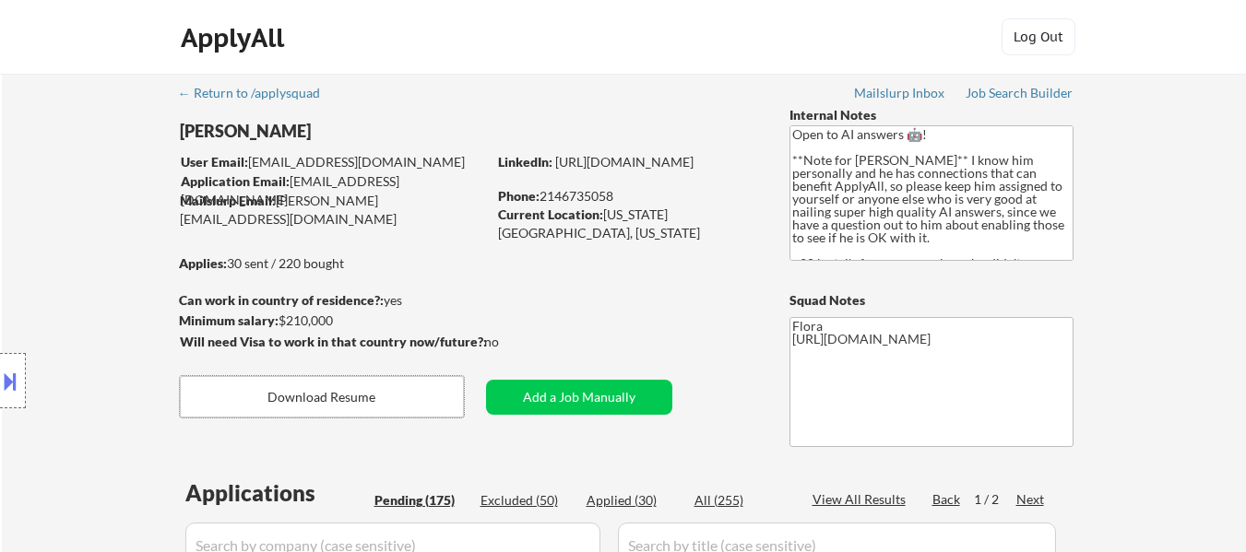
select select ""pending""
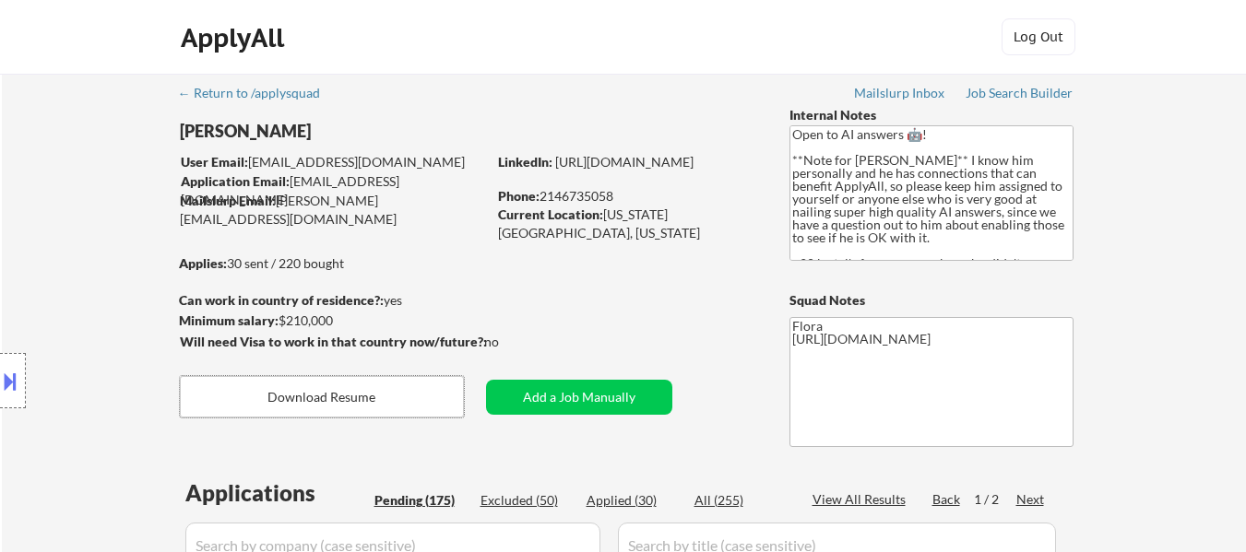
select select ""pending""
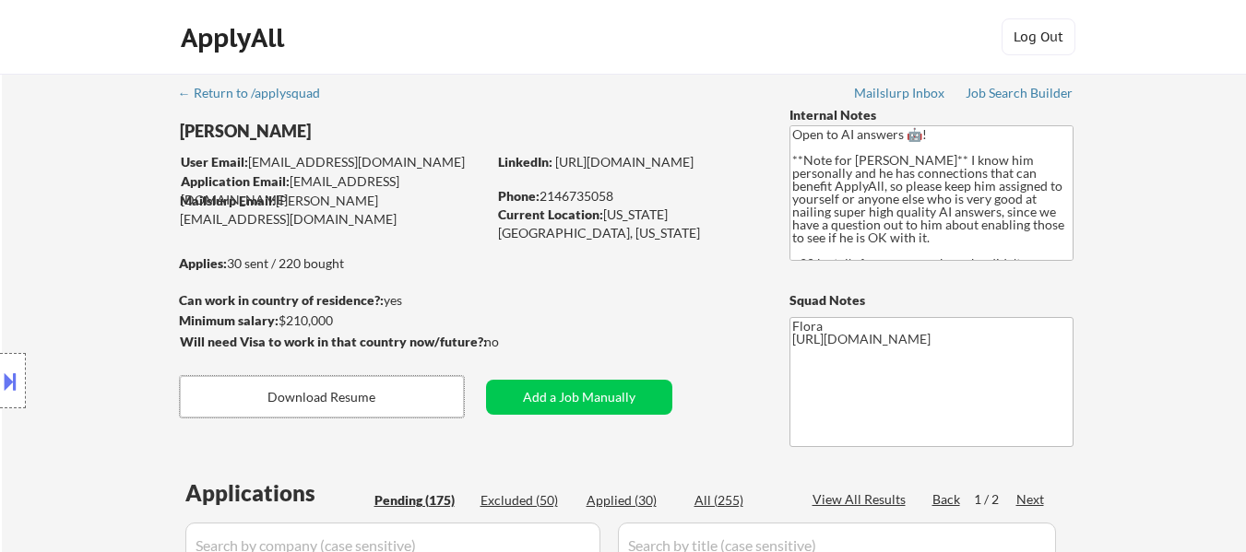
select select ""pending""
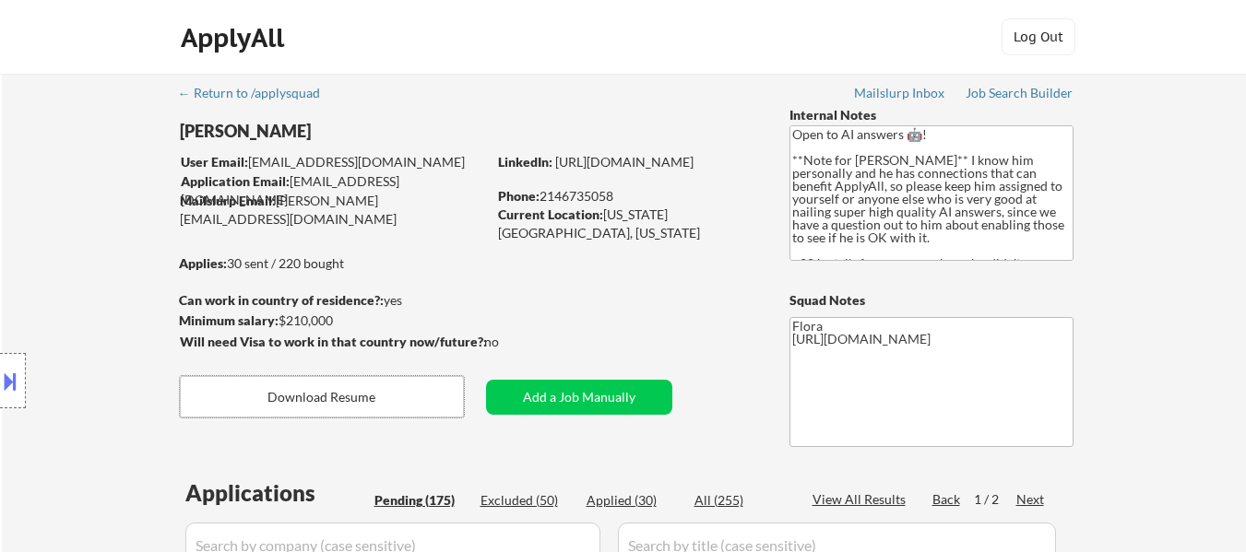
select select ""pending""
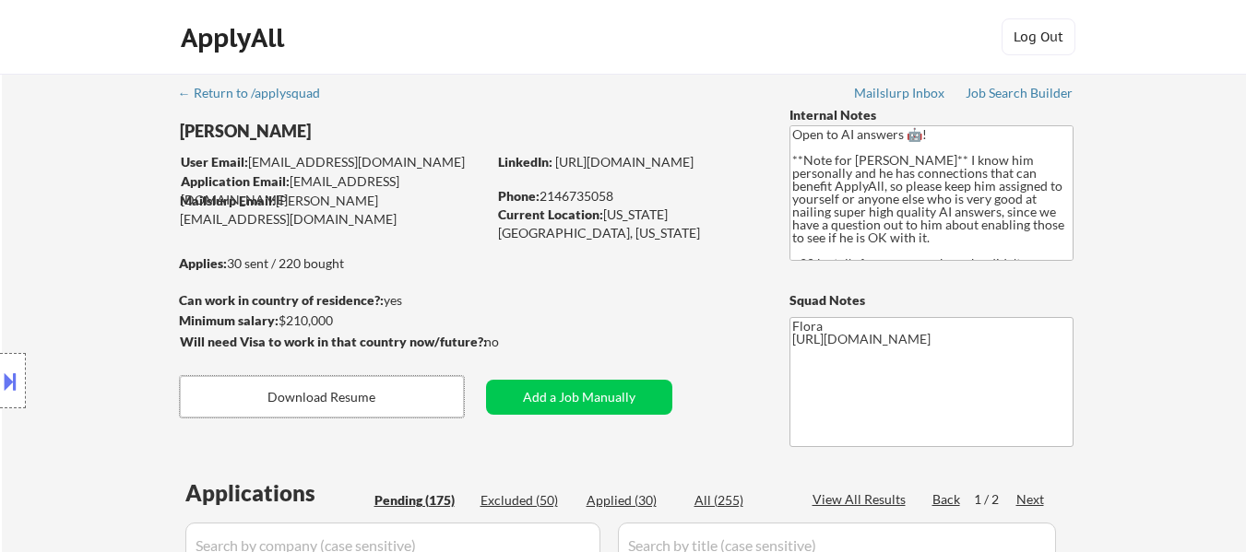
select select ""pending""
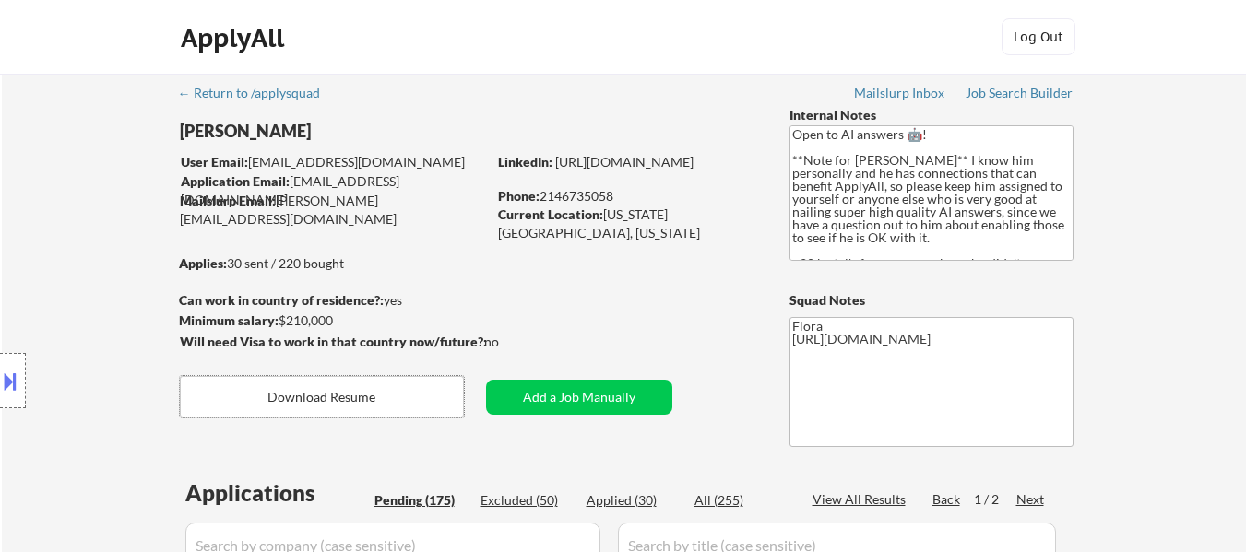
select select ""pending""
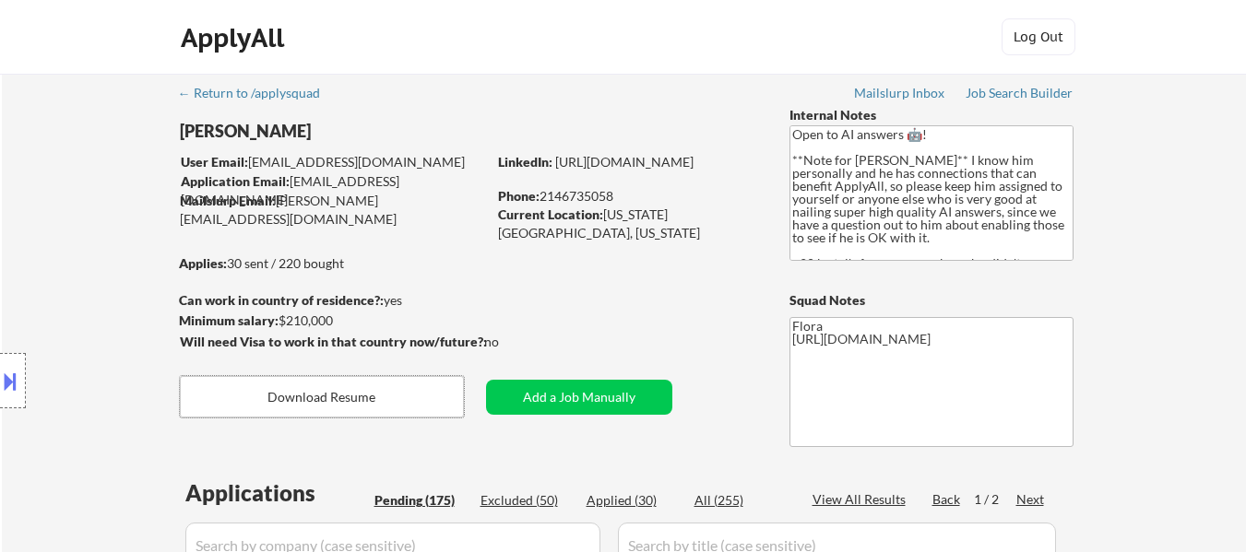
select select ""pending""
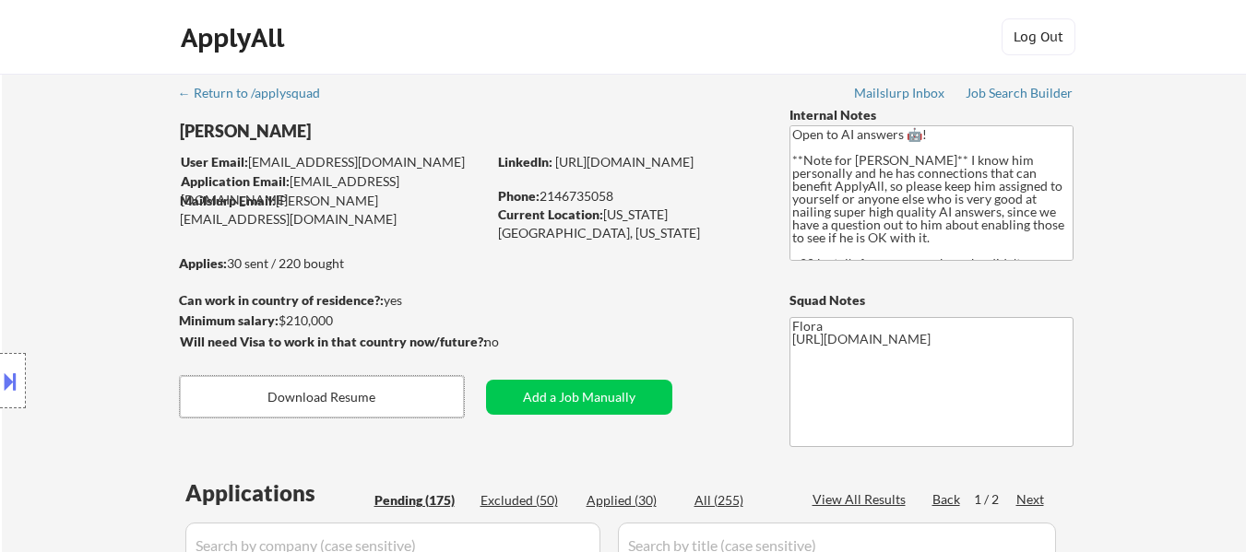
select select ""pending""
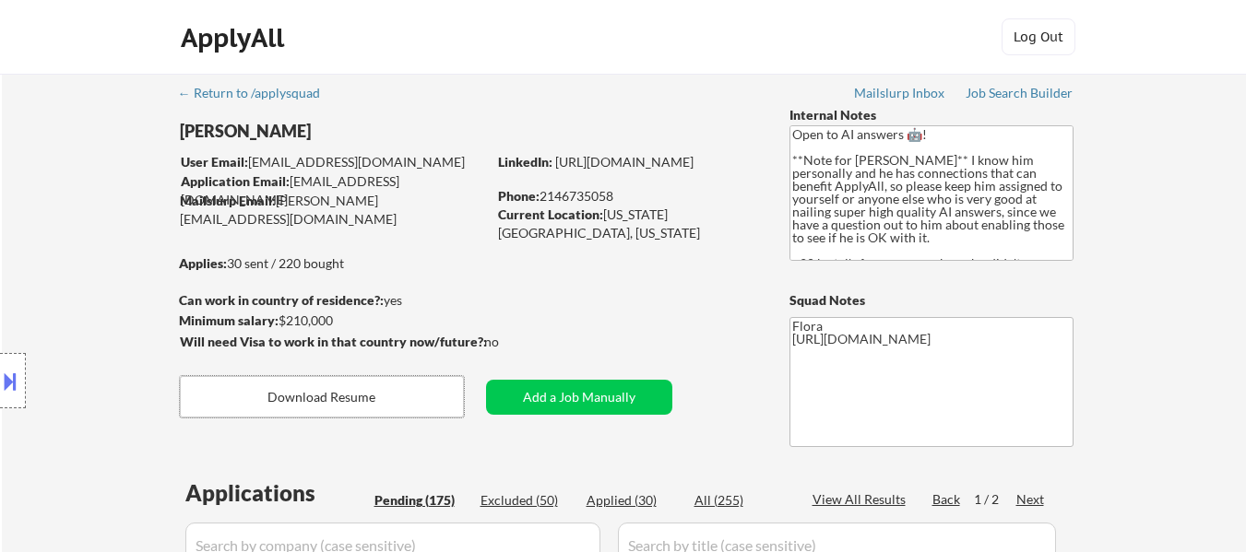
select select ""pending""
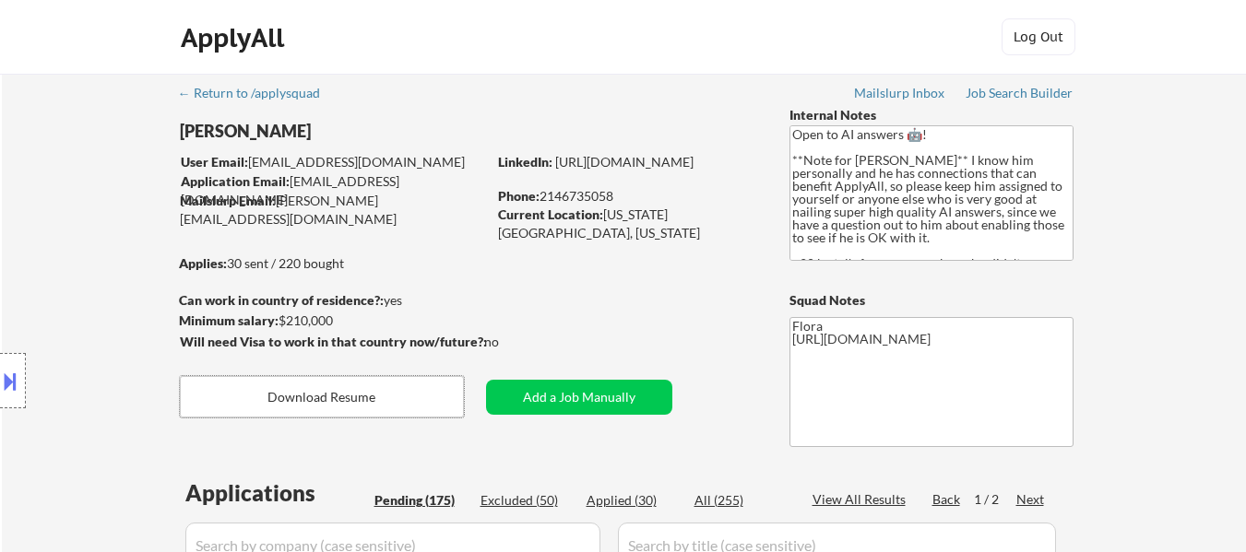
select select ""pending""
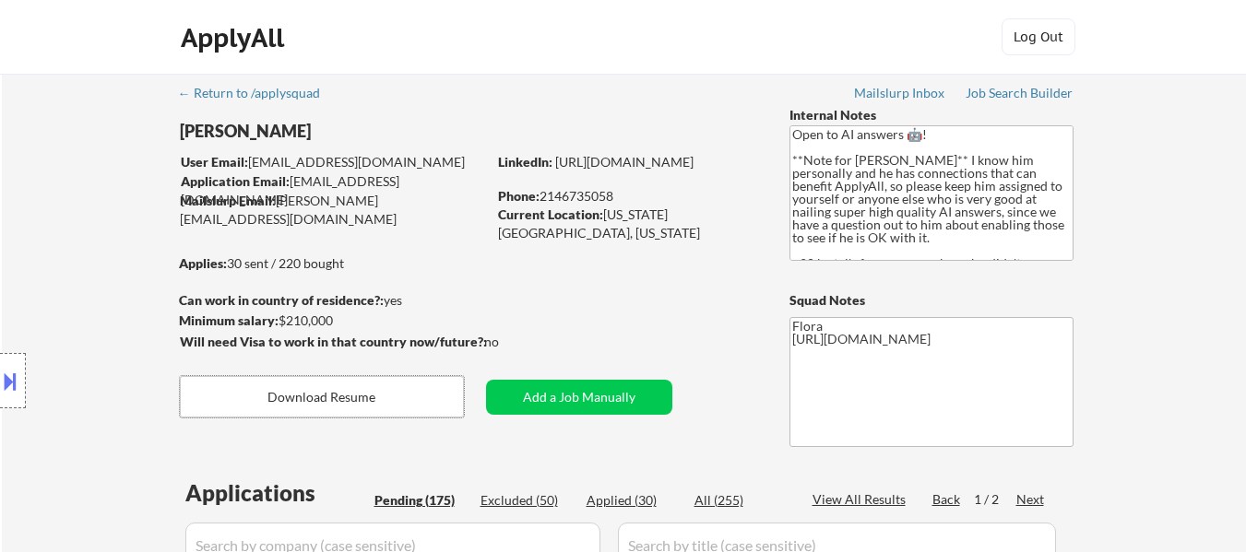
select select ""pending""
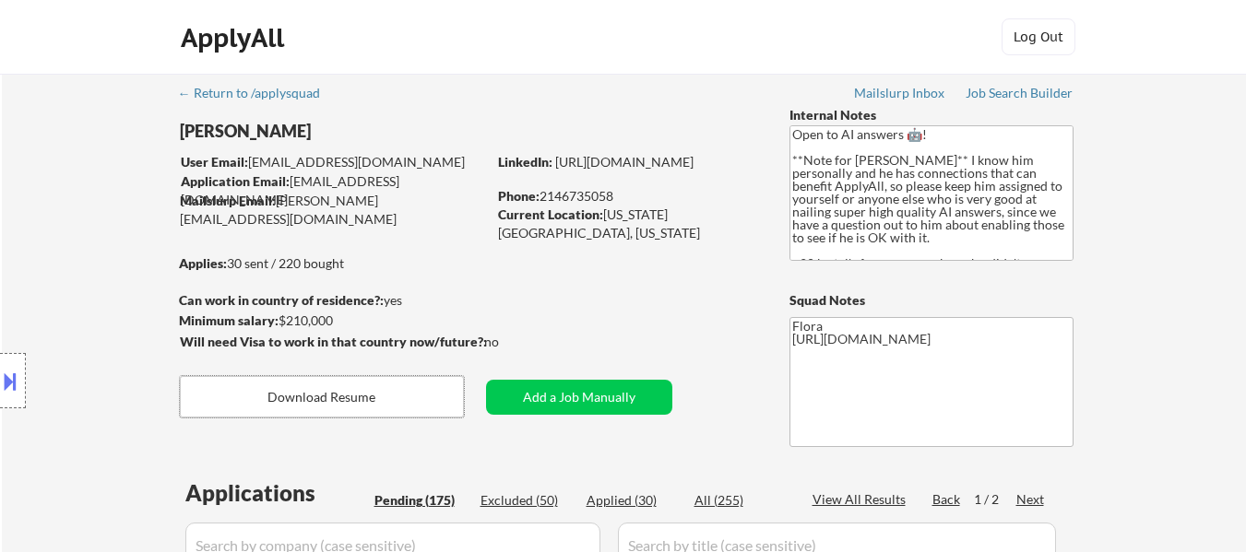
select select ""pending""
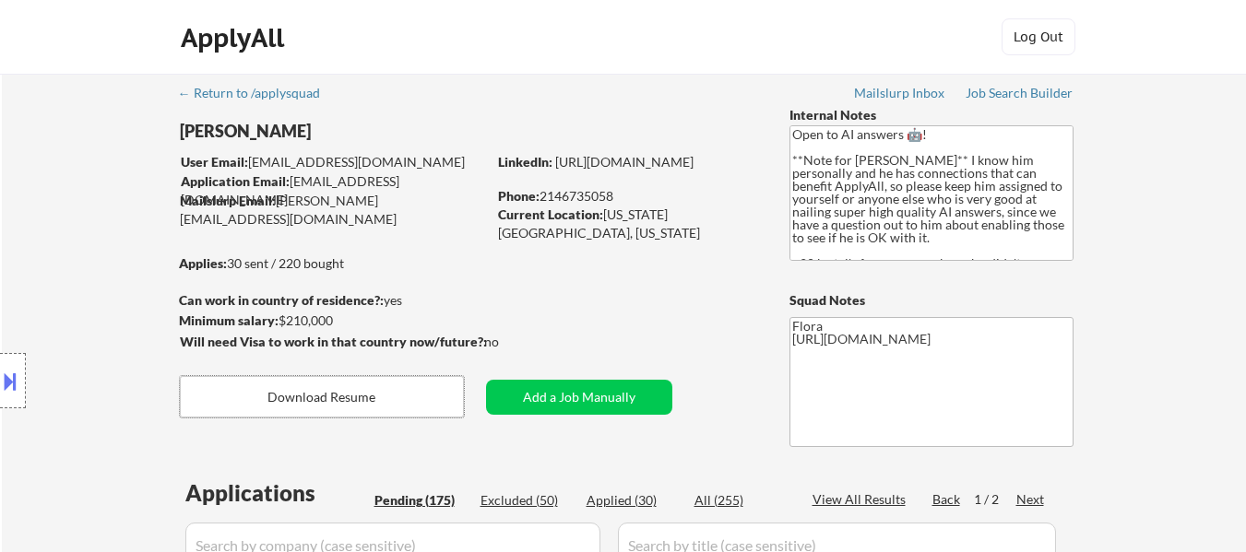
select select ""pending""
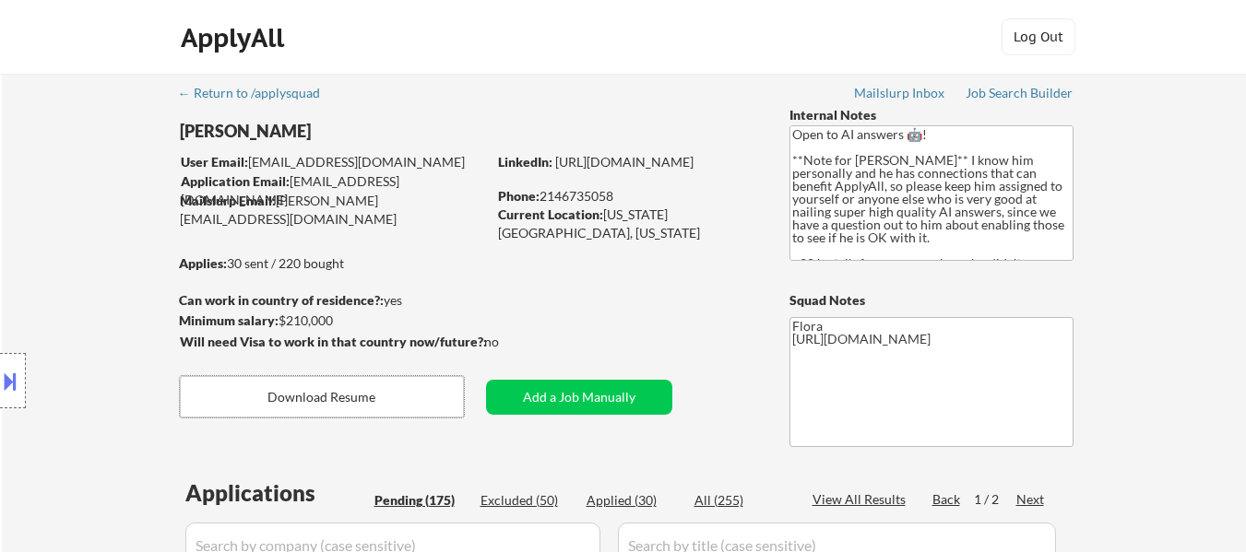
select select ""pending""
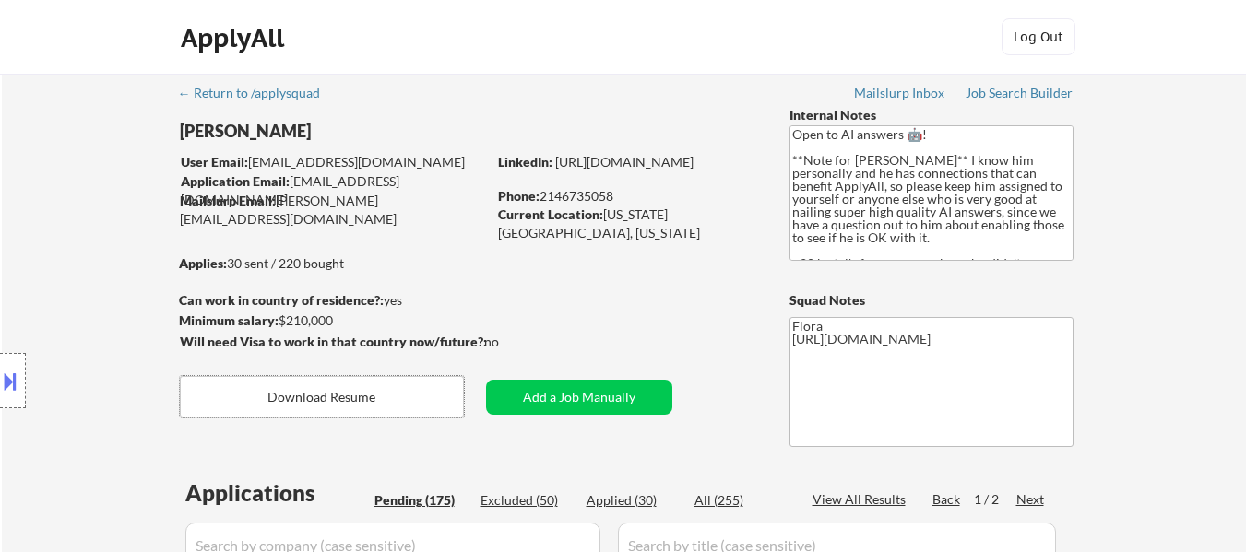
select select ""pending""
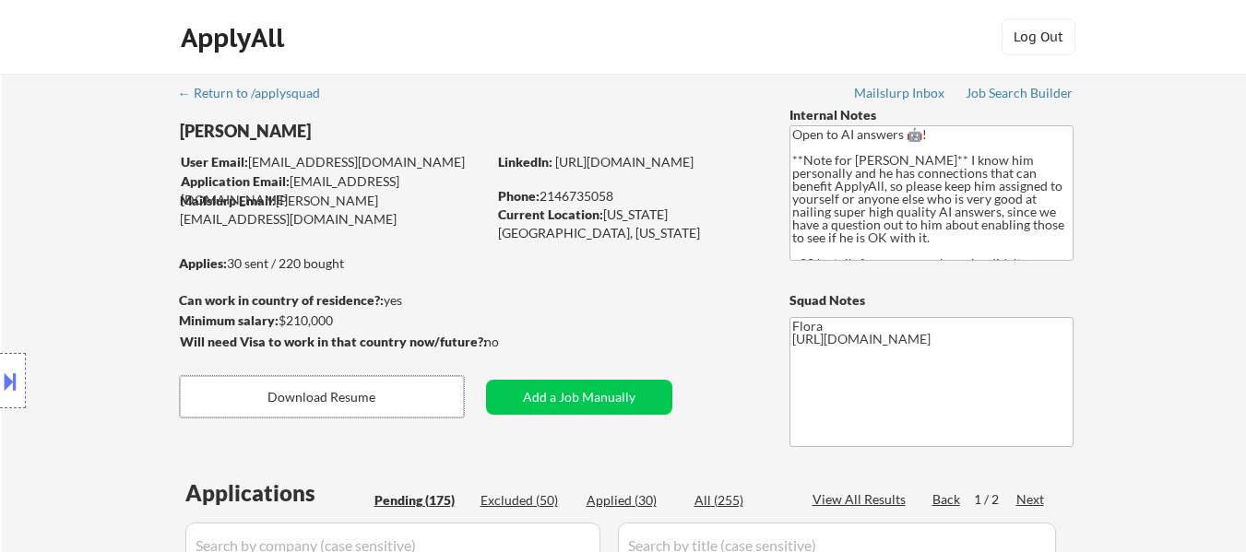
select select ""pending""
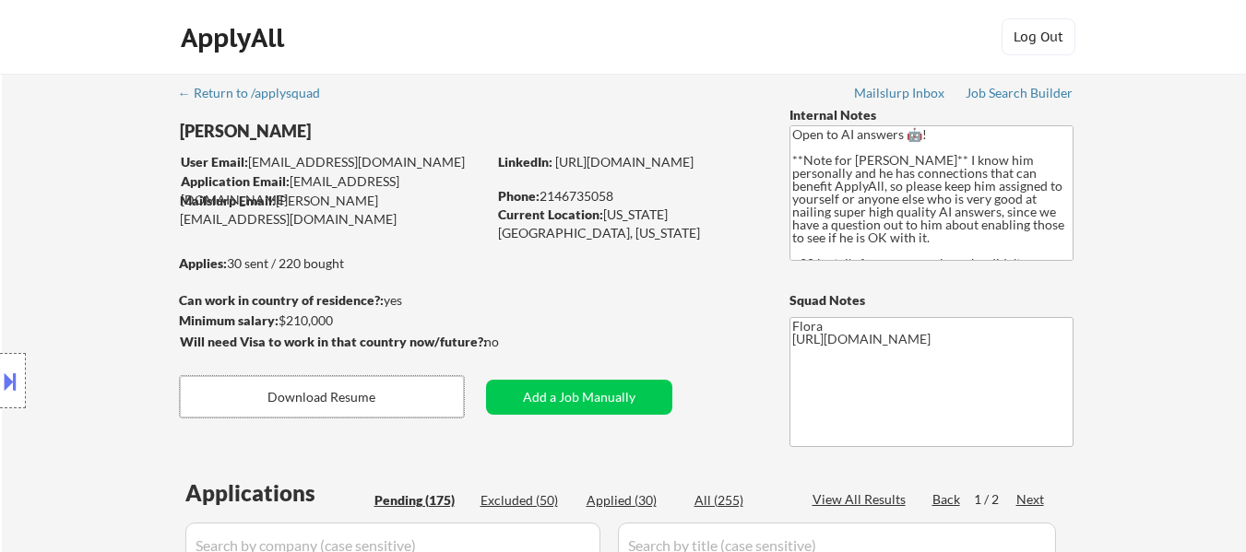
select select ""pending""
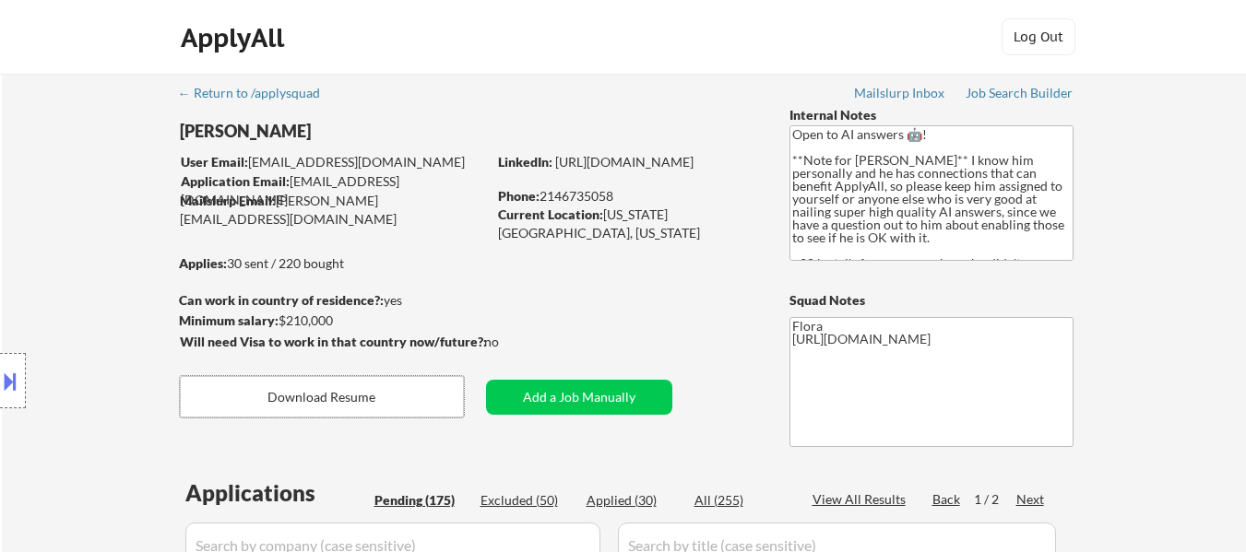
select select ""pending""
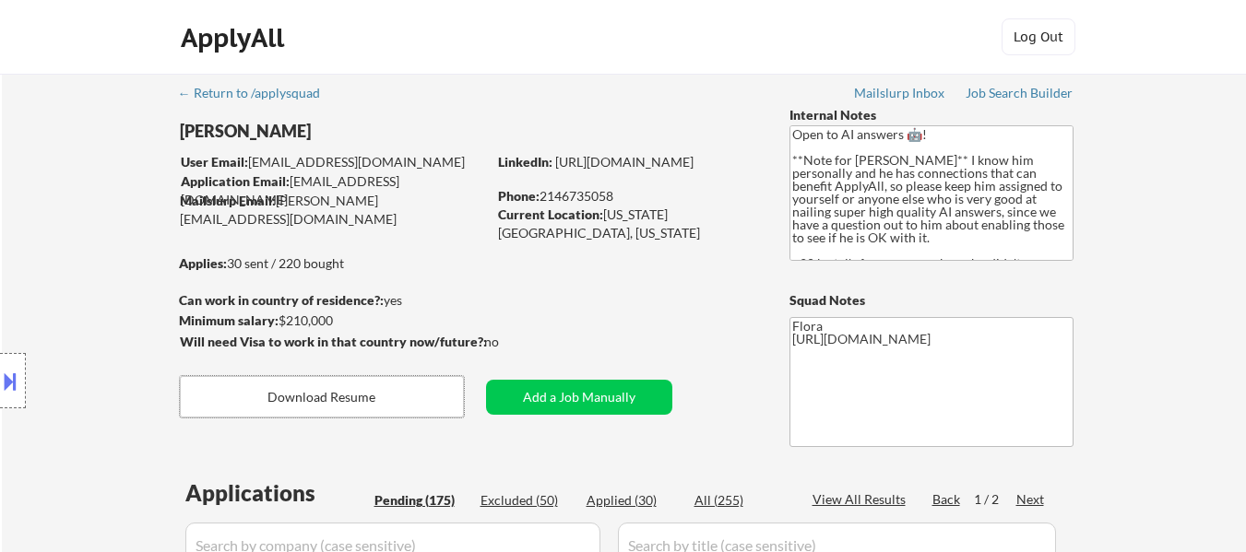
select select ""pending""
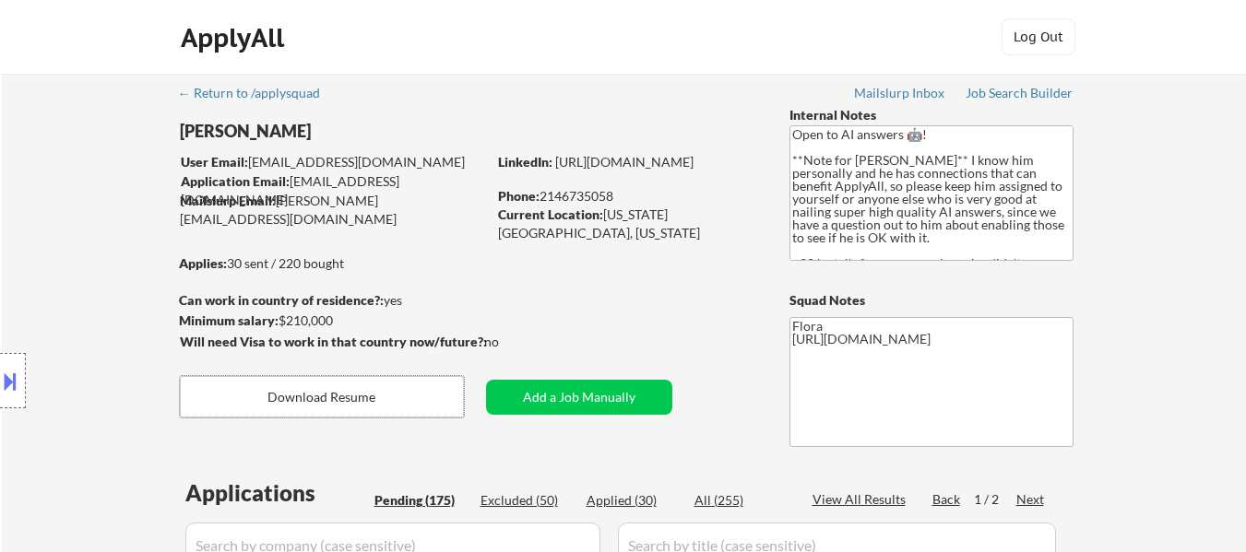
select select ""pending""
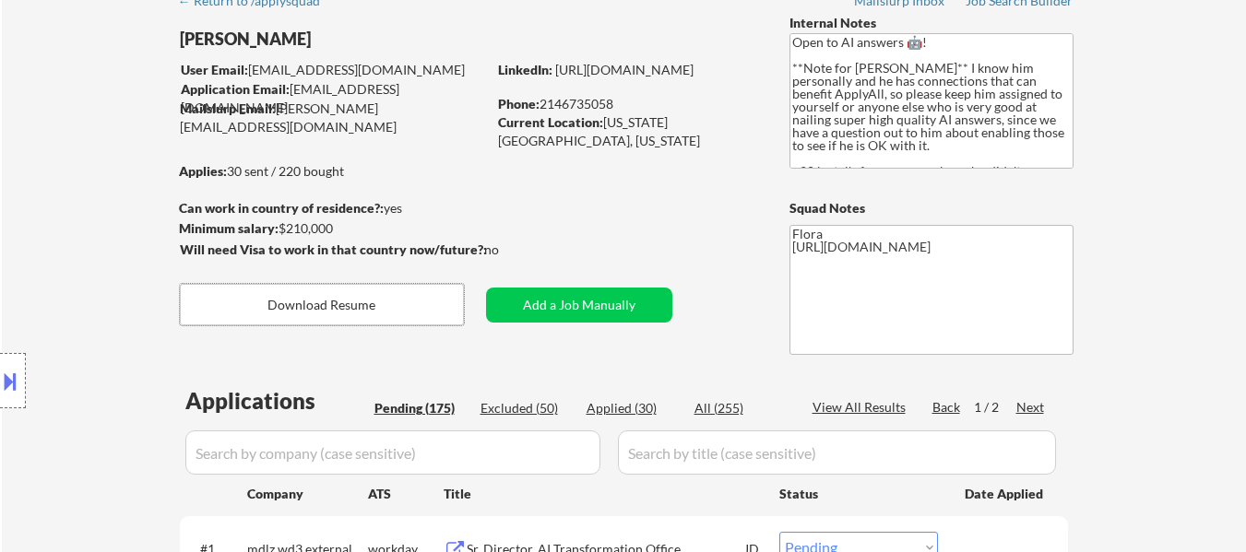
scroll to position [92, 0]
click at [634, 412] on div "Applied (30)" at bounding box center [632, 408] width 92 height 18
select select ""applied""
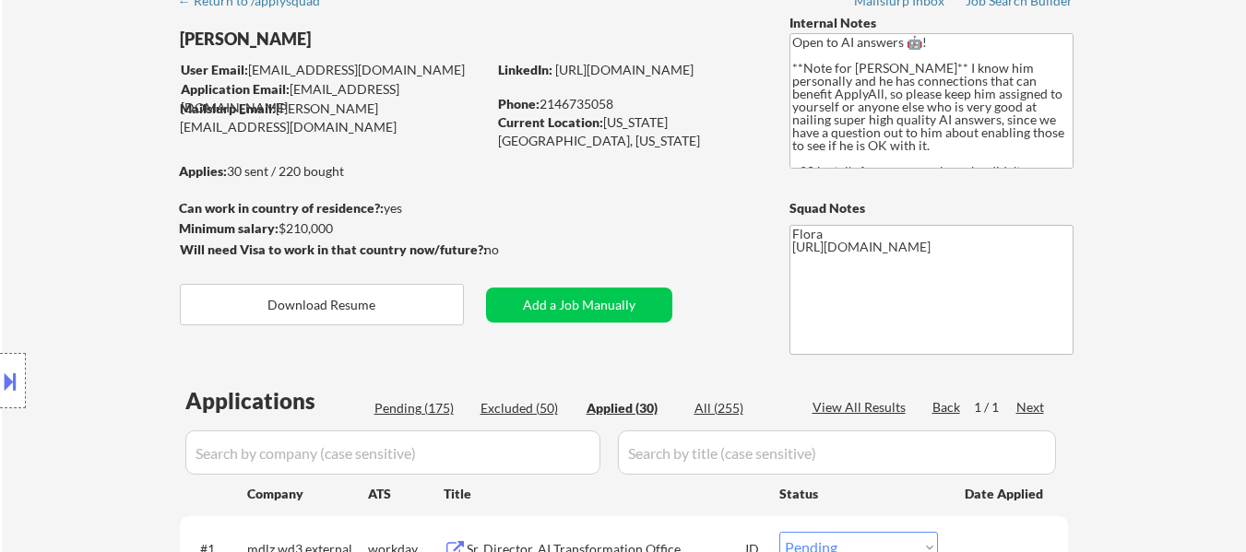
select select ""applied""
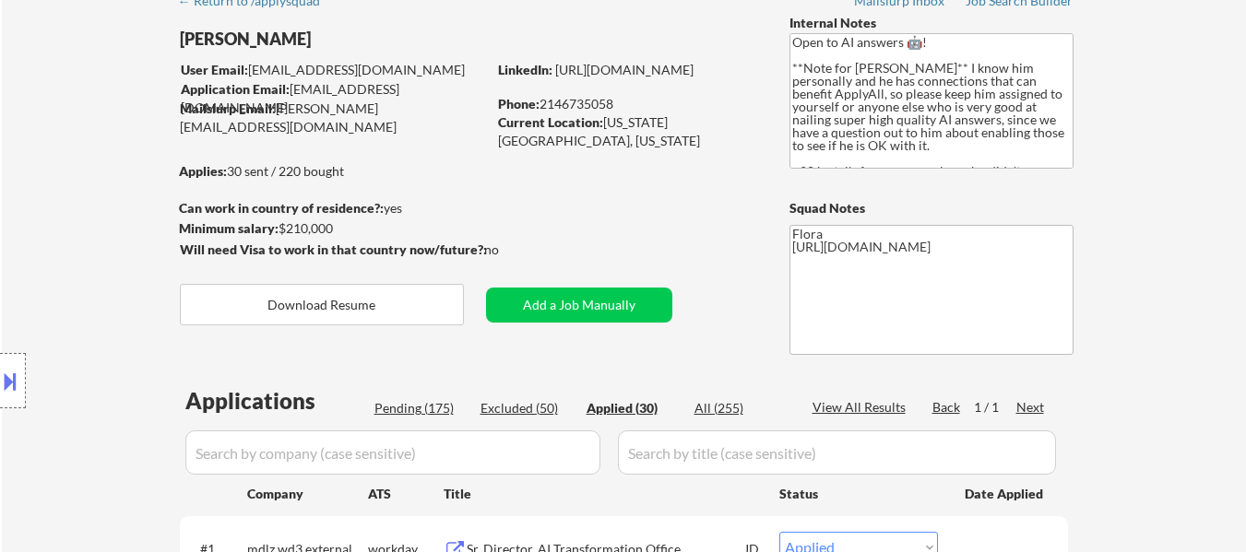
select select ""applied""
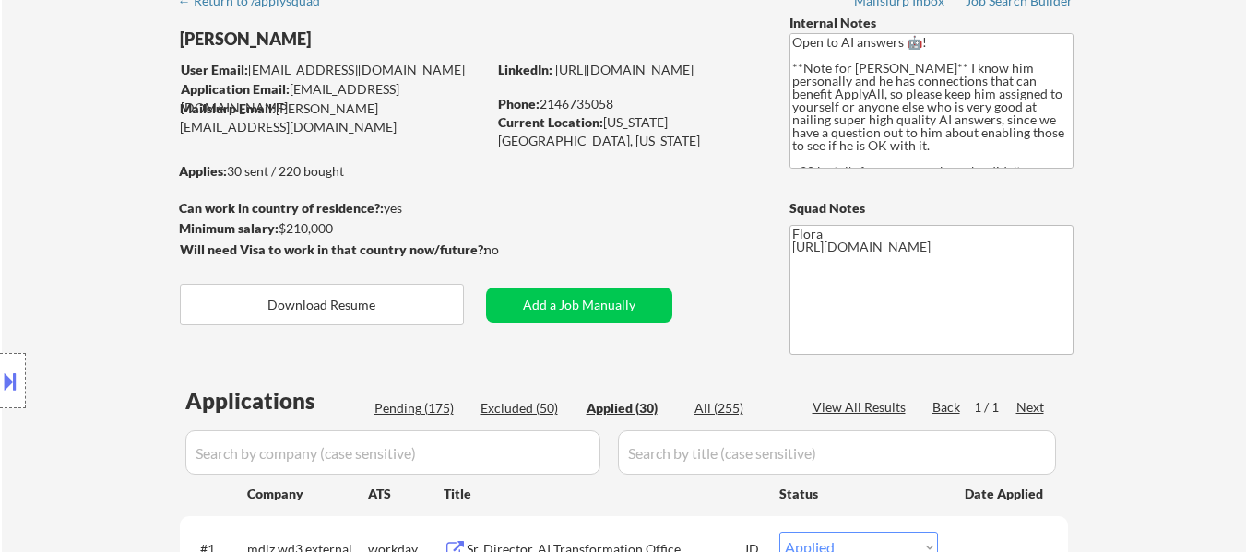
select select ""applied""
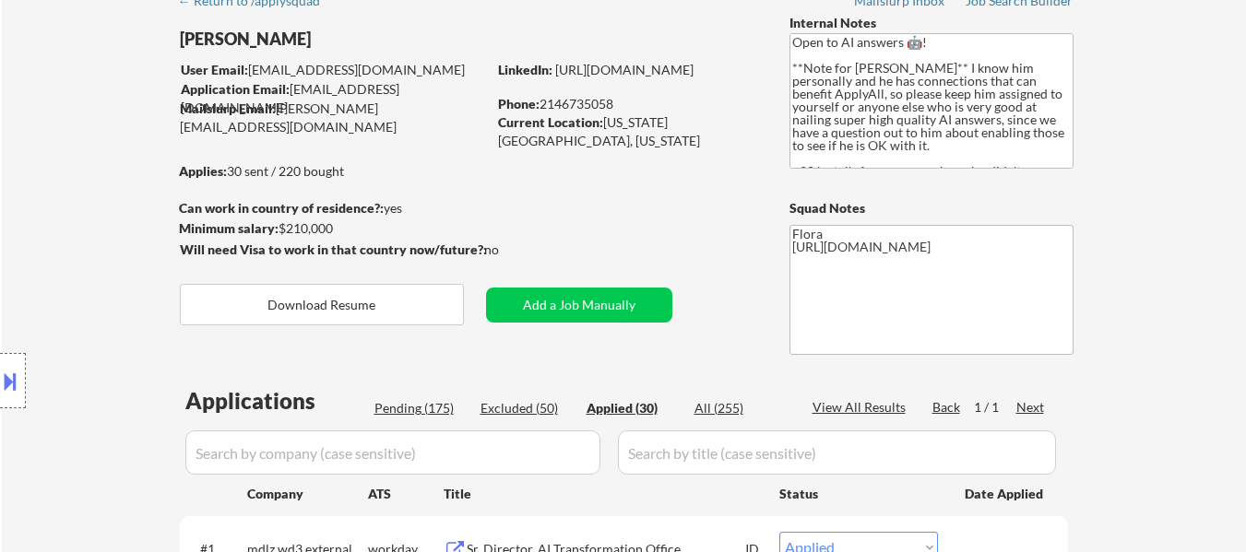
select select ""applied""
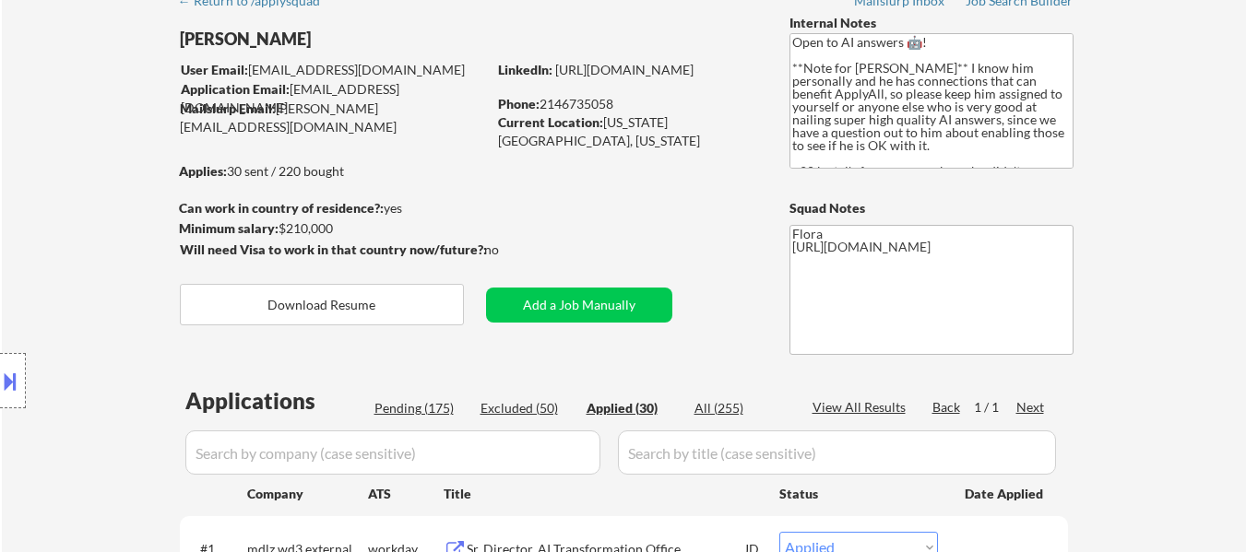
select select ""applied""
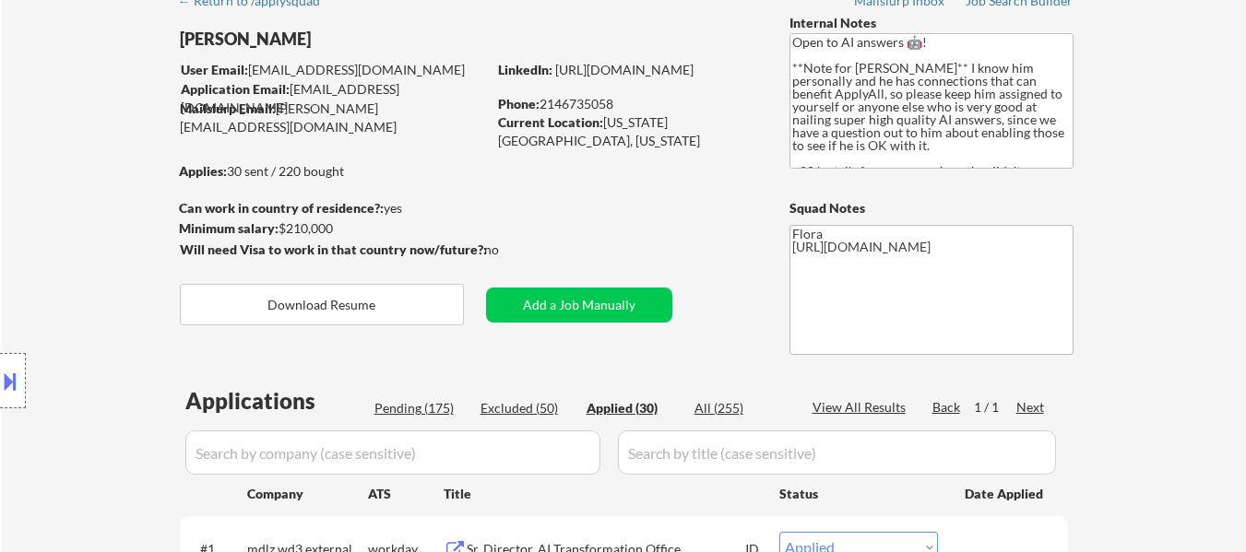
select select ""applied""
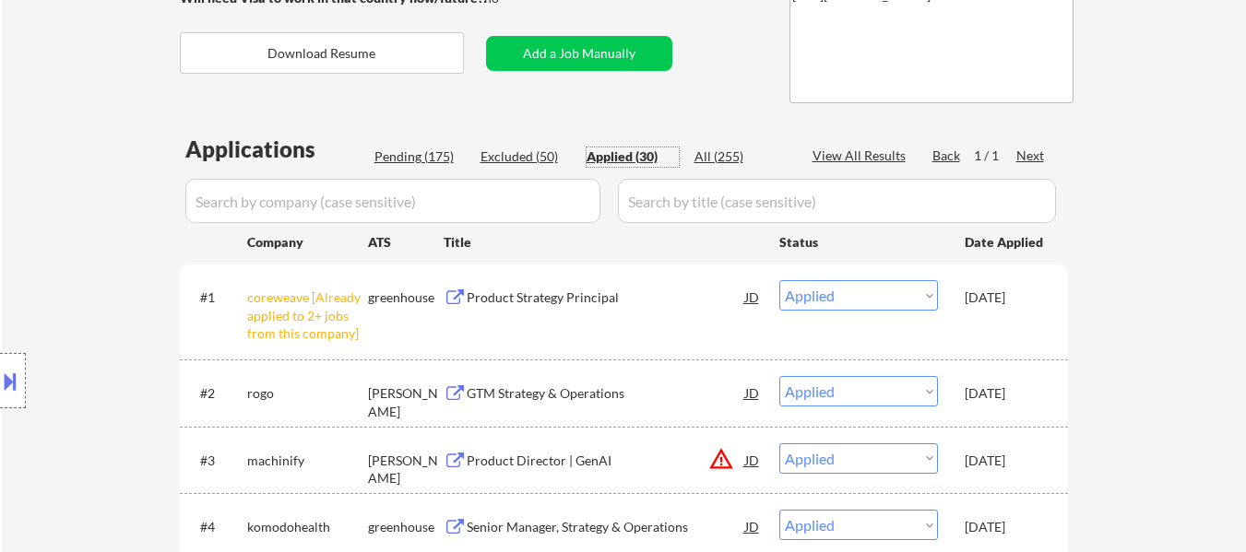
scroll to position [369, 0]
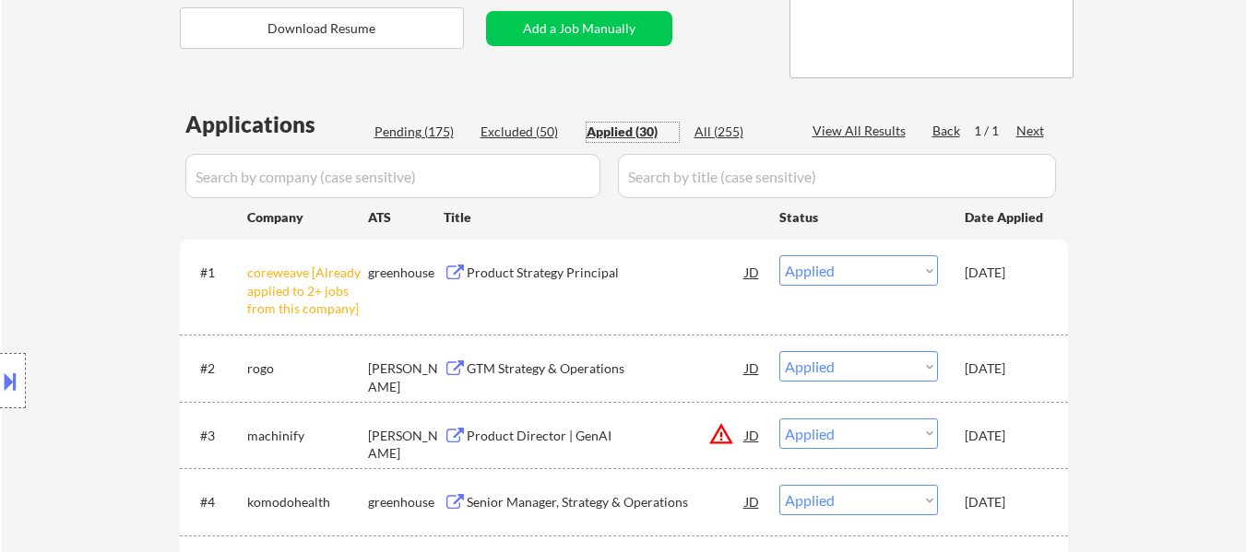
click at [401, 128] on div "Pending (175)" at bounding box center [420, 132] width 92 height 18
select select ""pending""
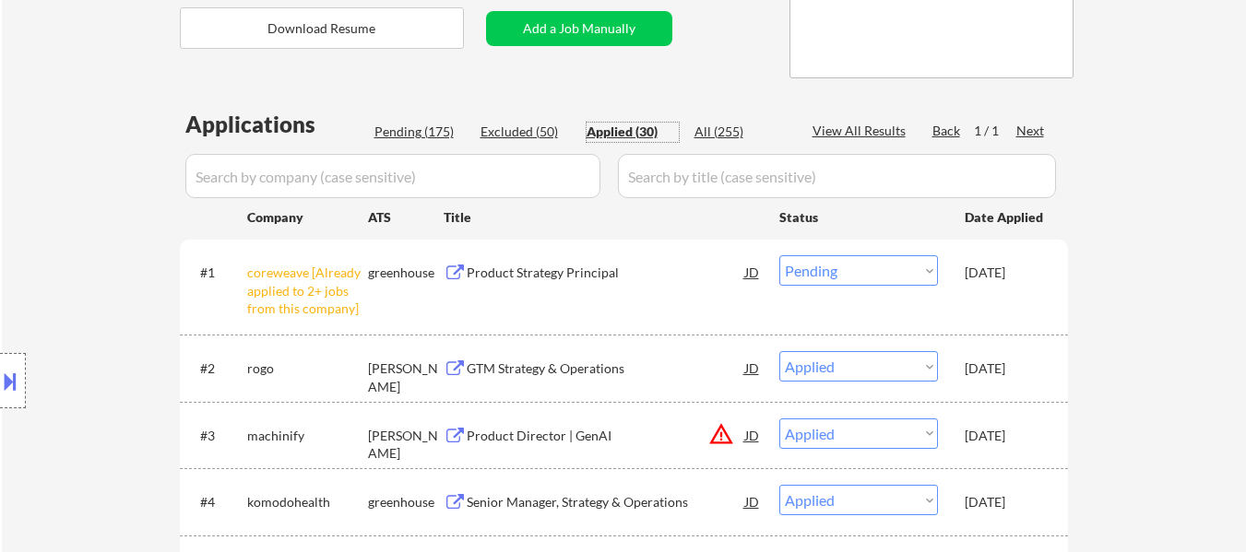
select select ""pending""
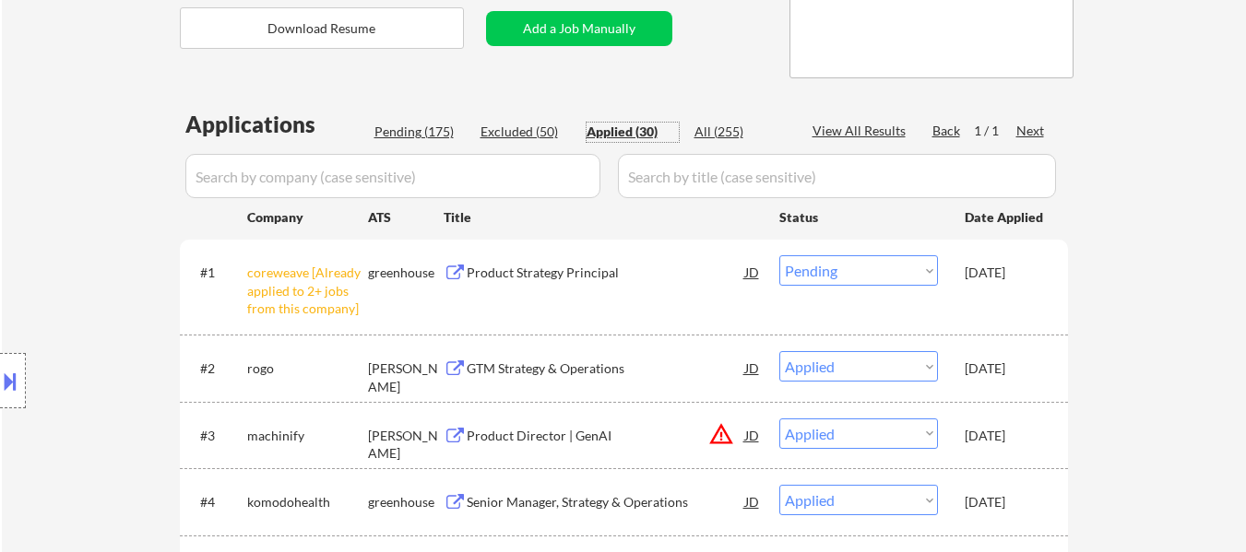
select select ""pending""
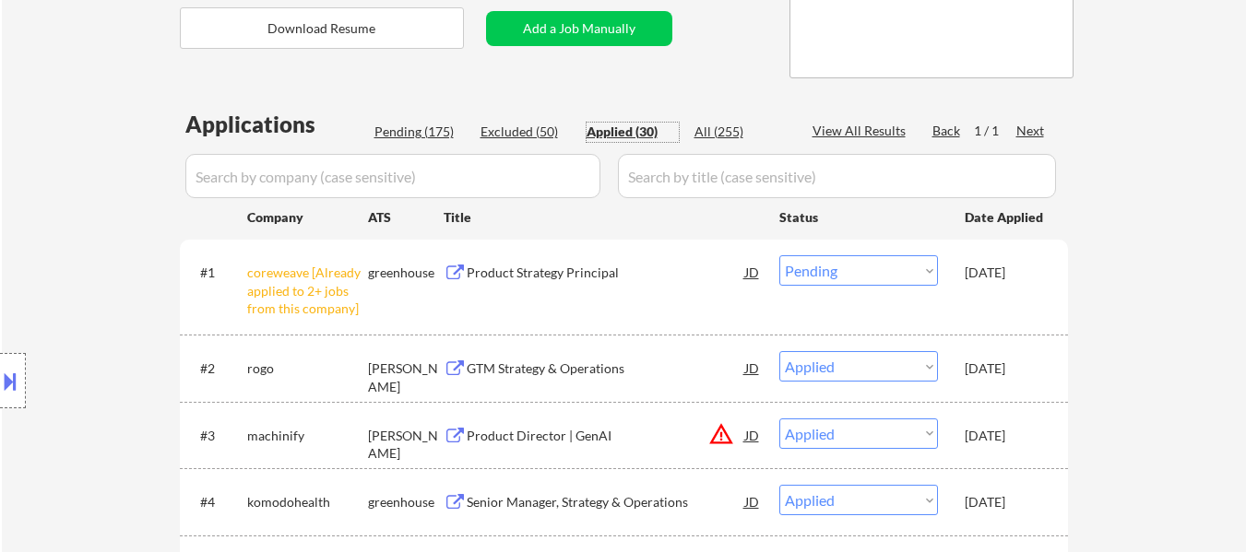
select select ""pending""
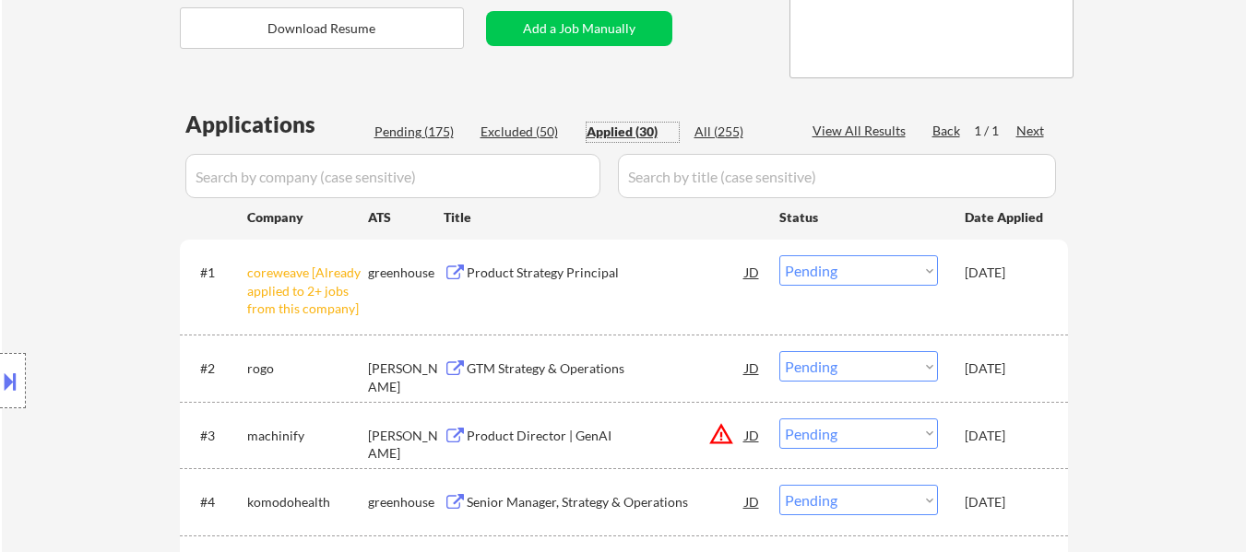
select select ""pending""
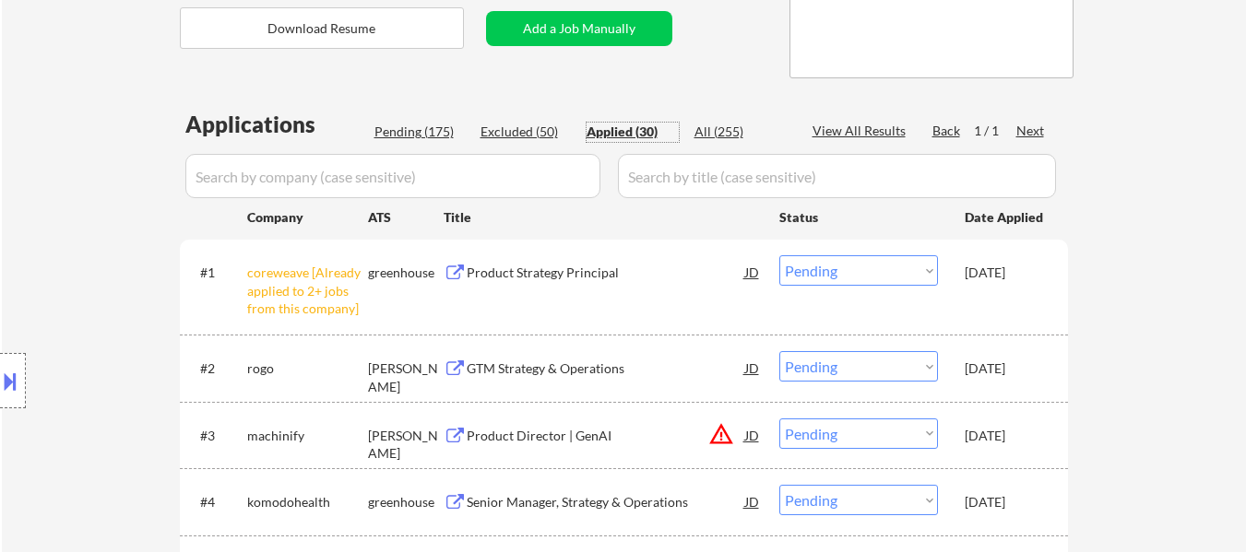
select select ""pending""
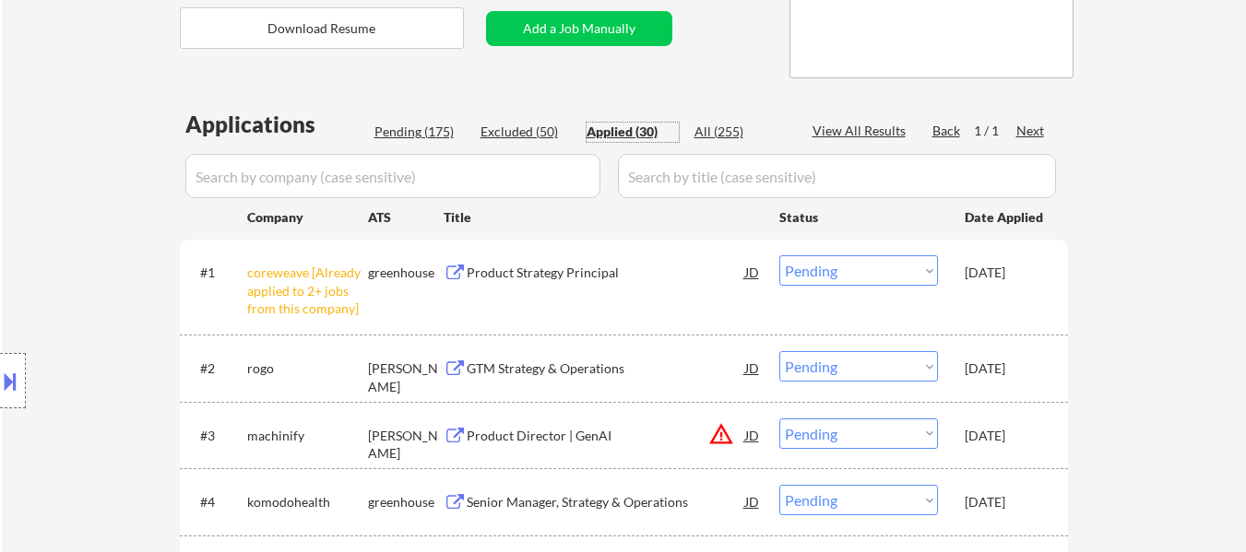
select select ""pending""
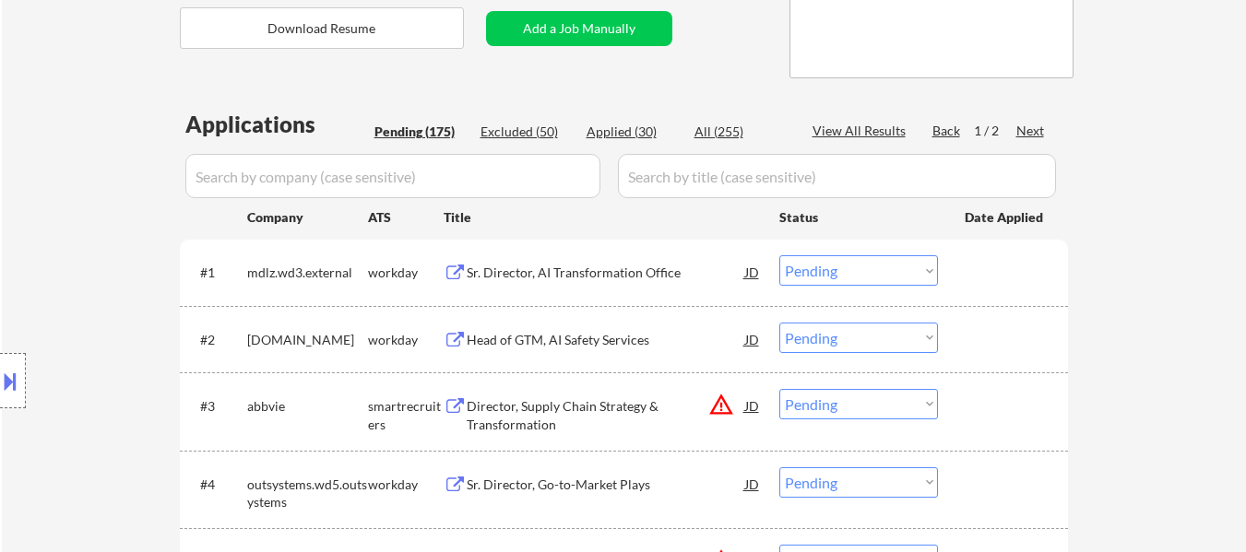
click at [508, 261] on div "Sr. Director, AI Transformation Office" at bounding box center [606, 271] width 278 height 33
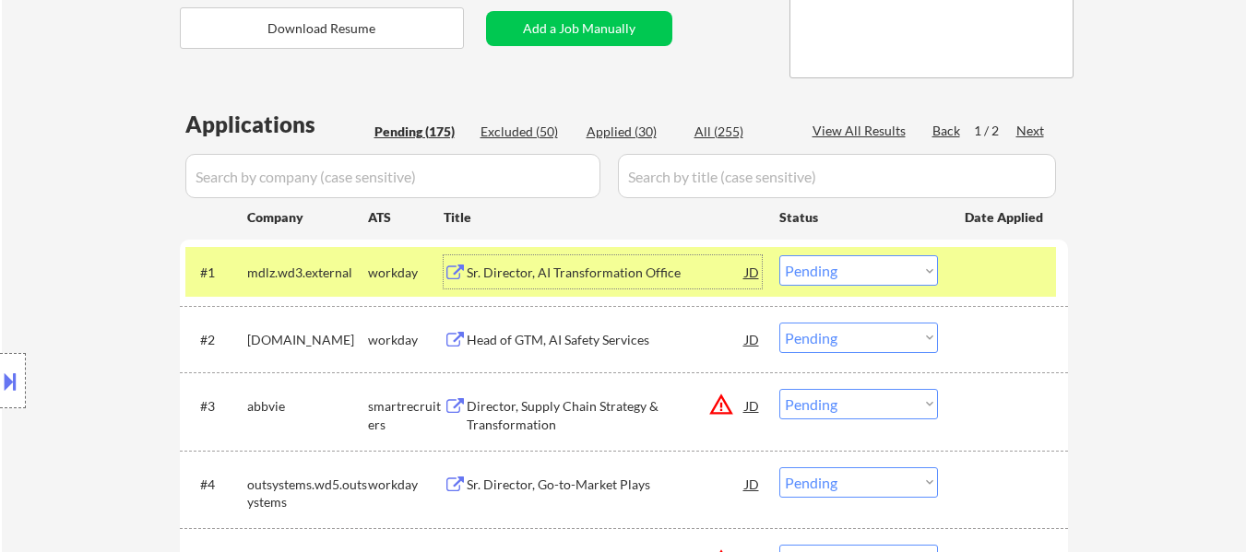
scroll to position [830, 0]
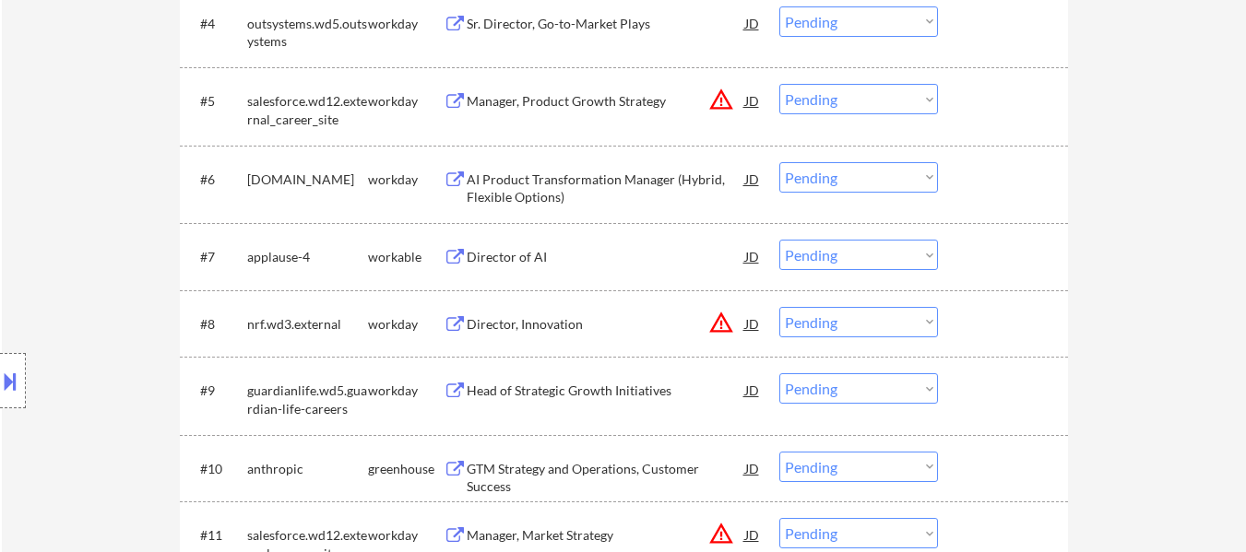
click at [629, 467] on div "GTM Strategy and Operations, Customer Success" at bounding box center [606, 478] width 278 height 36
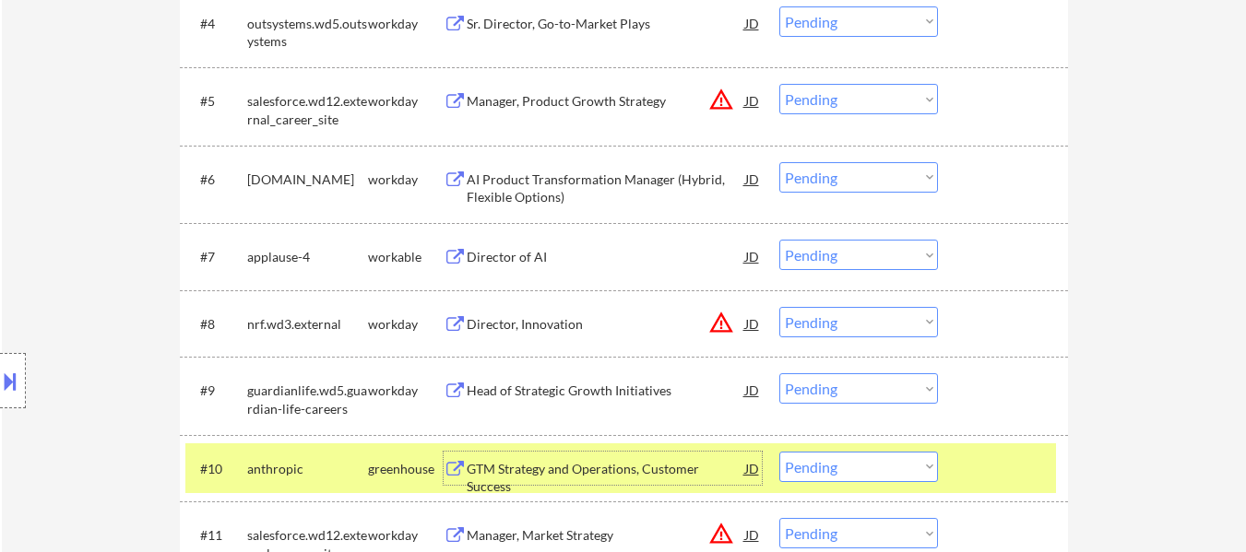
click at [497, 255] on div "Director of AI" at bounding box center [606, 257] width 278 height 18
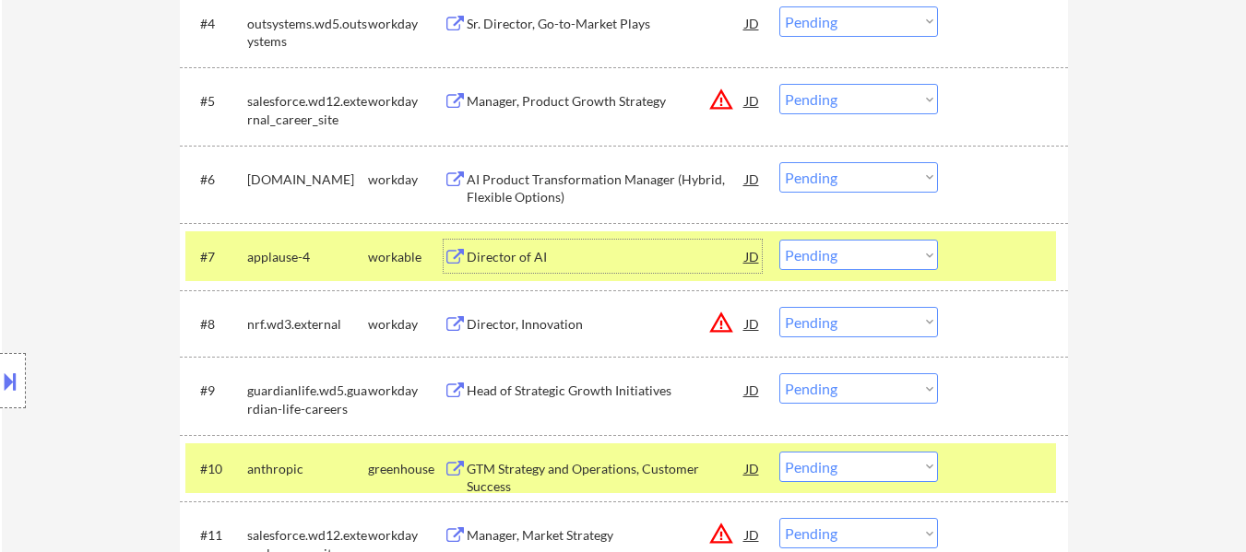
click at [869, 468] on select "Choose an option... Pending Applied Excluded (Questions) Excluded (Expired) Exc…" at bounding box center [858, 467] width 159 height 30
click at [779, 452] on select "Choose an option... Pending Applied Excluded (Questions) Excluded (Expired) Exc…" at bounding box center [858, 467] width 159 height 30
select select ""pending""
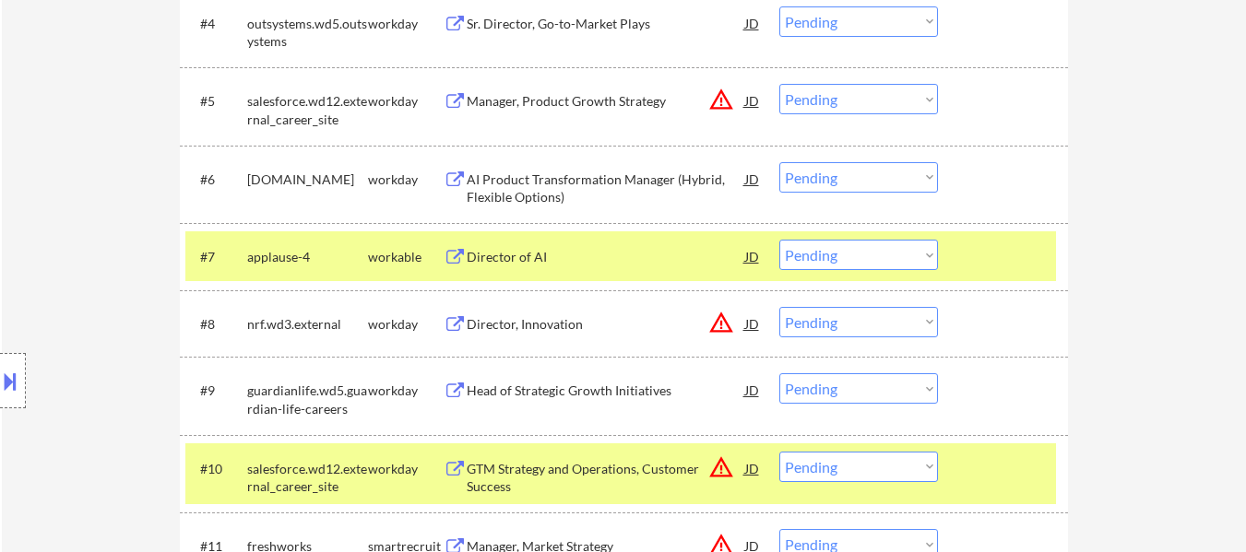
click at [871, 254] on select "Choose an option... Pending Applied Excluded (Questions) Excluded (Expired) Exc…" at bounding box center [858, 255] width 159 height 30
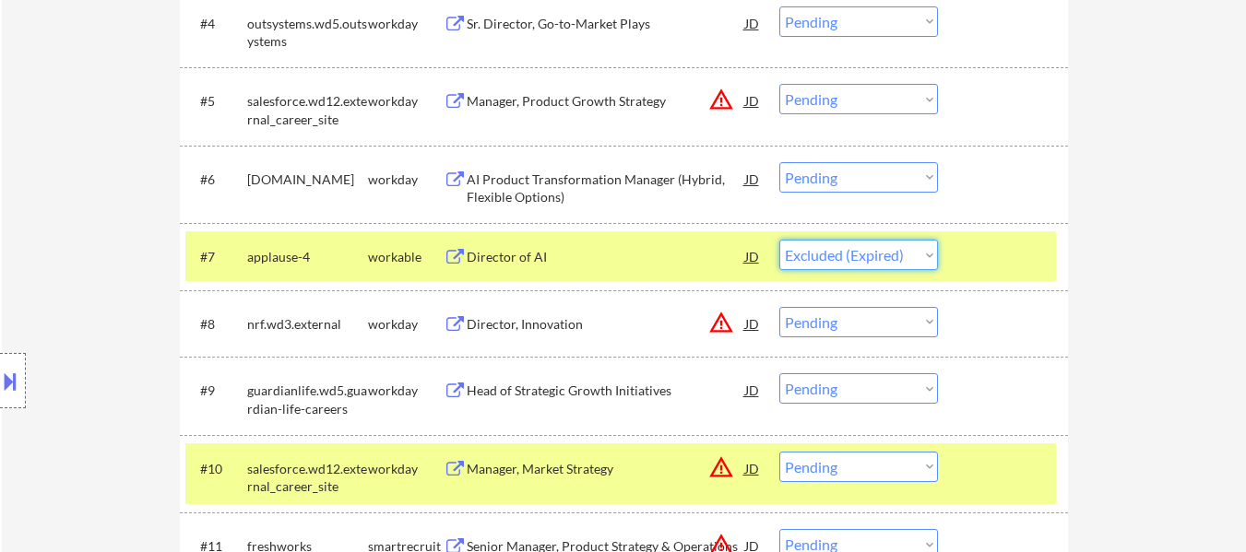
click at [779, 240] on select "Choose an option... Pending Applied Excluded (Questions) Excluded (Expired) Exc…" at bounding box center [858, 255] width 159 height 30
select select ""pending""
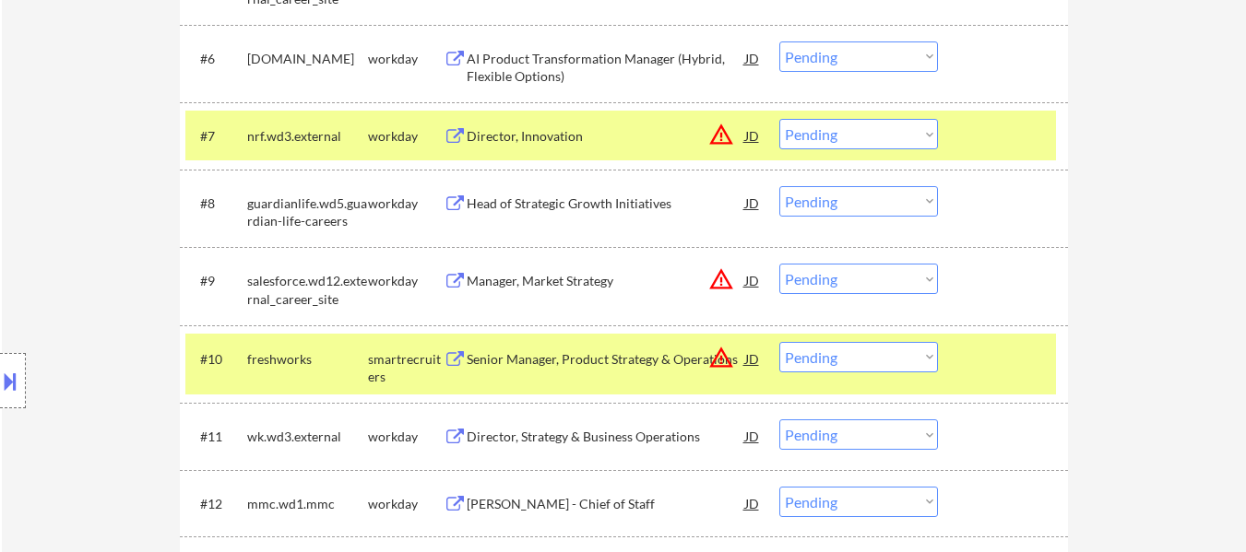
scroll to position [1014, 0]
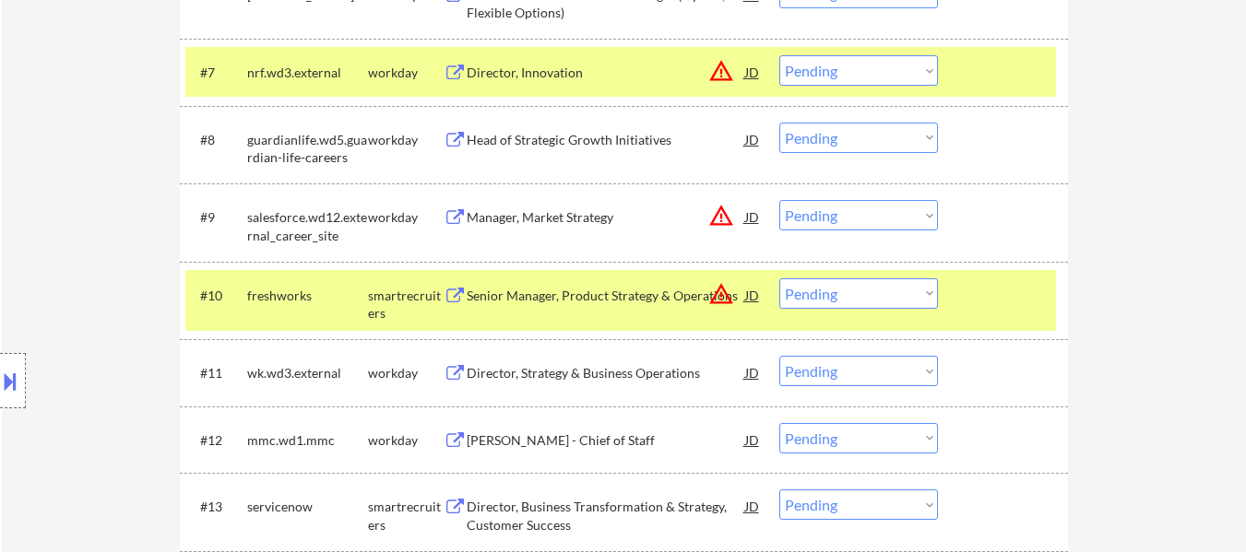
click at [990, 295] on div at bounding box center [1004, 294] width 81 height 33
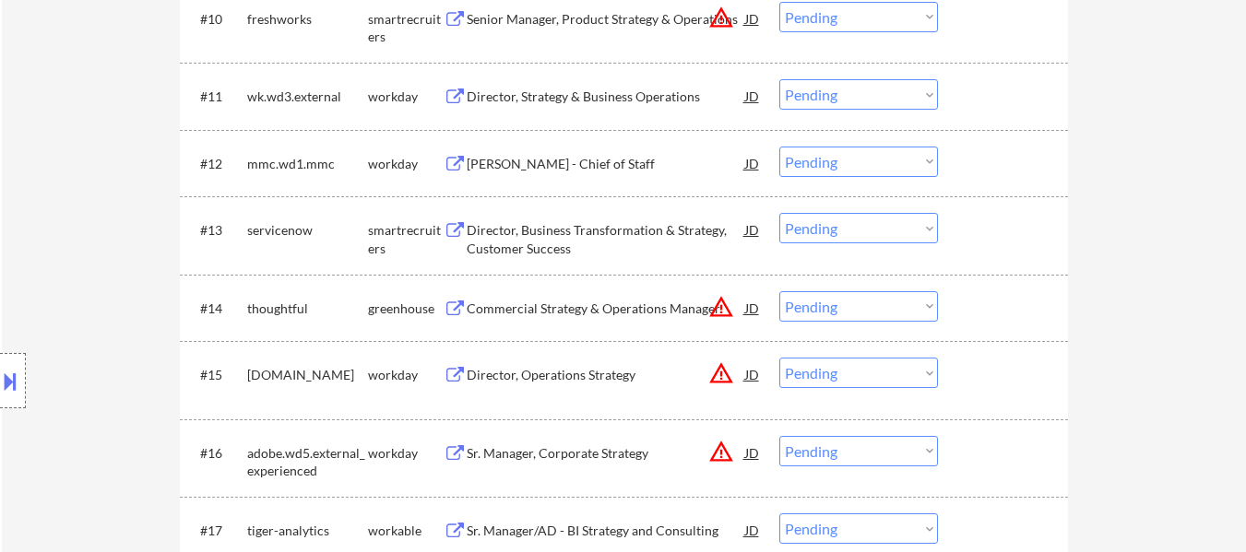
scroll to position [1199, 0]
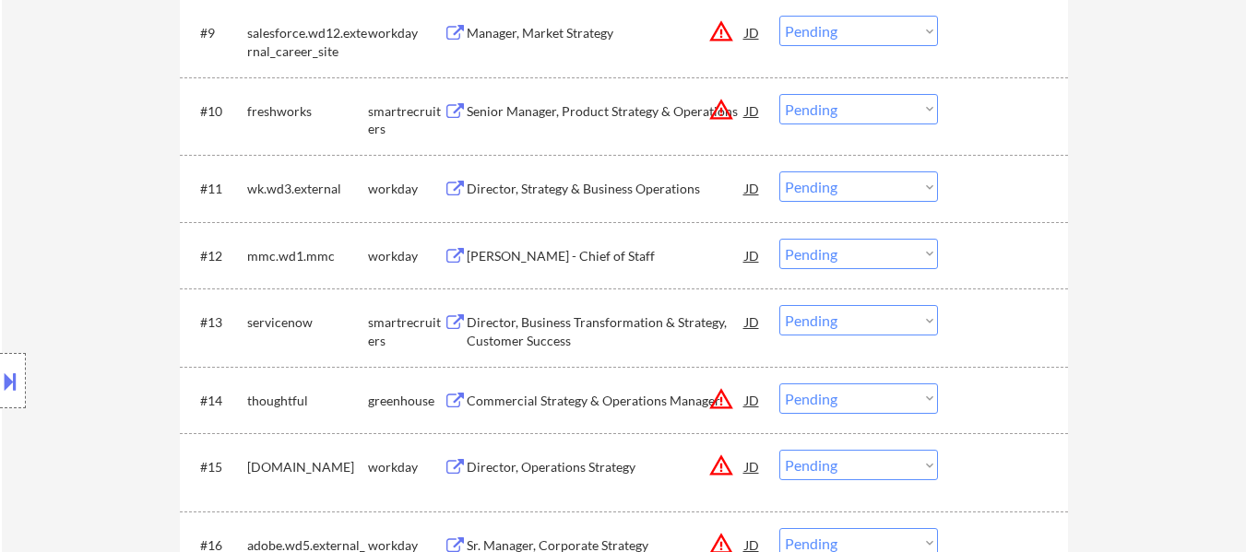
click at [855, 109] on select "Choose an option... Pending Applied Excluded (Questions) Excluded (Expired) Exc…" at bounding box center [858, 109] width 159 height 30
click at [779, 94] on select "Choose an option... Pending Applied Excluded (Questions) Excluded (Expired) Exc…" at bounding box center [858, 109] width 159 height 30
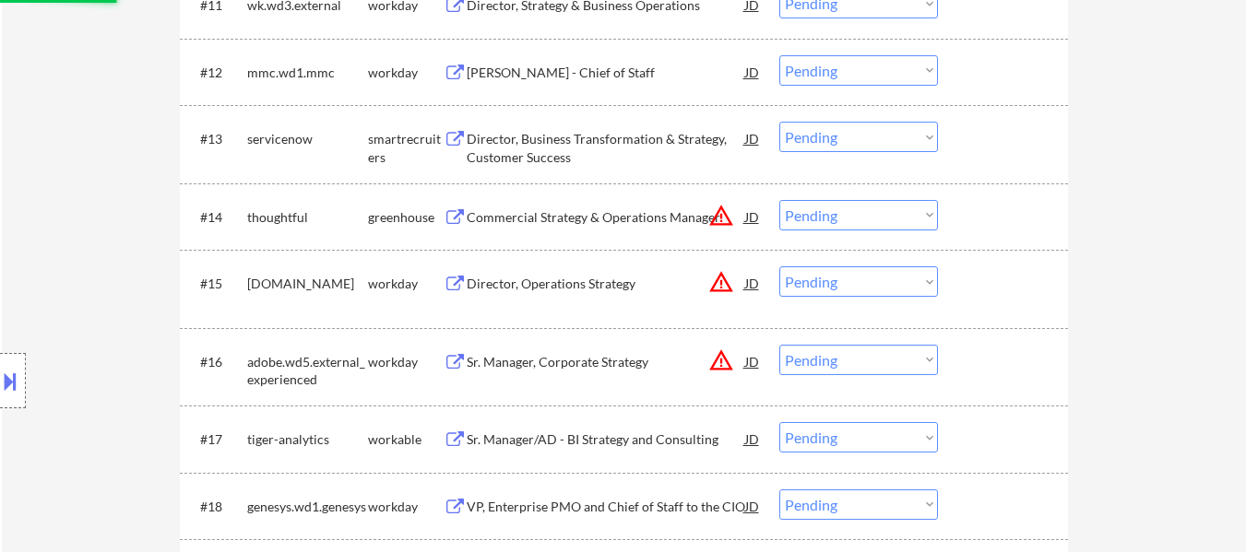
scroll to position [1383, 0]
select select ""pending""
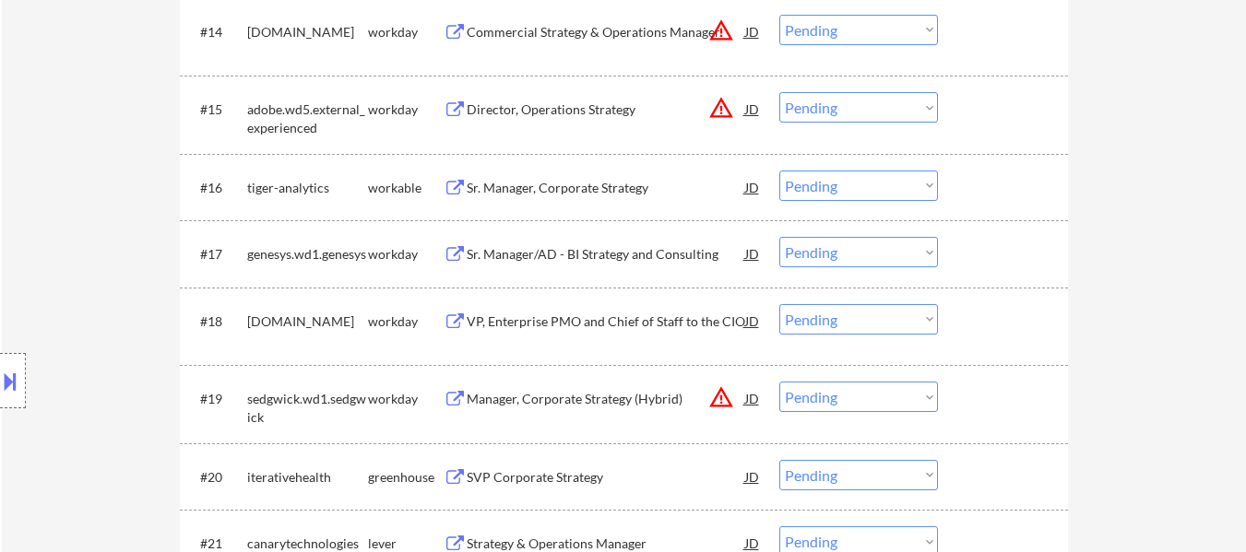
scroll to position [1752, 0]
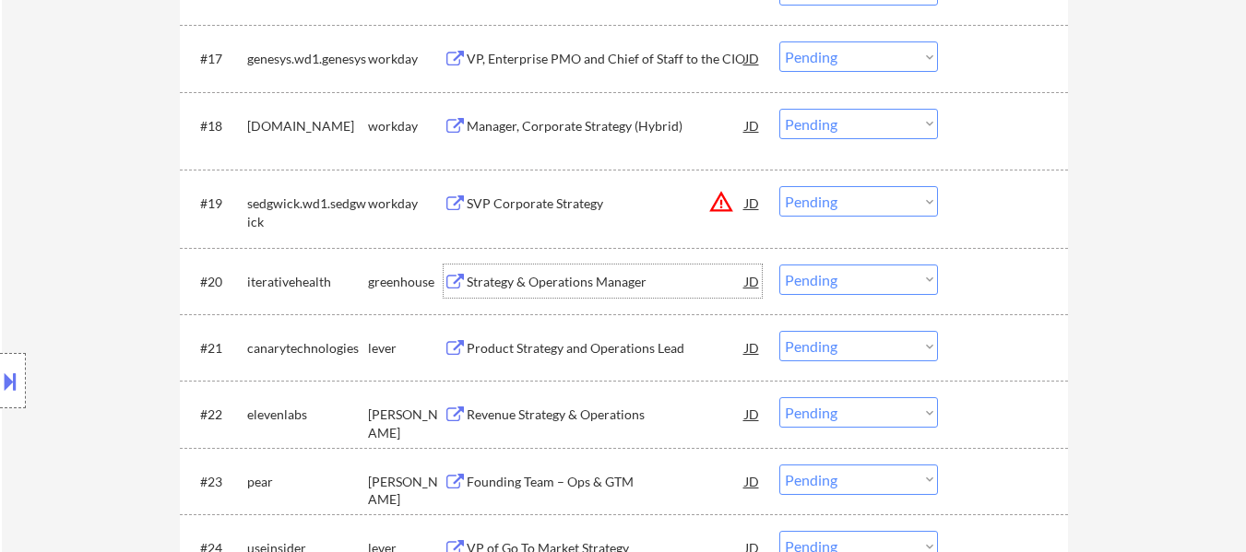
click at [594, 275] on div "Strategy & Operations Manager" at bounding box center [606, 282] width 278 height 18
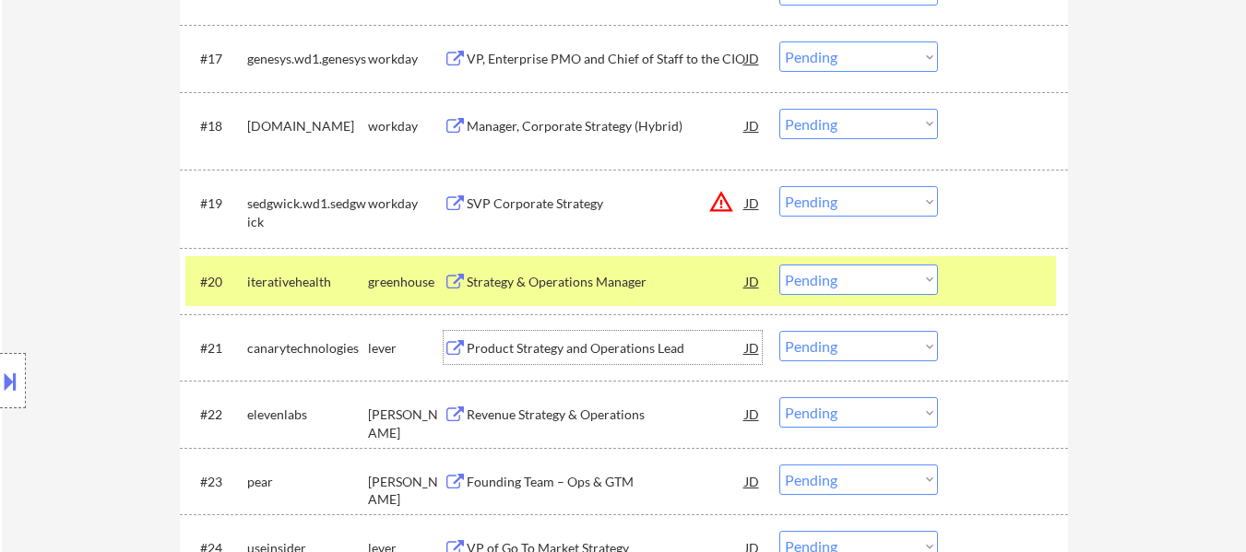
click at [589, 347] on div "Product Strategy and Operations Lead" at bounding box center [606, 348] width 278 height 18
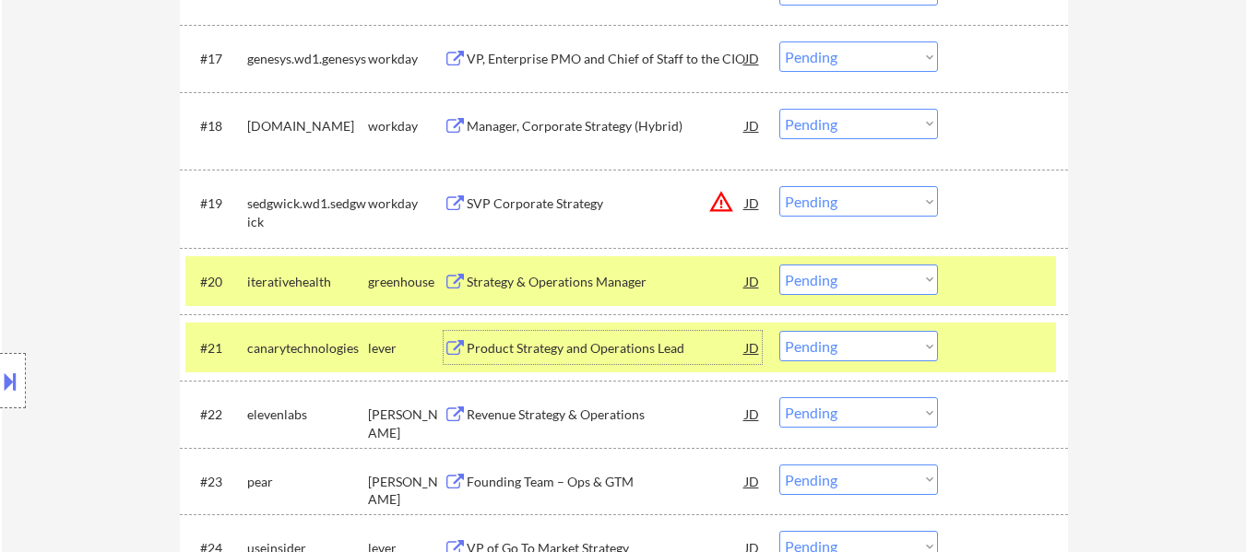
click at [857, 277] on select "Choose an option... Pending Applied Excluded (Questions) Excluded (Expired) Exc…" at bounding box center [858, 280] width 159 height 30
click at [779, 265] on select "Choose an option... Pending Applied Excluded (Questions) Excluded (Expired) Exc…" at bounding box center [858, 280] width 159 height 30
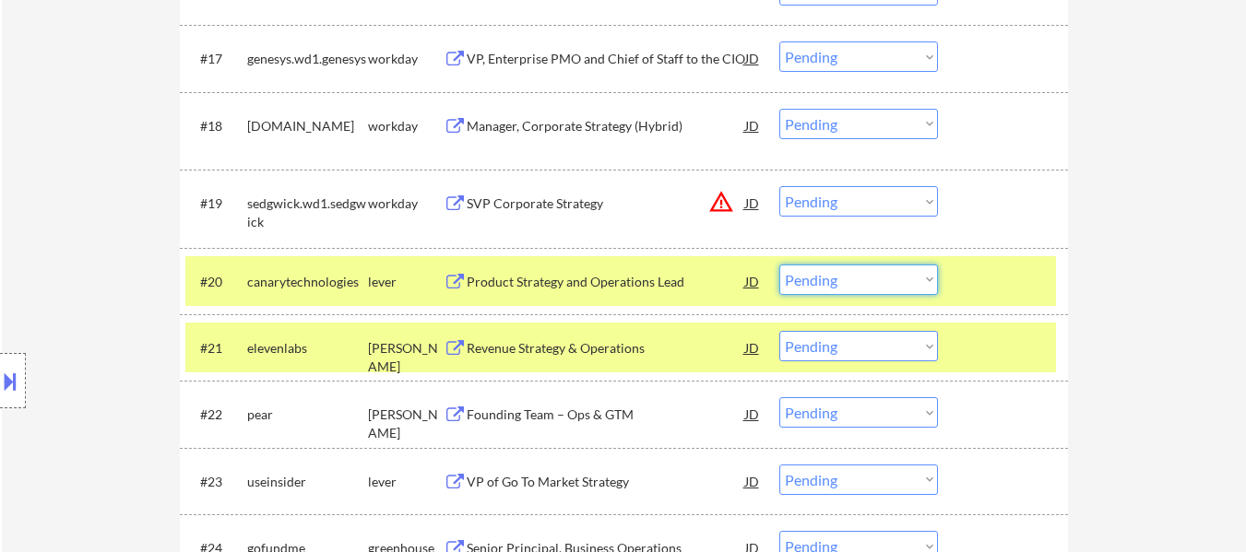
click at [834, 273] on select "Choose an option... Pending Applied Excluded (Questions) Excluded (Expired) Exc…" at bounding box center [858, 280] width 159 height 30
click at [779, 265] on select "Choose an option... Pending Applied Excluded (Questions) Excluded (Expired) Exc…" at bounding box center [858, 280] width 159 height 30
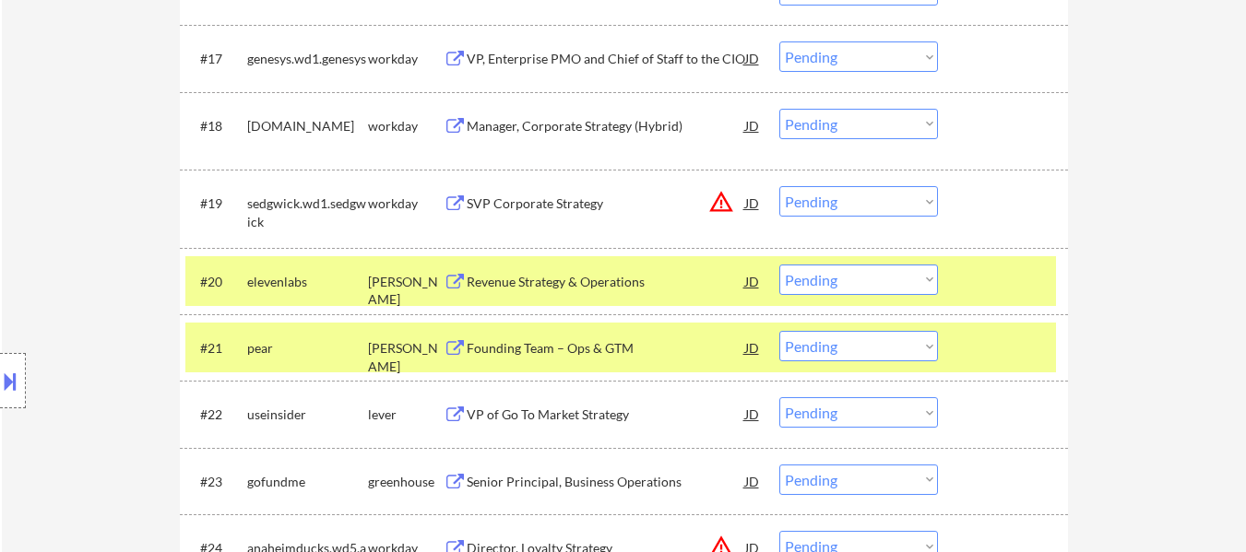
click at [602, 280] on div "Revenue Strategy & Operations" at bounding box center [606, 282] width 278 height 18
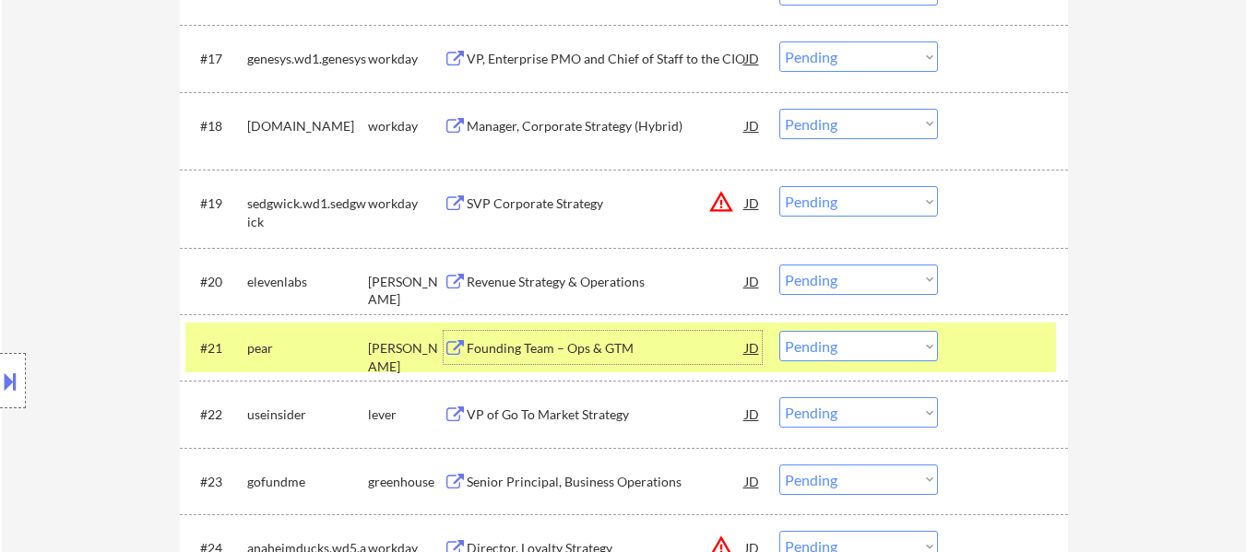
click at [573, 346] on div "Founding Team – Ops & GTM" at bounding box center [606, 348] width 278 height 18
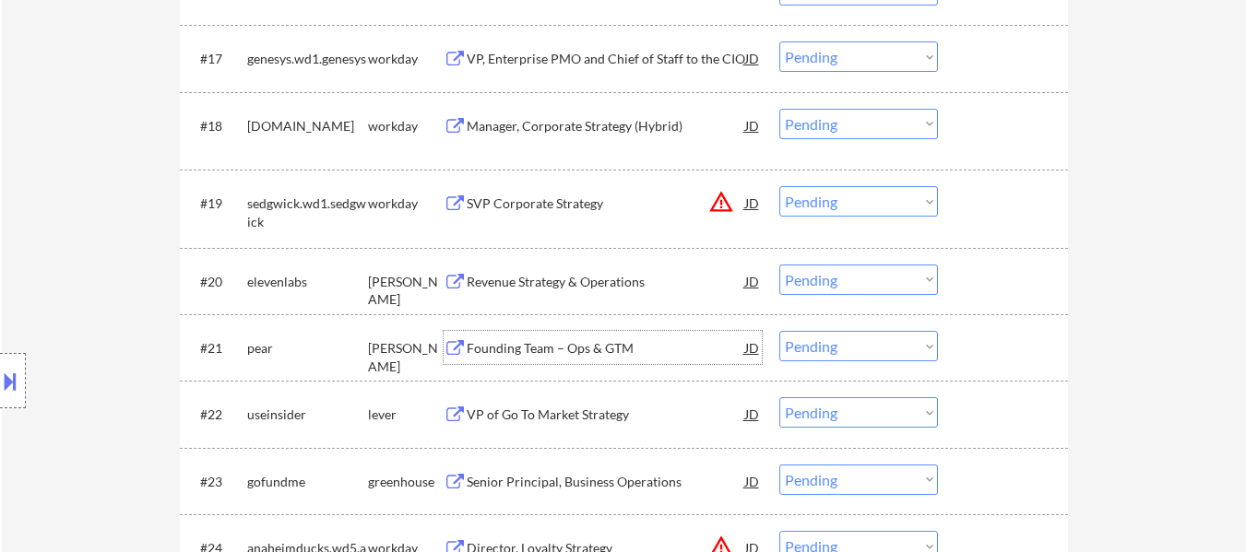
click at [834, 290] on select "Choose an option... Pending Applied Excluded (Questions) Excluded (Expired) Exc…" at bounding box center [858, 280] width 159 height 30
click at [779, 265] on select "Choose an option... Pending Applied Excluded (Questions) Excluded (Expired) Exc…" at bounding box center [858, 280] width 159 height 30
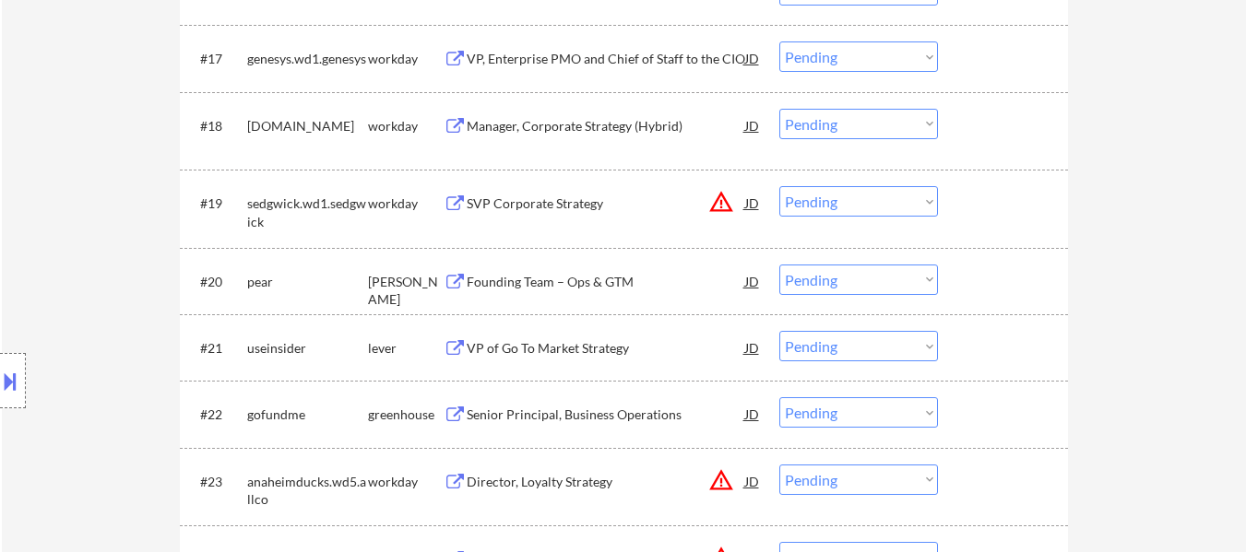
click at [898, 283] on select "Choose an option... Pending Applied Excluded (Questions) Excluded (Expired) Exc…" at bounding box center [858, 280] width 159 height 30
click at [779, 265] on select "Choose an option... Pending Applied Excluded (Questions) Excluded (Expired) Exc…" at bounding box center [858, 280] width 159 height 30
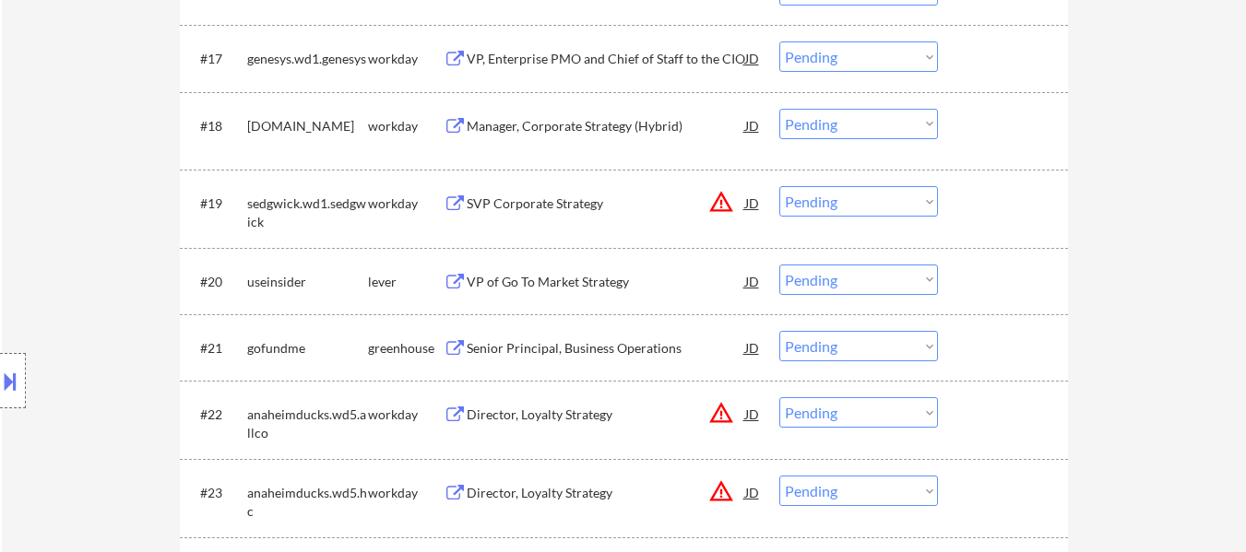
click at [581, 278] on div "VP of Go To Market Strategy" at bounding box center [606, 282] width 278 height 18
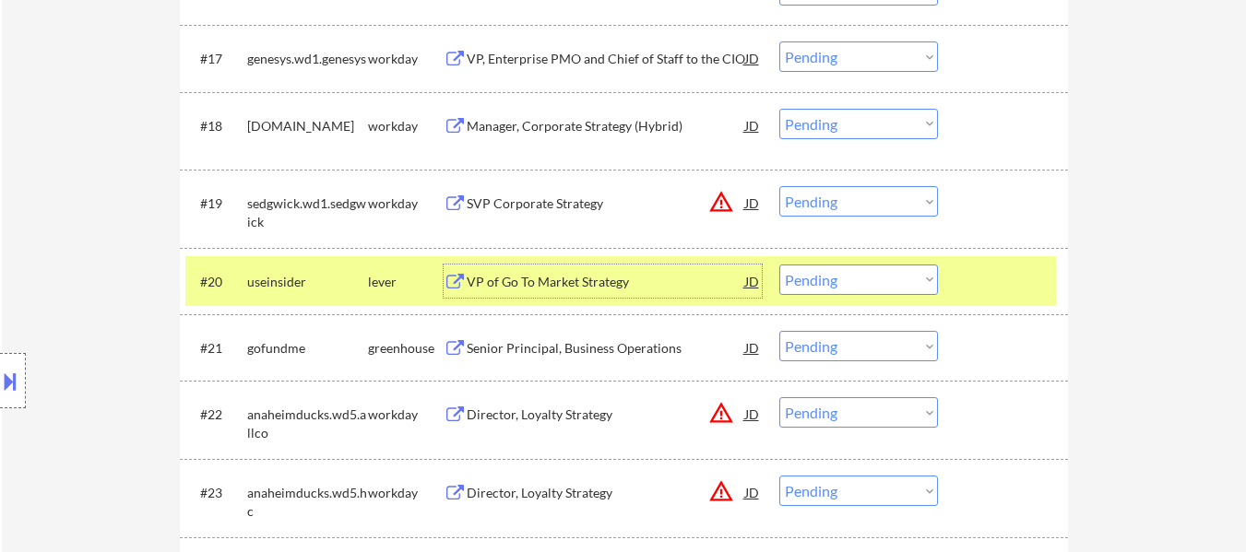
click at [603, 356] on div "Senior Principal, Business Operations" at bounding box center [606, 348] width 278 height 18
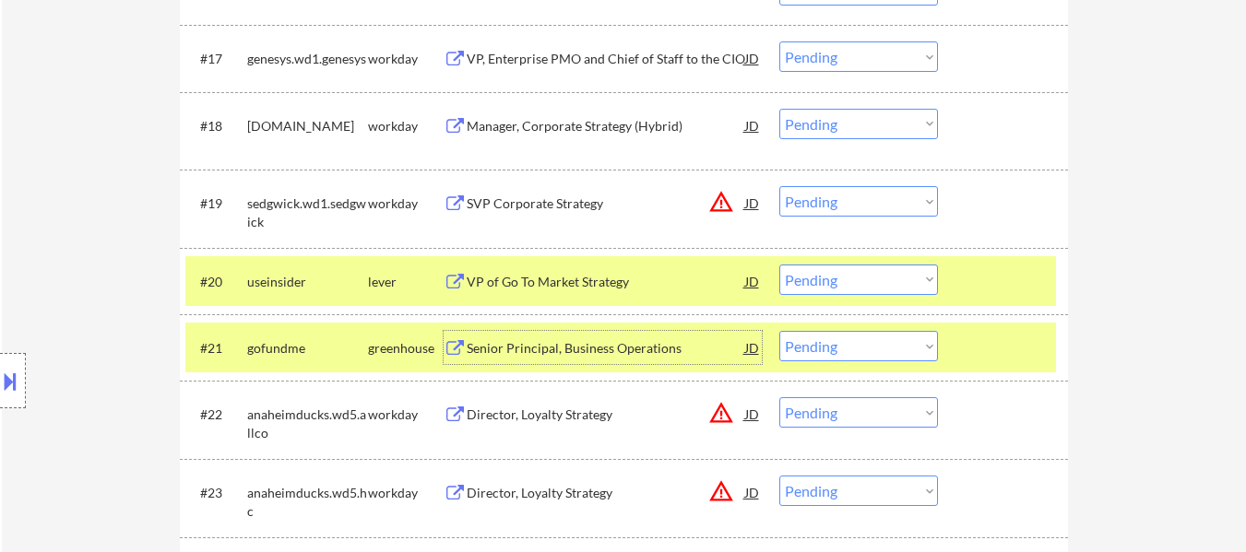
click at [846, 278] on select "Choose an option... Pending Applied Excluded (Questions) Excluded (Expired) Exc…" at bounding box center [858, 280] width 159 height 30
click at [779, 265] on select "Choose an option... Pending Applied Excluded (Questions) Excluded (Expired) Exc…" at bounding box center [858, 280] width 159 height 30
select select ""pending""
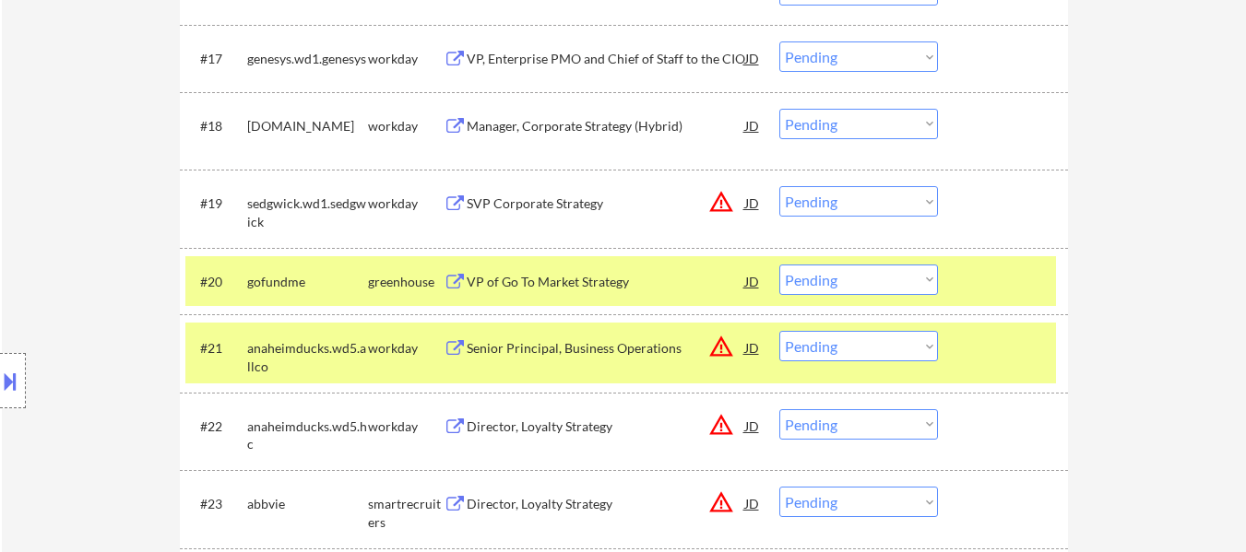
click at [1020, 358] on div at bounding box center [1004, 347] width 81 height 33
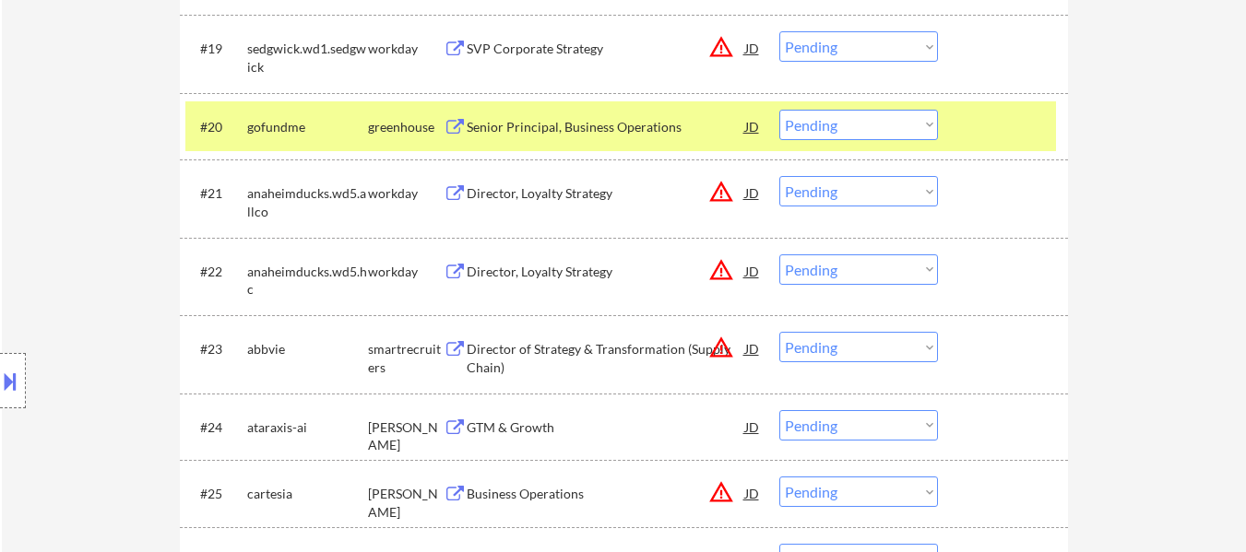
scroll to position [1936, 0]
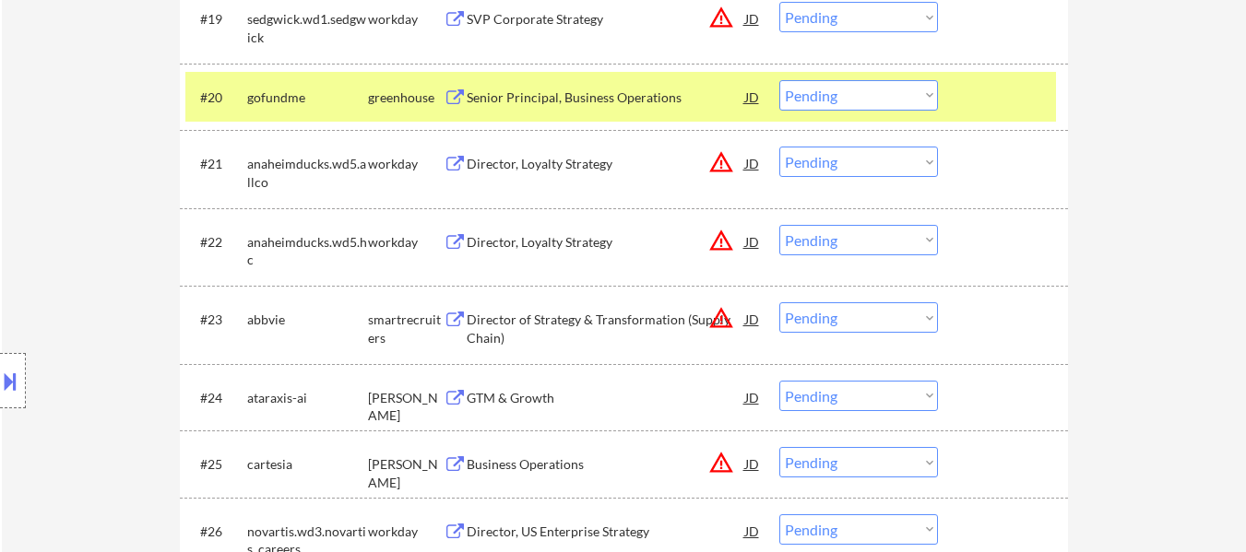
click at [543, 401] on div "GTM & Growth" at bounding box center [606, 398] width 278 height 18
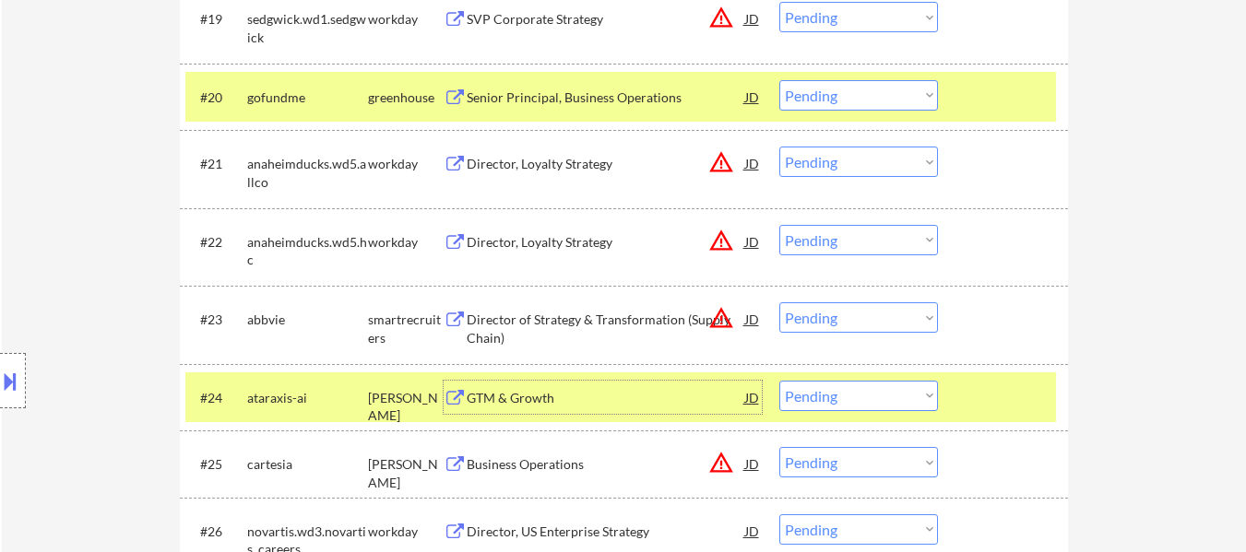
click at [820, 395] on select "Choose an option... Pending Applied Excluded (Questions) Excluded (Expired) Exc…" at bounding box center [858, 396] width 159 height 30
click at [779, 381] on select "Choose an option... Pending Applied Excluded (Questions) Excluded (Expired) Exc…" at bounding box center [858, 396] width 159 height 30
click at [533, 462] on div "Business Operations" at bounding box center [606, 465] width 278 height 18
select select ""pending""
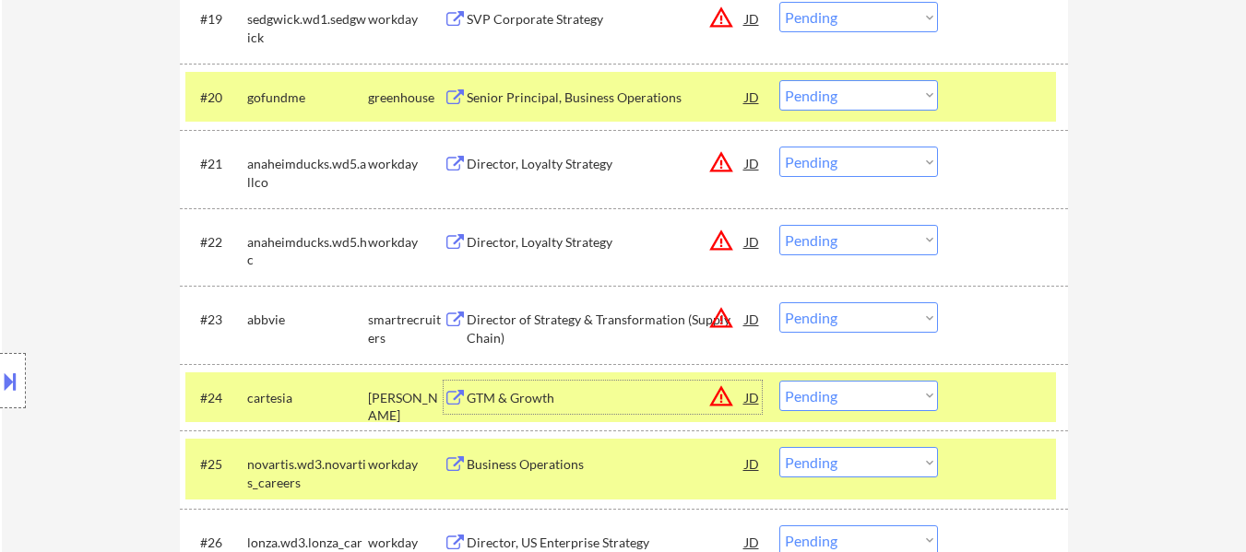
click at [528, 387] on div "GTM & Growth" at bounding box center [606, 397] width 278 height 33
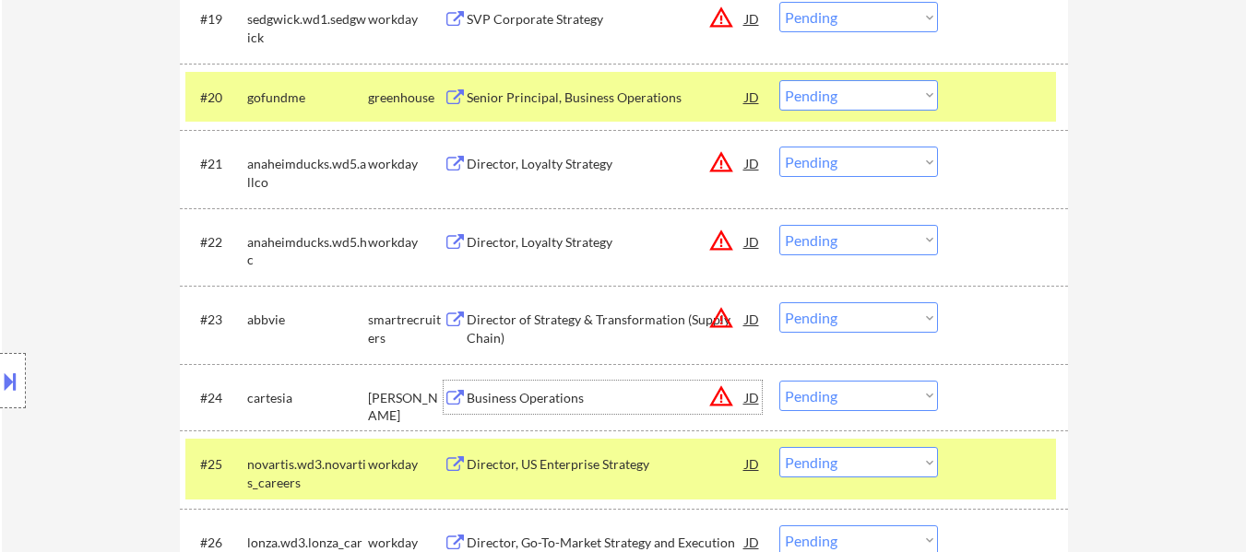
click at [989, 505] on div "#25 novartis.wd3.novartis_careers workday Director, US Enterprise Strategy JD w…" at bounding box center [624, 470] width 888 height 78
click at [967, 479] on div at bounding box center [1004, 463] width 81 height 33
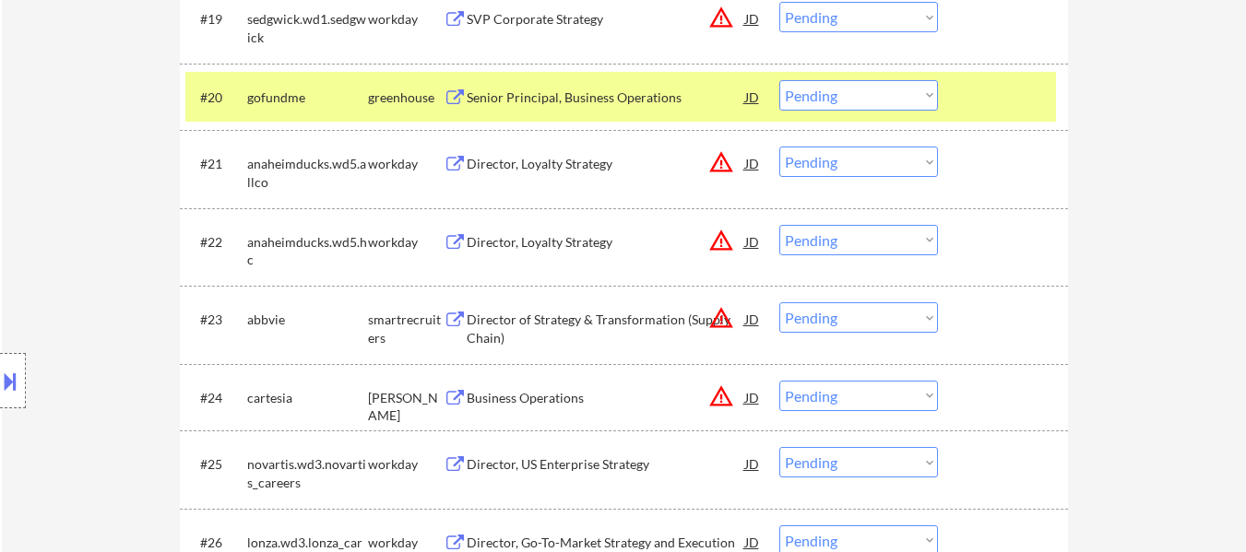
click at [978, 398] on div at bounding box center [1004, 397] width 81 height 33
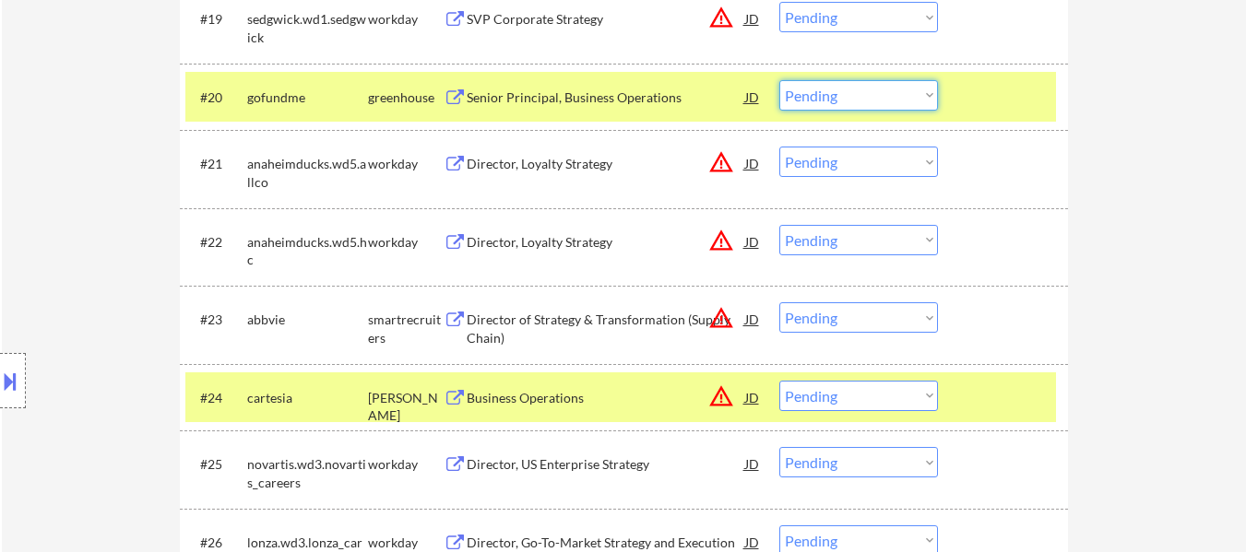
click at [868, 92] on select "Choose an option... Pending Applied Excluded (Questions) Excluded (Expired) Exc…" at bounding box center [858, 95] width 159 height 30
click at [779, 80] on select "Choose an option... Pending Applied Excluded (Questions) Excluded (Expired) Exc…" at bounding box center [858, 95] width 159 height 30
select select ""pending""
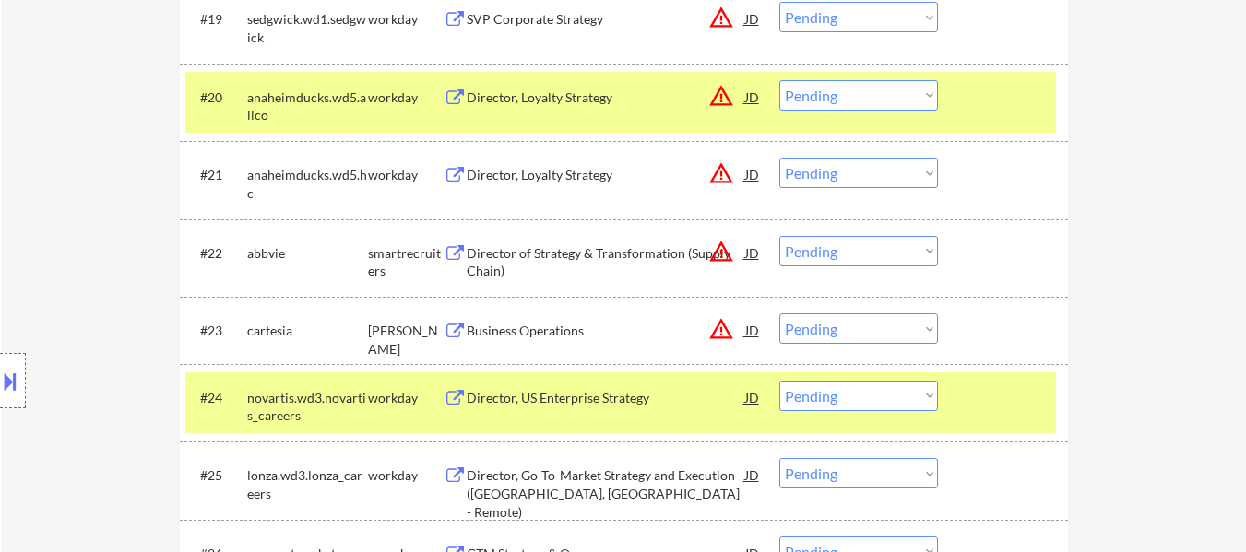
click at [1012, 99] on div at bounding box center [1004, 96] width 81 height 33
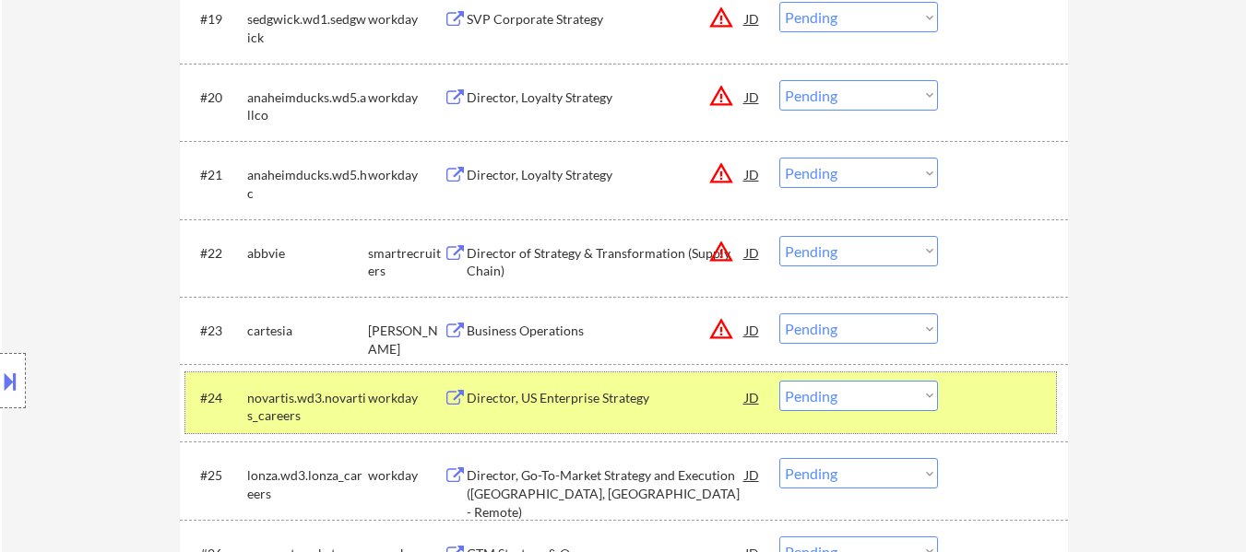
click at [1005, 400] on div at bounding box center [1004, 397] width 81 height 33
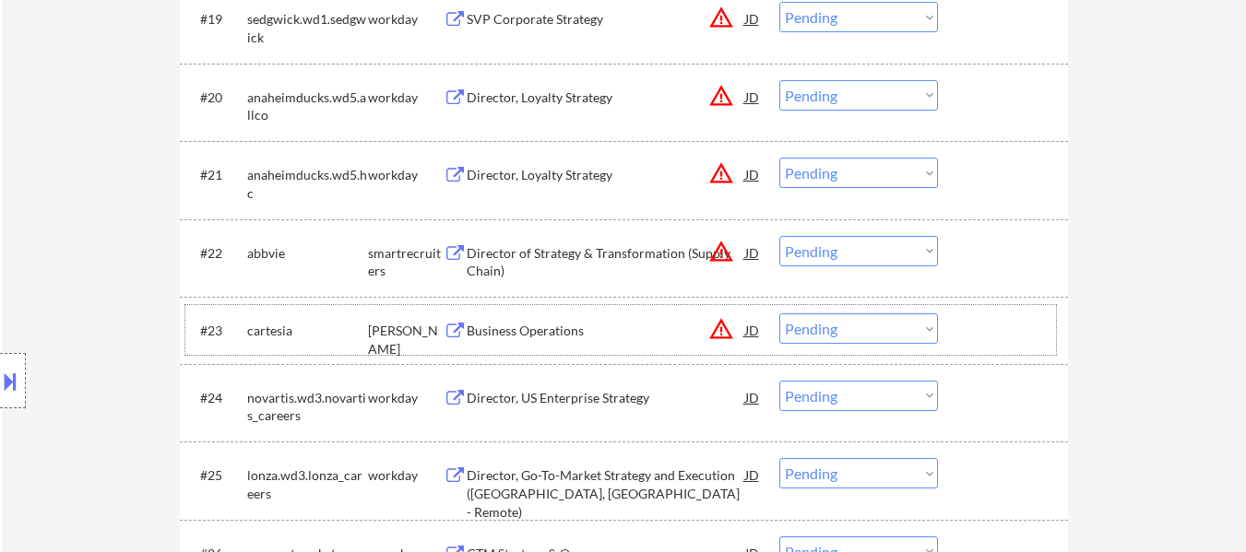
click at [988, 330] on div at bounding box center [1004, 330] width 81 height 33
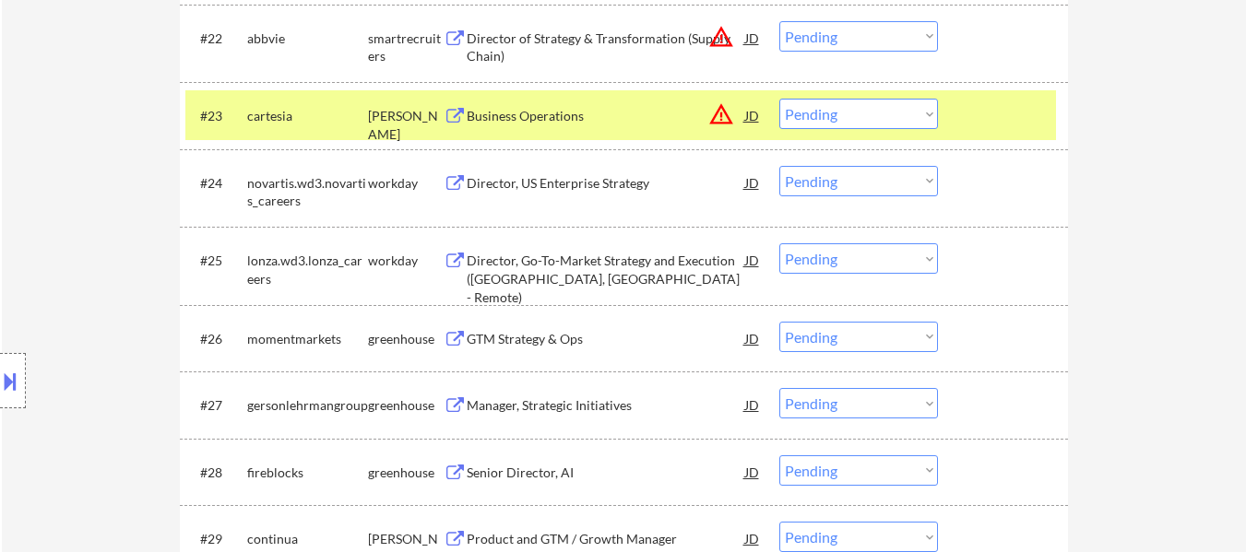
scroll to position [2213, 0]
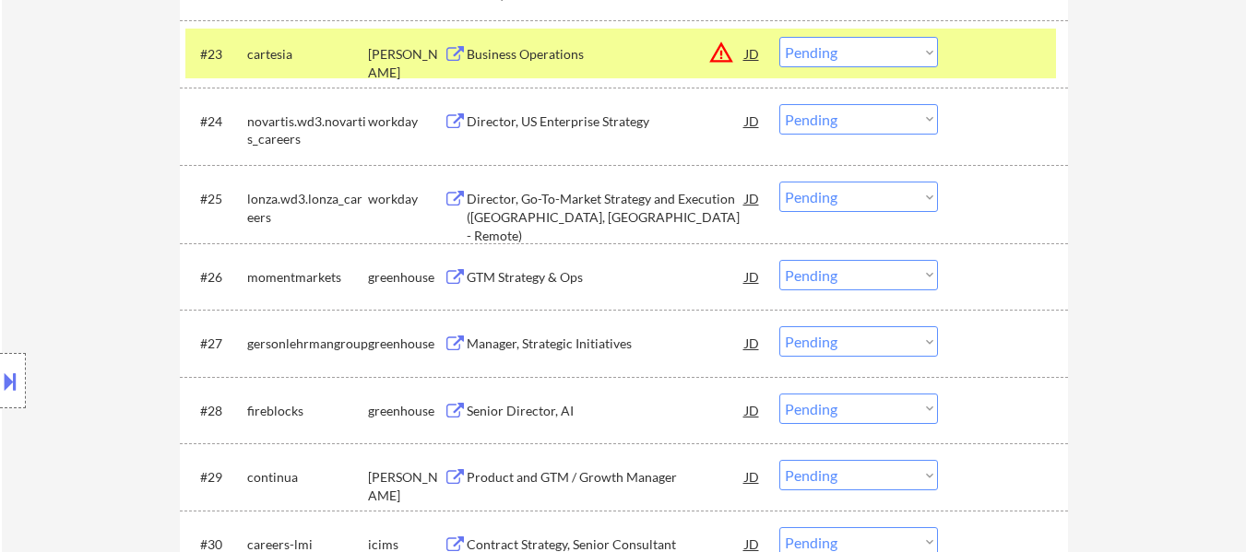
click at [557, 280] on div "GTM Strategy & Ops" at bounding box center [606, 277] width 278 height 18
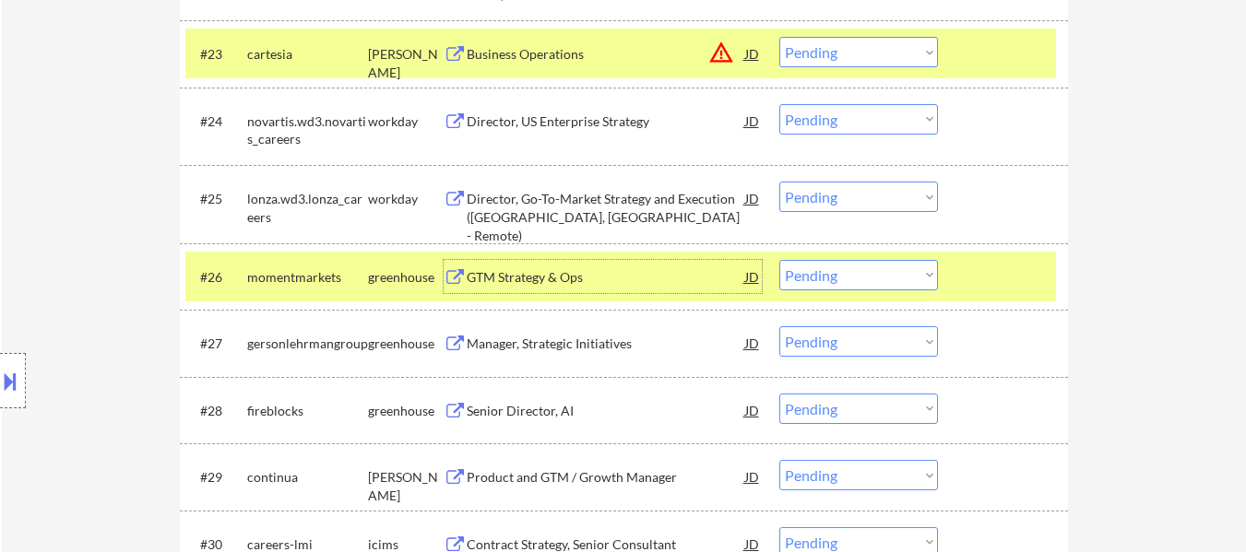
click at [840, 44] on select "Choose an option... Pending Applied Excluded (Questions) Excluded (Expired) Exc…" at bounding box center [858, 52] width 159 height 30
click at [779, 37] on select "Choose an option... Pending Applied Excluded (Questions) Excluded (Expired) Exc…" at bounding box center [858, 52] width 159 height 30
select select ""pending""
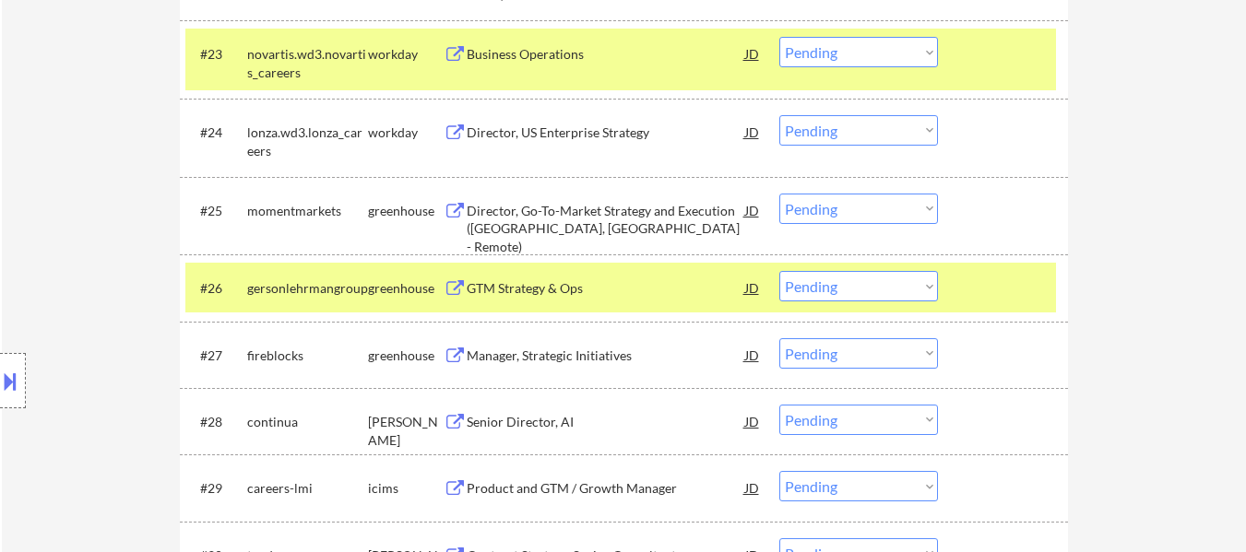
click at [850, 286] on select "Choose an option... Pending Applied Excluded (Questions) Excluded (Expired) Exc…" at bounding box center [858, 286] width 159 height 30
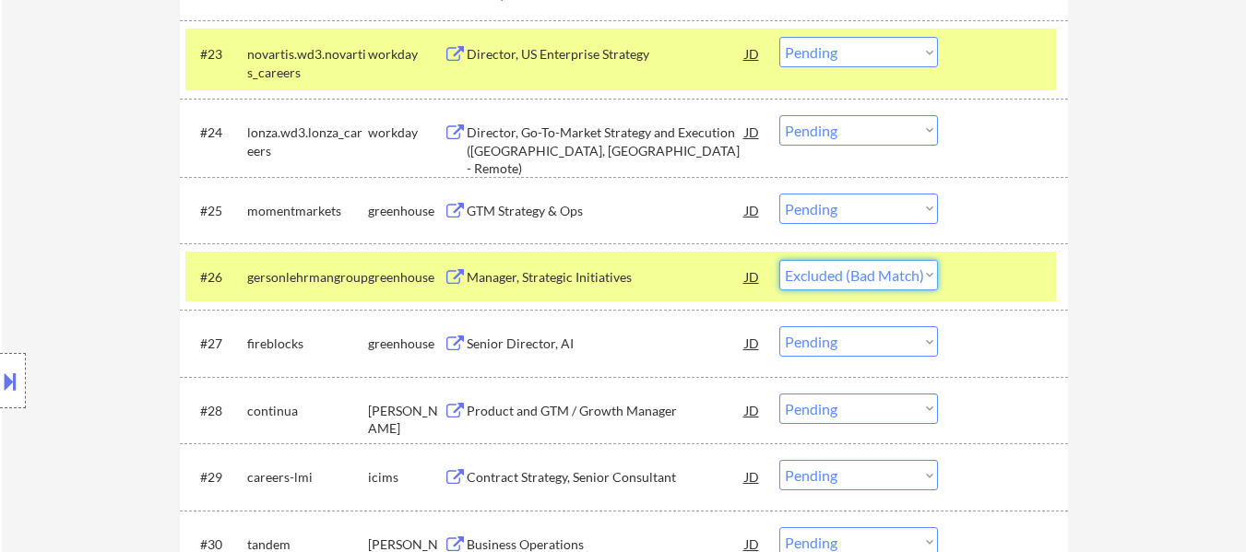
click at [779, 260] on select "Choose an option... Pending Applied Excluded (Questions) Excluded (Expired) Exc…" at bounding box center [858, 275] width 159 height 30
select select ""pending""
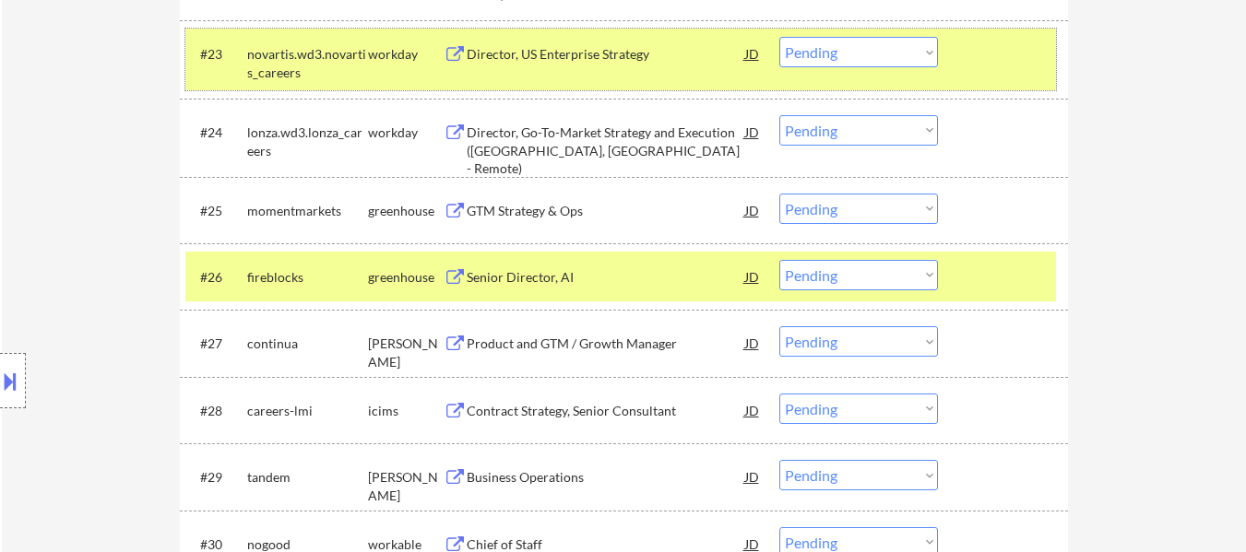
click at [987, 59] on div at bounding box center [1004, 53] width 81 height 33
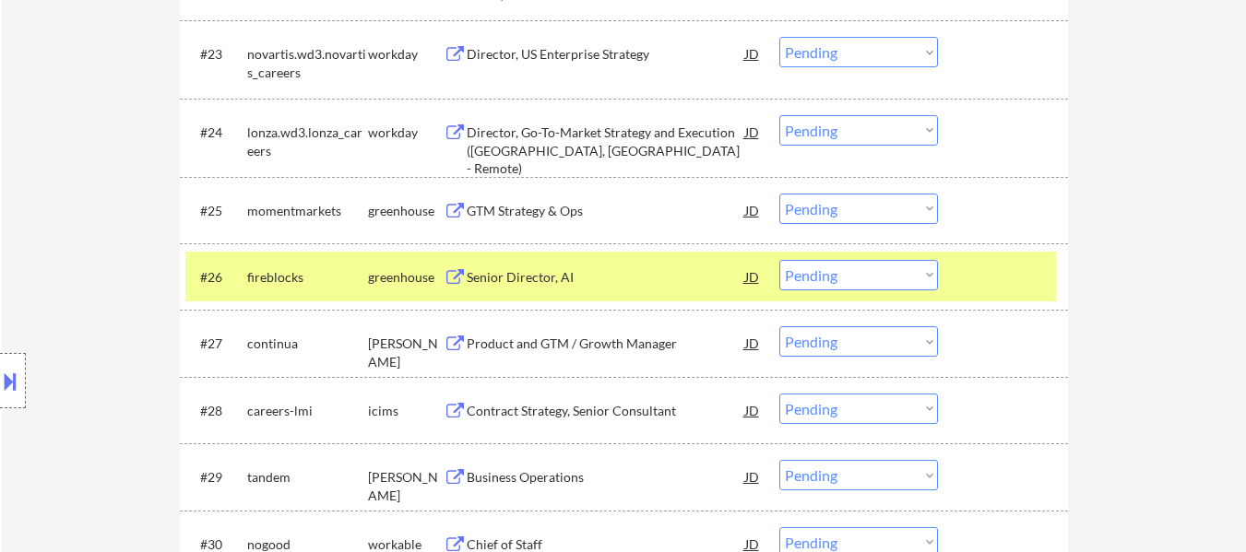
click at [978, 263] on div at bounding box center [1004, 276] width 81 height 33
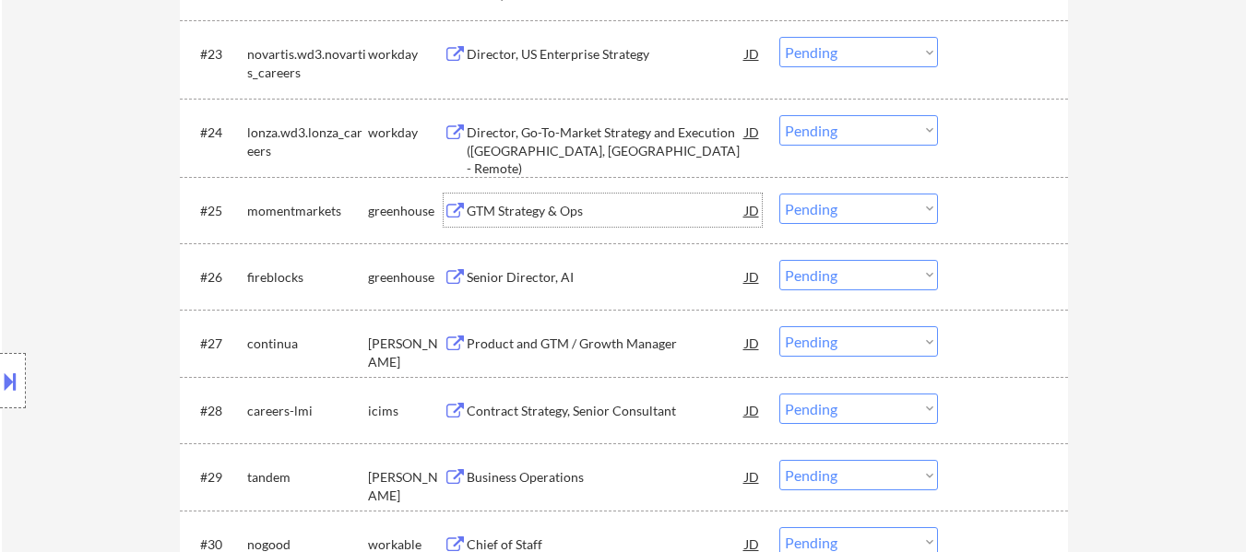
click at [516, 204] on div "GTM Strategy & Ops" at bounding box center [606, 211] width 278 height 18
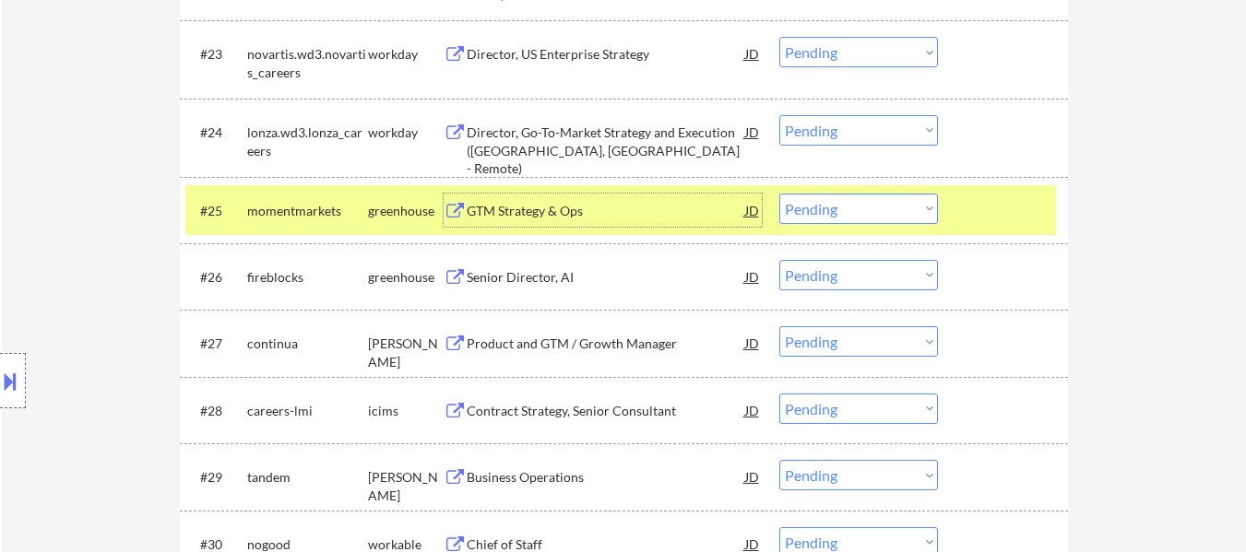
click at [896, 212] on select "Choose an option... Pending Applied Excluded (Questions) Excluded (Expired) Exc…" at bounding box center [858, 209] width 159 height 30
click at [779, 194] on select "Choose an option... Pending Applied Excluded (Questions) Excluded (Expired) Exc…" at bounding box center [858, 209] width 159 height 30
click at [536, 269] on div "Senior Director, AI" at bounding box center [606, 277] width 278 height 18
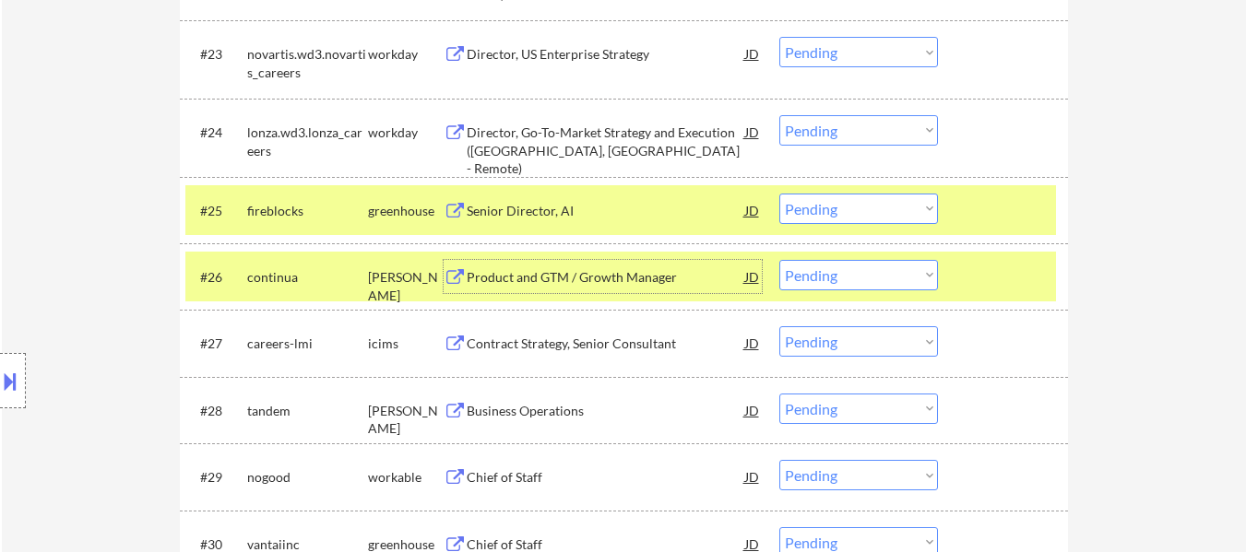
click at [991, 278] on div at bounding box center [1004, 276] width 81 height 33
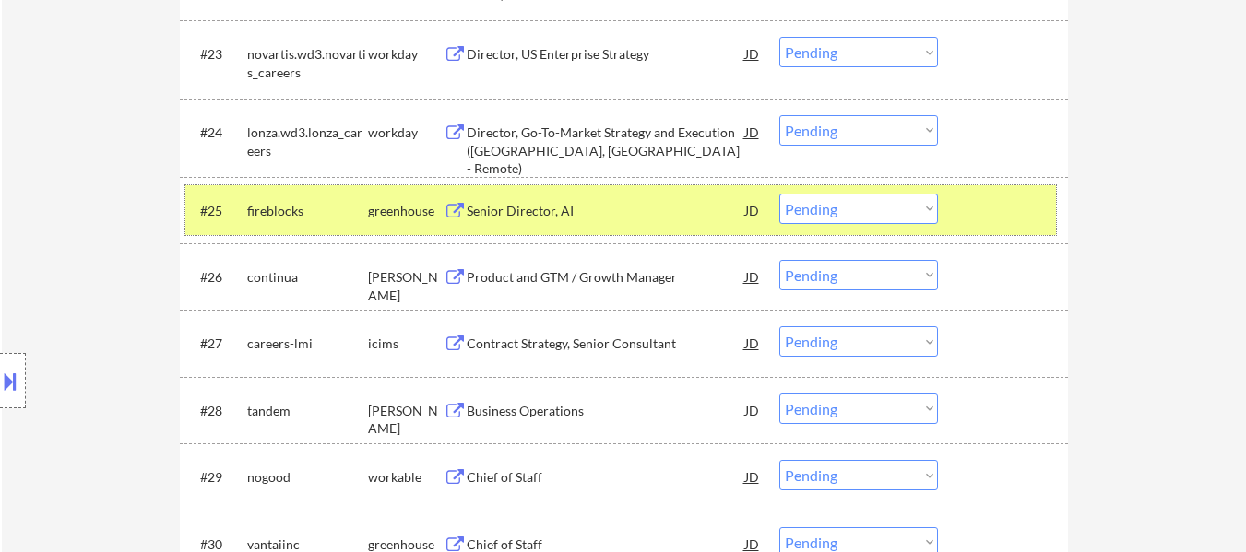
click at [998, 206] on div at bounding box center [1004, 210] width 81 height 33
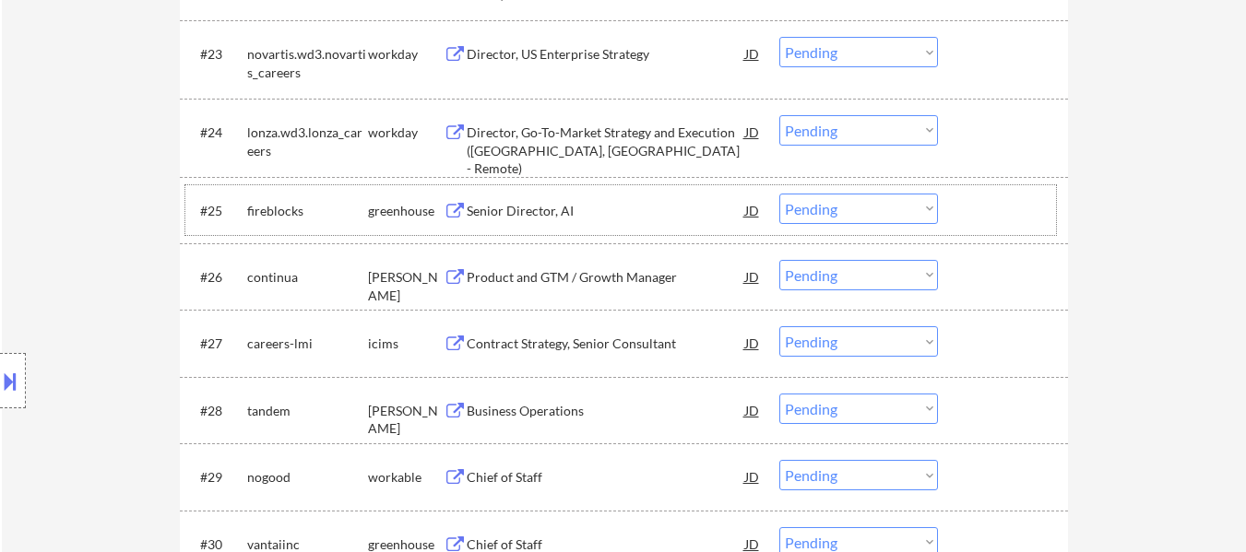
click at [754, 207] on div "JD" at bounding box center [752, 210] width 18 height 33
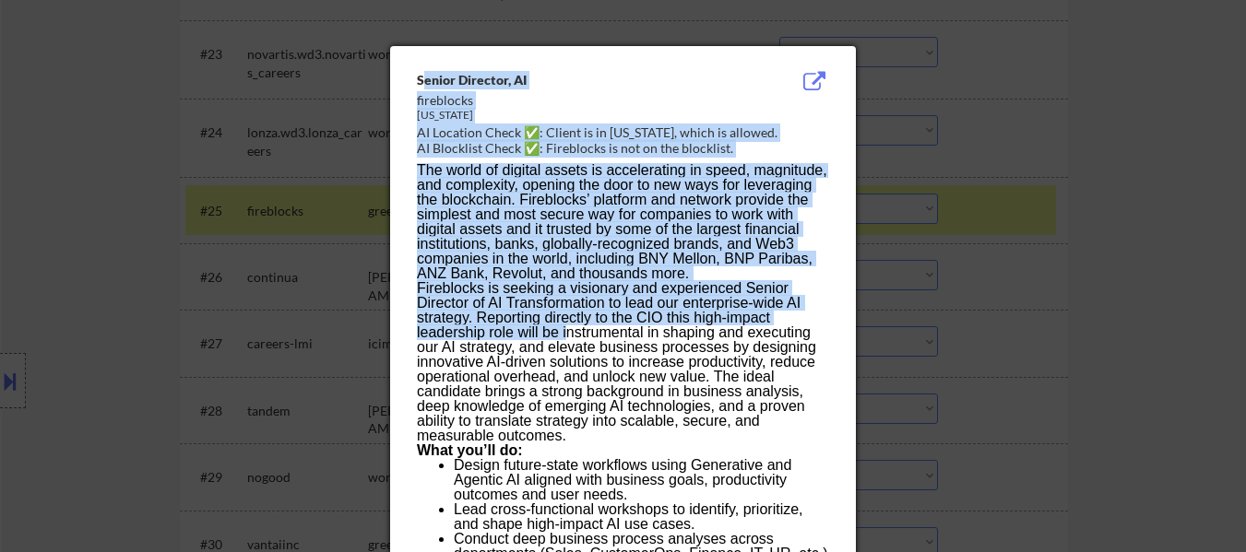
drag, startPoint x: 420, startPoint y: 74, endPoint x: 568, endPoint y: 326, distance: 292.6
click at [511, 233] on p "The world of digital assets is accelerating in speed, magnitude, and complexity…" at bounding box center [622, 222] width 411 height 118
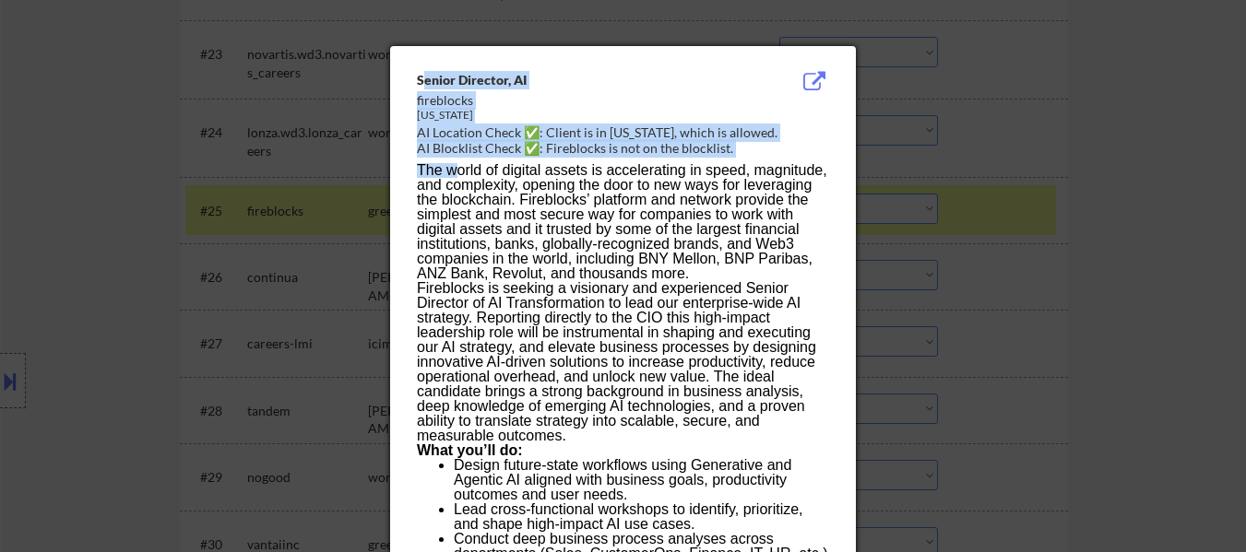
drag, startPoint x: 422, startPoint y: 71, endPoint x: 460, endPoint y: 176, distance: 111.7
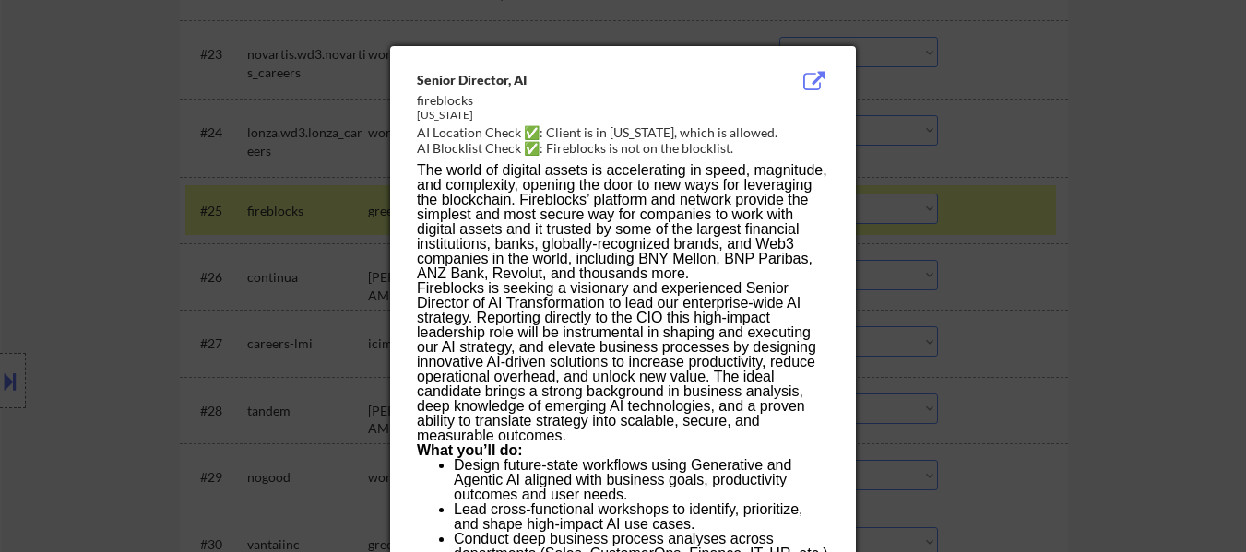
click at [458, 207] on p "The world of digital assets is accelerating in speed, magnitude, and complexity…" at bounding box center [622, 222] width 411 height 118
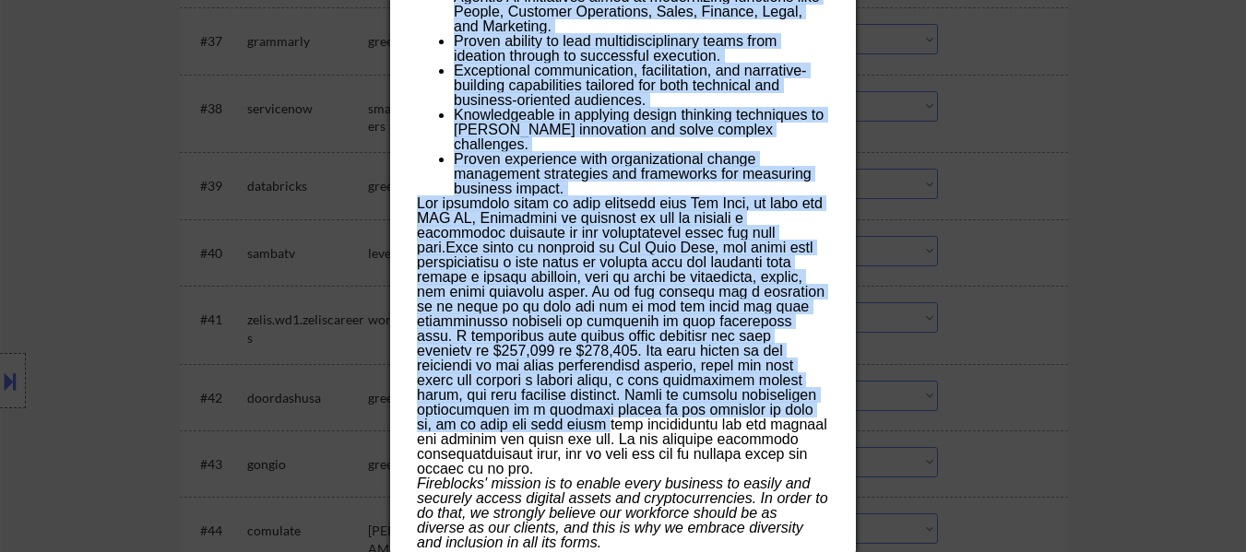
scroll to position [3504, 0]
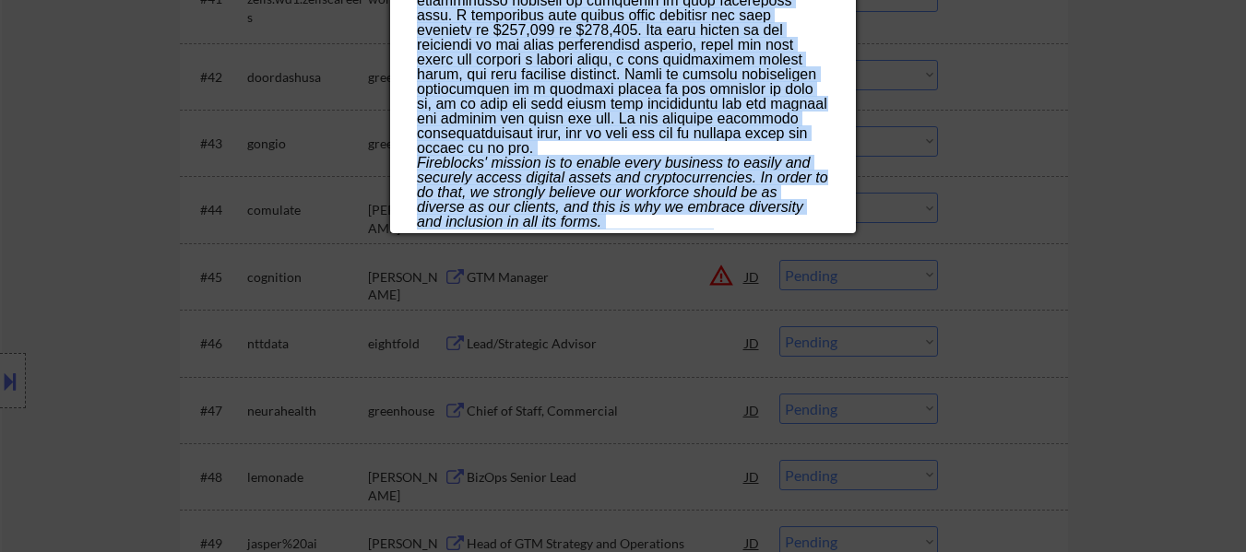
drag, startPoint x: 417, startPoint y: 78, endPoint x: 747, endPoint y: 223, distance: 360.4
copy div "Loremi Dolorsit, AM consectetu Adi Elit SE Doeiusmo Tempo ✅: Incidi ut la Etd M…"
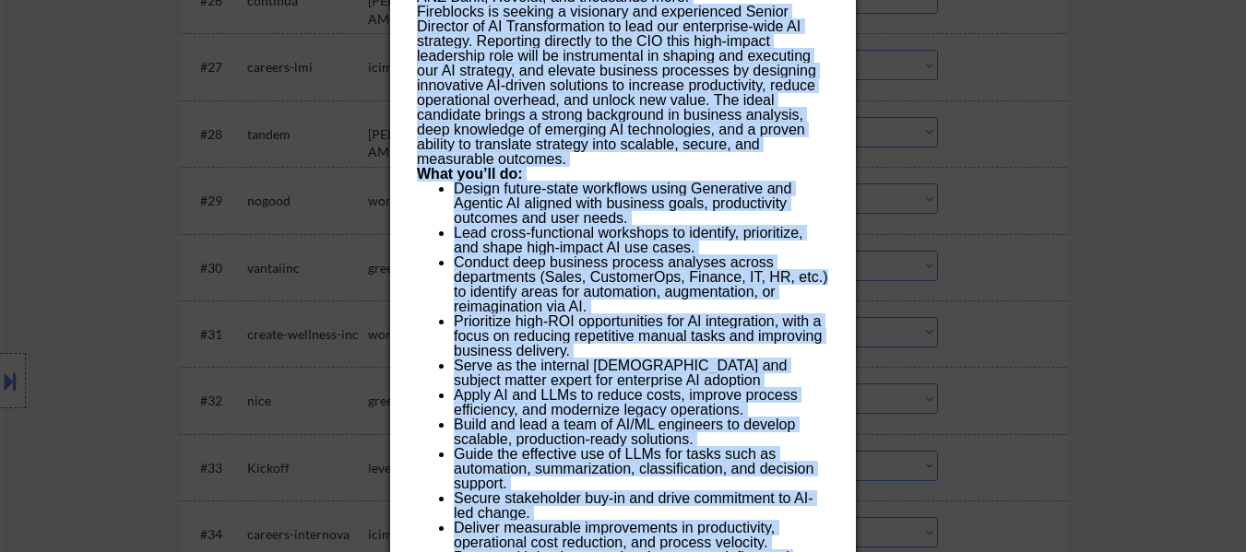
scroll to position [2121, 0]
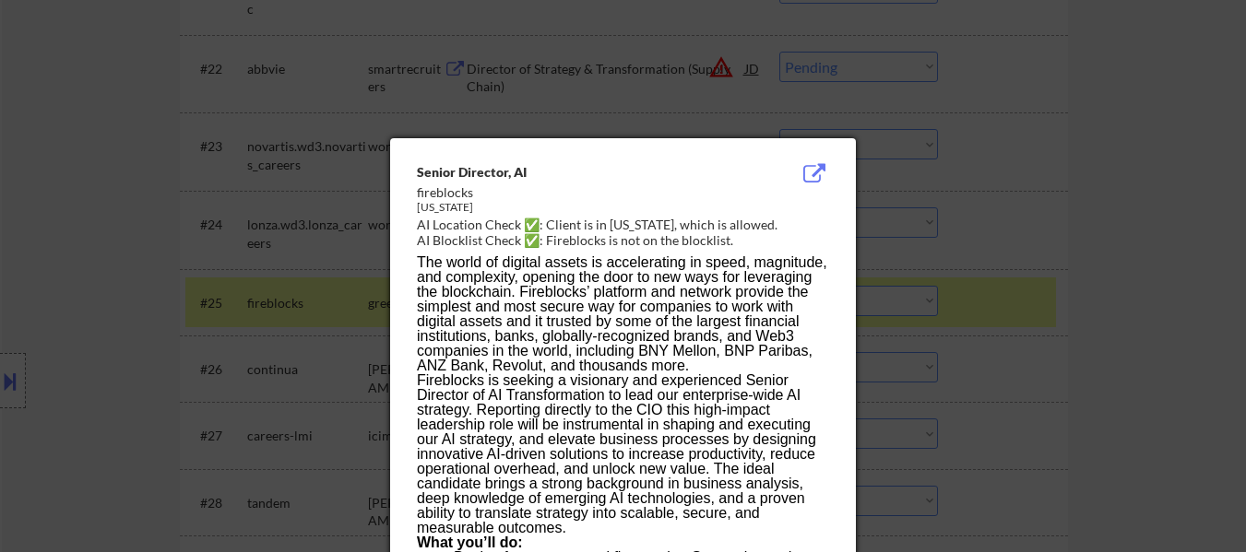
click at [1134, 273] on div at bounding box center [623, 276] width 1246 height 552
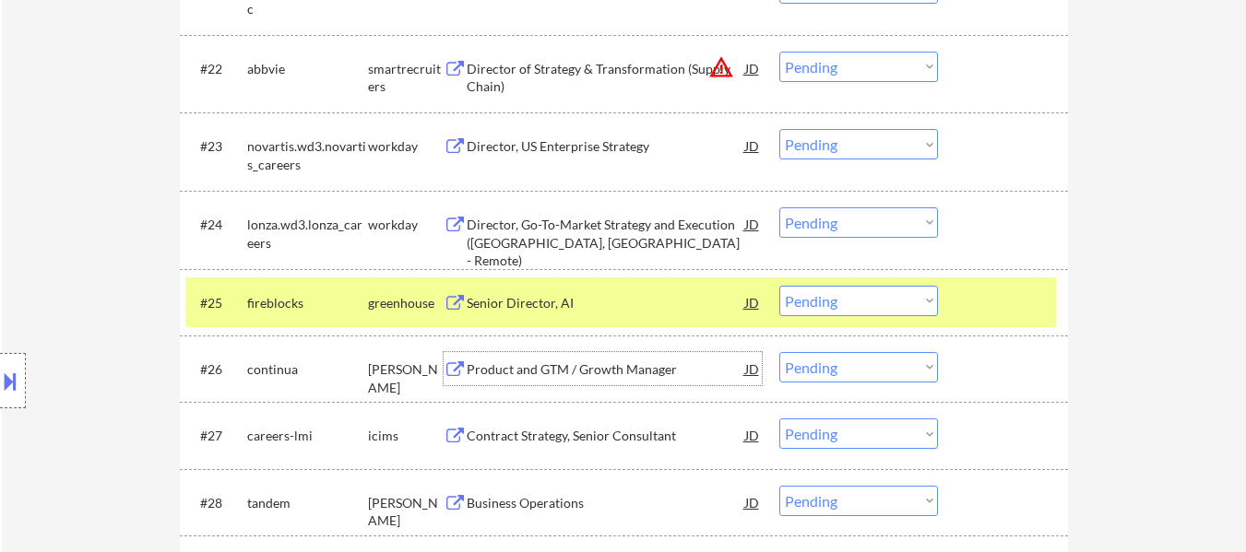
click at [570, 369] on div "Product and GTM / Growth Manager" at bounding box center [606, 370] width 278 height 18
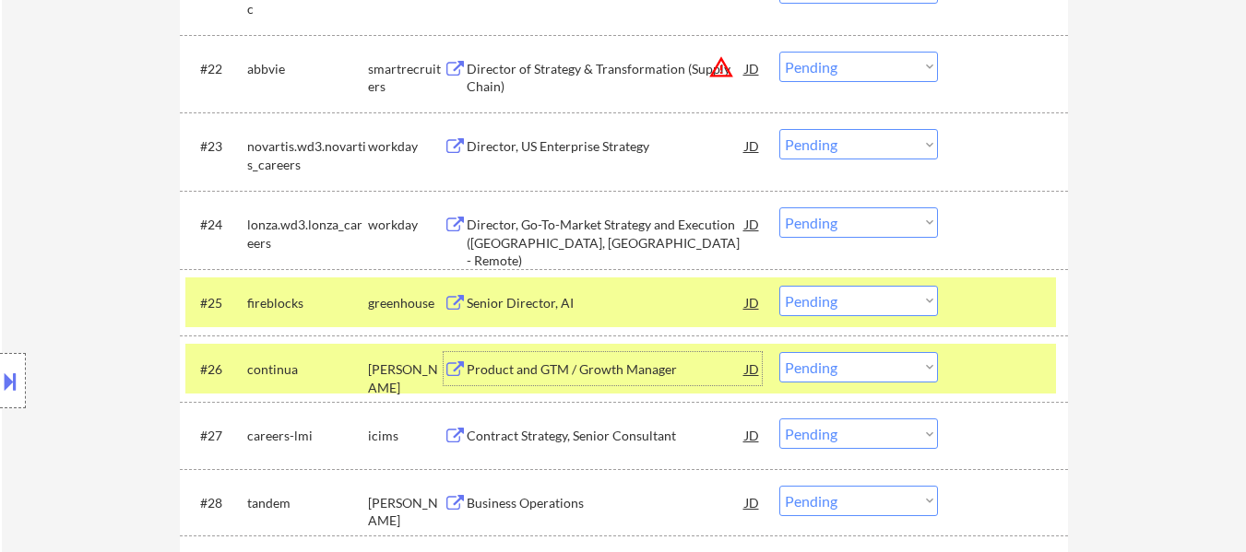
click at [896, 300] on select "Choose an option... Pending Applied Excluded (Questions) Excluded (Expired) Exc…" at bounding box center [858, 301] width 159 height 30
click at [779, 286] on select "Choose an option... Pending Applied Excluded (Questions) Excluded (Expired) Exc…" at bounding box center [858, 301] width 159 height 30
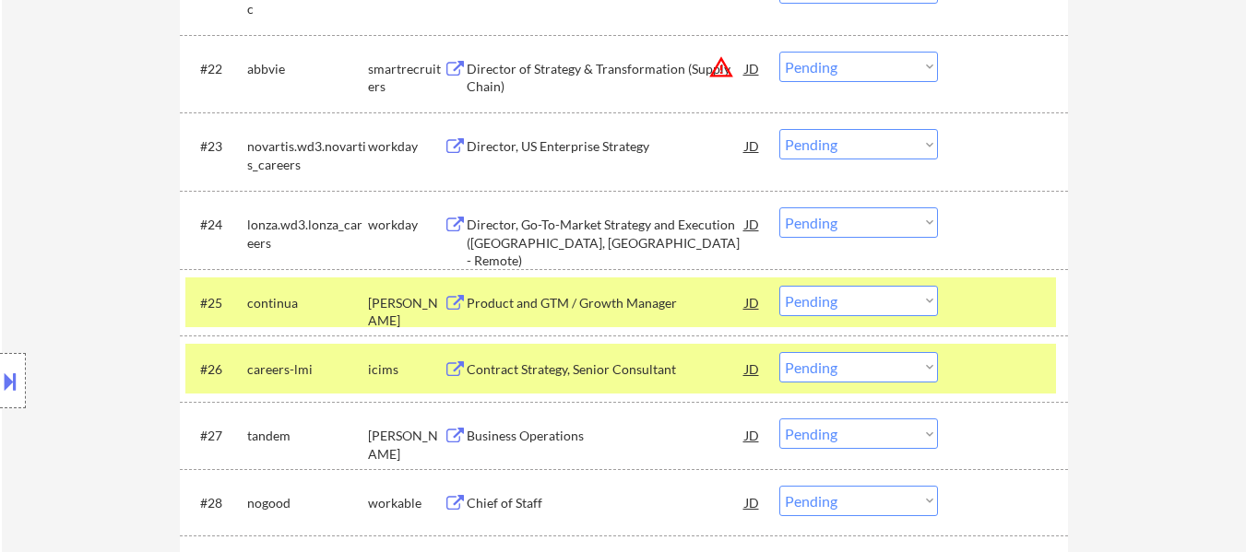
click at [875, 297] on select "Choose an option... Pending Applied Excluded (Questions) Excluded (Expired) Exc…" at bounding box center [858, 301] width 159 height 30
click at [779, 286] on select "Choose an option... Pending Applied Excluded (Questions) Excluded (Expired) Exc…" at bounding box center [858, 301] width 159 height 30
select select ""pending""
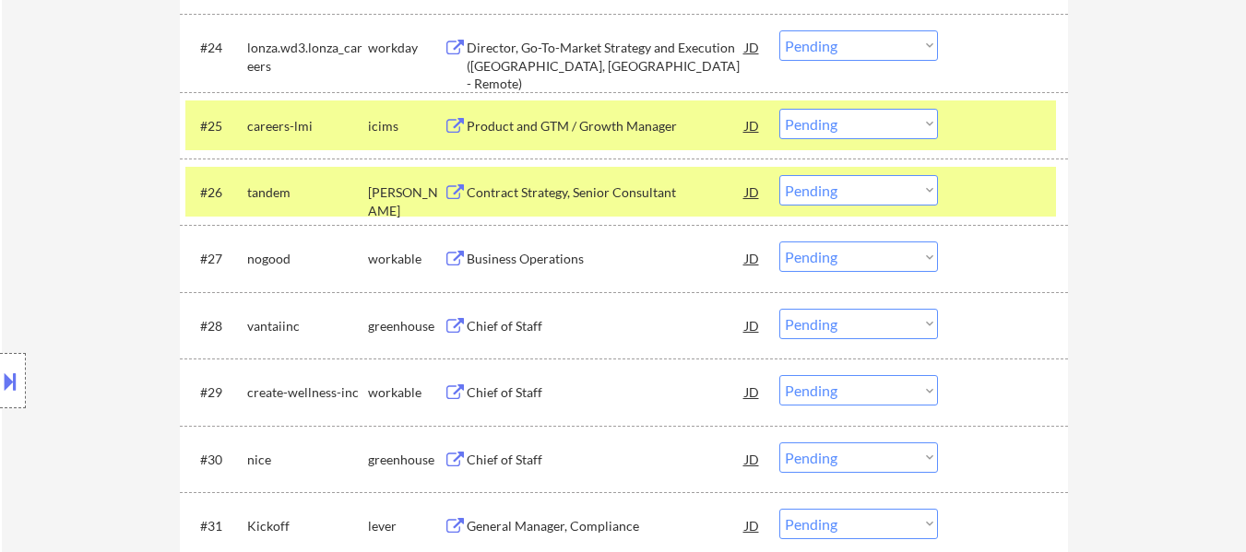
scroll to position [2305, 0]
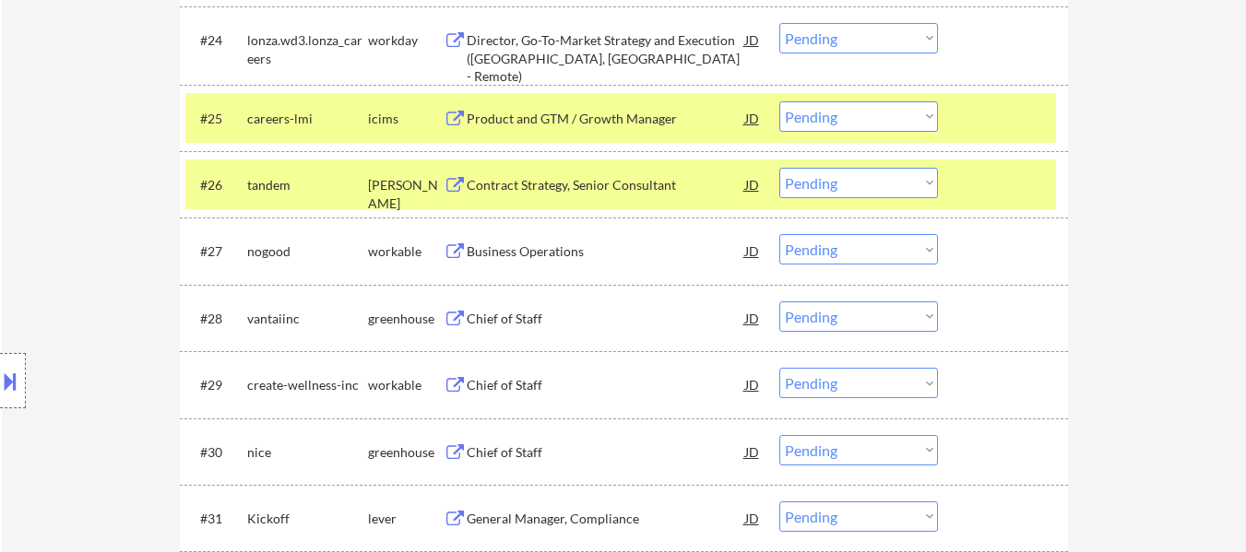
click at [982, 104] on div at bounding box center [1004, 117] width 81 height 33
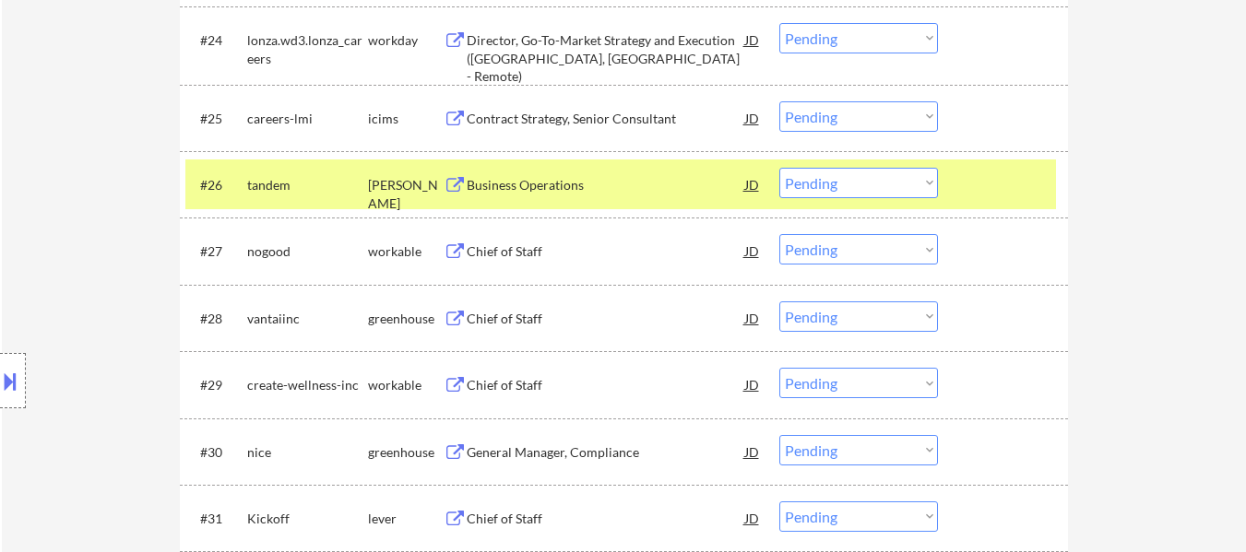
click at [978, 177] on div at bounding box center [1004, 184] width 81 height 33
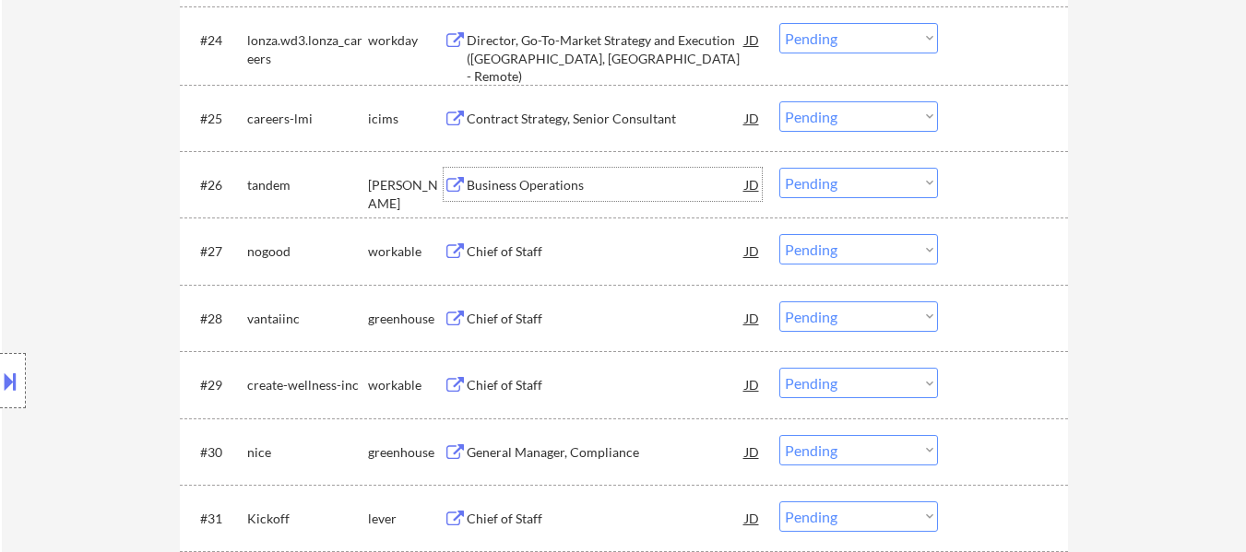
click at [585, 184] on div "Business Operations" at bounding box center [606, 185] width 278 height 18
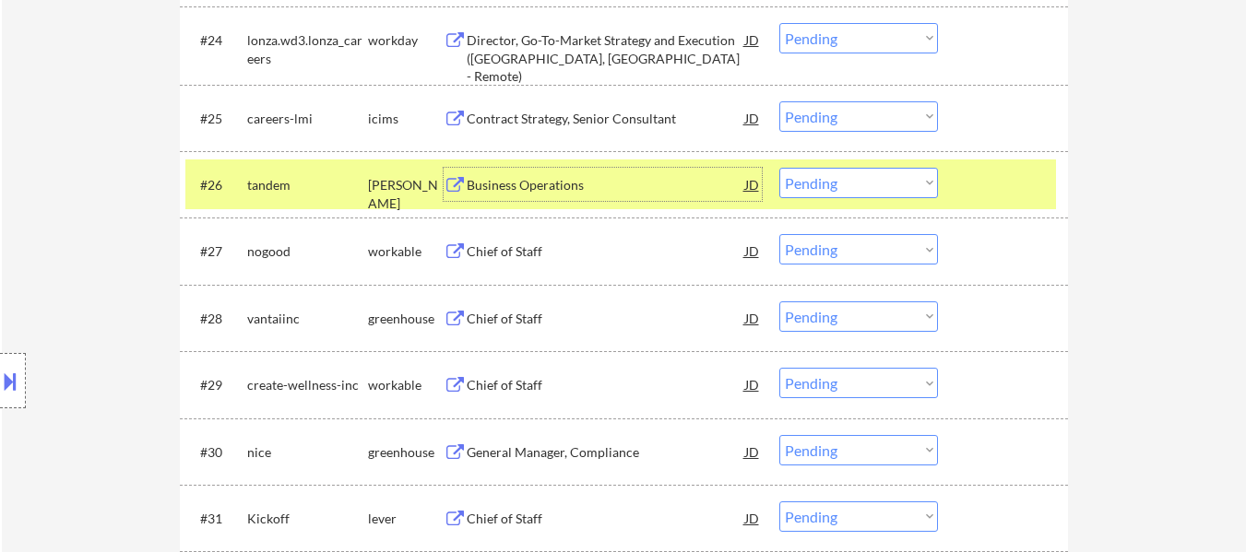
click at [519, 257] on div "Chief of Staff" at bounding box center [606, 252] width 278 height 18
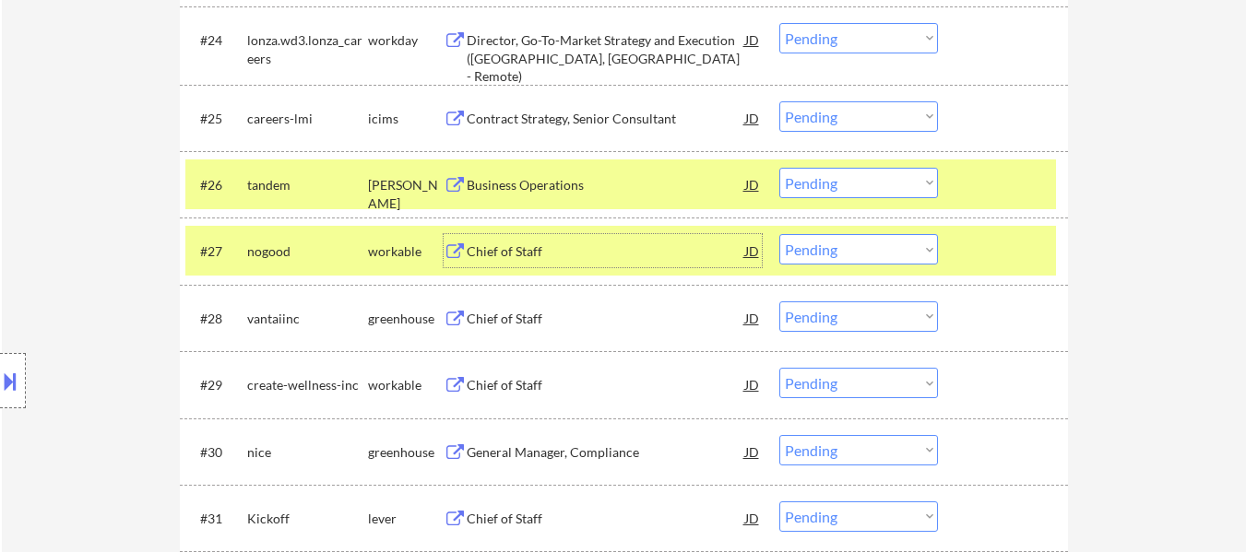
drag, startPoint x: 867, startPoint y: 178, endPoint x: 874, endPoint y: 196, distance: 19.9
click at [867, 178] on select "Choose an option... Pending Applied Excluded (Questions) Excluded (Expired) Exc…" at bounding box center [858, 183] width 159 height 30
click at [779, 168] on select "Choose an option... Pending Applied Excluded (Questions) Excluded (Expired) Exc…" at bounding box center [858, 183] width 159 height 30
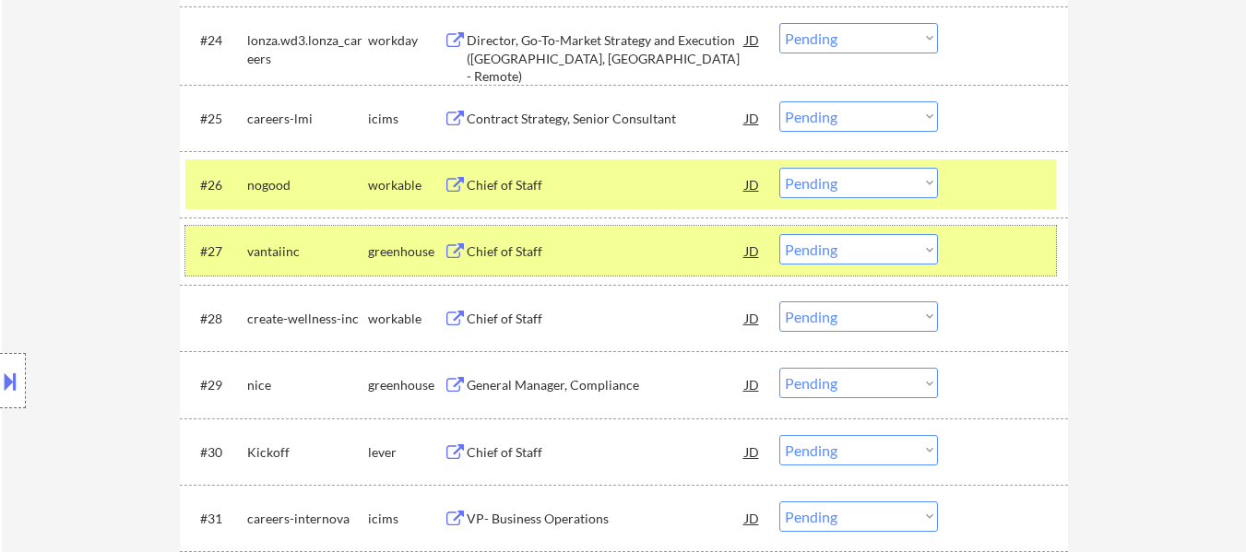
click at [1009, 250] on div at bounding box center [1004, 250] width 81 height 33
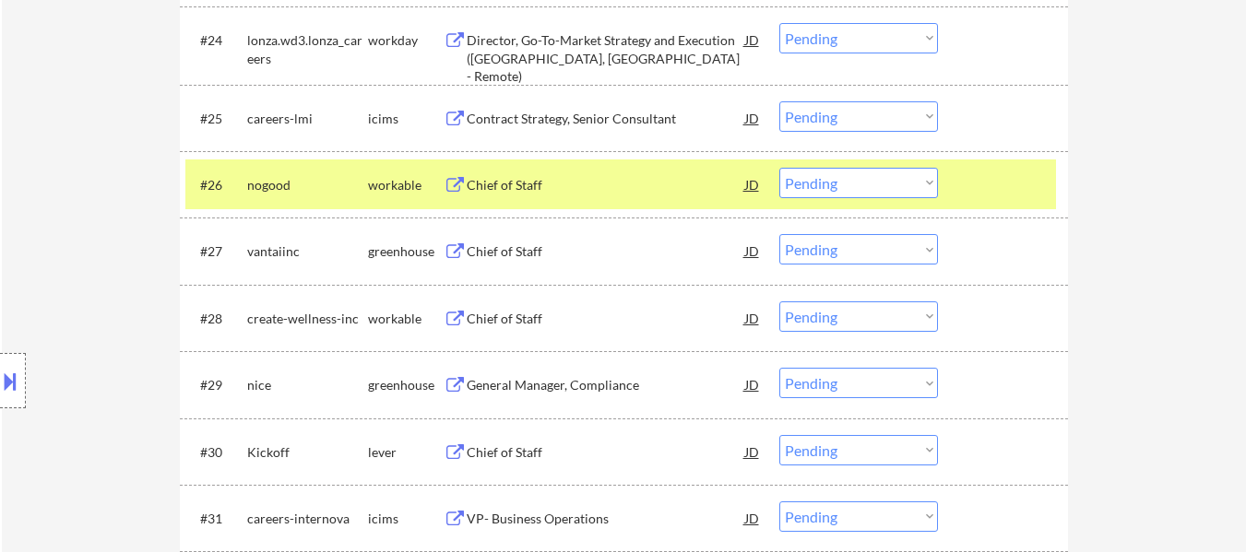
click at [546, 256] on div "Chief of Staff" at bounding box center [606, 252] width 278 height 18
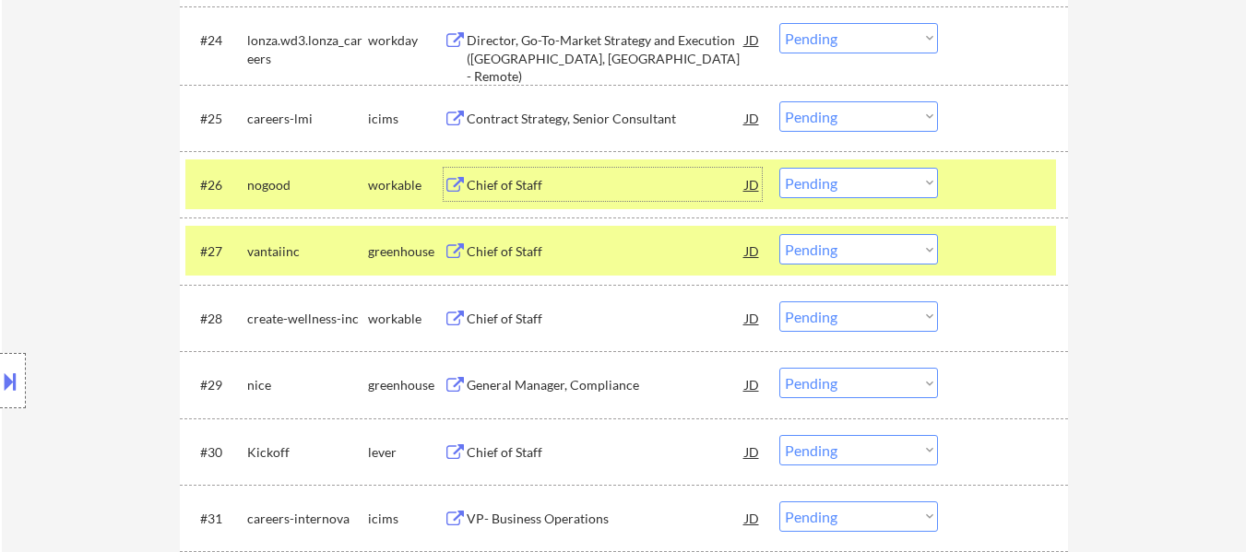
click at [542, 184] on div "Chief of Staff" at bounding box center [606, 185] width 278 height 18
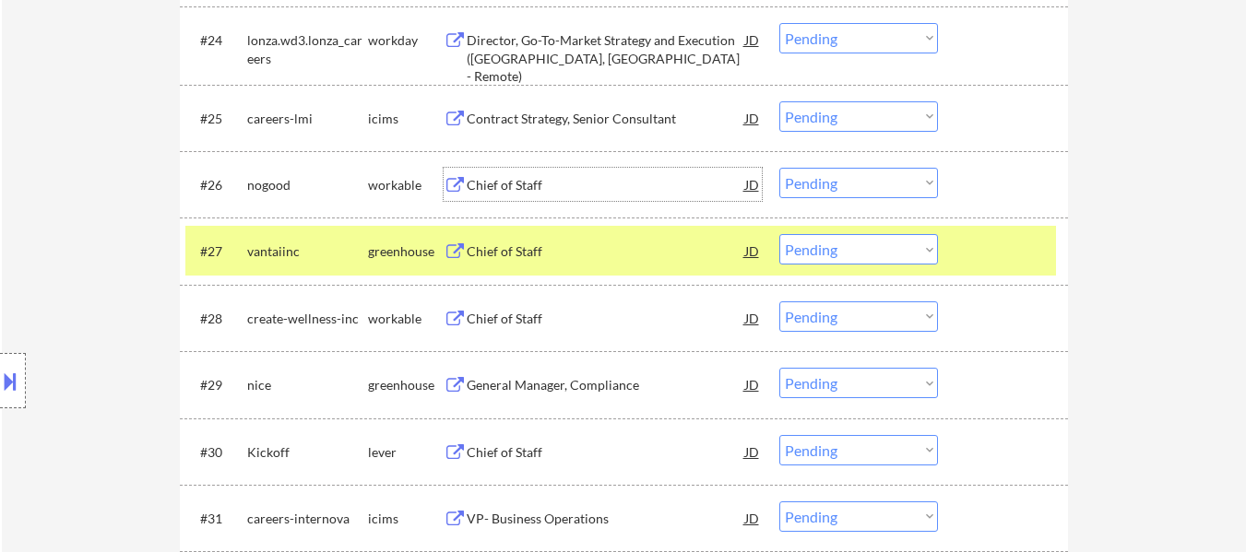
click at [881, 183] on select "Choose an option... Pending Applied Excluded (Questions) Excluded (Expired) Exc…" at bounding box center [858, 183] width 159 height 30
click at [779, 168] on select "Choose an option... Pending Applied Excluded (Questions) Excluded (Expired) Exc…" at bounding box center [858, 183] width 159 height 30
select select ""pending""
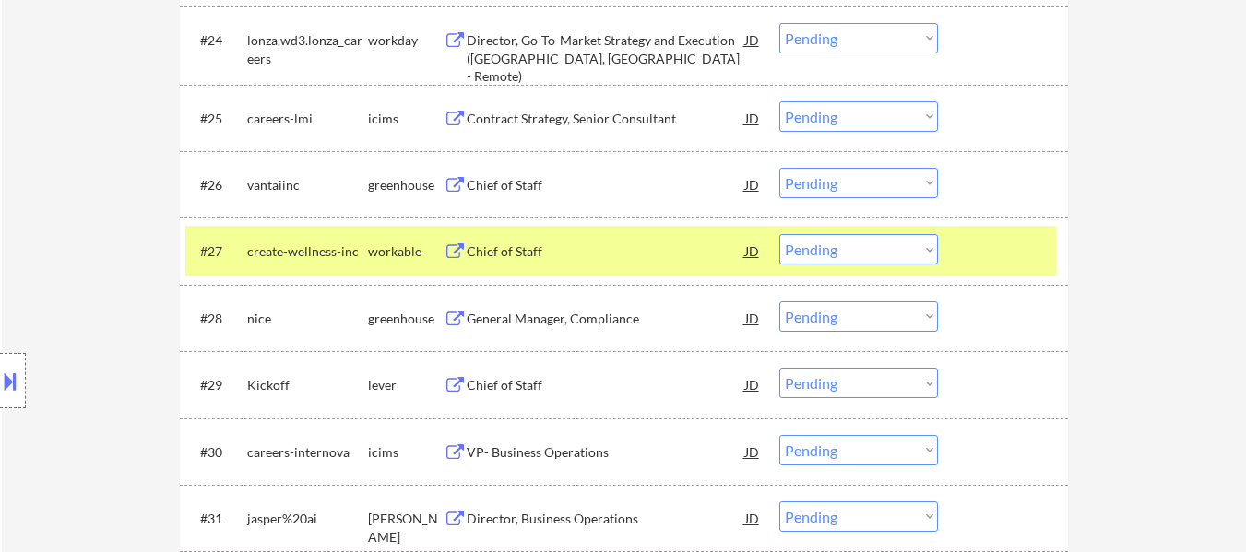
click at [986, 169] on div at bounding box center [1004, 184] width 81 height 33
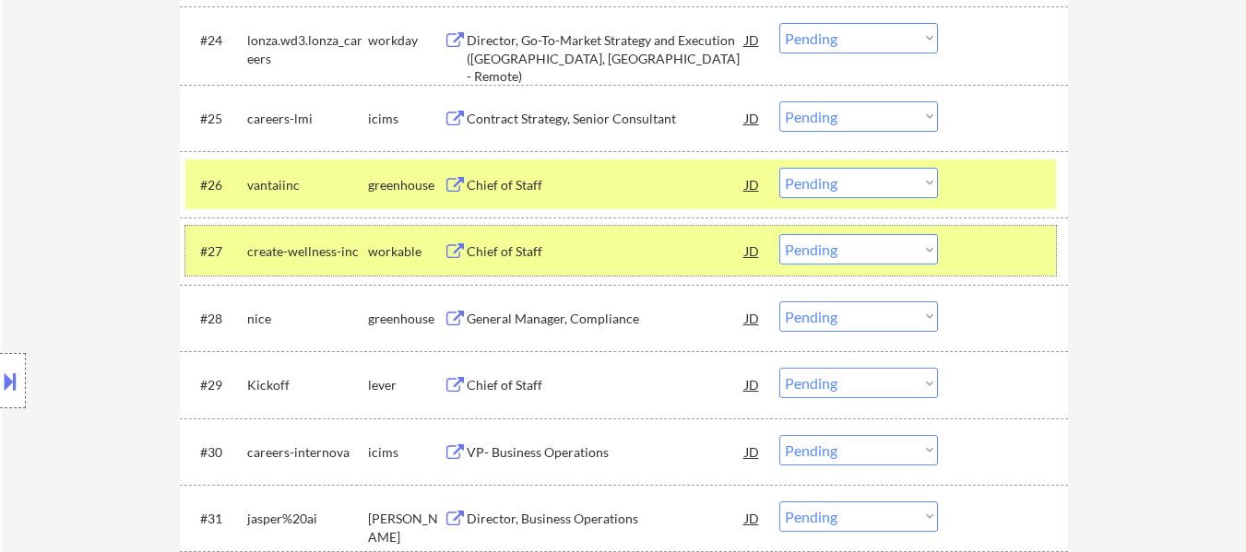
click at [976, 242] on div at bounding box center [1004, 250] width 81 height 33
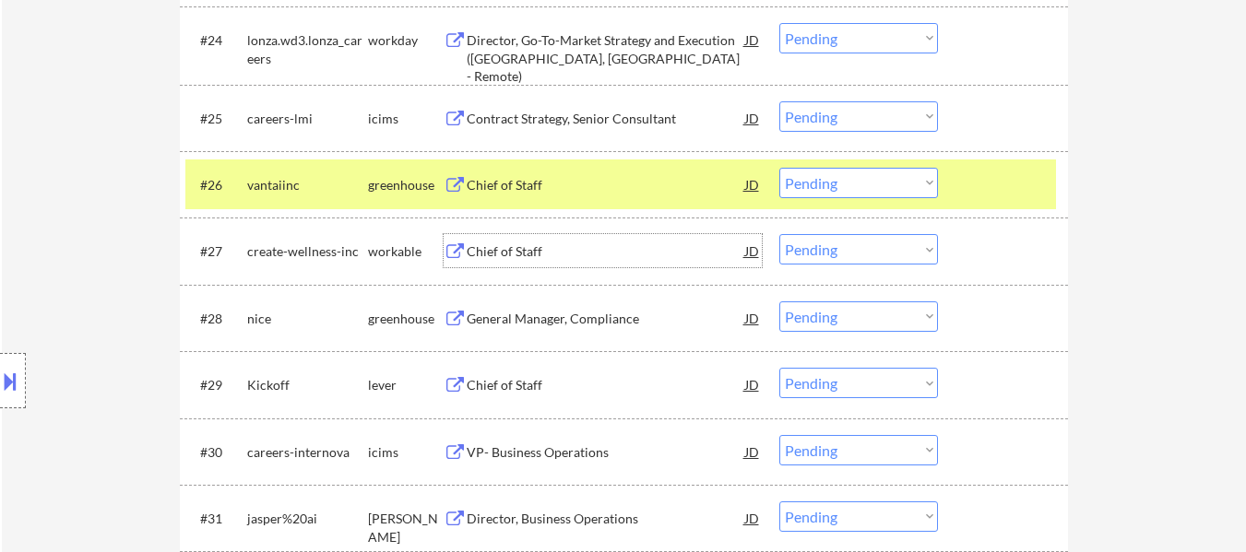
click at [527, 247] on div "Chief of Staff" at bounding box center [606, 252] width 278 height 18
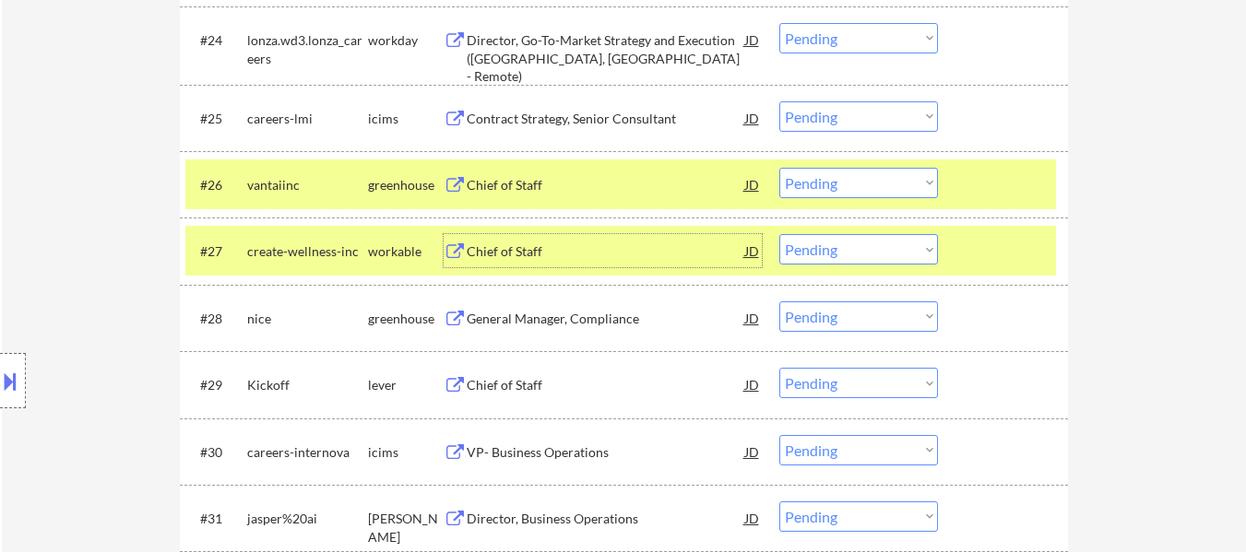
click at [820, 253] on select "Choose an option... Pending Applied Excluded (Questions) Excluded (Expired) Exc…" at bounding box center [858, 249] width 159 height 30
click at [779, 234] on select "Choose an option... Pending Applied Excluded (Questions) Excluded (Expired) Exc…" at bounding box center [858, 249] width 159 height 30
select select ""pending""
click at [1014, 246] on div at bounding box center [1004, 250] width 81 height 33
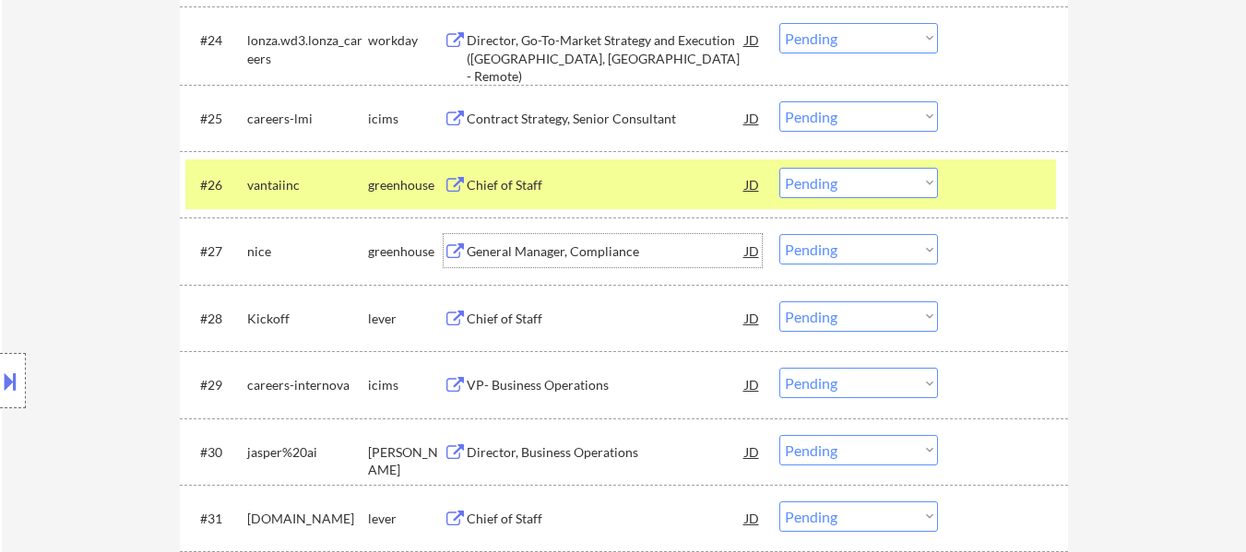
click at [562, 253] on div "General Manager, Compliance" at bounding box center [606, 252] width 278 height 18
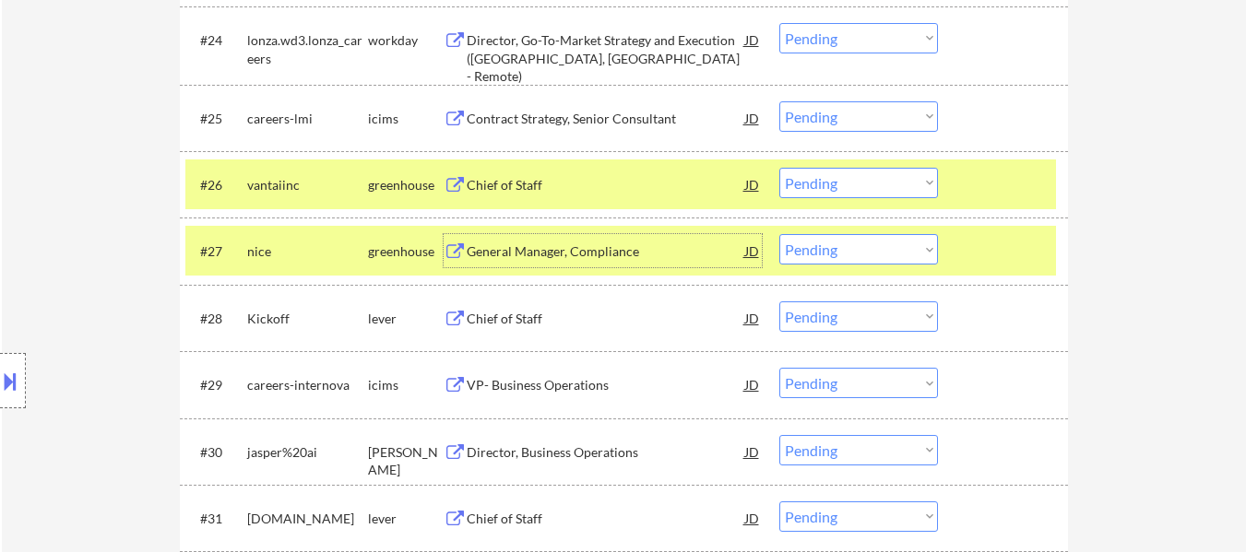
click at [845, 178] on select "Choose an option... Pending Applied Excluded (Questions) Excluded (Expired) Exc…" at bounding box center [858, 183] width 159 height 30
click at [779, 168] on select "Choose an option... Pending Applied Excluded (Questions) Excluded (Expired) Exc…" at bounding box center [858, 183] width 159 height 30
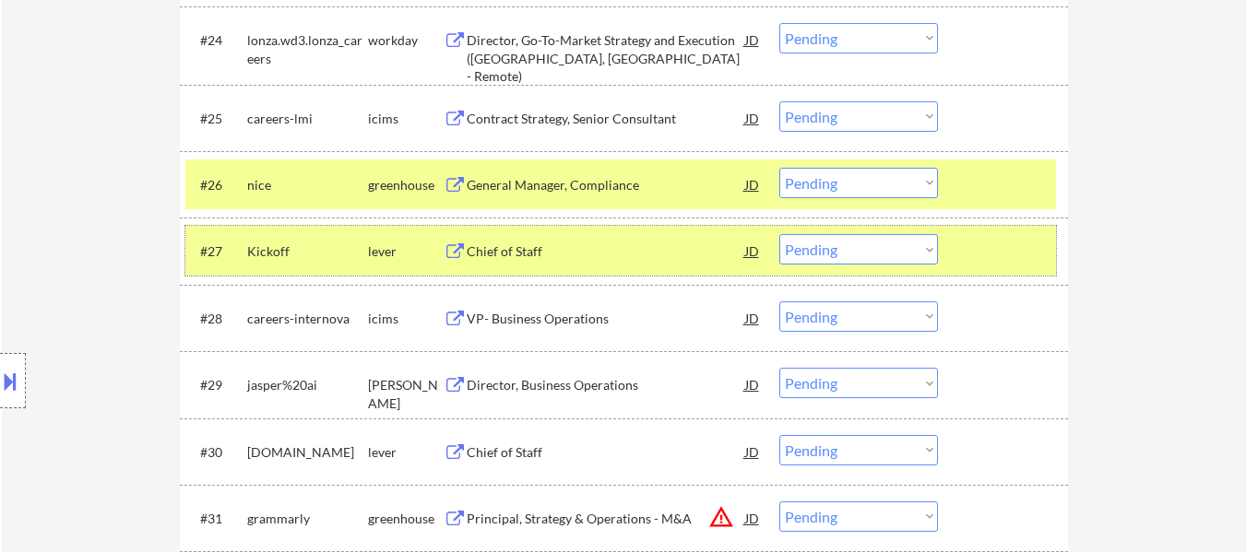
click at [1012, 243] on div at bounding box center [1004, 250] width 81 height 33
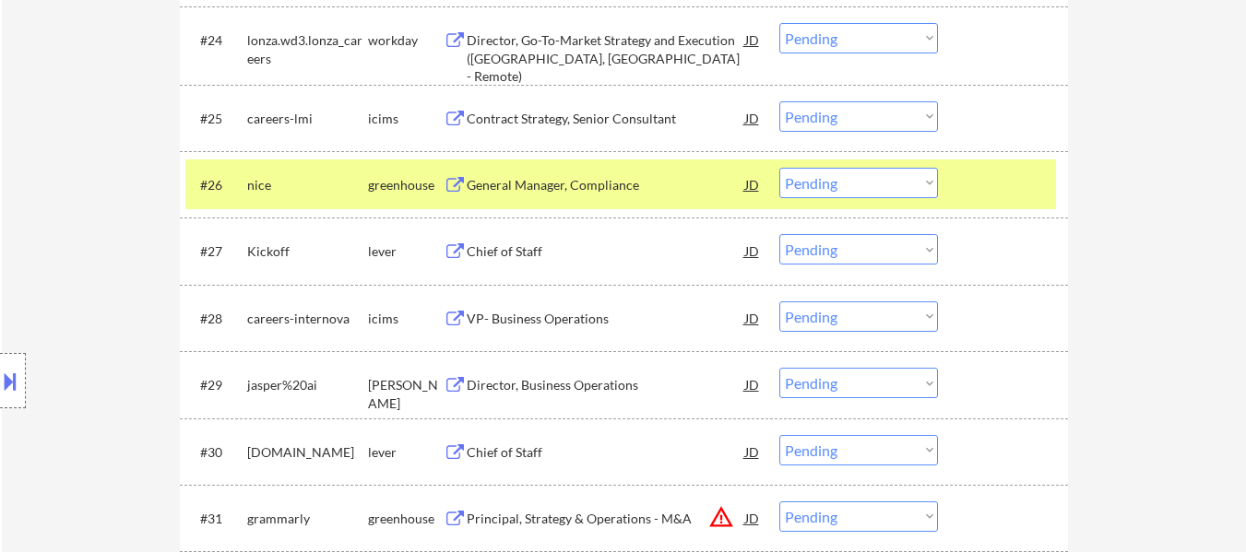
click at [533, 246] on div "Chief of Staff" at bounding box center [606, 252] width 278 height 18
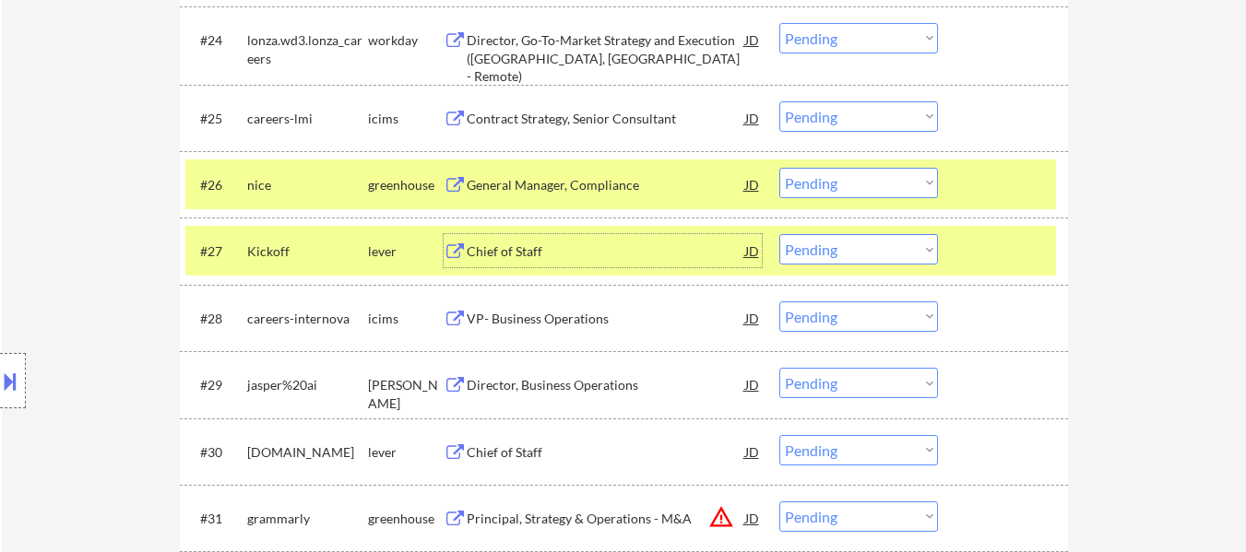
click at [868, 186] on select "Choose an option... Pending Applied Excluded (Questions) Excluded (Expired) Exc…" at bounding box center [858, 183] width 159 height 30
click at [779, 168] on select "Choose an option... Pending Applied Excluded (Questions) Excluded (Expired) Exc…" at bounding box center [858, 183] width 159 height 30
select select ""pending""
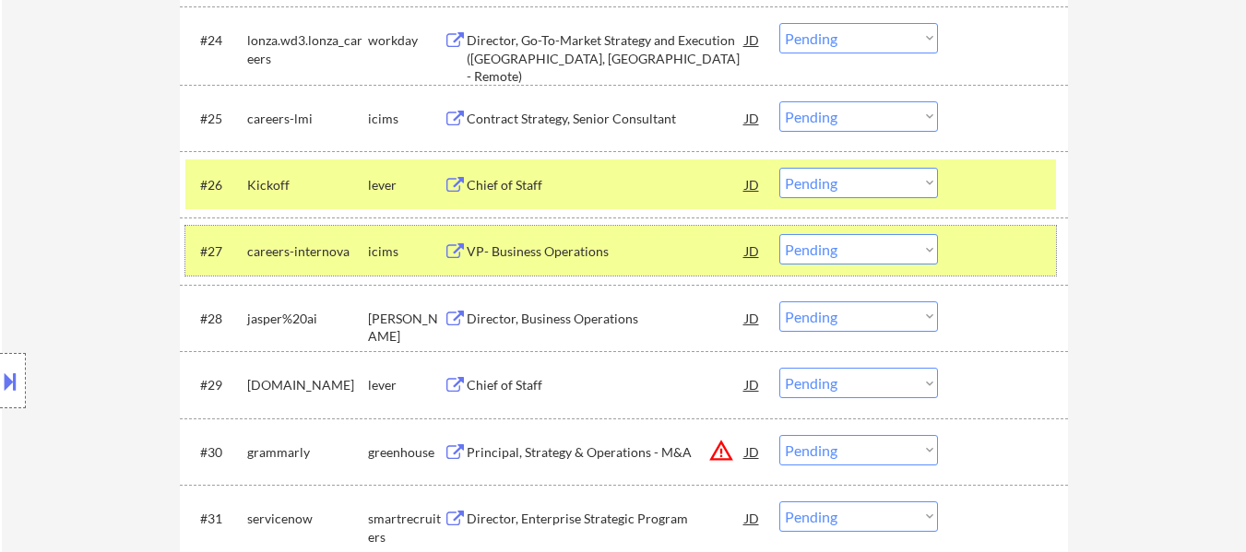
click at [977, 249] on div at bounding box center [1004, 250] width 81 height 33
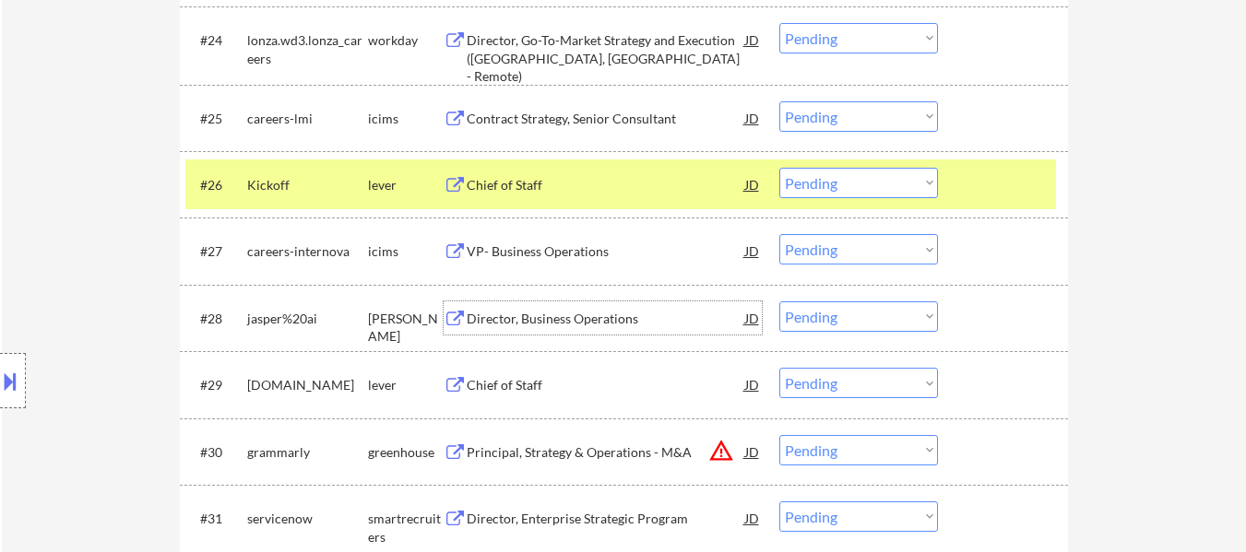
click at [570, 312] on div "Director, Business Operations" at bounding box center [606, 319] width 278 height 18
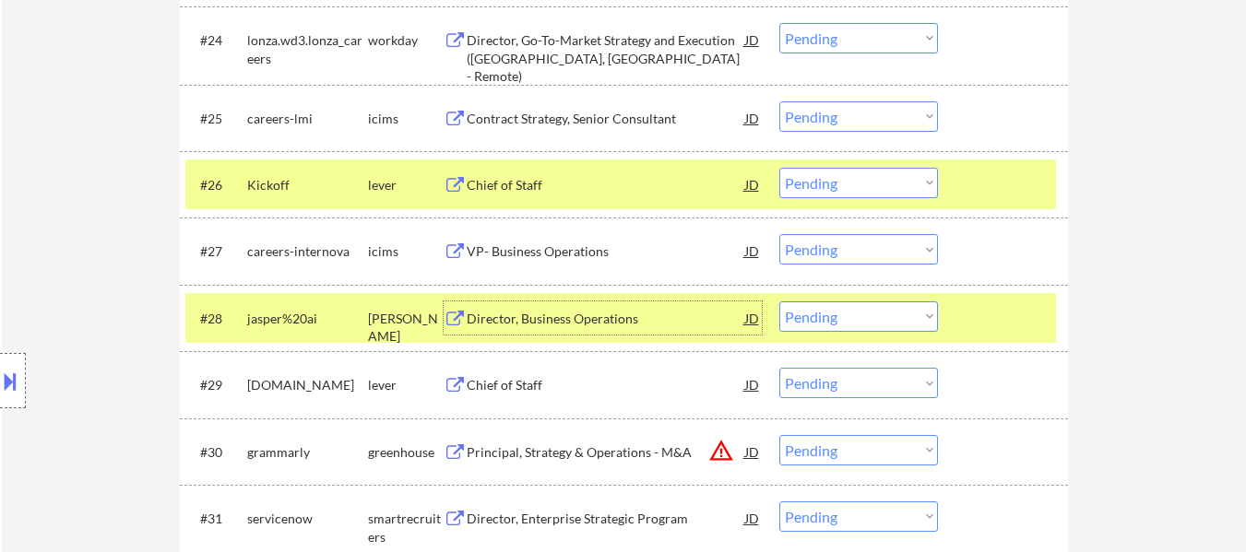
click at [830, 314] on select "Choose an option... Pending Applied Excluded (Questions) Excluded (Expired) Exc…" at bounding box center [858, 317] width 159 height 30
click at [779, 302] on select "Choose an option... Pending Applied Excluded (Questions) Excluded (Expired) Exc…" at bounding box center [858, 317] width 159 height 30
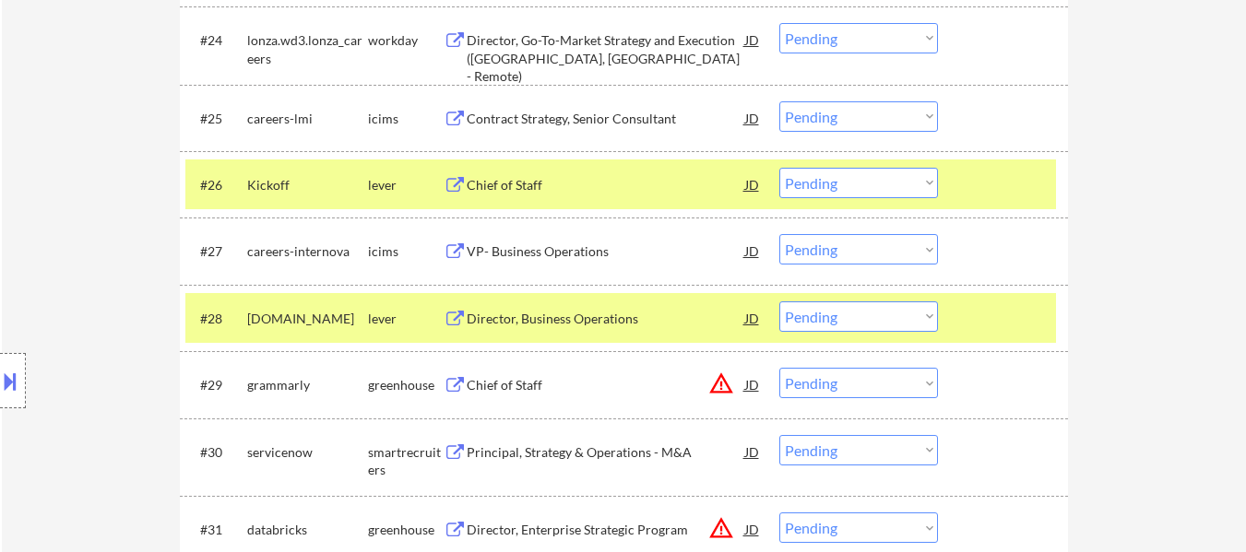
click at [999, 306] on div at bounding box center [1004, 318] width 81 height 33
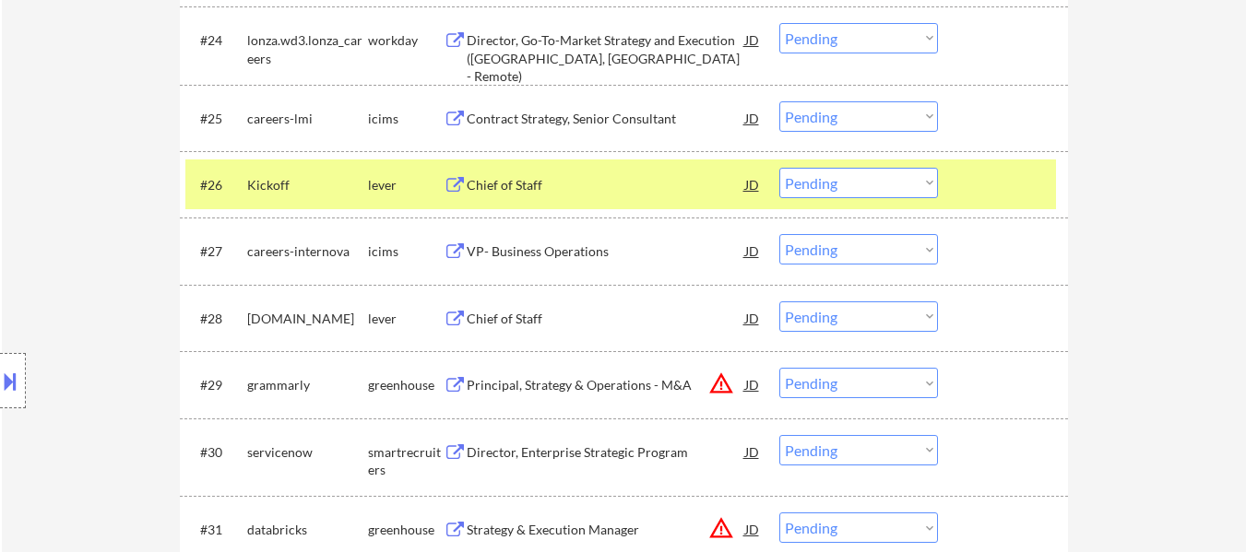
click at [497, 314] on div "Chief of Staff" at bounding box center [606, 319] width 278 height 18
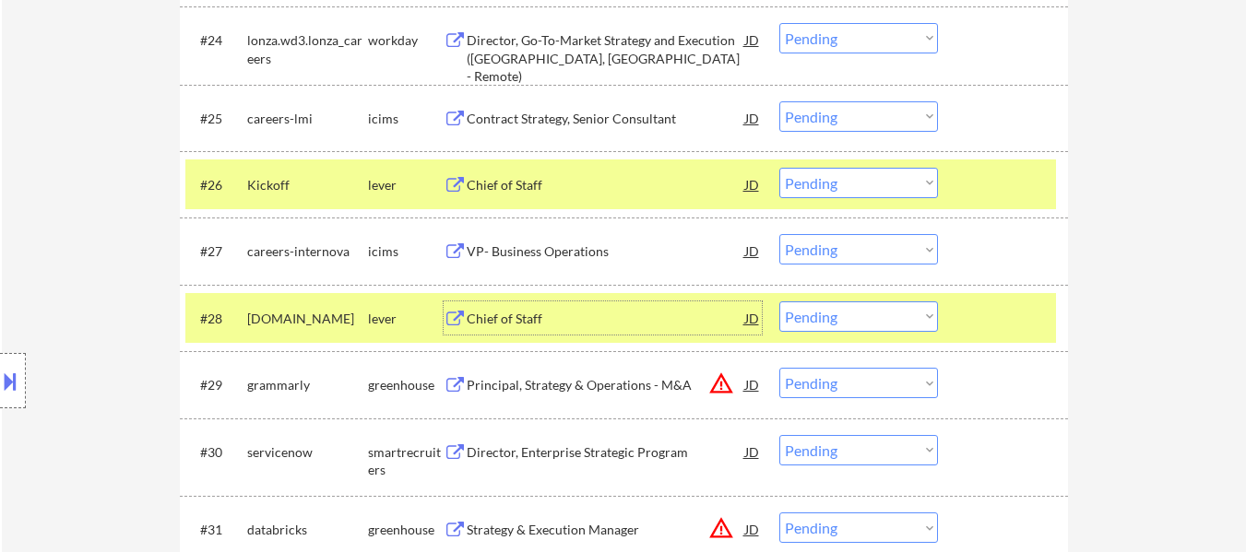
click at [895, 317] on select "Choose an option... Pending Applied Excluded (Questions) Excluded (Expired) Exc…" at bounding box center [858, 317] width 159 height 30
click at [779, 302] on select "Choose an option... Pending Applied Excluded (Questions) Excluded (Expired) Exc…" at bounding box center [858, 317] width 159 height 30
select select ""pending""
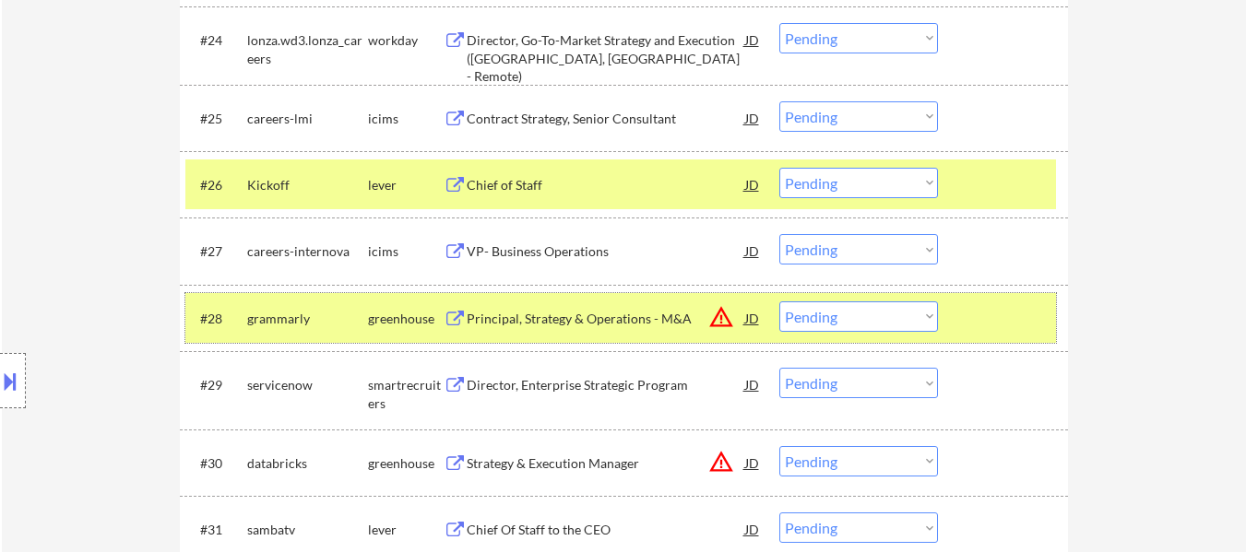
click at [977, 322] on div at bounding box center [1004, 318] width 81 height 33
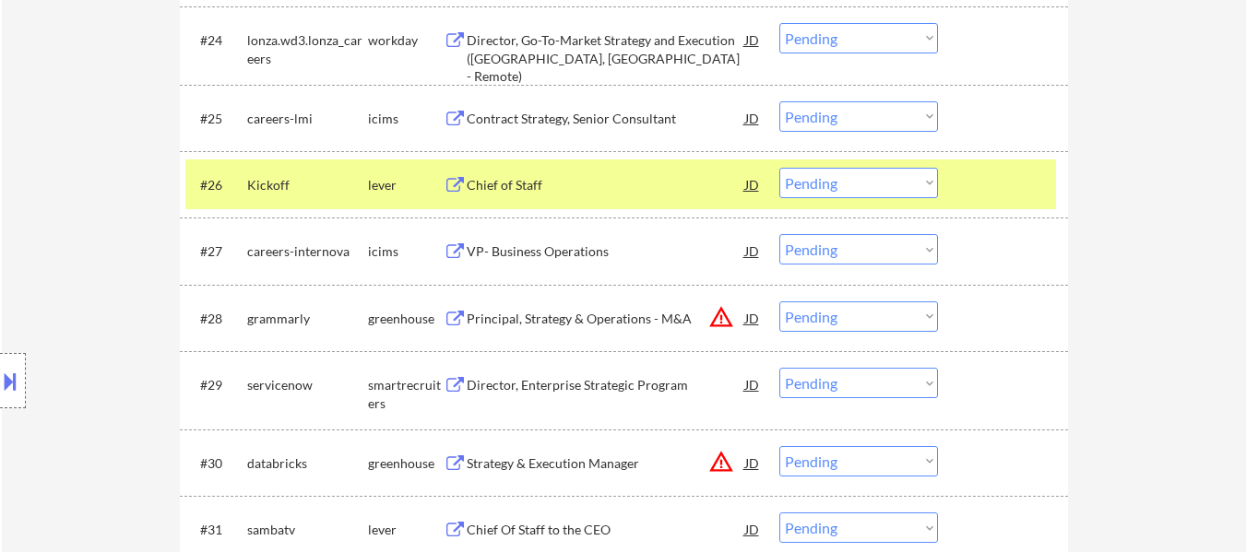
click at [598, 318] on div "Principal, Strategy & Operations - M&A" at bounding box center [606, 319] width 278 height 18
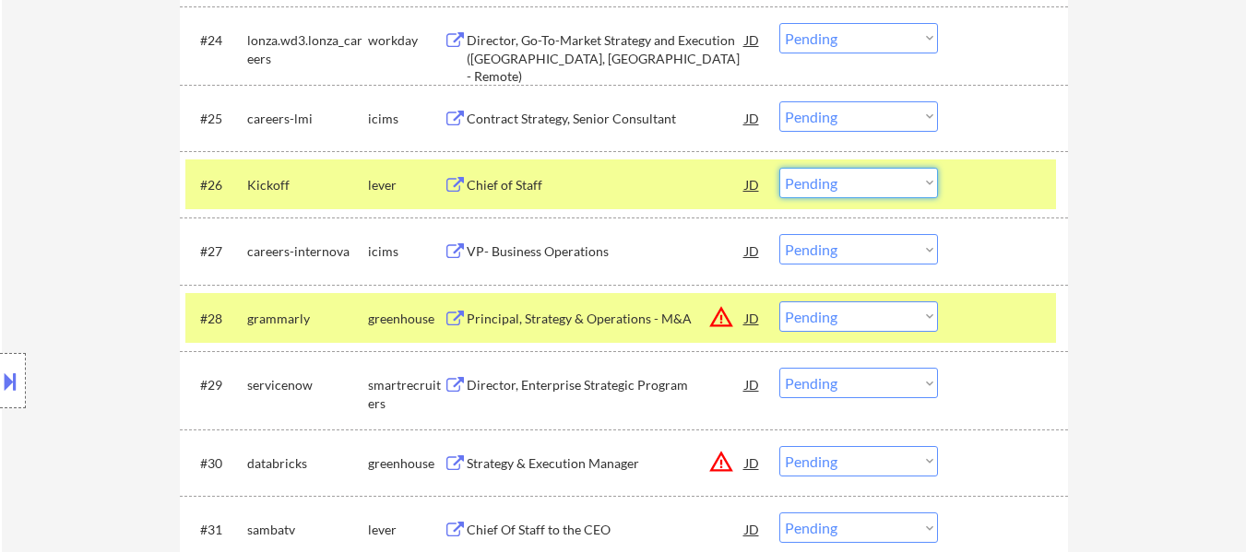
click at [849, 181] on select "Choose an option... Pending Applied Excluded (Questions) Excluded (Expired) Exc…" at bounding box center [858, 183] width 159 height 30
click at [779, 168] on select "Choose an option... Pending Applied Excluded (Questions) Excluded (Expired) Exc…" at bounding box center [858, 183] width 159 height 30
select select ""pending""
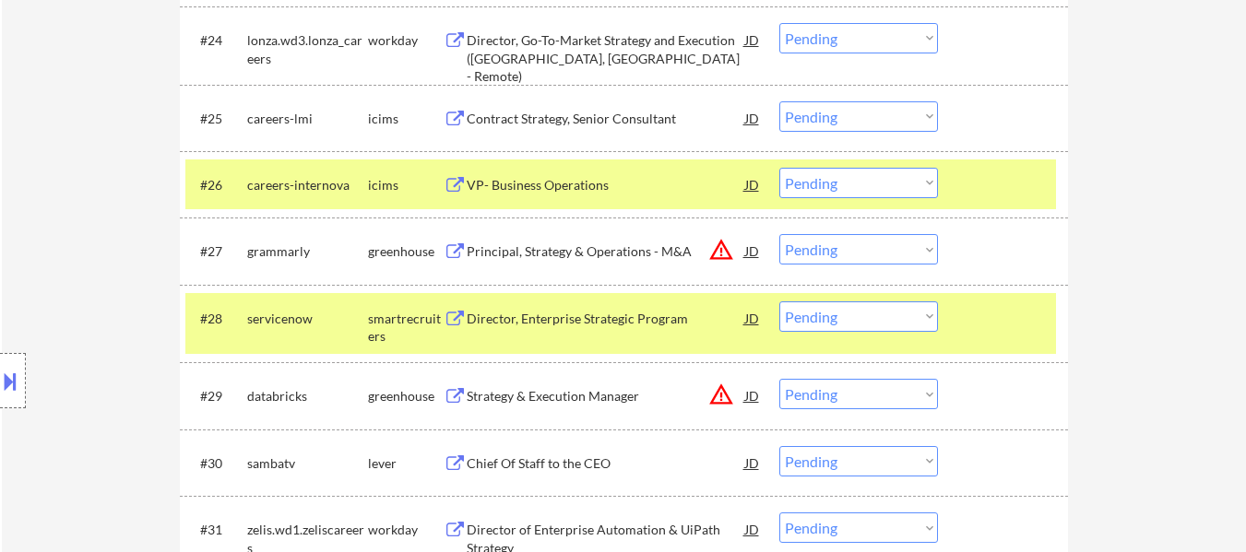
click at [967, 331] on div at bounding box center [1004, 318] width 81 height 33
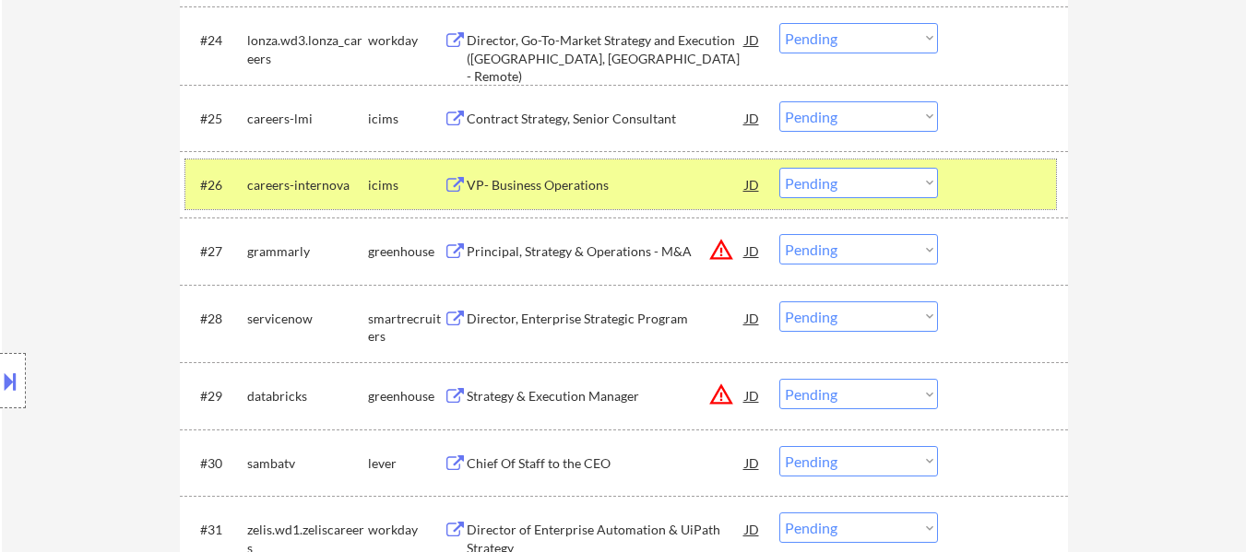
click at [991, 185] on div at bounding box center [1004, 184] width 81 height 33
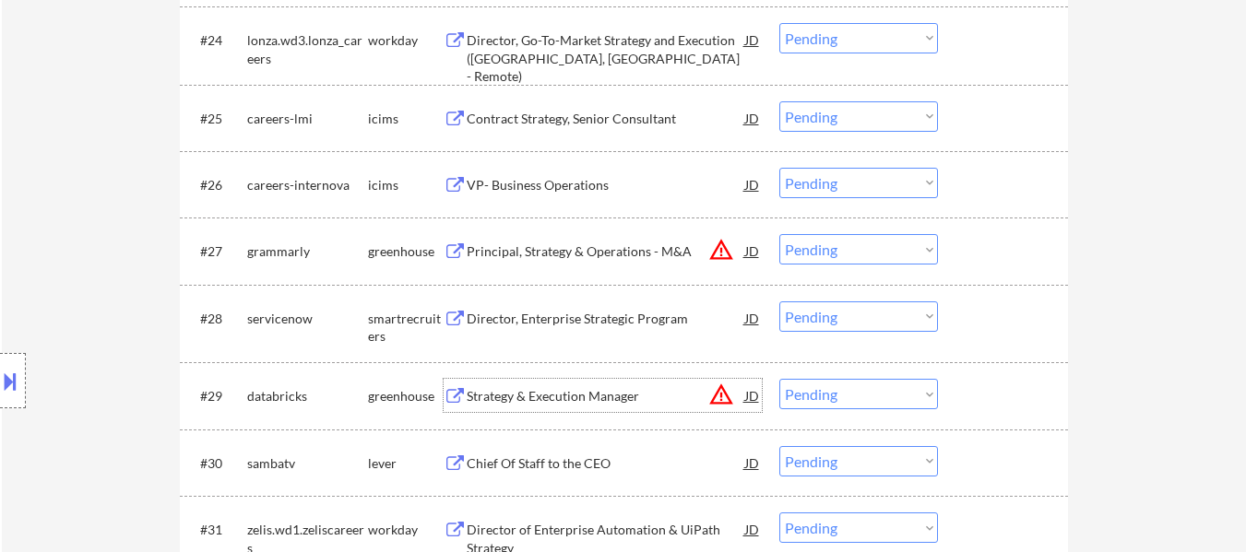
click at [578, 392] on div "Strategy & Execution Manager" at bounding box center [606, 396] width 278 height 18
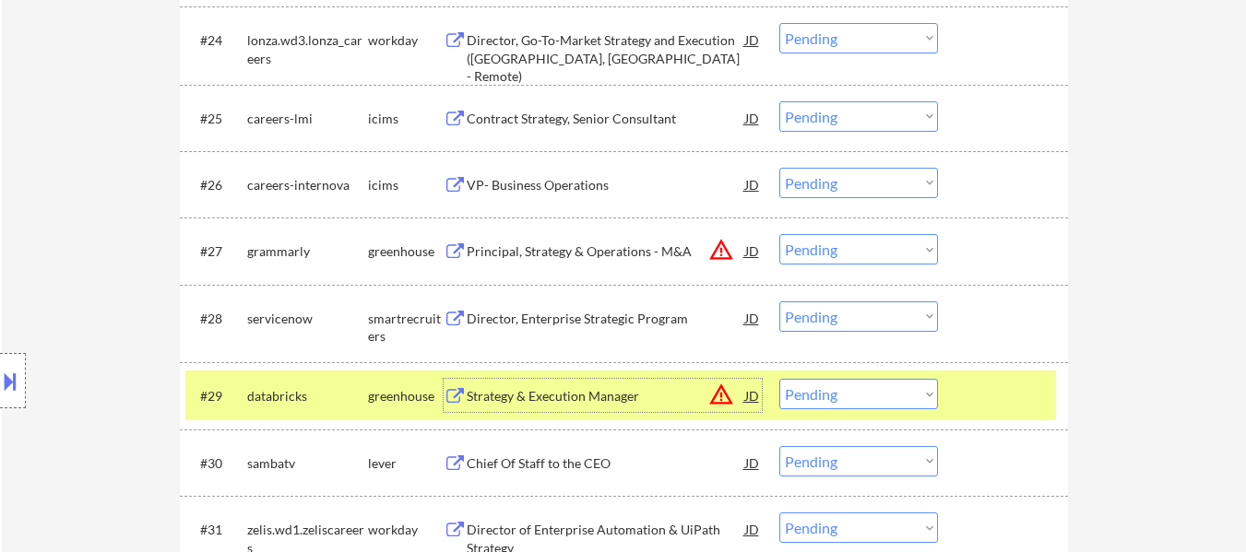
click at [830, 244] on select "Choose an option... Pending Applied Excluded (Questions) Excluded (Expired) Exc…" at bounding box center [858, 249] width 159 height 30
click at [779, 234] on select "Choose an option... Pending Applied Excluded (Questions) Excluded (Expired) Exc…" at bounding box center [858, 249] width 159 height 30
select select ""pending""
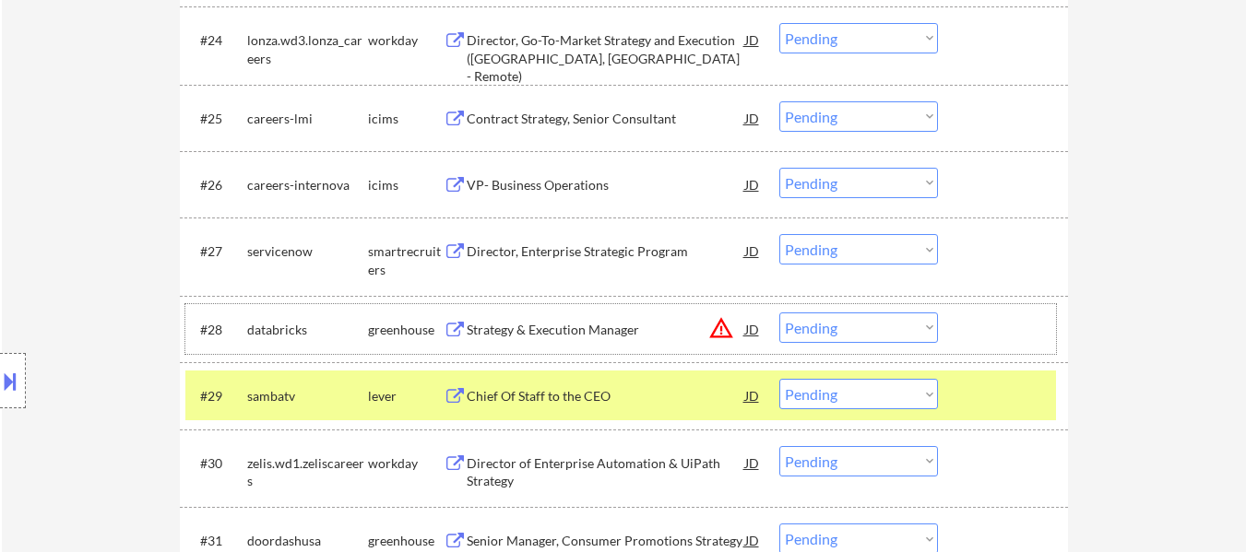
click at [1000, 332] on div at bounding box center [1004, 329] width 81 height 33
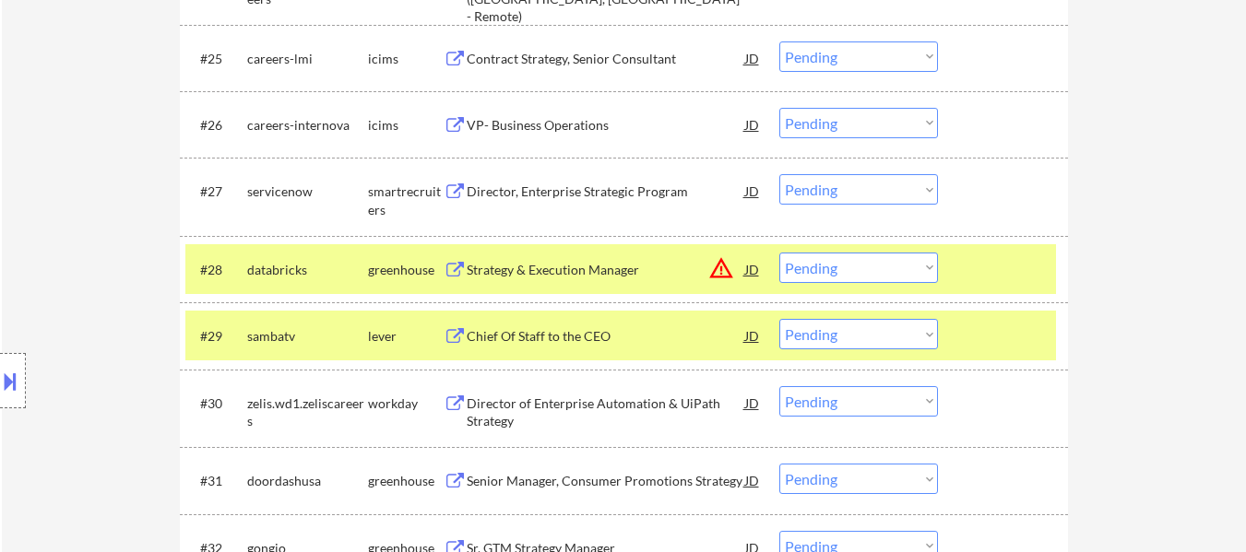
scroll to position [2397, 0]
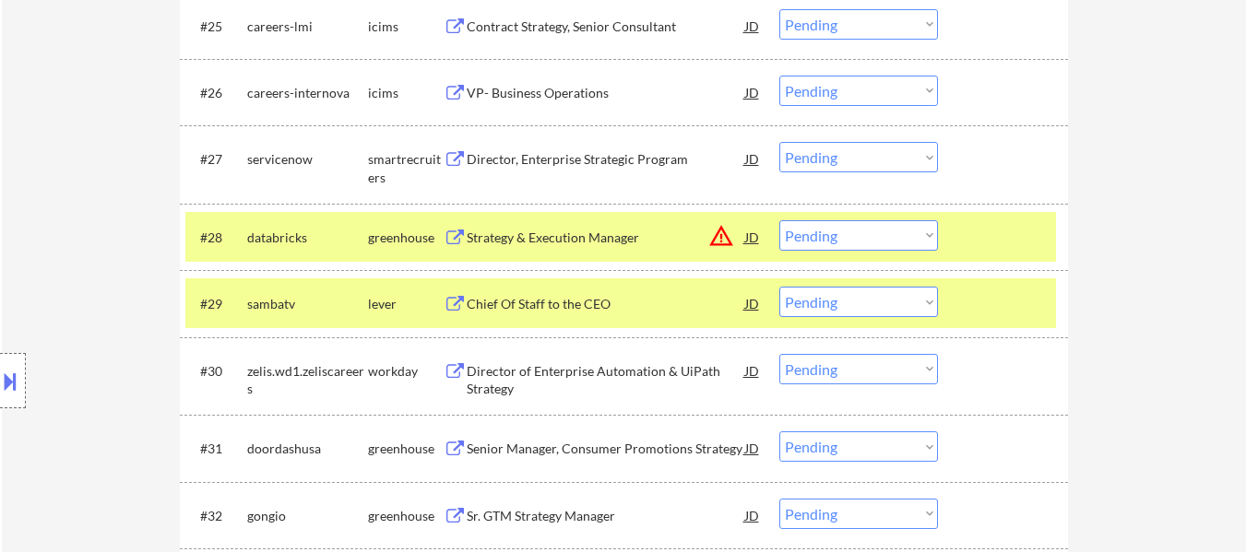
click at [999, 306] on div at bounding box center [1004, 303] width 81 height 33
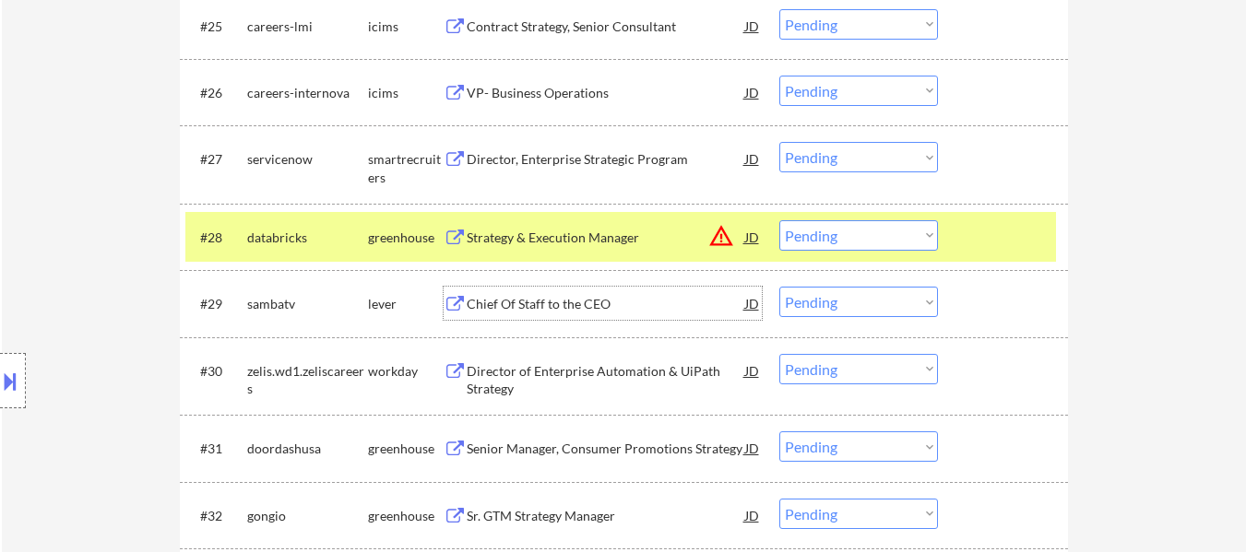
click at [597, 308] on div "Chief Of Staff to the CEO" at bounding box center [606, 304] width 278 height 18
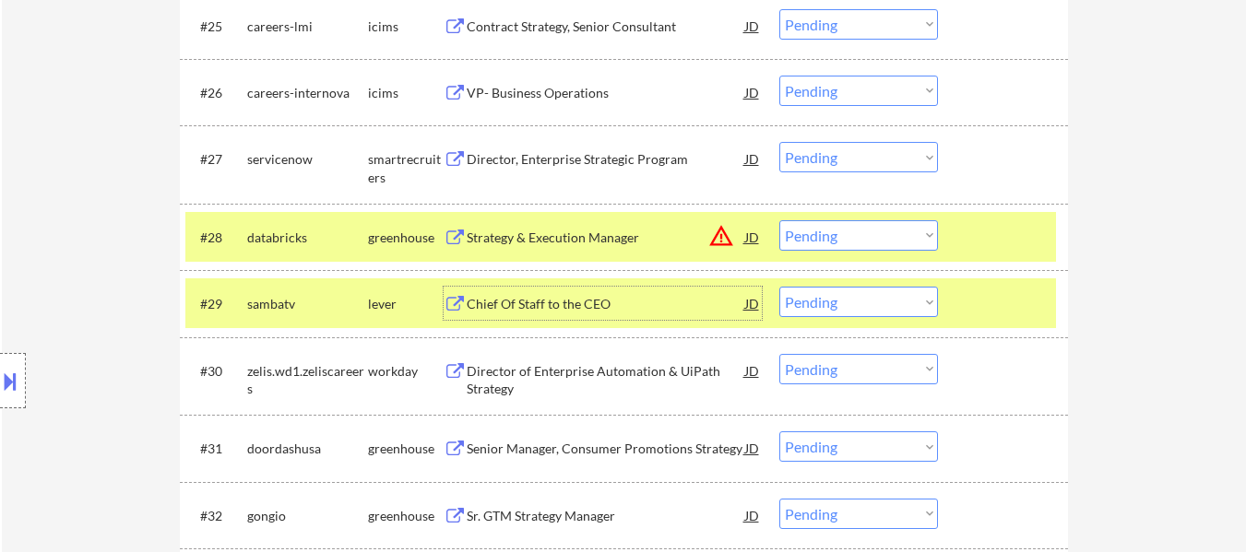
click at [886, 233] on select "Choose an option... Pending Applied Excluded (Questions) Excluded (Expired) Exc…" at bounding box center [858, 235] width 159 height 30
click at [779, 220] on select "Choose an option... Pending Applied Excluded (Questions) Excluded (Expired) Exc…" at bounding box center [858, 235] width 159 height 30
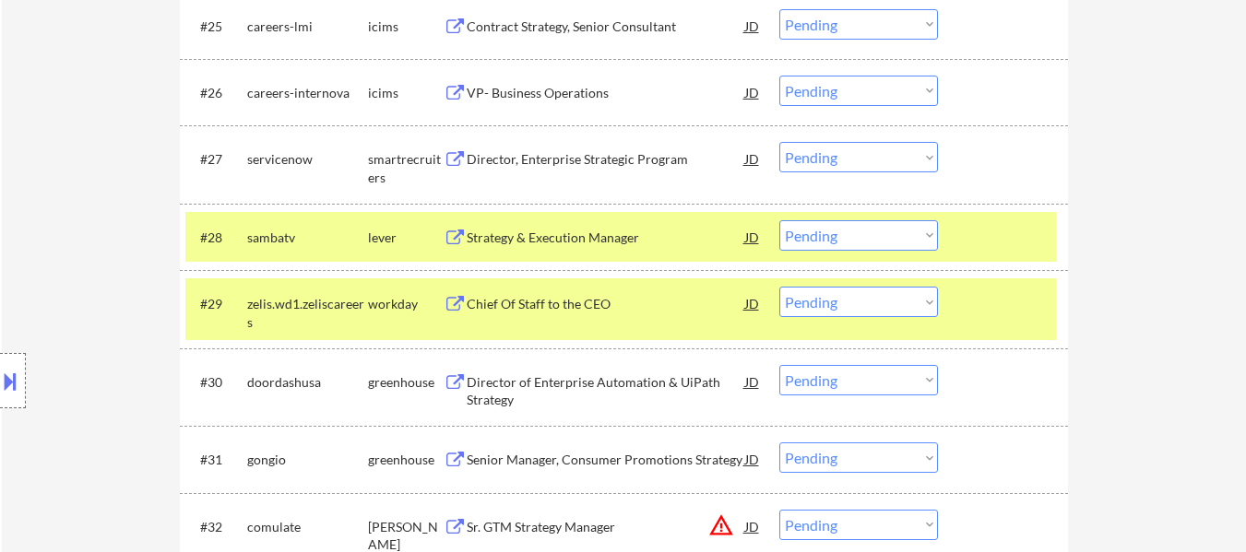
click at [972, 314] on div at bounding box center [1004, 303] width 81 height 33
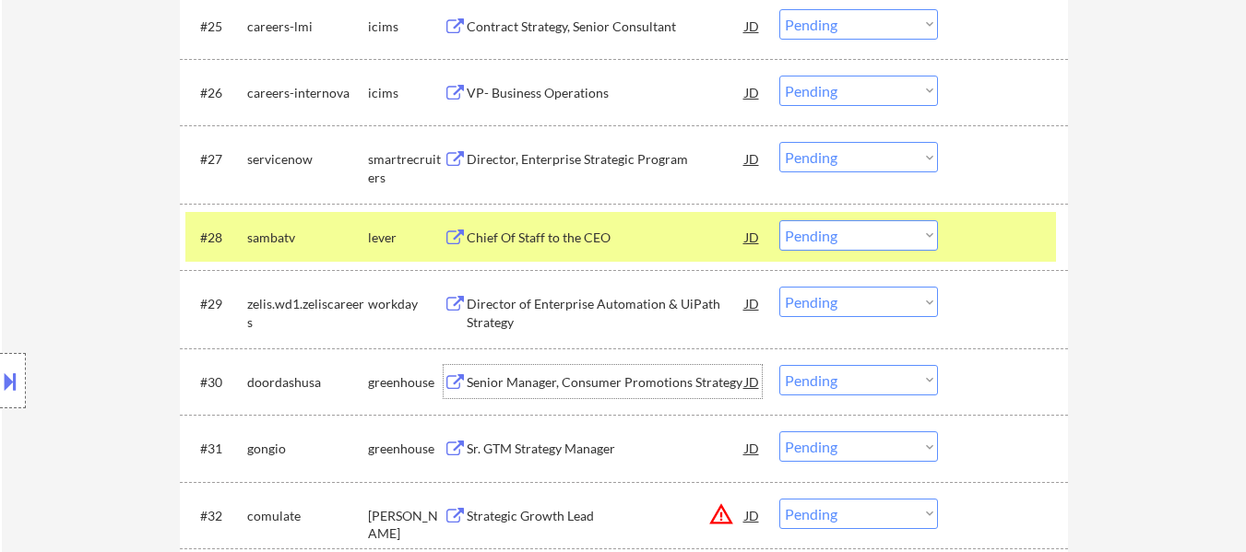
click at [601, 385] on div "Senior Manager, Consumer Promotions Strategy" at bounding box center [606, 382] width 278 height 18
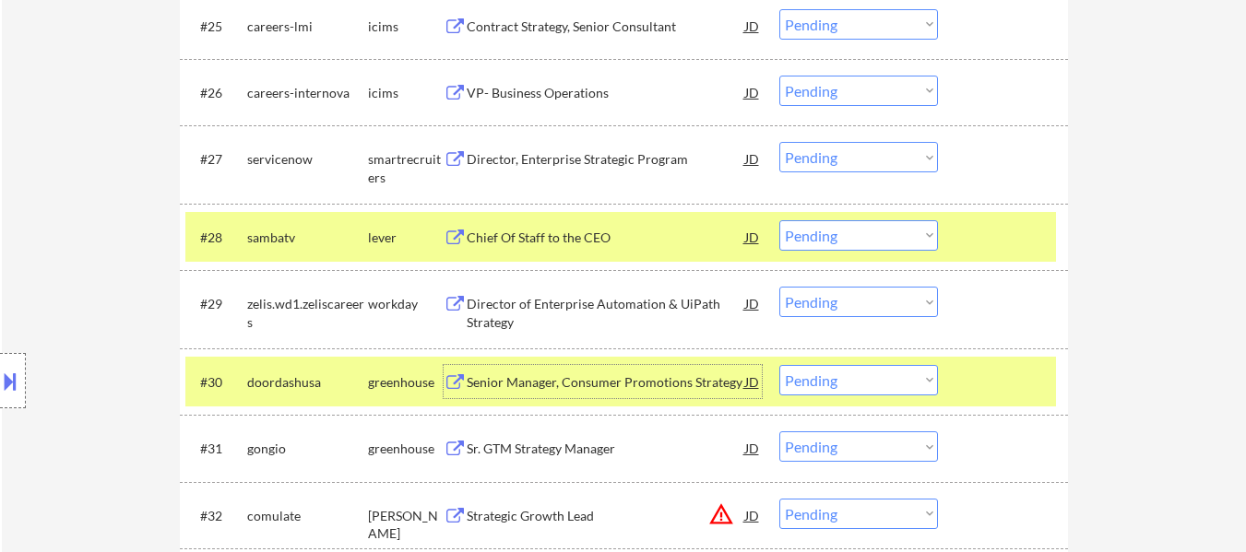
click at [842, 231] on select "Choose an option... Pending Applied Excluded (Questions) Excluded (Expired) Exc…" at bounding box center [858, 235] width 159 height 30
click at [779, 220] on select "Choose an option... Pending Applied Excluded (Questions) Excluded (Expired) Exc…" at bounding box center [858, 235] width 159 height 30
select select ""pending""
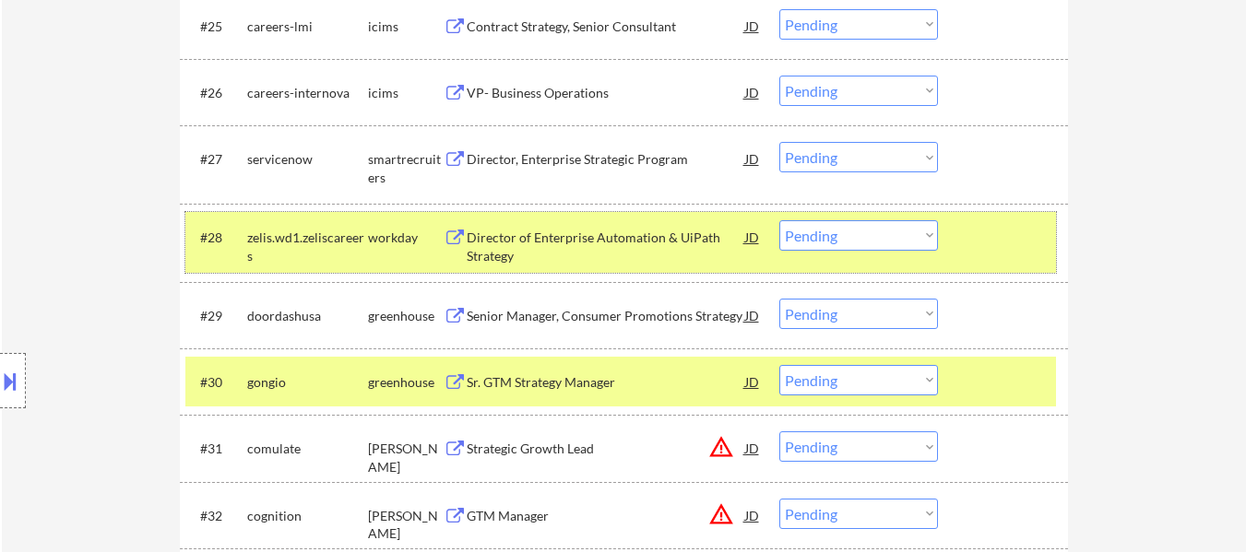
click at [995, 249] on div at bounding box center [1004, 236] width 81 height 33
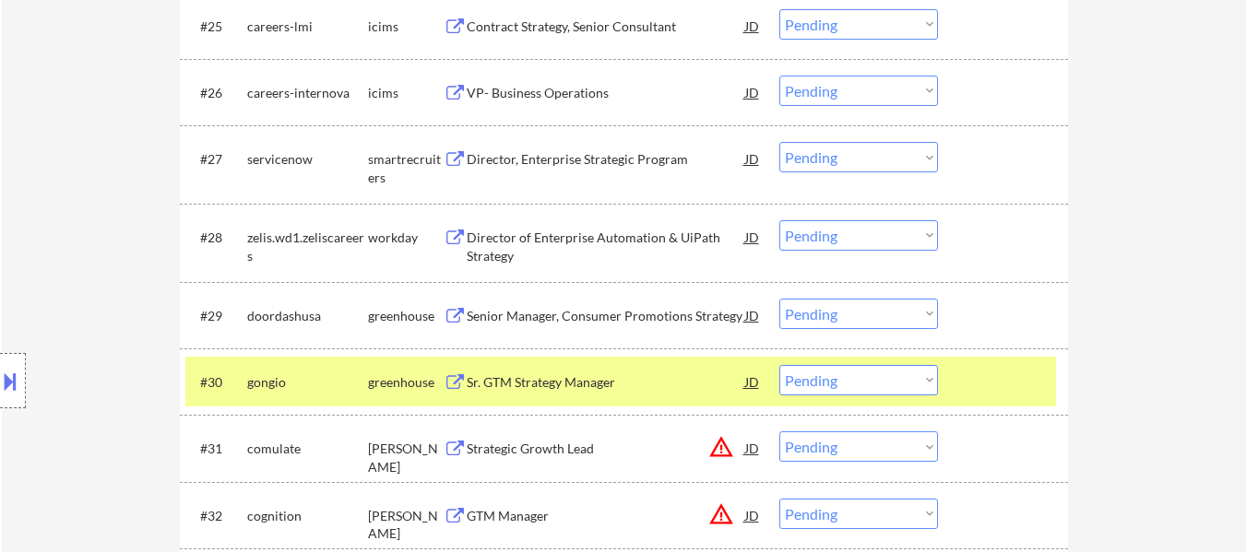
click at [999, 368] on div at bounding box center [1004, 381] width 81 height 33
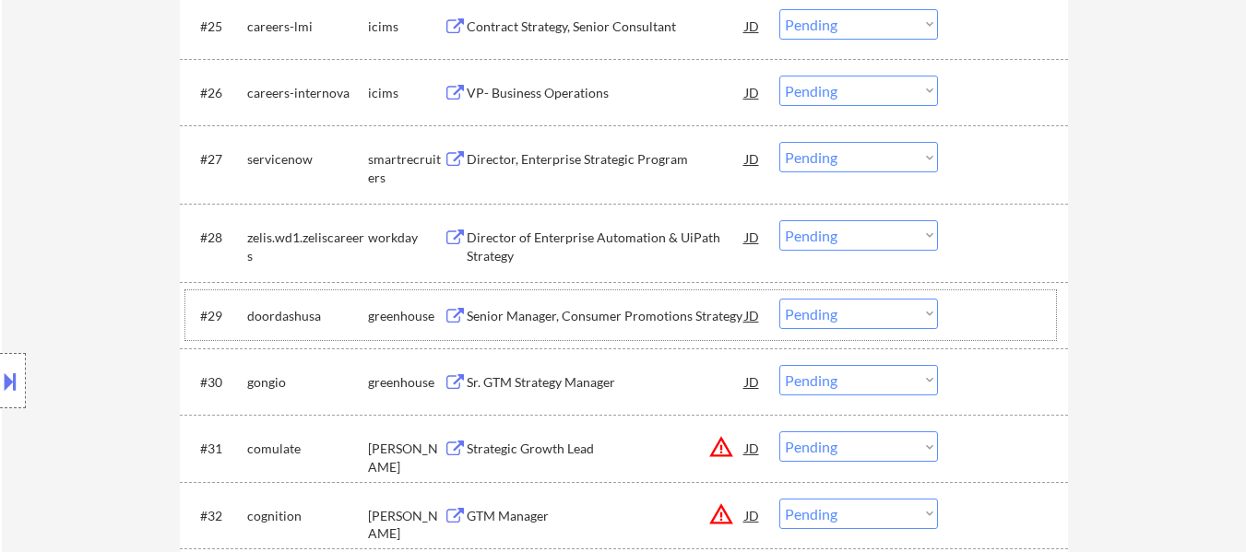
click at [1001, 313] on div at bounding box center [1004, 315] width 81 height 33
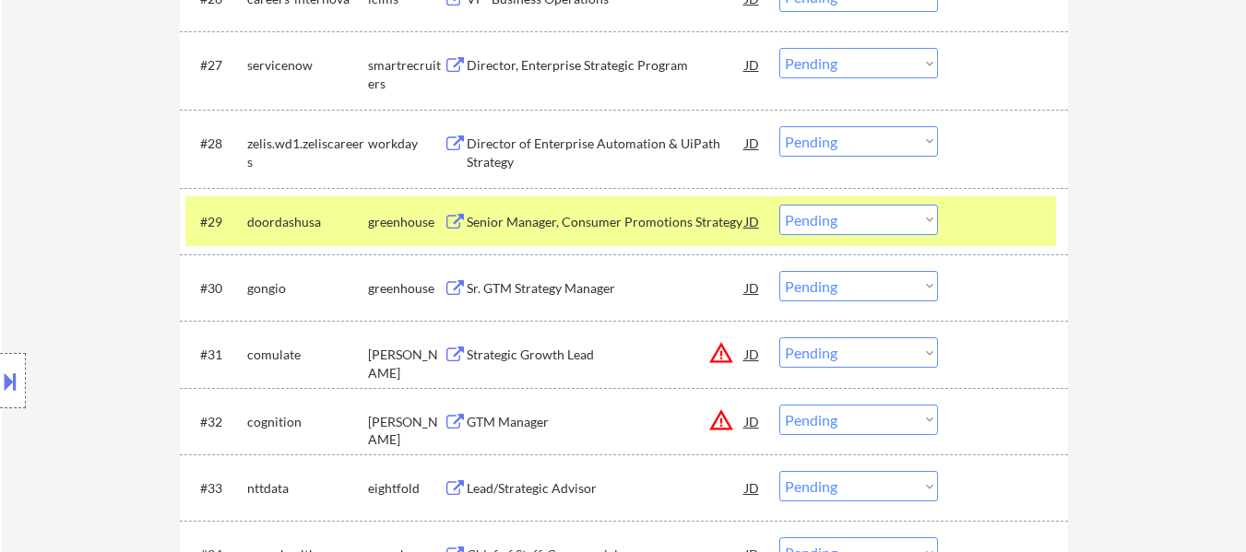
scroll to position [2582, 0]
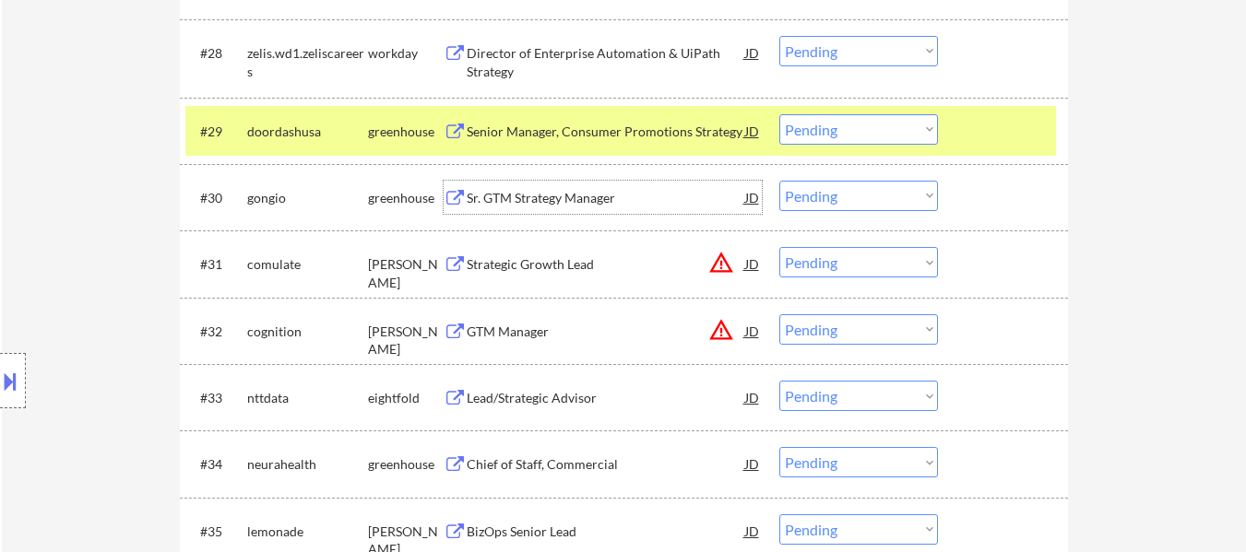
click at [568, 195] on div "Sr. GTM Strategy Manager" at bounding box center [606, 198] width 278 height 18
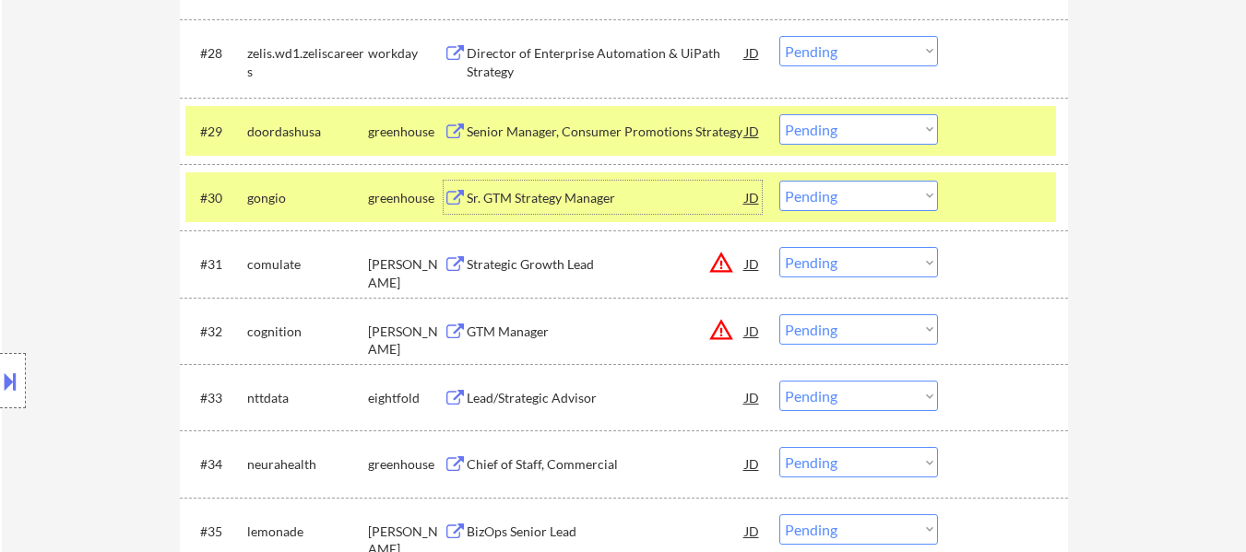
click at [922, 123] on select "Choose an option... Pending Applied Excluded (Questions) Excluded (Expired) Exc…" at bounding box center [858, 129] width 159 height 30
click at [779, 114] on select "Choose an option... Pending Applied Excluded (Questions) Excluded (Expired) Exc…" at bounding box center [858, 129] width 159 height 30
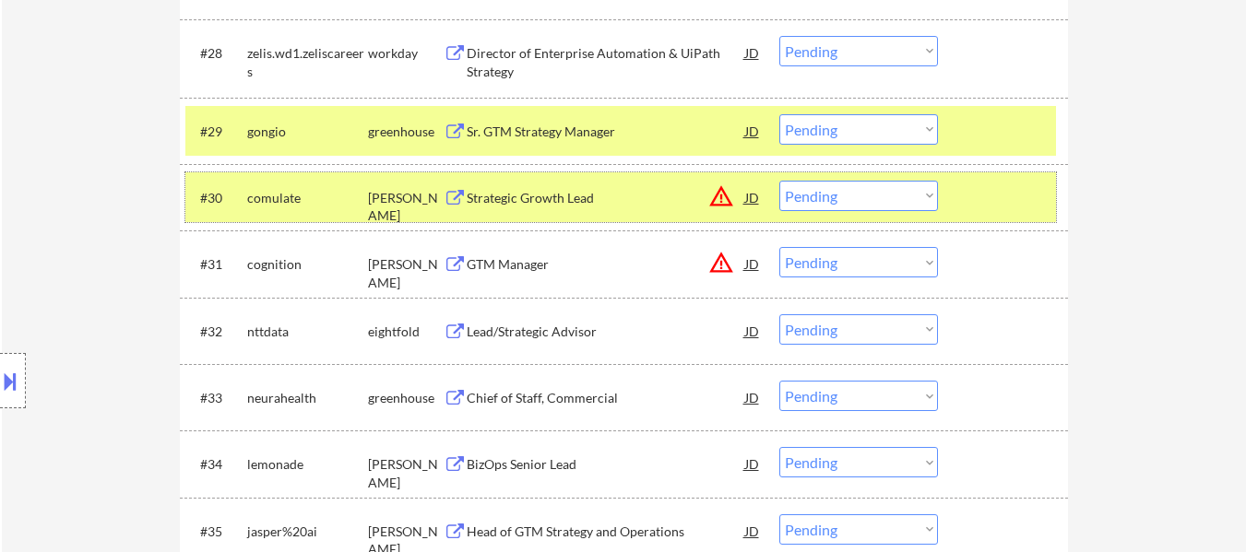
click at [987, 206] on div at bounding box center [1004, 197] width 81 height 33
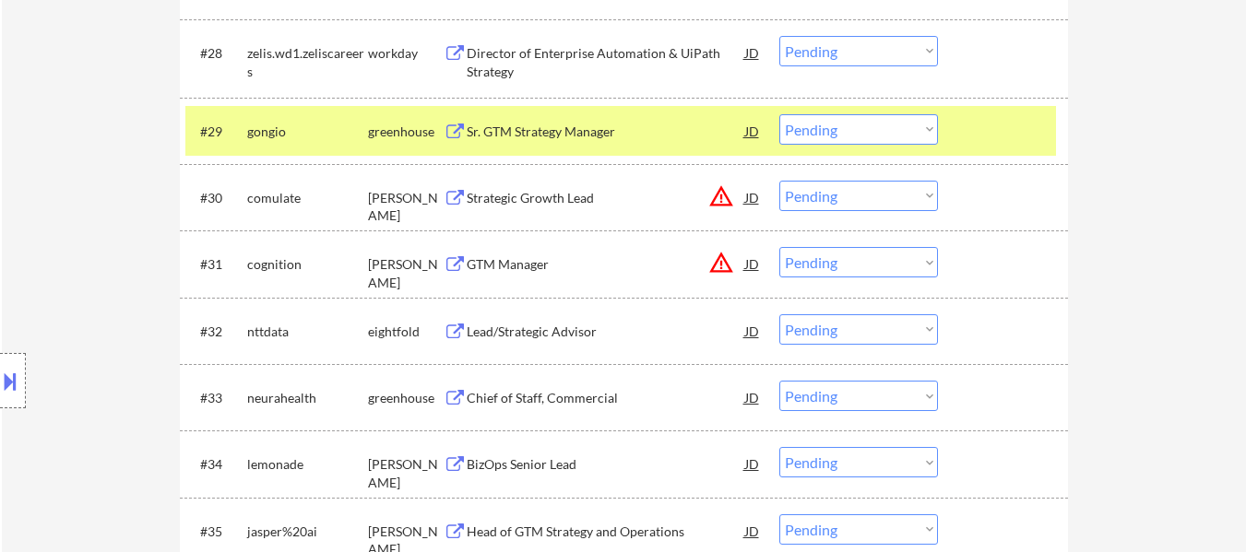
click at [568, 197] on div "Strategic Growth Lead" at bounding box center [606, 198] width 278 height 18
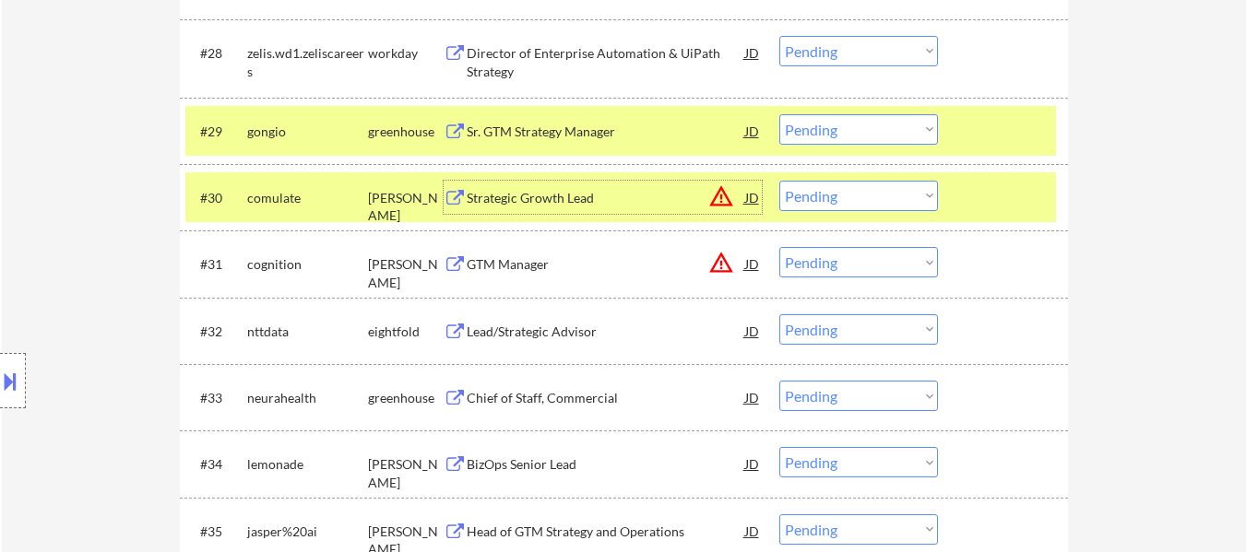
click at [834, 121] on select "Choose an option... Pending Applied Excluded (Questions) Excluded (Expired) Exc…" at bounding box center [858, 129] width 159 height 30
click at [779, 114] on select "Choose an option... Pending Applied Excluded (Questions) Excluded (Expired) Exc…" at bounding box center [858, 129] width 159 height 30
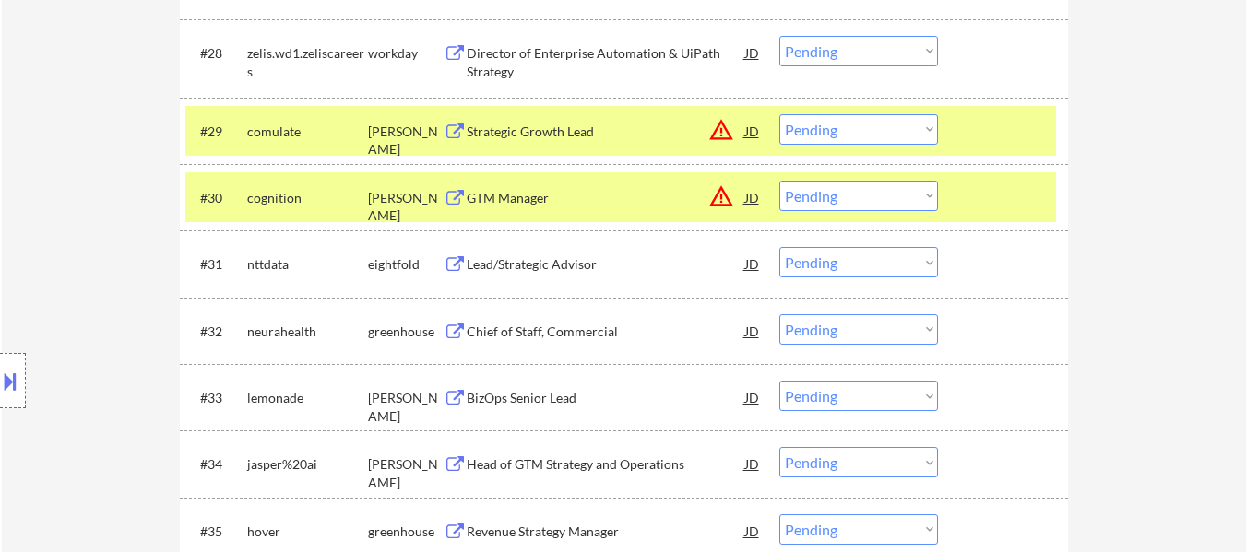
click at [993, 194] on div at bounding box center [1004, 197] width 81 height 33
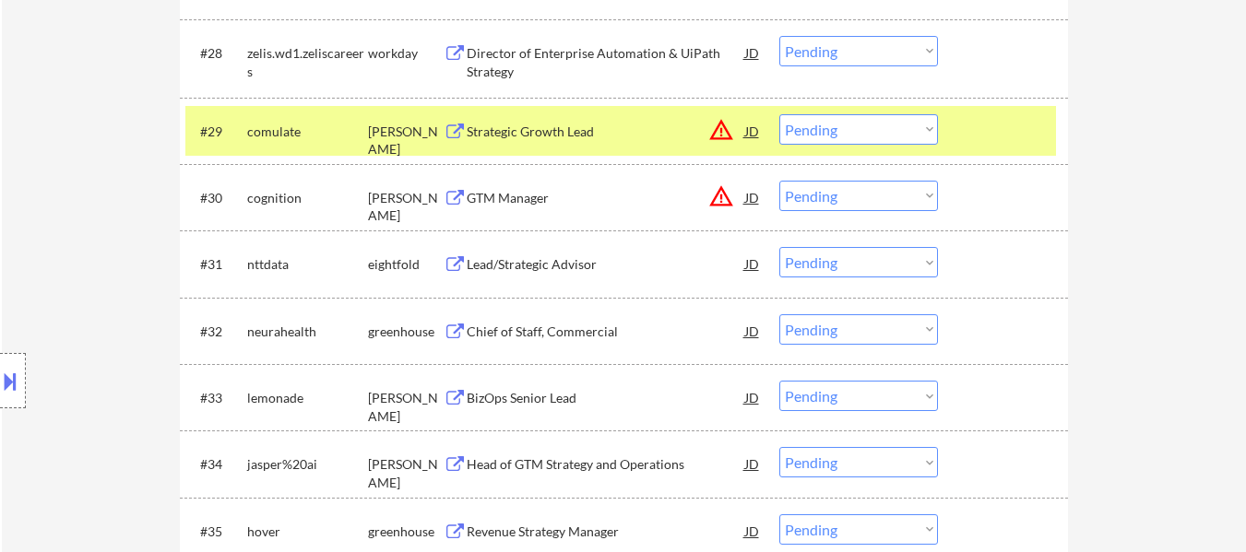
click at [534, 201] on div "GTM Manager" at bounding box center [606, 198] width 278 height 18
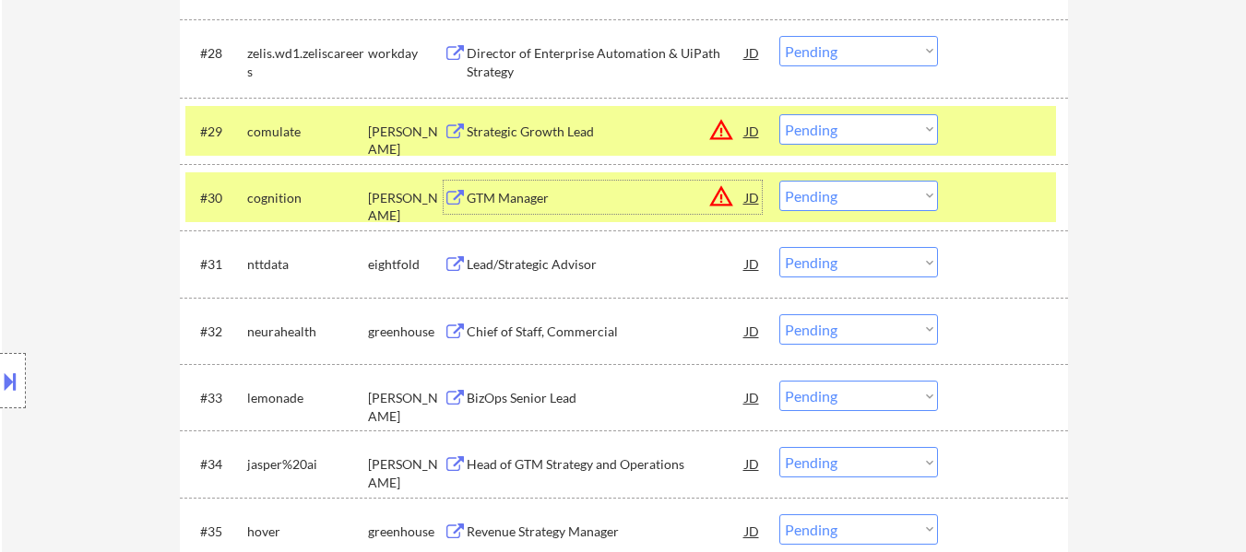
click at [847, 123] on select "Choose an option... Pending Applied Excluded (Questions) Excluded (Expired) Exc…" at bounding box center [858, 129] width 159 height 30
click at [779, 114] on select "Choose an option... Pending Applied Excluded (Questions) Excluded (Expired) Exc…" at bounding box center [858, 129] width 159 height 30
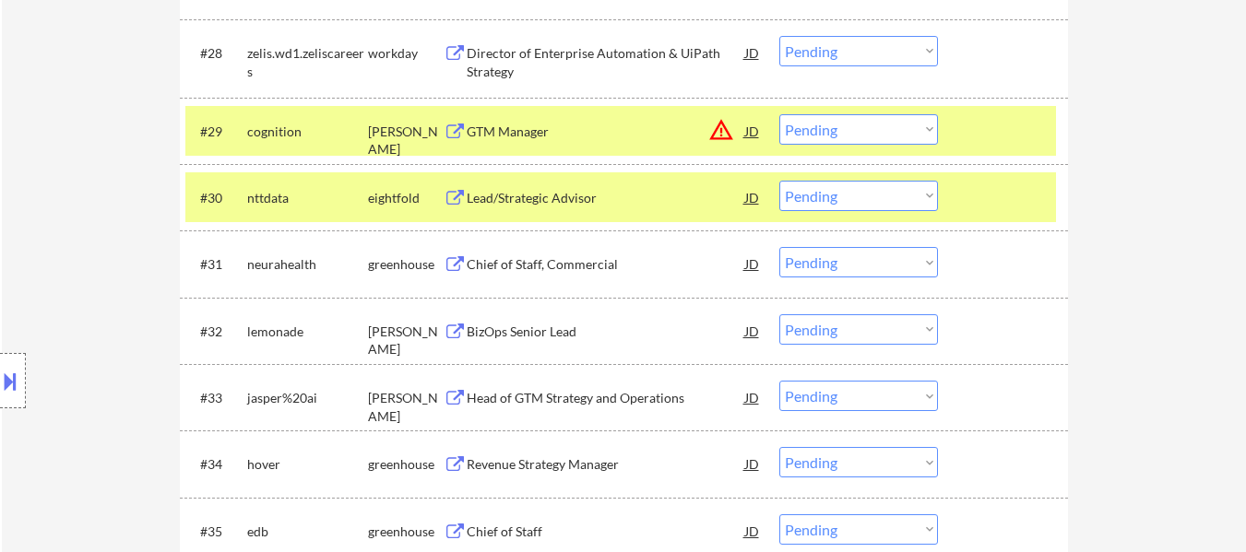
click at [975, 194] on div at bounding box center [1004, 197] width 81 height 33
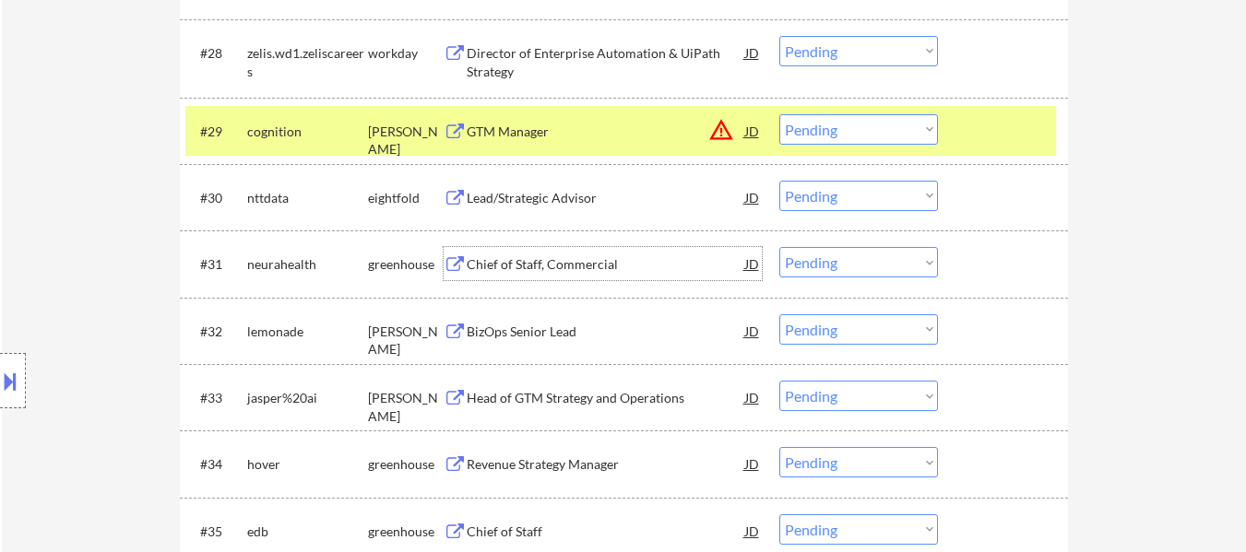
click at [568, 255] on div "Chief of Staff, Commercial" at bounding box center [606, 264] width 278 height 18
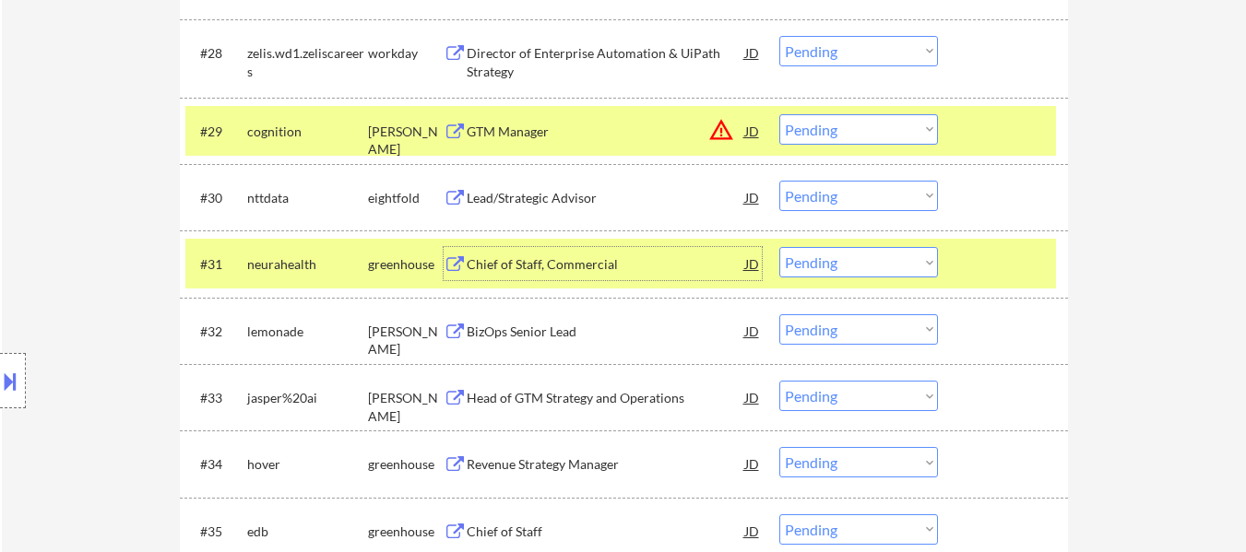
click at [860, 128] on select "Choose an option... Pending Applied Excluded (Questions) Excluded (Expired) Exc…" at bounding box center [858, 129] width 159 height 30
click at [779, 114] on select "Choose an option... Pending Applied Excluded (Questions) Excluded (Expired) Exc…" at bounding box center [858, 129] width 159 height 30
select select ""pending""
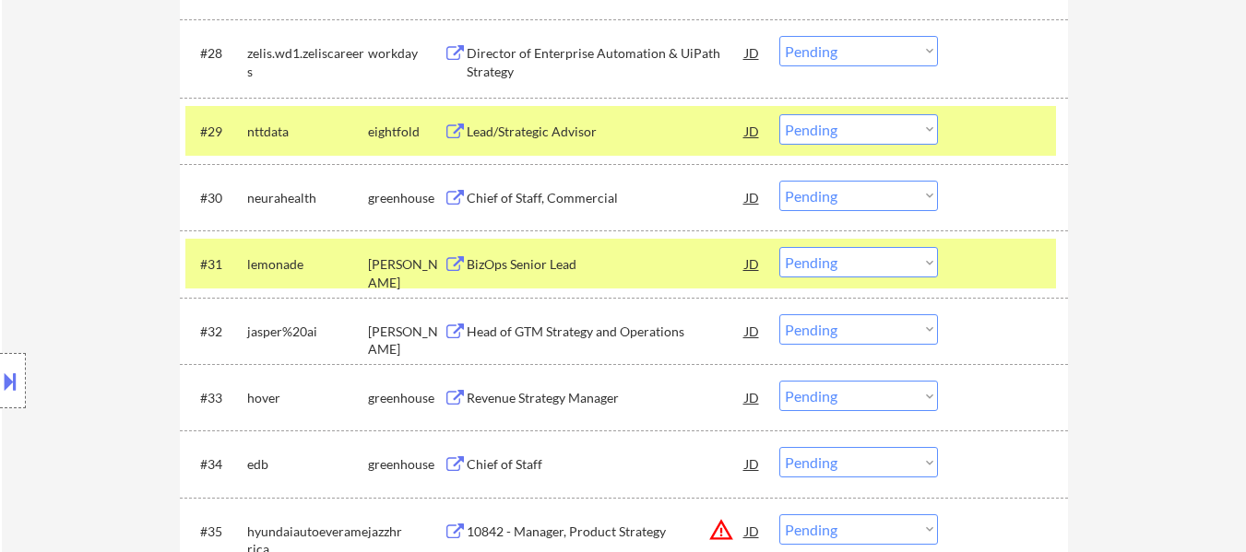
click at [978, 132] on div at bounding box center [1004, 130] width 81 height 33
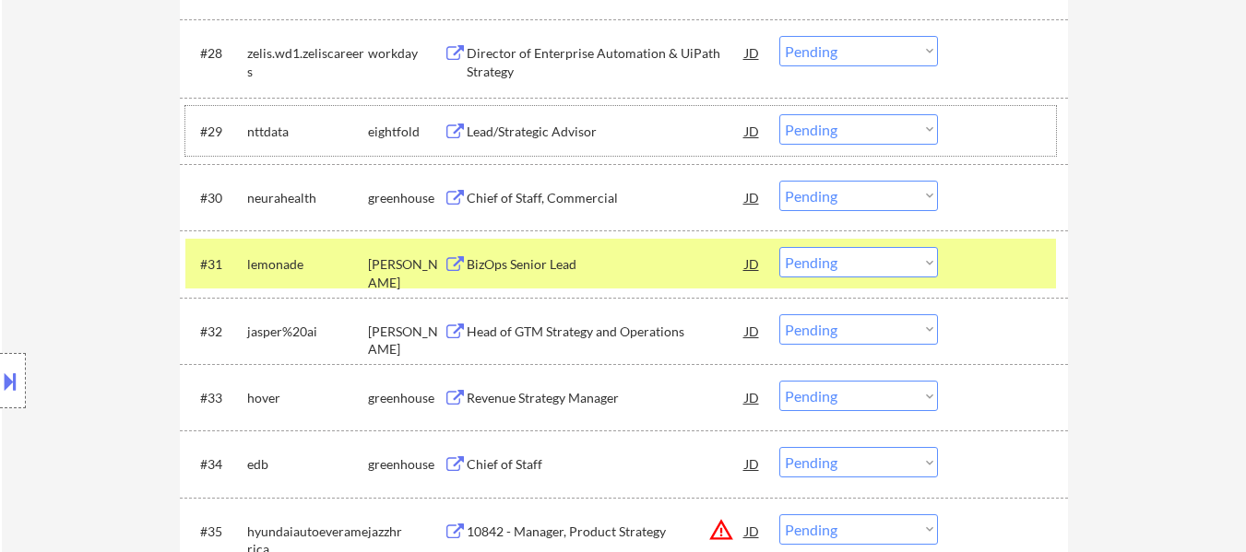
click at [984, 182] on div at bounding box center [1004, 197] width 81 height 33
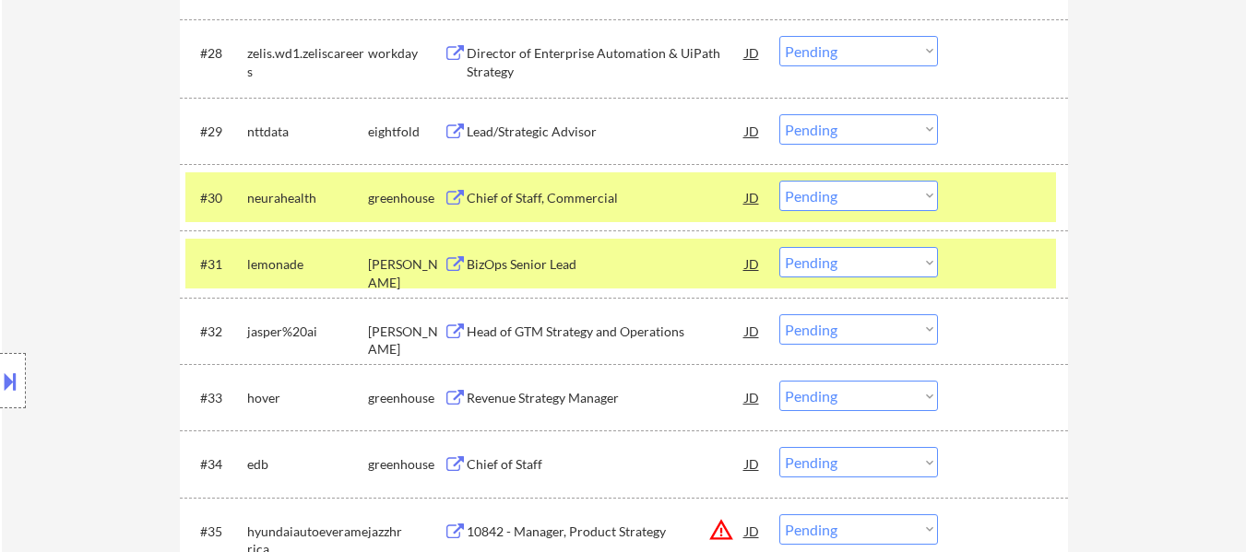
click at [972, 274] on div at bounding box center [1004, 263] width 81 height 33
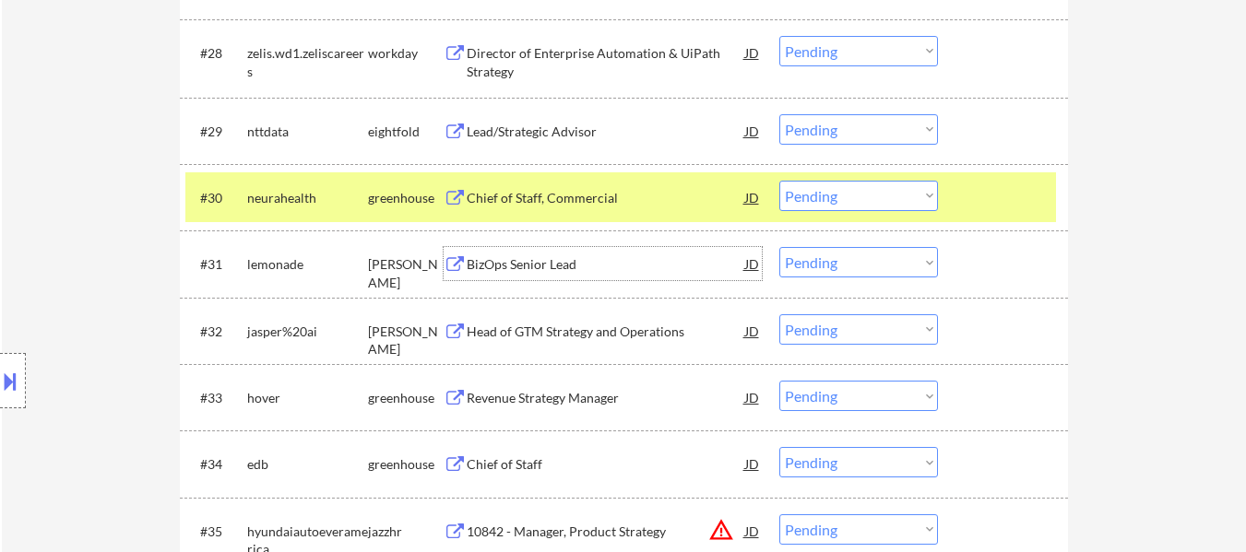
click at [586, 264] on div "BizOps Senior Lead" at bounding box center [606, 264] width 278 height 18
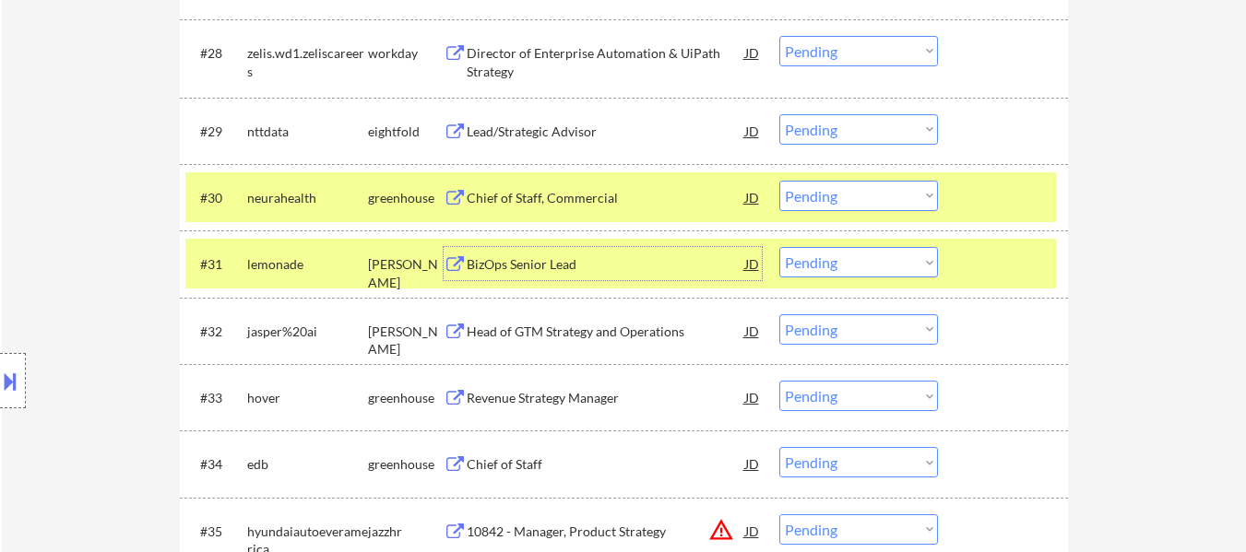
click at [876, 266] on select "Choose an option... Pending Applied Excluded (Questions) Excluded (Expired) Exc…" at bounding box center [858, 262] width 159 height 30
click at [779, 247] on select "Choose an option... Pending Applied Excluded (Questions) Excluded (Expired) Exc…" at bounding box center [858, 262] width 159 height 30
select select ""pending""
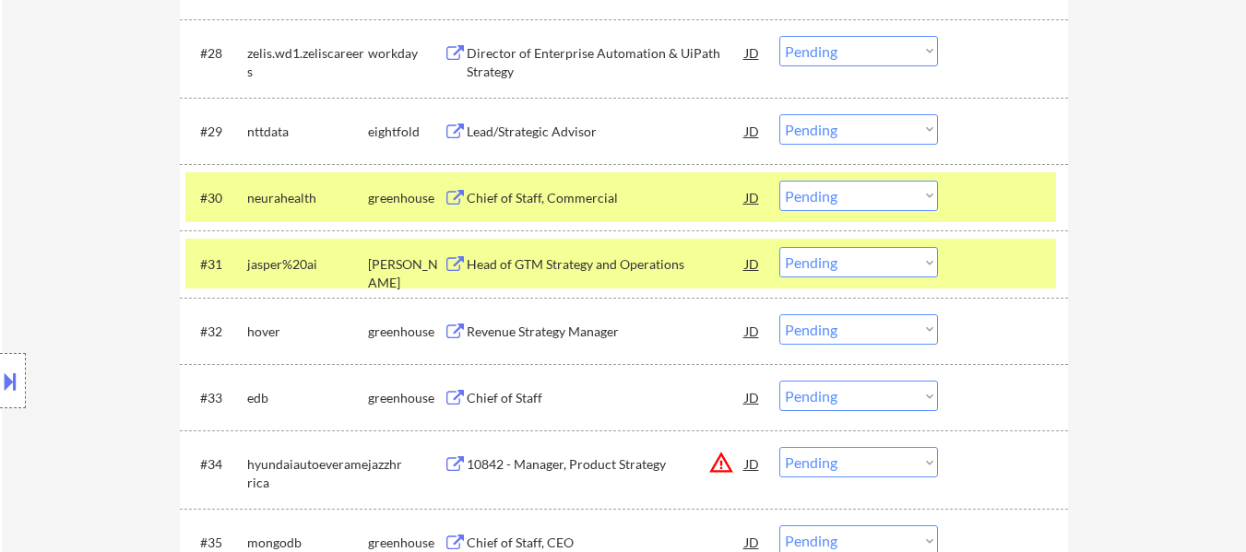
click at [1020, 259] on div at bounding box center [1004, 263] width 81 height 33
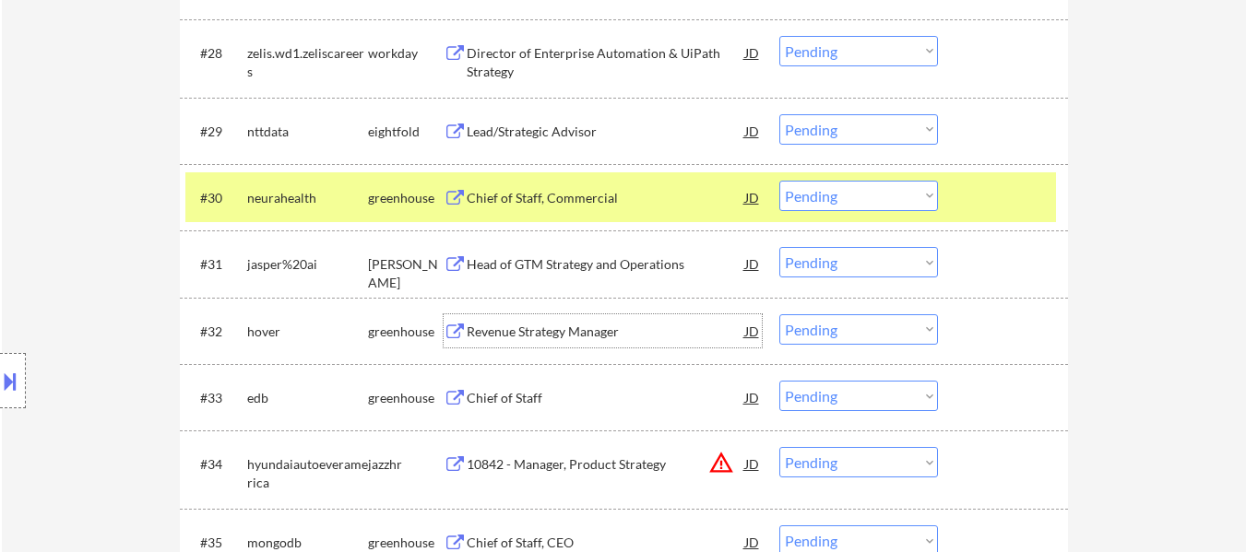
click at [567, 330] on div "Revenue Strategy Manager" at bounding box center [606, 332] width 278 height 18
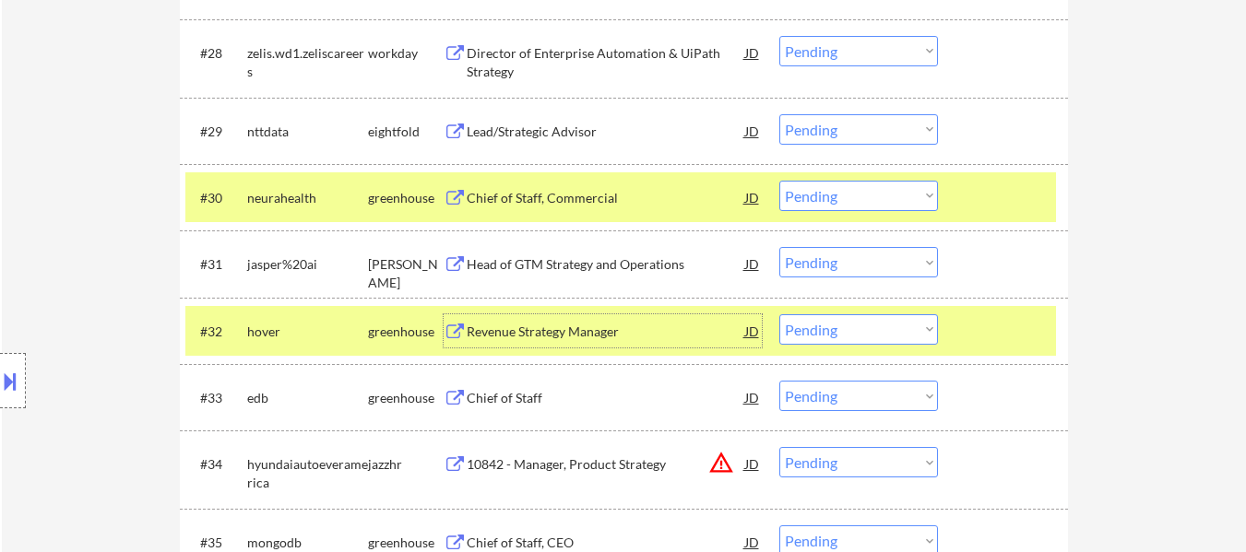
click at [916, 319] on select "Choose an option... Pending Applied Excluded (Questions) Excluded (Expired) Exc…" at bounding box center [858, 329] width 159 height 30
click at [779, 314] on select "Choose an option... Pending Applied Excluded (Questions) Excluded (Expired) Exc…" at bounding box center [858, 329] width 159 height 30
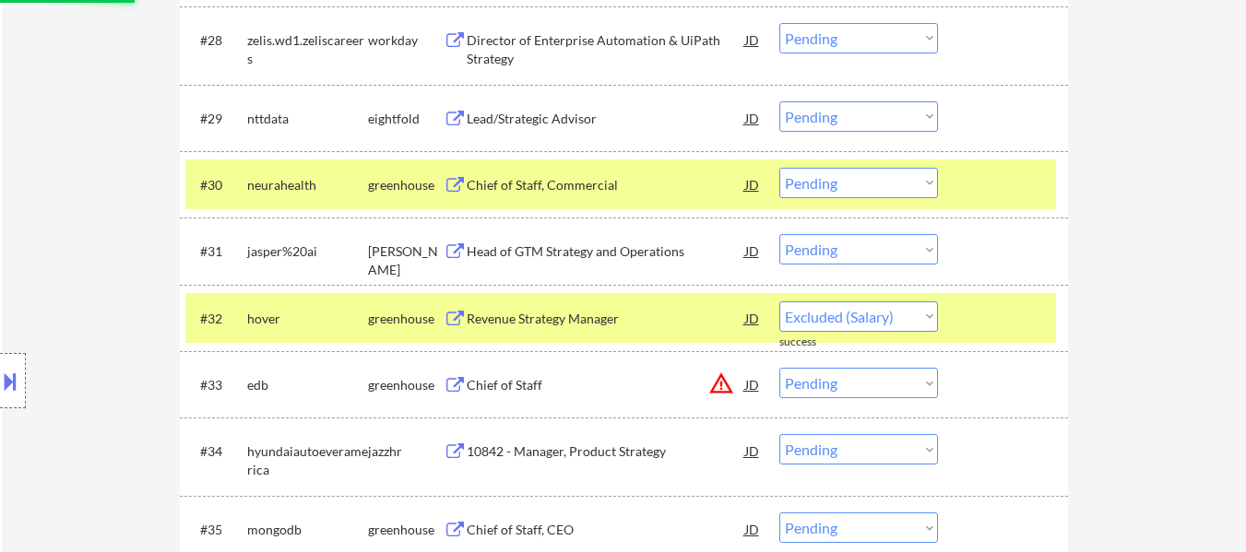
select select ""pending""
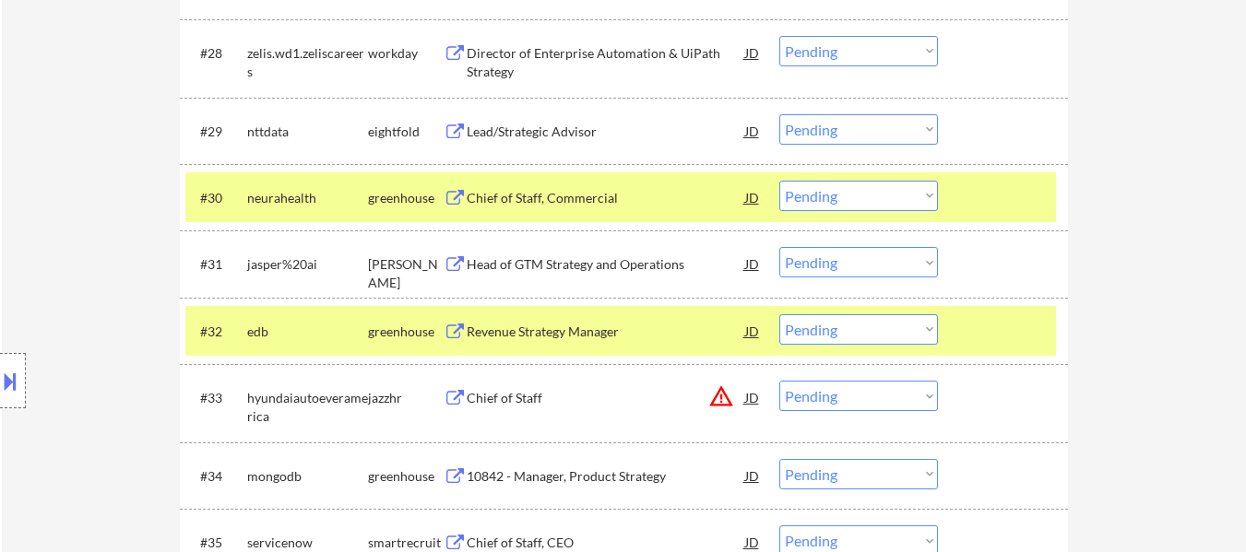
click at [988, 326] on div at bounding box center [1004, 330] width 81 height 33
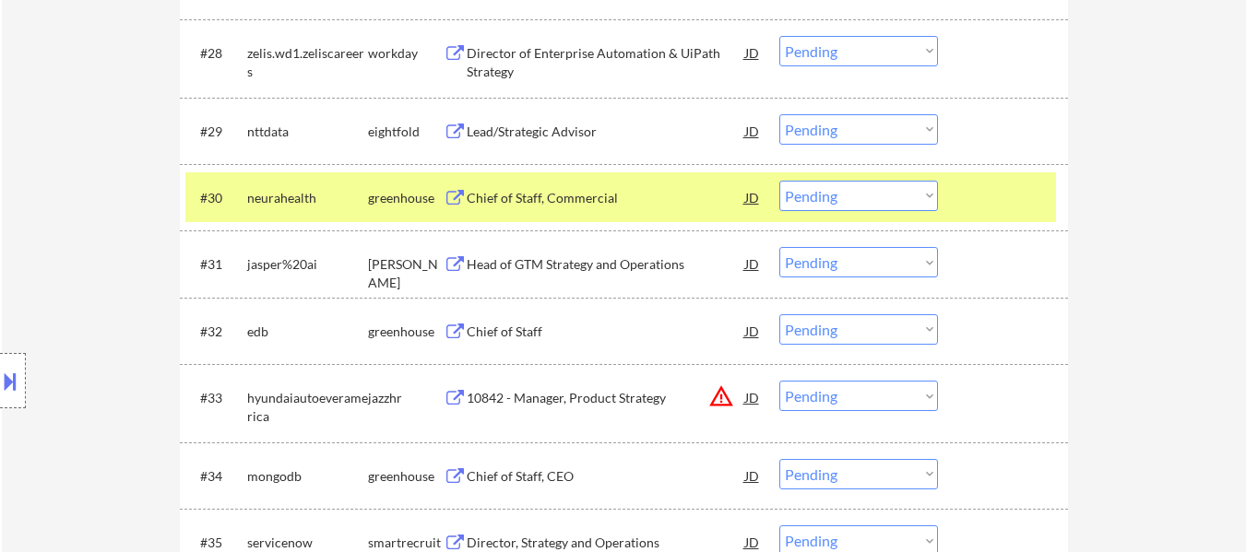
click at [511, 330] on div "Chief of Staff" at bounding box center [606, 332] width 278 height 18
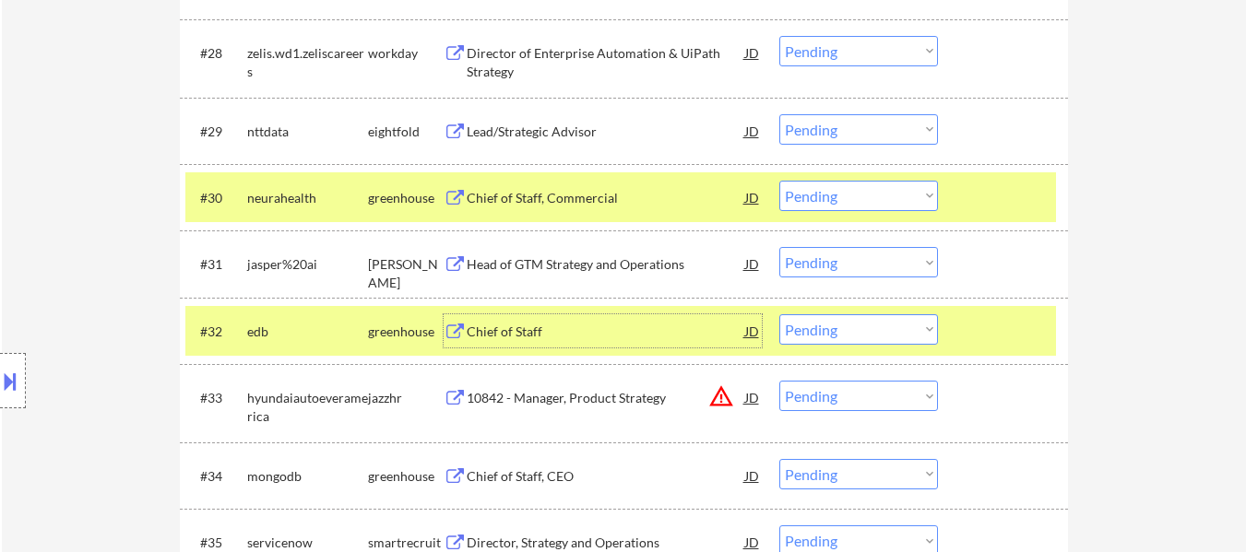
click at [844, 189] on select "Choose an option... Pending Applied Excluded (Questions) Excluded (Expired) Exc…" at bounding box center [858, 196] width 159 height 30
click at [779, 181] on select "Choose an option... Pending Applied Excluded (Questions) Excluded (Expired) Exc…" at bounding box center [858, 196] width 159 height 30
select select ""pending""
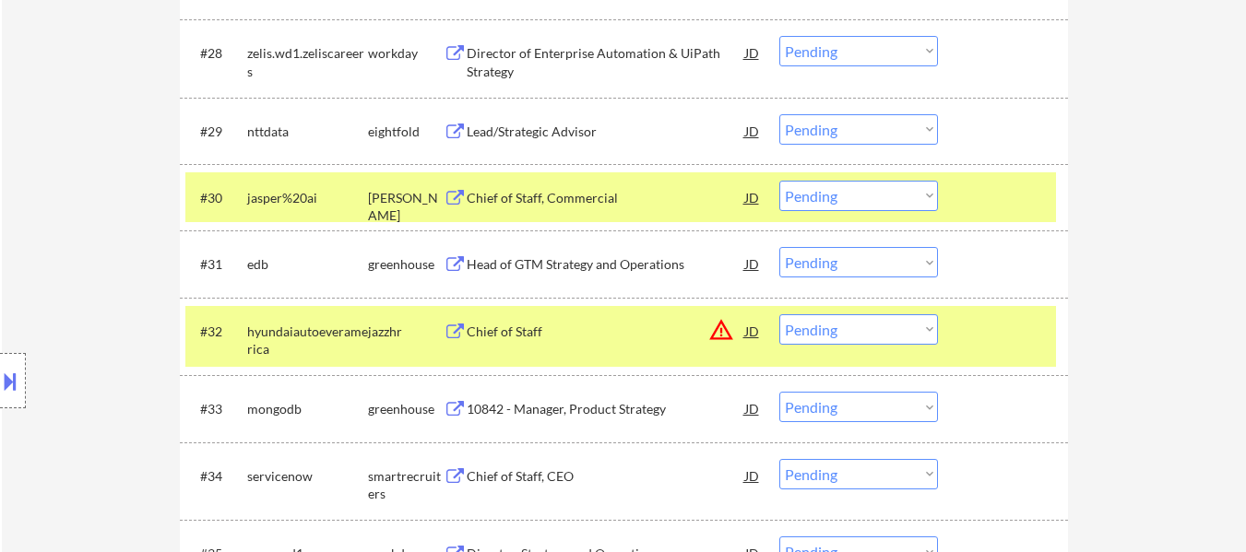
click at [944, 201] on div "#30 jasper%20ai [PERSON_NAME] Chief of Staff, Commercial JD warning_amber Choos…" at bounding box center [620, 197] width 870 height 50
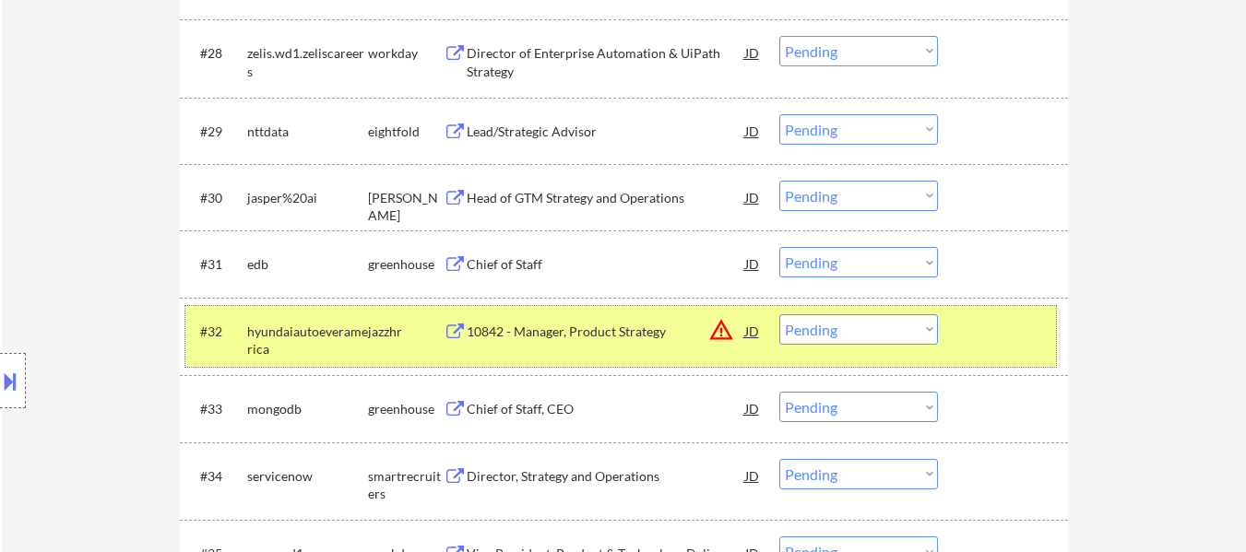
click at [964, 314] on div "#32 hyundaiautoeveramerica jazzhr 10842 - Manager, Product Strategy JD warning_…" at bounding box center [620, 336] width 870 height 61
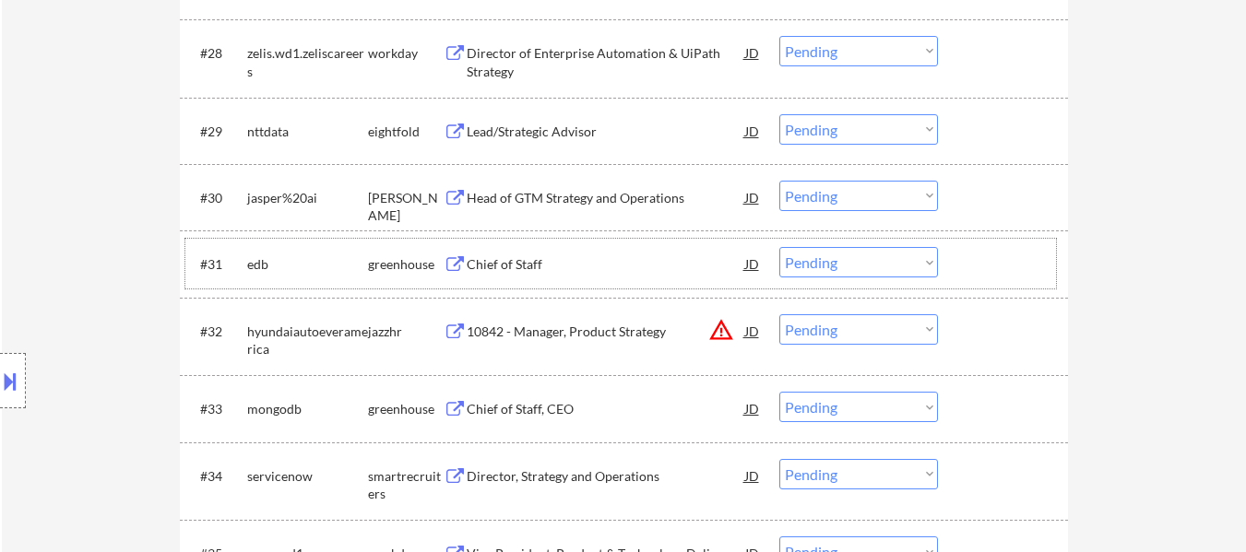
click at [968, 260] on div at bounding box center [1004, 263] width 81 height 33
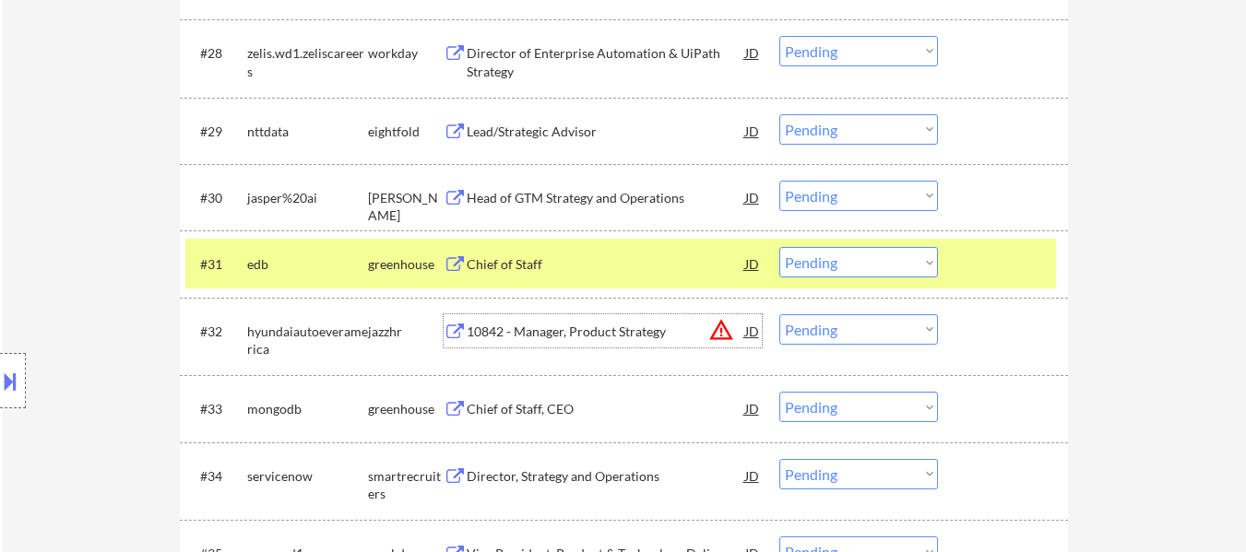
click at [563, 334] on div "10842 - Manager, Product Strategy" at bounding box center [606, 332] width 278 height 18
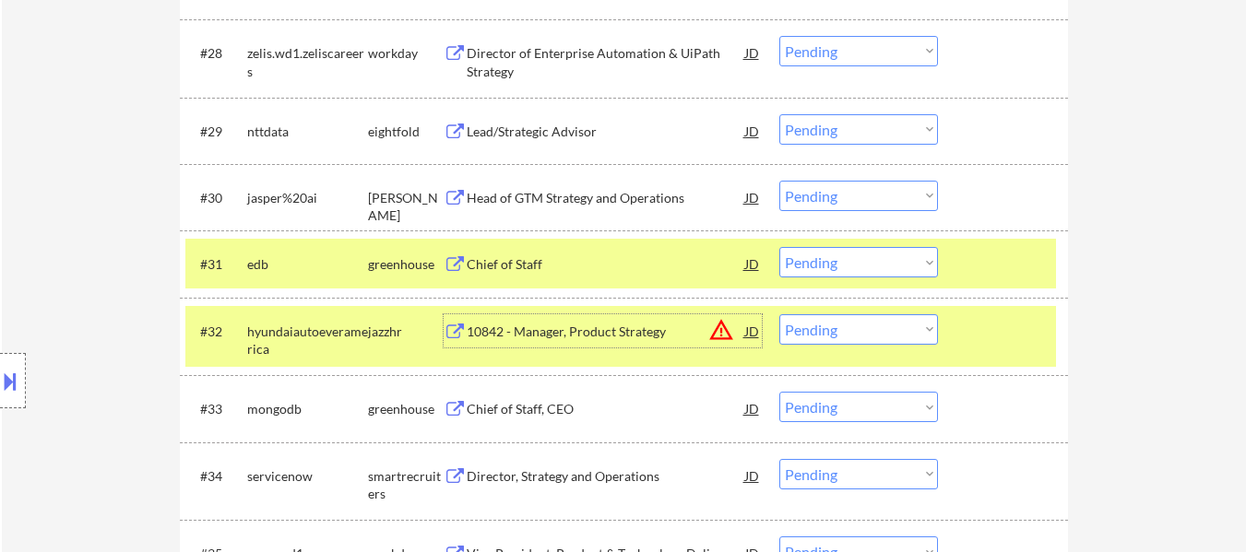
click at [910, 330] on select "Choose an option... Pending Applied Excluded (Questions) Excluded (Expired) Exc…" at bounding box center [858, 329] width 159 height 30
click at [779, 314] on select "Choose an option... Pending Applied Excluded (Questions) Excluded (Expired) Exc…" at bounding box center [858, 329] width 159 height 30
select select ""pending""
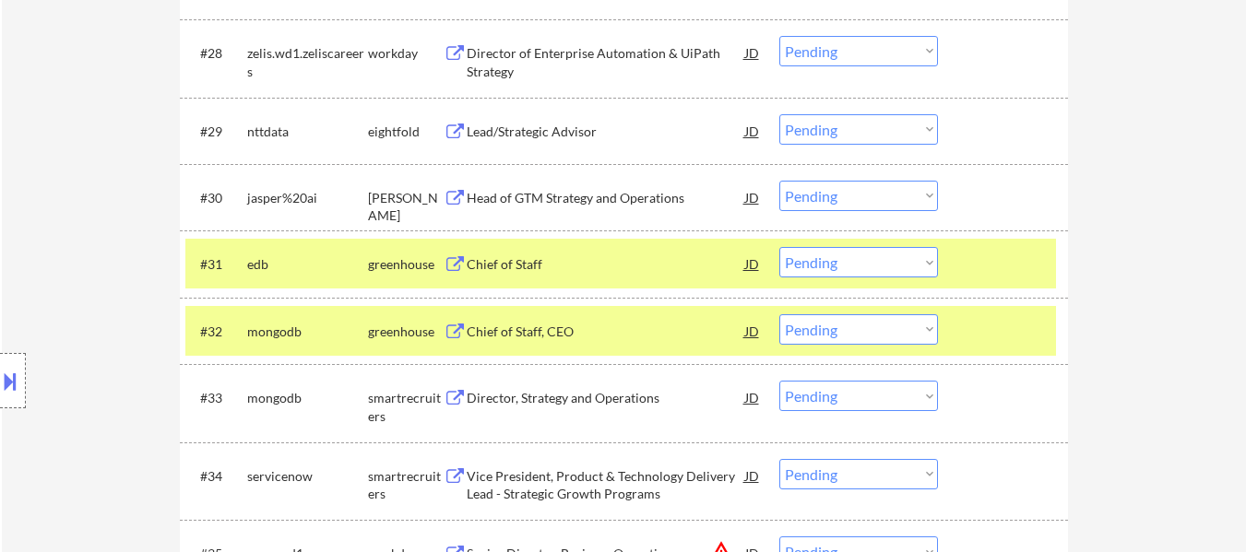
click at [1001, 319] on div at bounding box center [1004, 330] width 81 height 33
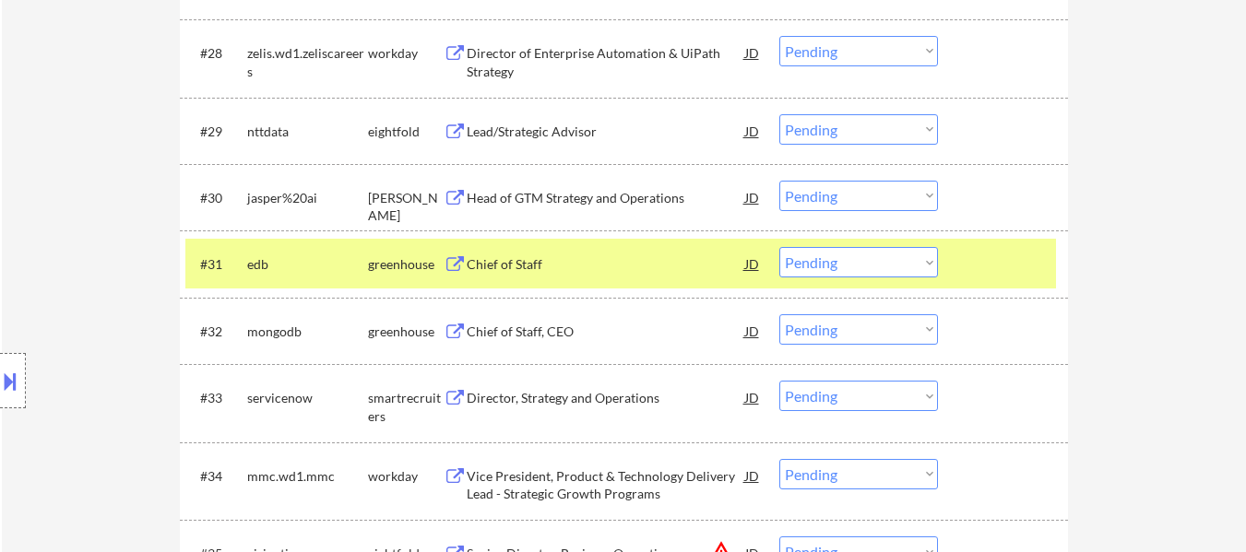
click at [541, 329] on div "Chief of Staff, CEO" at bounding box center [606, 332] width 278 height 18
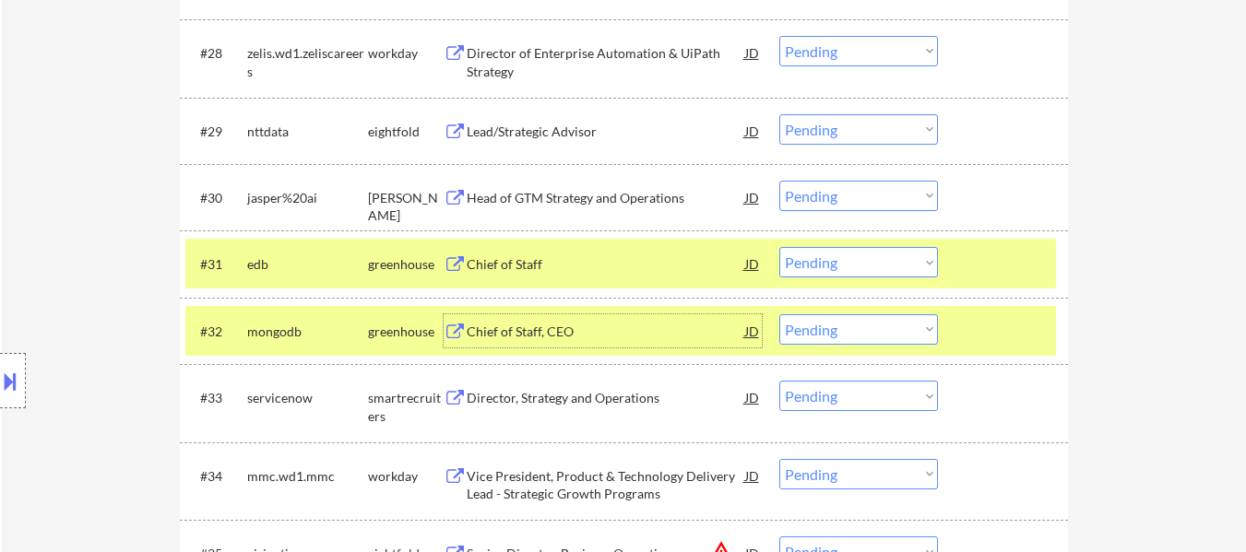
click at [870, 266] on select "Choose an option... Pending Applied Excluded (Questions) Excluded (Expired) Exc…" at bounding box center [858, 262] width 159 height 30
click at [779, 247] on select "Choose an option... Pending Applied Excluded (Questions) Excluded (Expired) Exc…" at bounding box center [858, 262] width 159 height 30
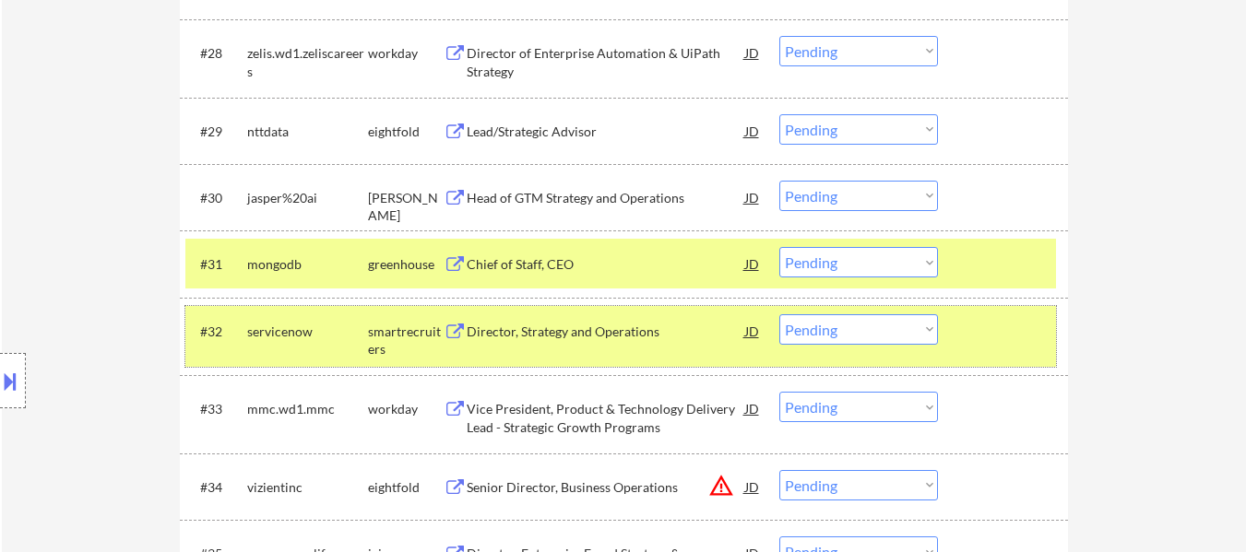
click at [994, 328] on div at bounding box center [1004, 330] width 81 height 33
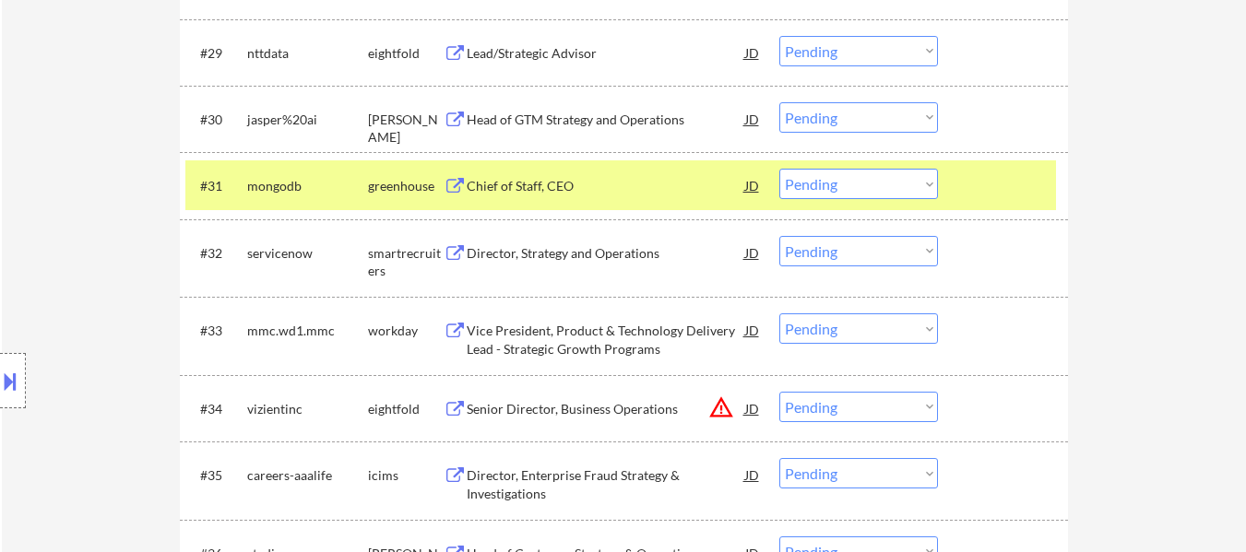
scroll to position [2766, 0]
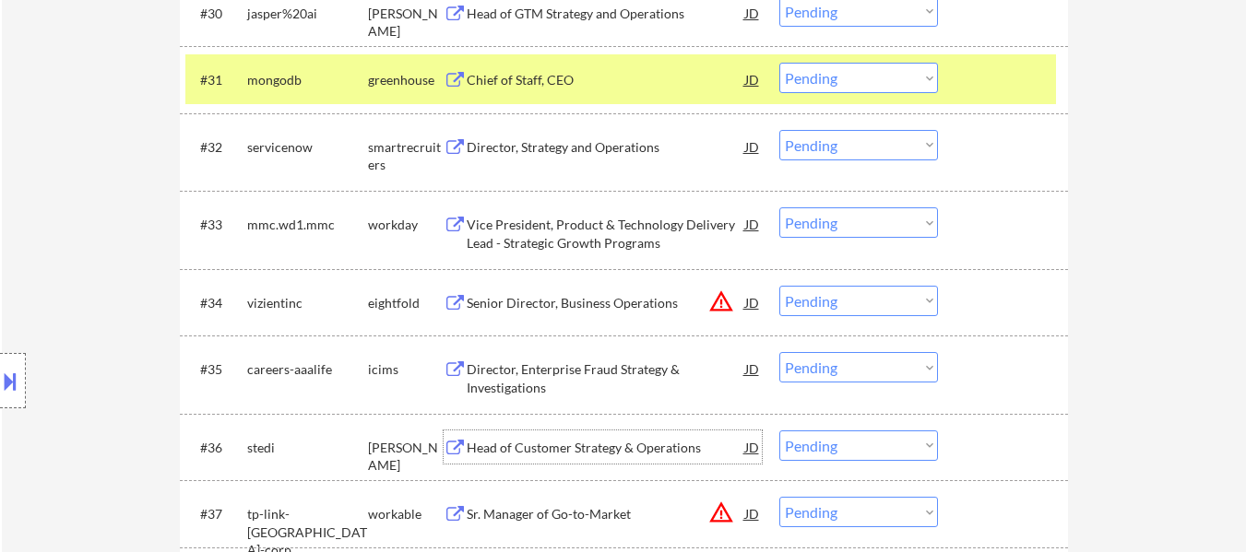
click at [609, 453] on div "Head of Customer Strategy & Operations" at bounding box center [606, 448] width 278 height 18
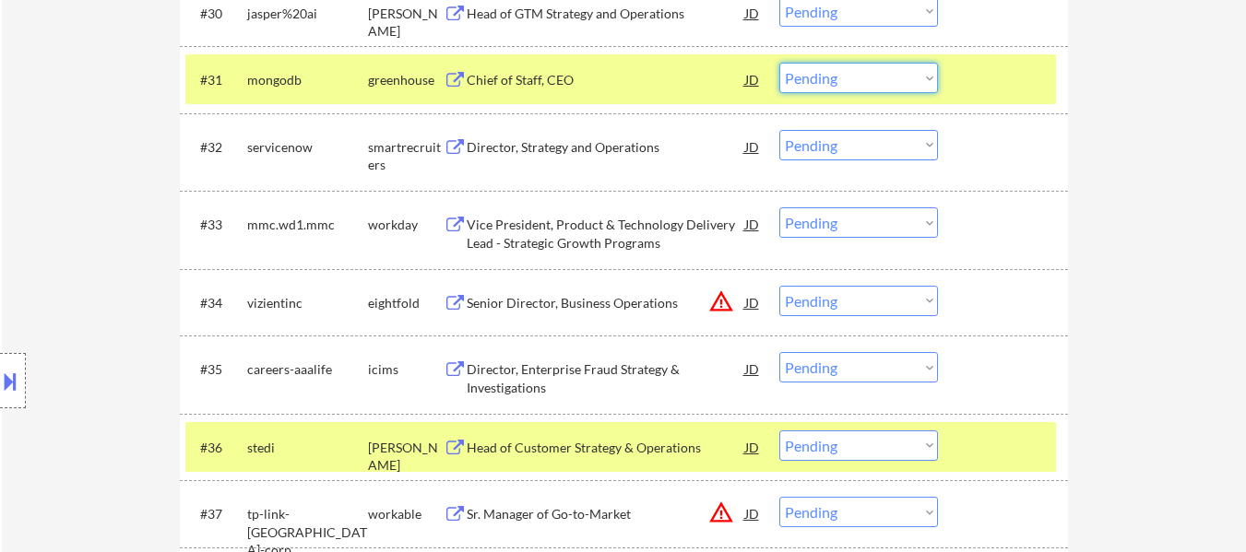
drag, startPoint x: 882, startPoint y: 70, endPoint x: 882, endPoint y: 86, distance: 15.7
click at [882, 71] on select "Choose an option... Pending Applied Excluded (Questions) Excluded (Expired) Exc…" at bounding box center [858, 78] width 159 height 30
click at [779, 63] on select "Choose an option... Pending Applied Excluded (Questions) Excluded (Expired) Exc…" at bounding box center [858, 78] width 159 height 30
select select ""pending""
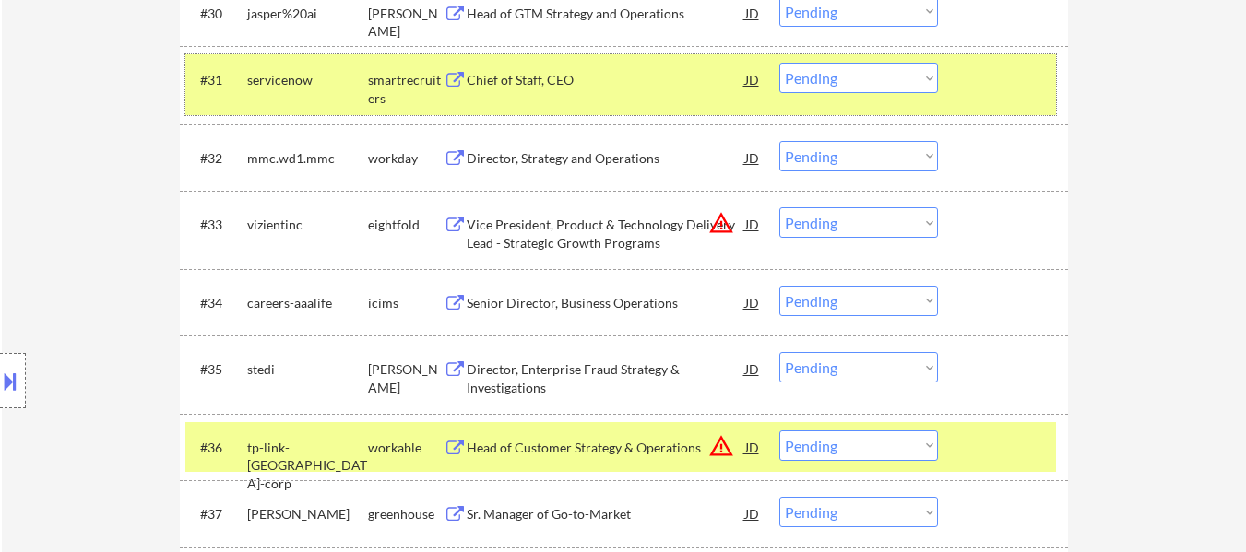
click at [1012, 91] on div at bounding box center [1004, 79] width 81 height 33
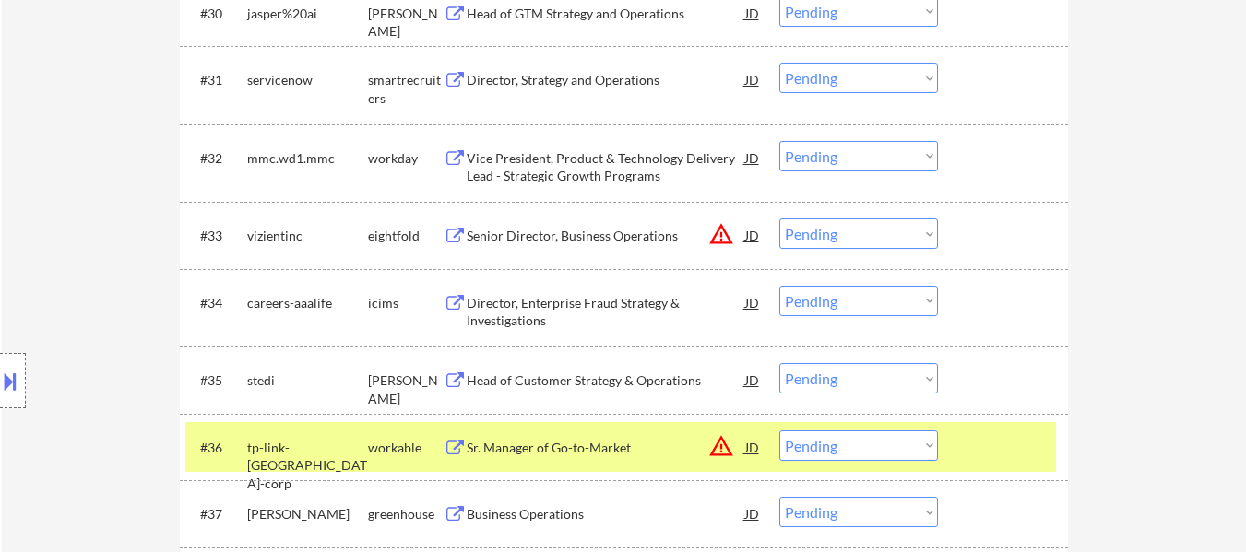
click at [997, 431] on div at bounding box center [1004, 447] width 81 height 33
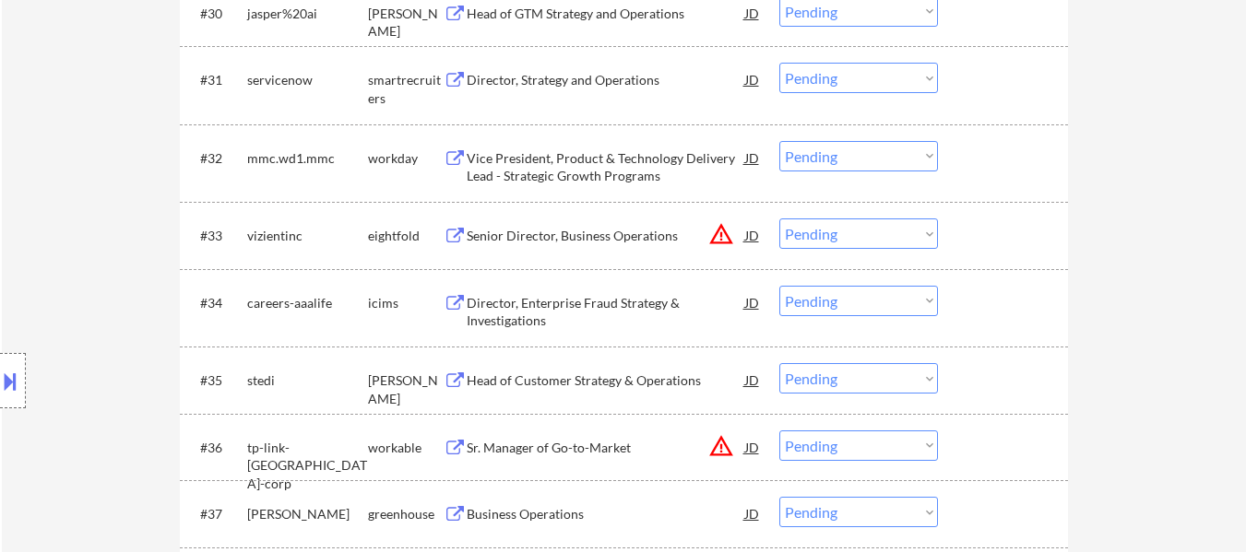
click at [999, 400] on div "#35 stedi [PERSON_NAME] Head of Customer Strategy & Operations JD warning_amber…" at bounding box center [620, 380] width 870 height 50
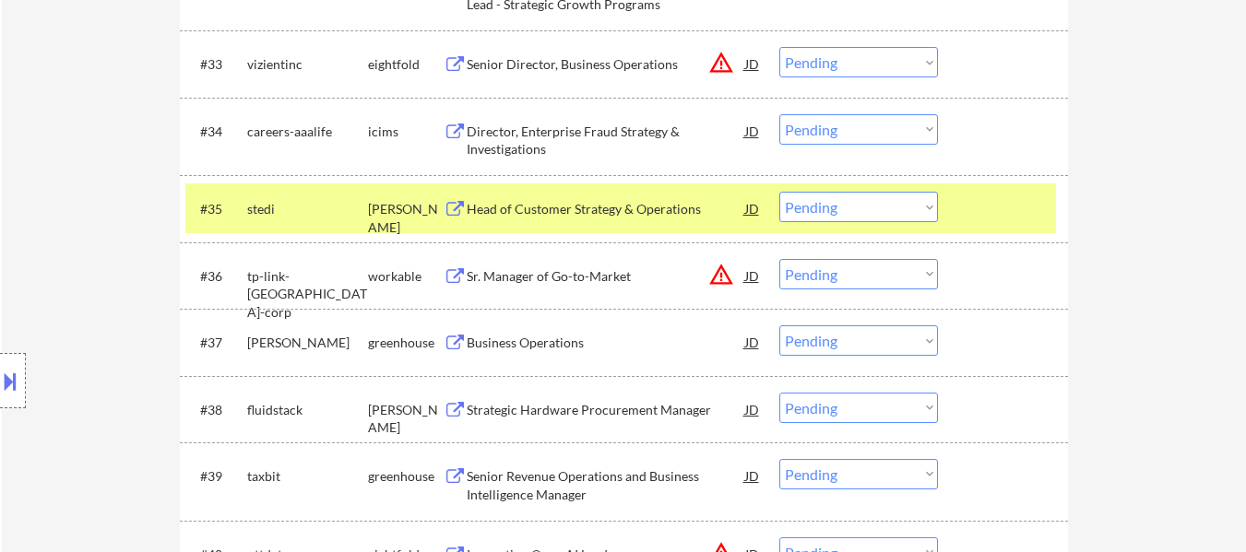
scroll to position [2951, 0]
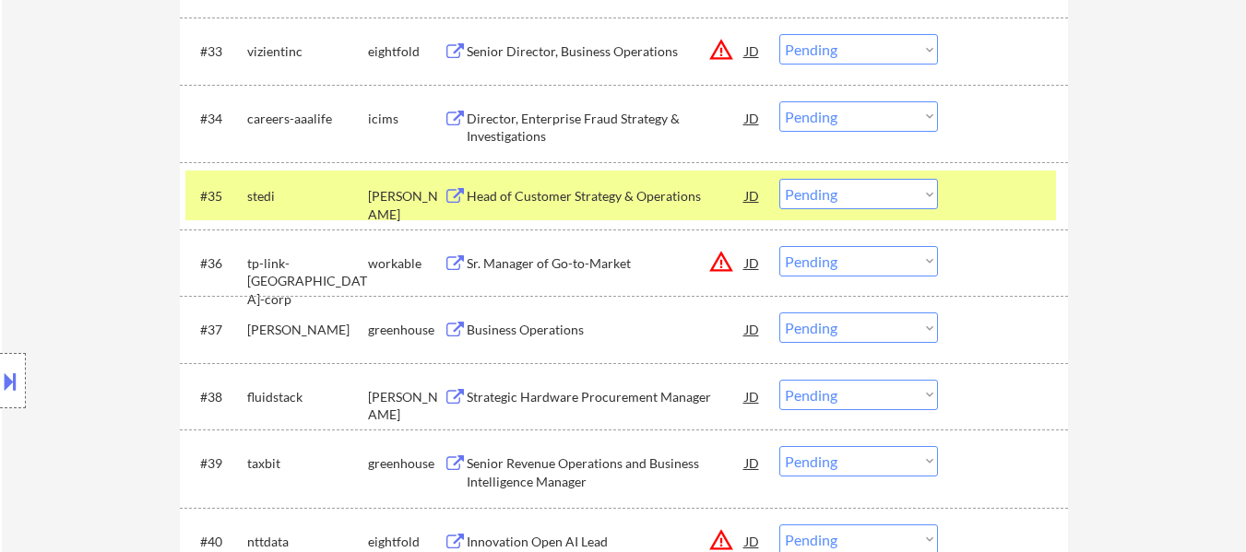
click at [556, 325] on div "Business Operations" at bounding box center [606, 330] width 278 height 18
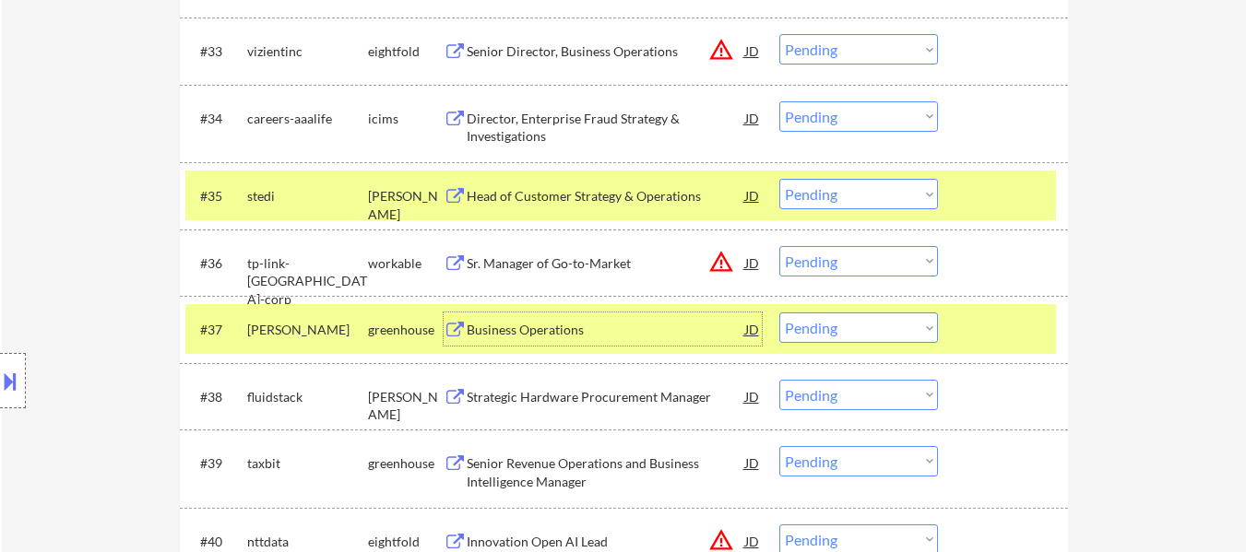
click at [865, 189] on select "Choose an option... Pending Applied Excluded (Questions) Excluded (Expired) Exc…" at bounding box center [858, 194] width 159 height 30
click at [779, 179] on select "Choose an option... Pending Applied Excluded (Questions) Excluded (Expired) Exc…" at bounding box center [858, 194] width 159 height 30
select select ""pending""
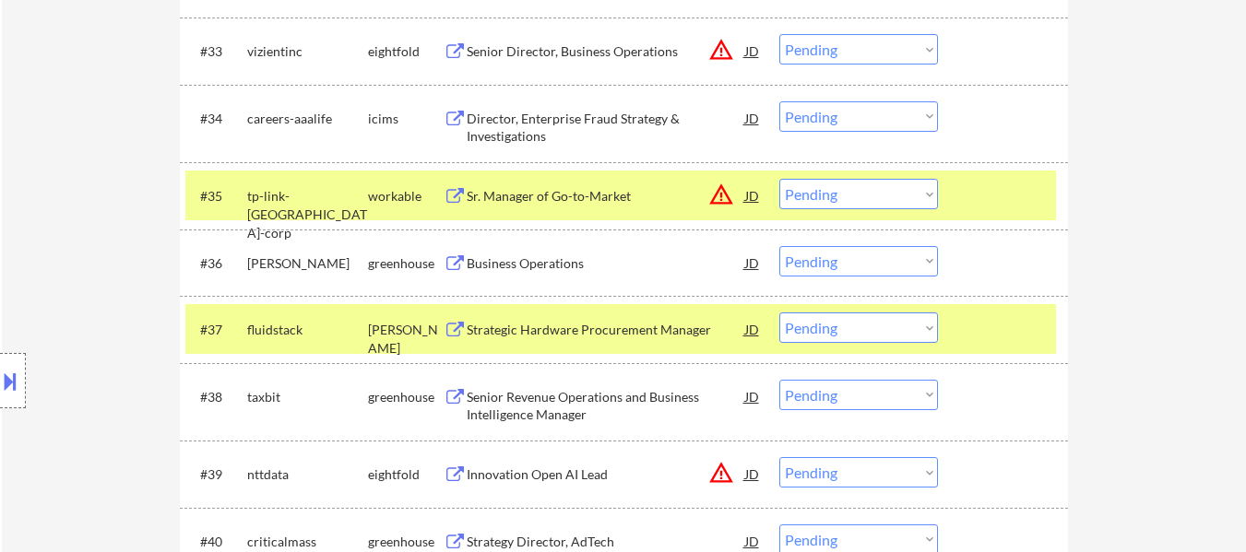
click at [1041, 319] on div at bounding box center [1004, 329] width 81 height 33
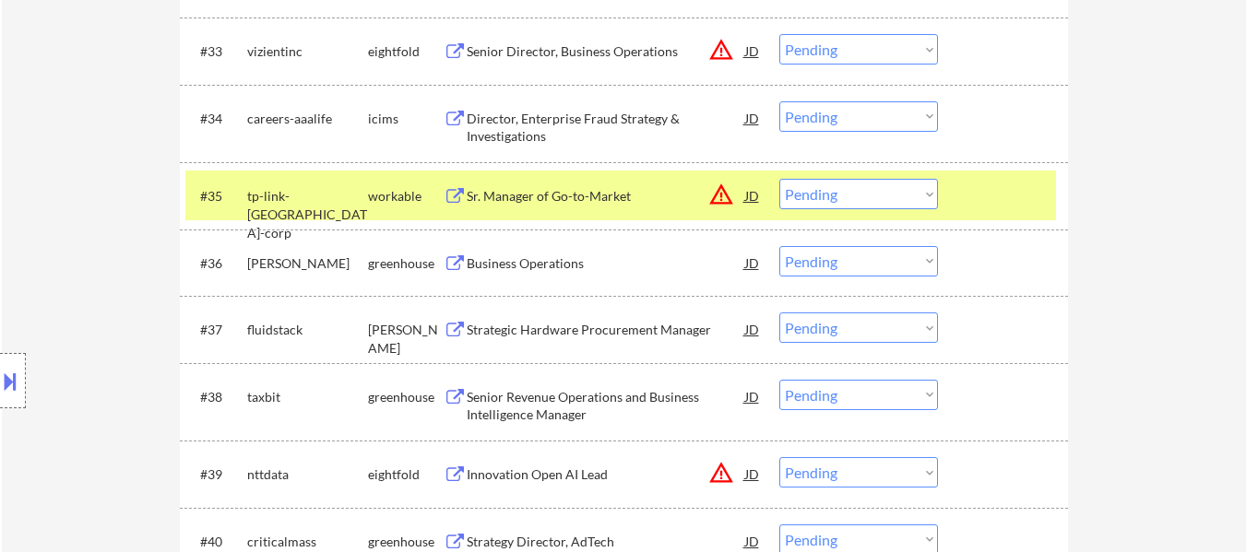
click at [1023, 189] on div at bounding box center [1004, 195] width 81 height 33
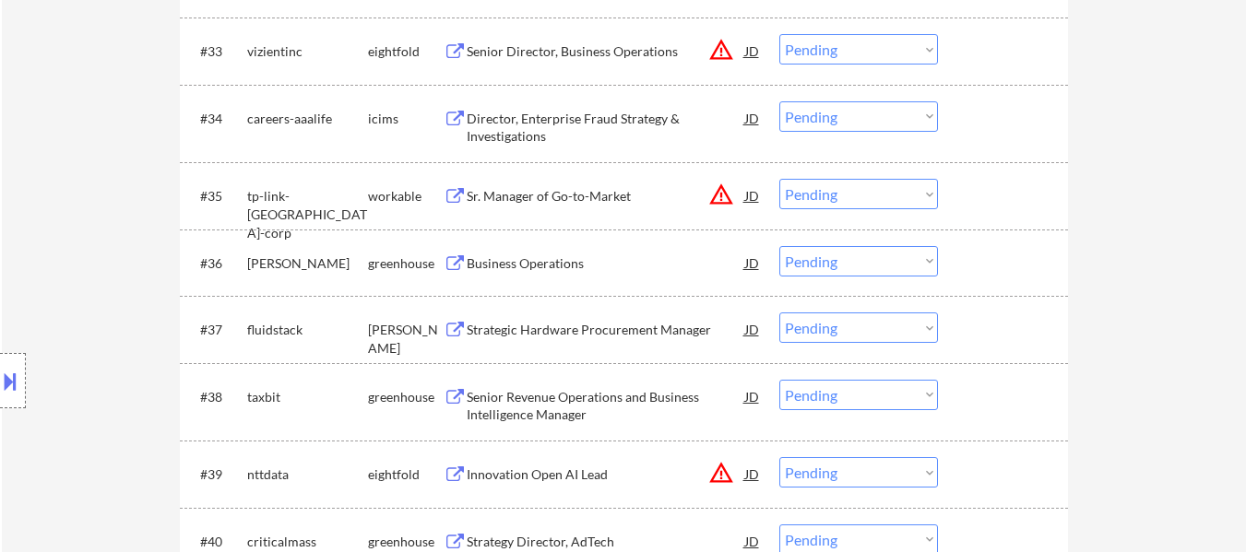
click at [1012, 265] on div at bounding box center [1004, 262] width 81 height 33
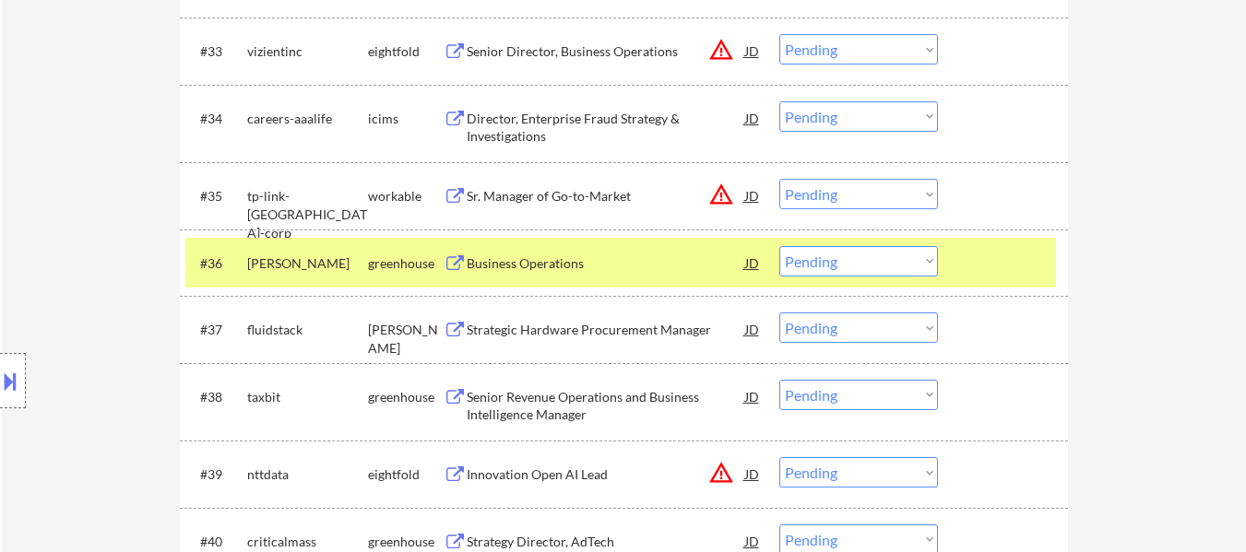
click at [619, 325] on div "Strategic Hardware Procurement Manager" at bounding box center [606, 330] width 278 height 18
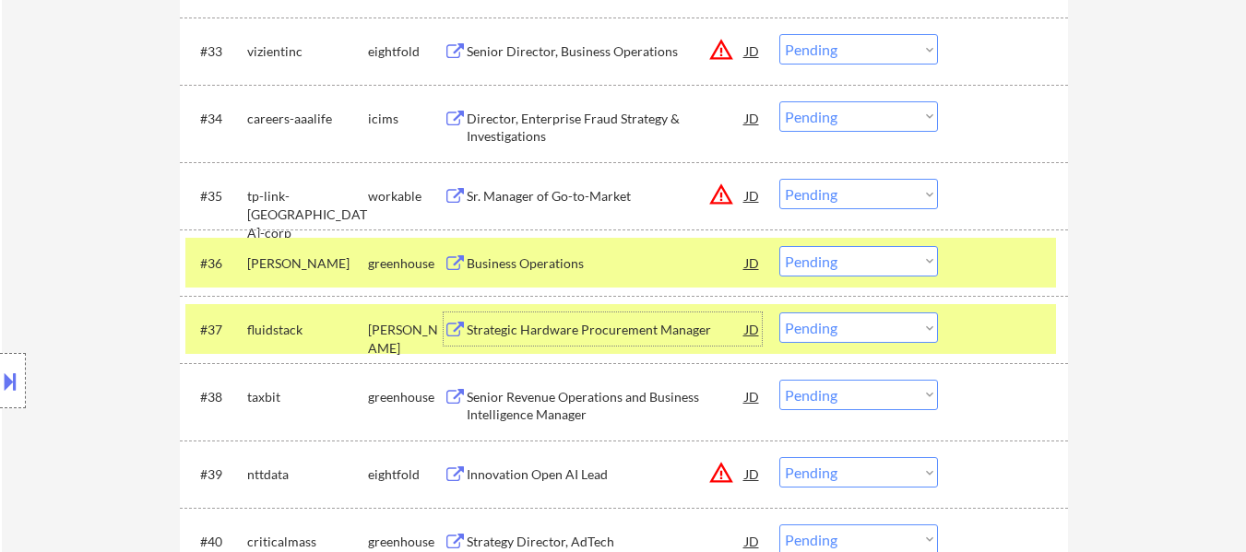
click at [847, 266] on select "Choose an option... Pending Applied Excluded (Questions) Excluded (Expired) Exc…" at bounding box center [858, 261] width 159 height 30
click at [779, 246] on select "Choose an option... Pending Applied Excluded (Questions) Excluded (Expired) Exc…" at bounding box center [858, 261] width 159 height 30
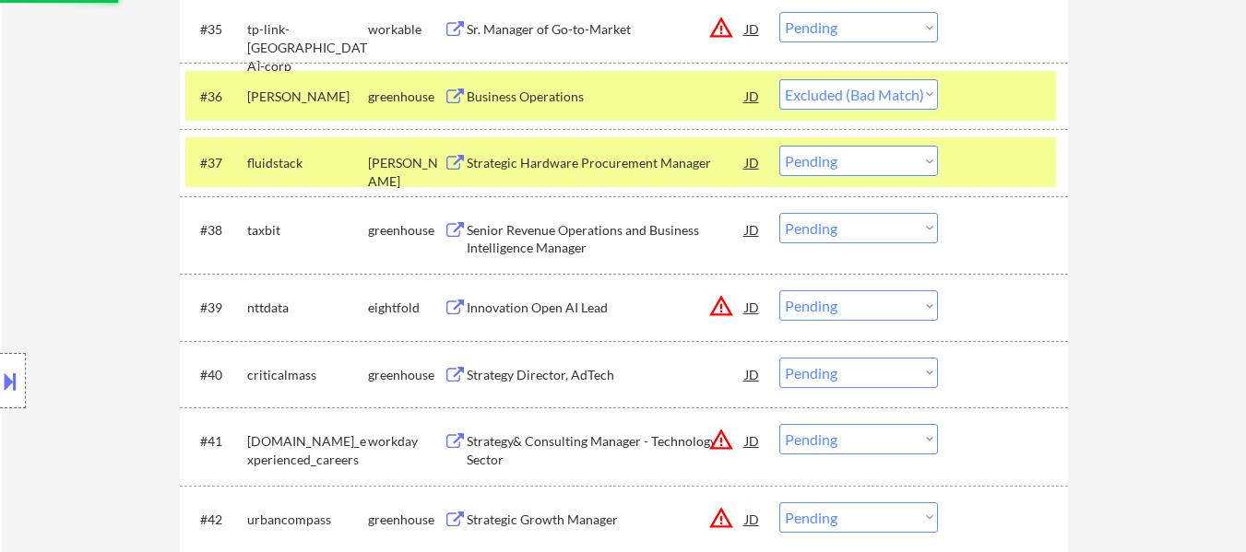
scroll to position [3135, 0]
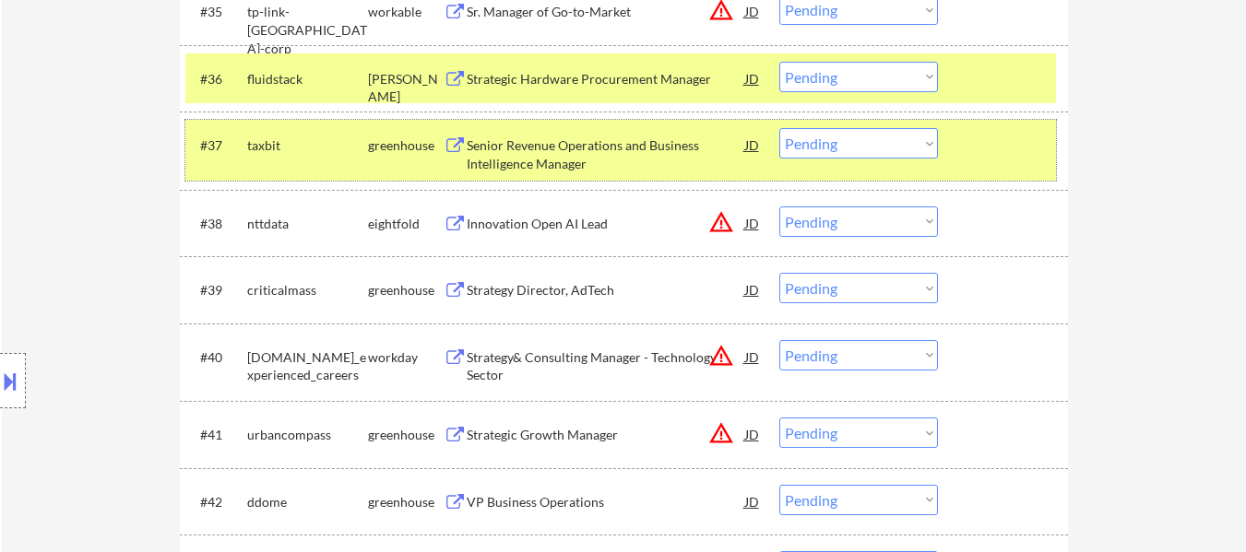
click at [965, 129] on div at bounding box center [1004, 144] width 81 height 33
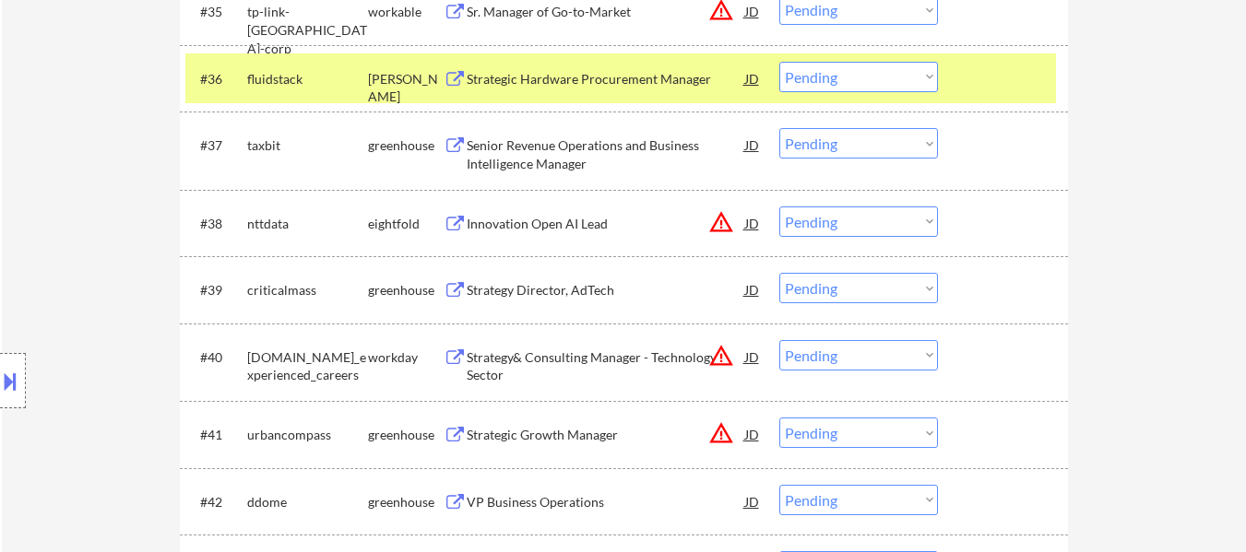
click at [542, 144] on div "Senior Revenue Operations and Business Intelligence Manager" at bounding box center [606, 154] width 278 height 36
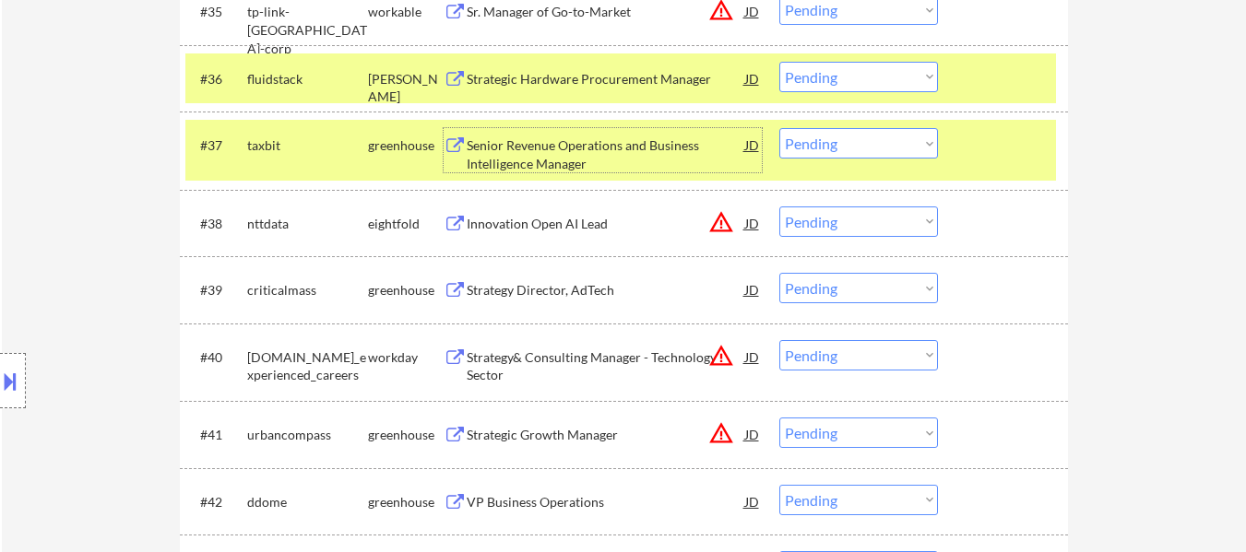
drag, startPoint x: 890, startPoint y: 68, endPoint x: 891, endPoint y: 77, distance: 9.3
click at [890, 68] on select "Choose an option... Pending Applied Excluded (Questions) Excluded (Expired) Exc…" at bounding box center [858, 77] width 159 height 30
click at [779, 62] on select "Choose an option... Pending Applied Excluded (Questions) Excluded (Expired) Exc…" at bounding box center [858, 77] width 159 height 30
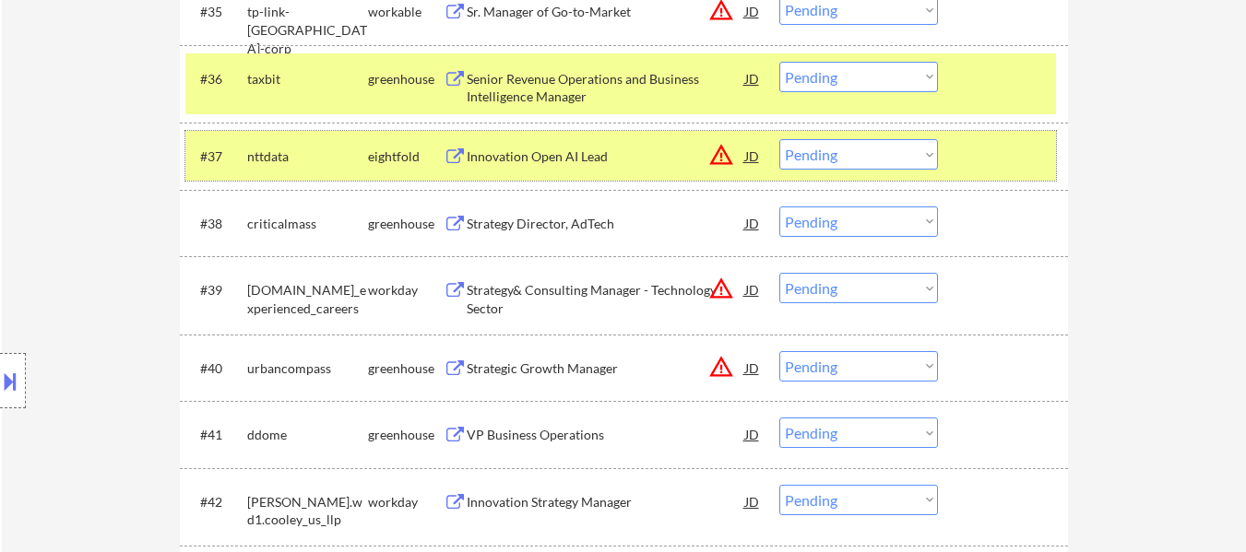
click at [974, 135] on div "#37 nttdata eightfold Innovation Open AI Lead JD warning_amber Choose an option…" at bounding box center [620, 156] width 870 height 50
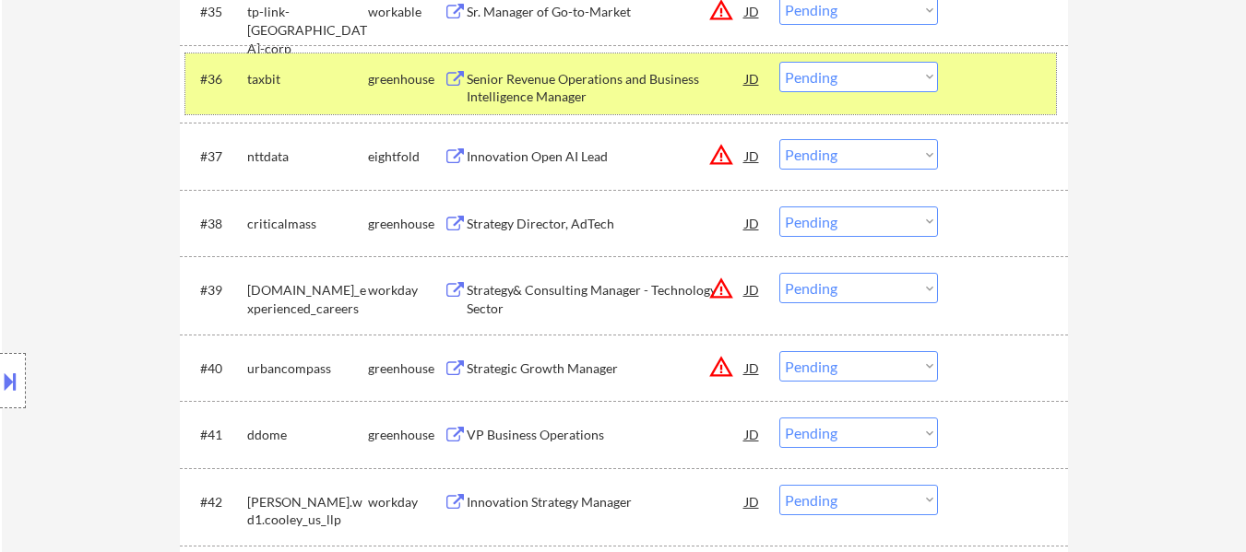
click at [998, 82] on div at bounding box center [1004, 78] width 81 height 33
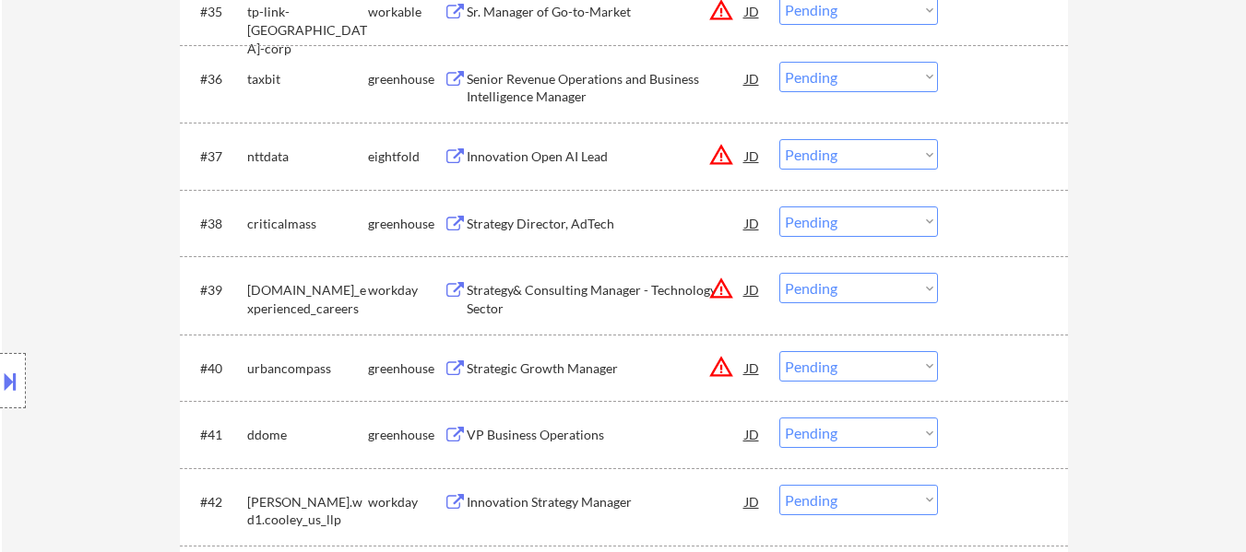
click at [996, 84] on div at bounding box center [1004, 78] width 81 height 33
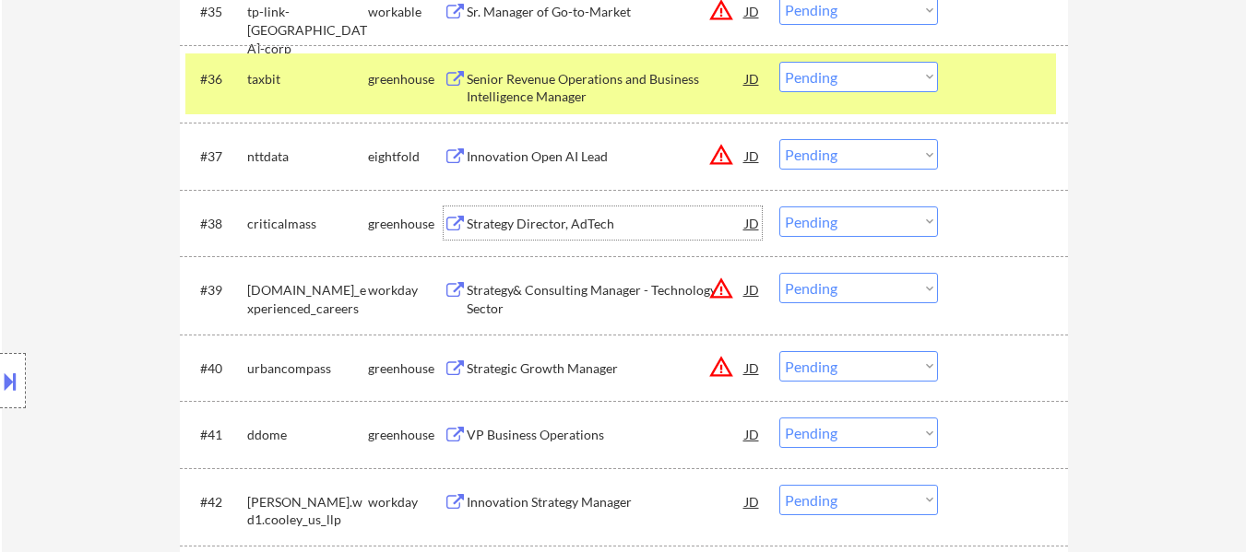
click at [555, 219] on div "Strategy Director, AdTech" at bounding box center [606, 224] width 278 height 18
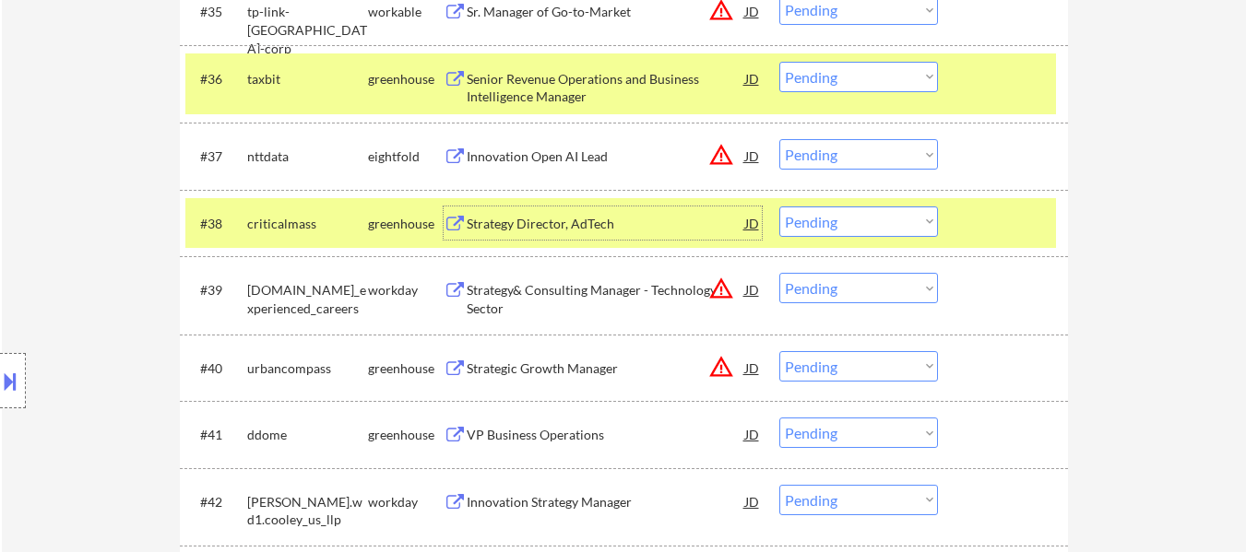
click at [883, 73] on select "Choose an option... Pending Applied Excluded (Questions) Excluded (Expired) Exc…" at bounding box center [858, 77] width 159 height 30
click at [779, 62] on select "Choose an option... Pending Applied Excluded (Questions) Excluded (Expired) Exc…" at bounding box center [858, 77] width 159 height 30
select select ""pending""
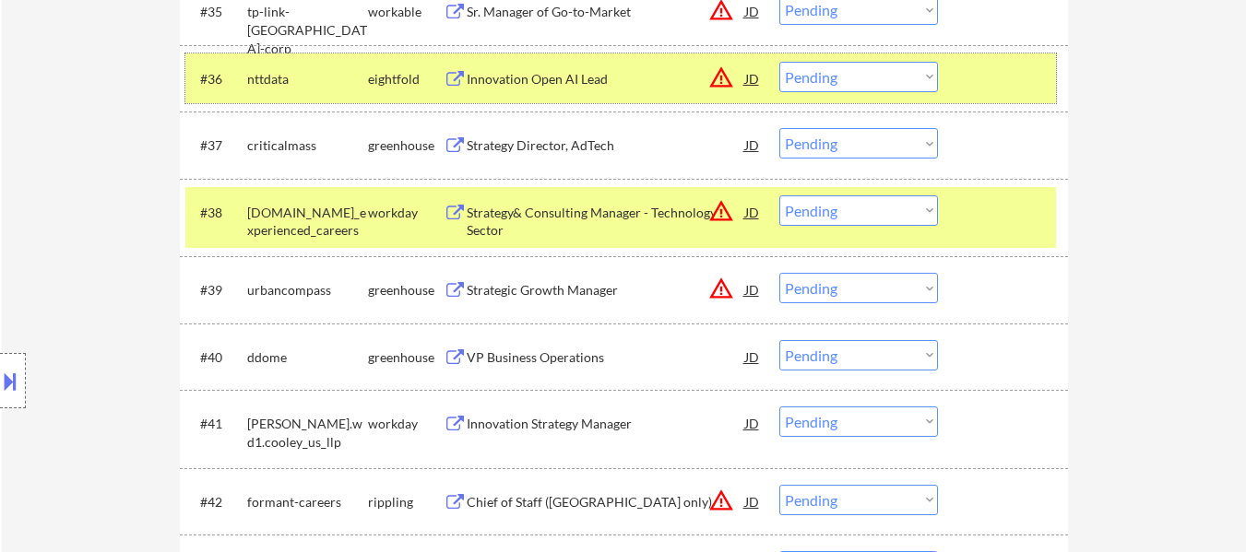
click at [997, 78] on div at bounding box center [1004, 78] width 81 height 33
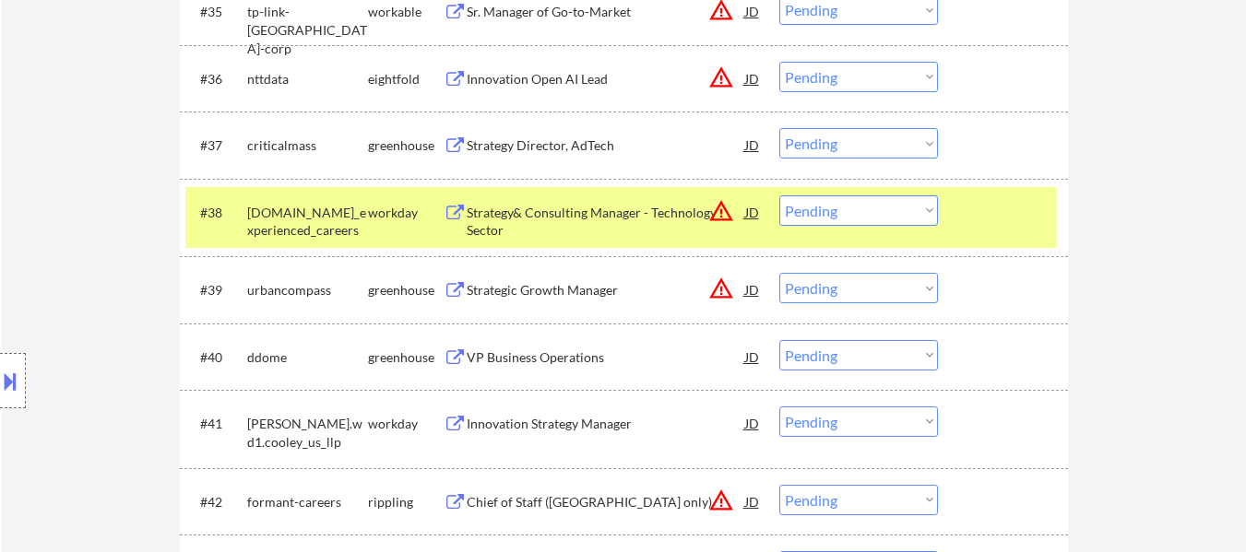
click at [987, 221] on div at bounding box center [1004, 211] width 81 height 33
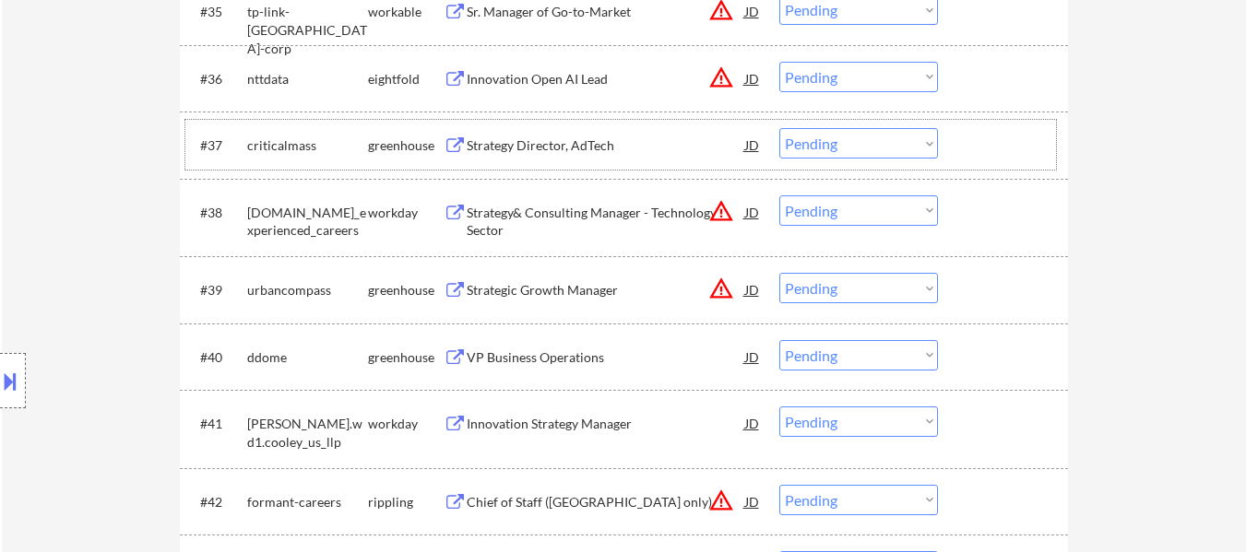
click at [965, 139] on div at bounding box center [1004, 144] width 81 height 33
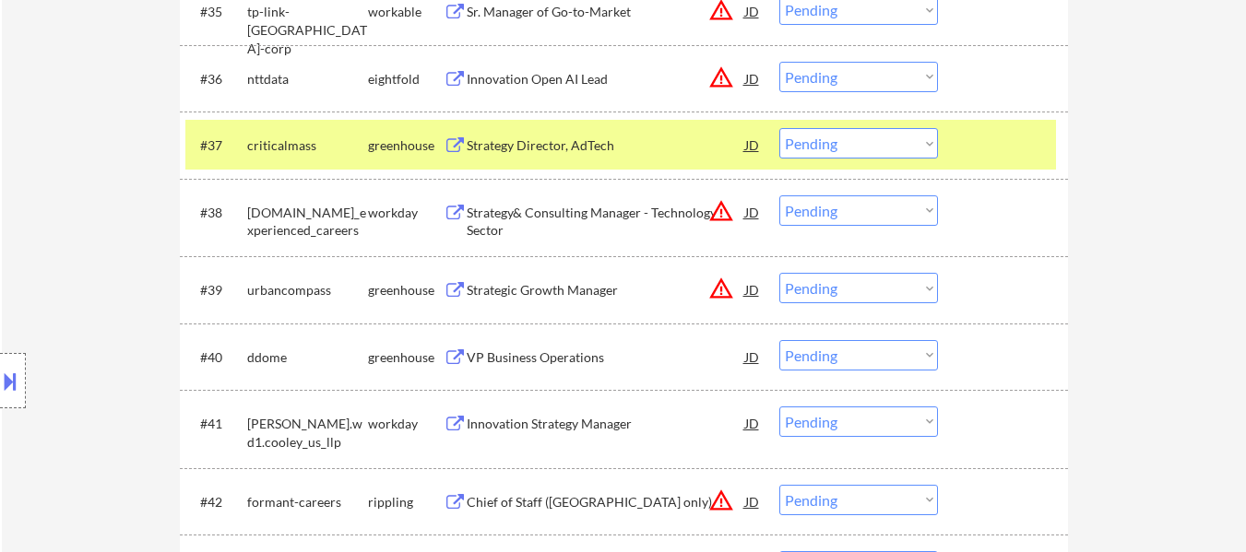
click at [577, 285] on div "Strategic Growth Manager" at bounding box center [606, 290] width 278 height 18
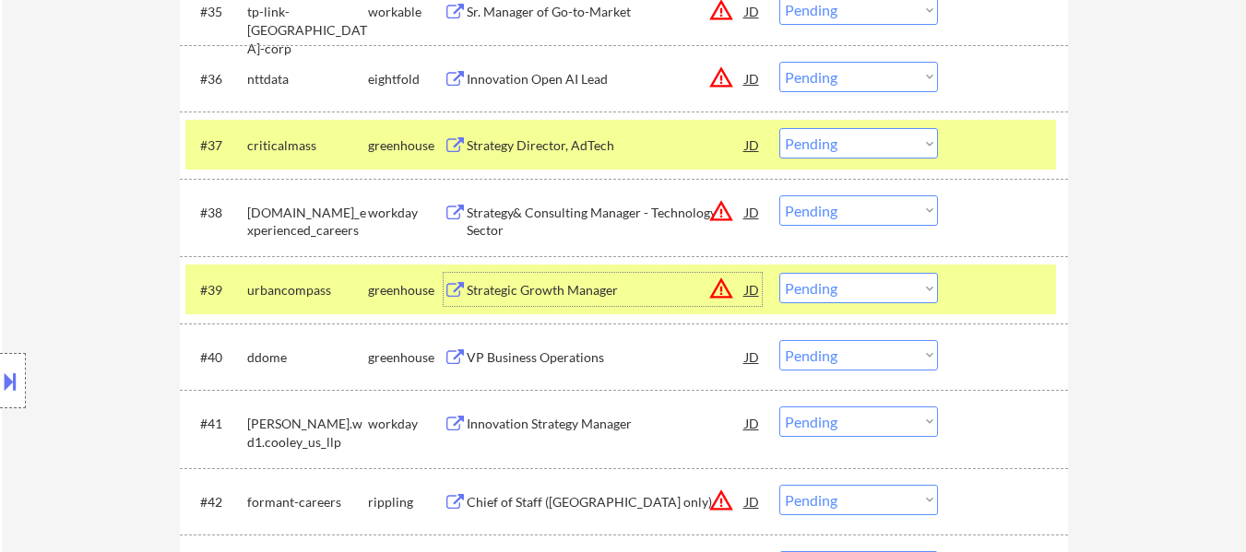
click at [864, 131] on select "Choose an option... Pending Applied Excluded (Questions) Excluded (Expired) Exc…" at bounding box center [858, 143] width 159 height 30
click at [779, 128] on select "Choose an option... Pending Applied Excluded (Questions) Excluded (Expired) Exc…" at bounding box center [858, 143] width 159 height 30
select select ""pending""
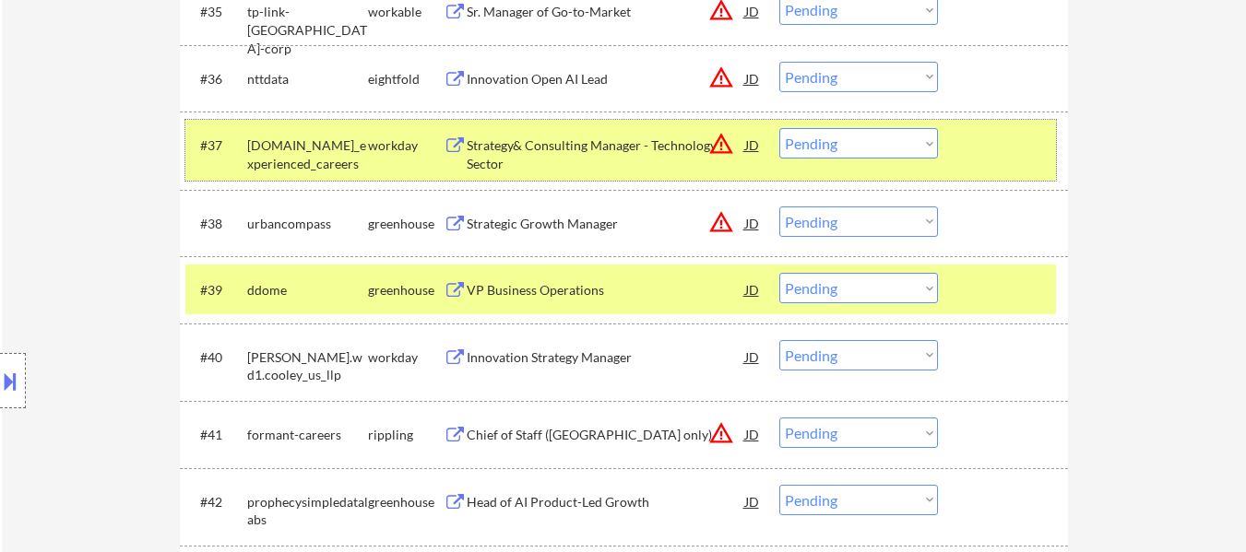
click at [992, 147] on div at bounding box center [1004, 144] width 81 height 33
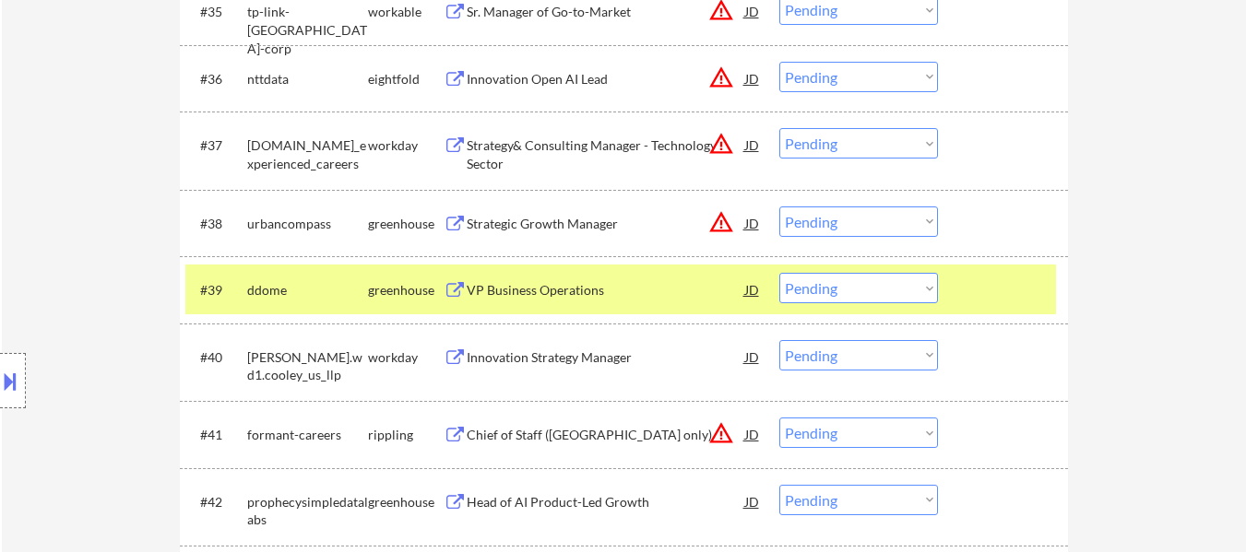
click at [967, 214] on div at bounding box center [1004, 223] width 81 height 33
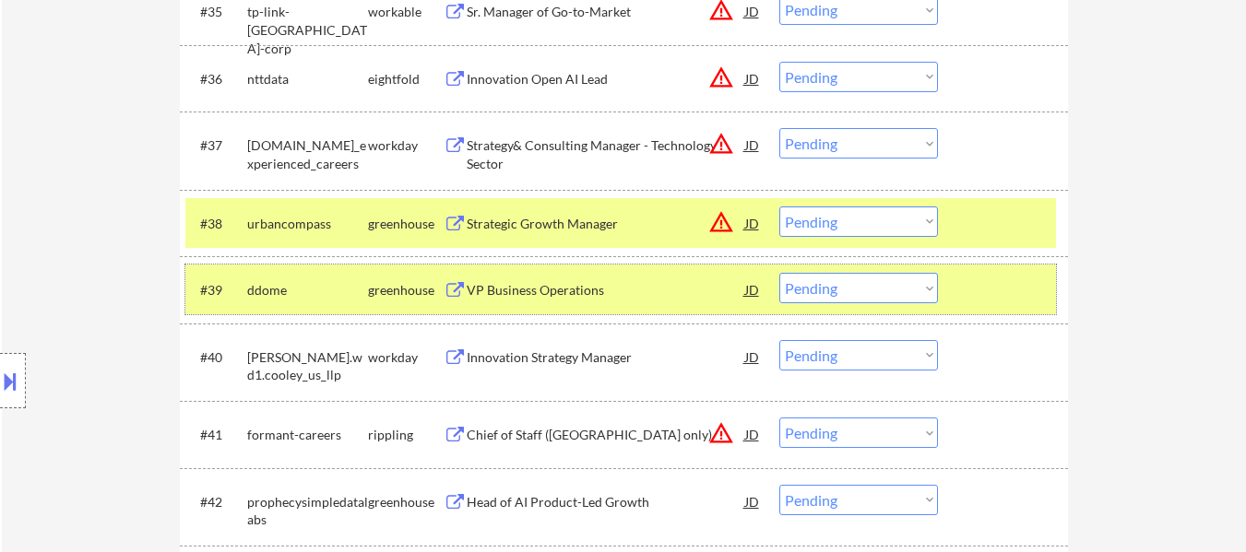
click at [973, 284] on div at bounding box center [1004, 289] width 81 height 33
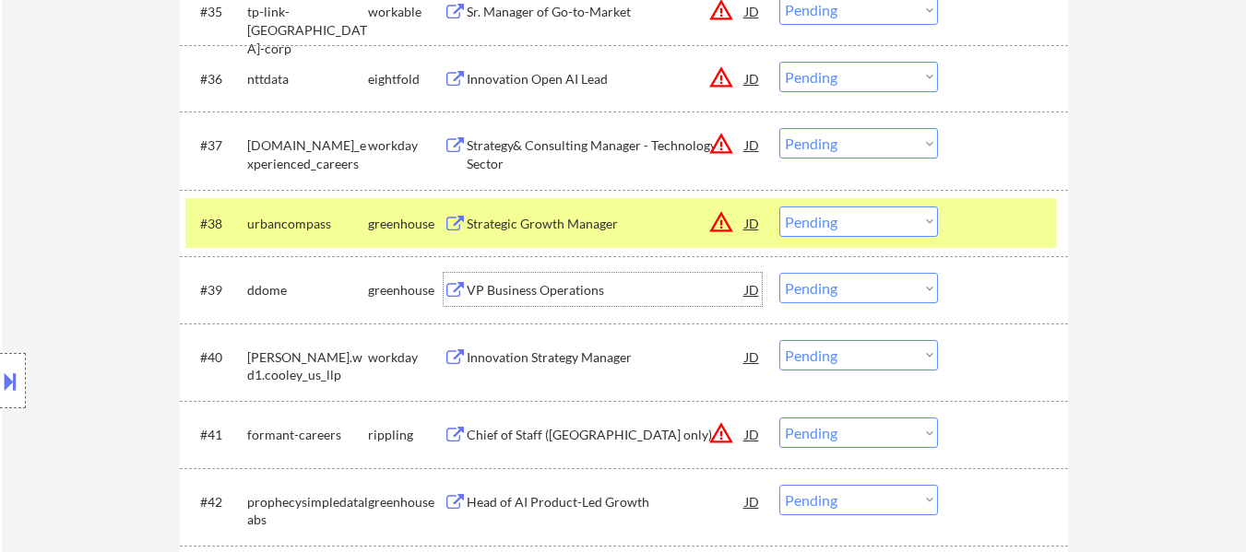
click at [590, 291] on div "VP Business Operations" at bounding box center [606, 290] width 278 height 18
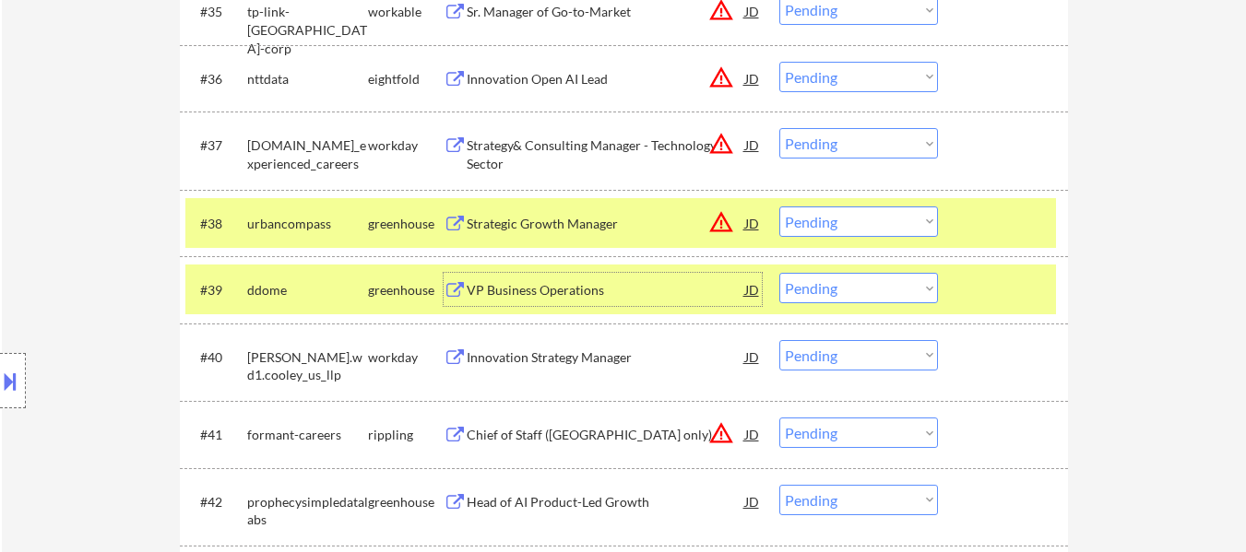
click at [894, 215] on select "Choose an option... Pending Applied Excluded (Questions) Excluded (Expired) Exc…" at bounding box center [858, 222] width 159 height 30
click at [779, 207] on select "Choose an option... Pending Applied Excluded (Questions) Excluded (Expired) Exc…" at bounding box center [858, 222] width 159 height 30
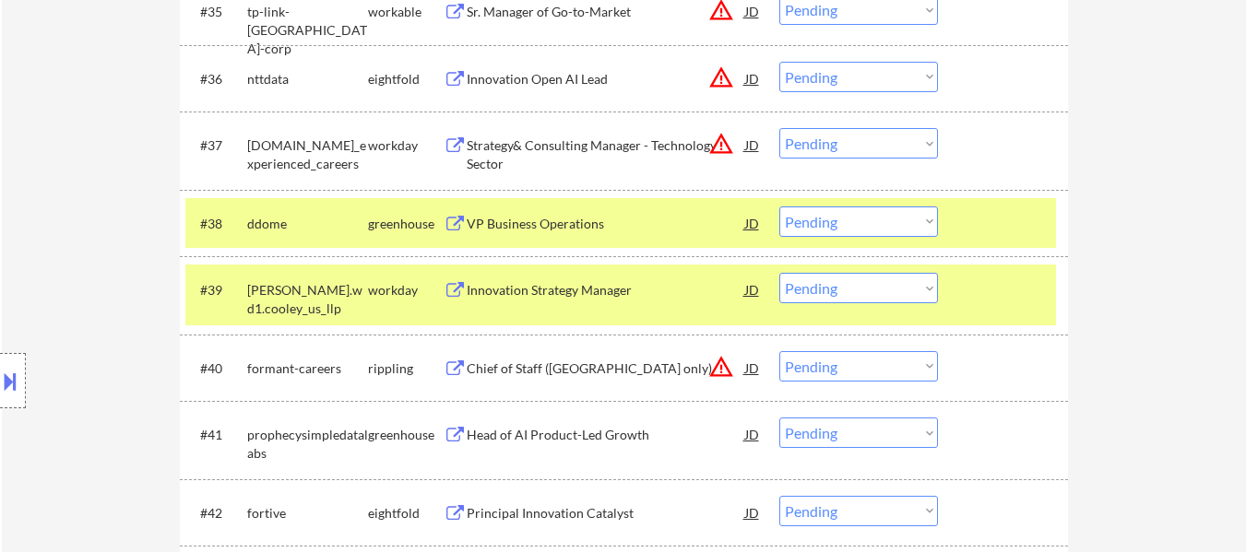
click at [981, 306] on div at bounding box center [1004, 289] width 81 height 33
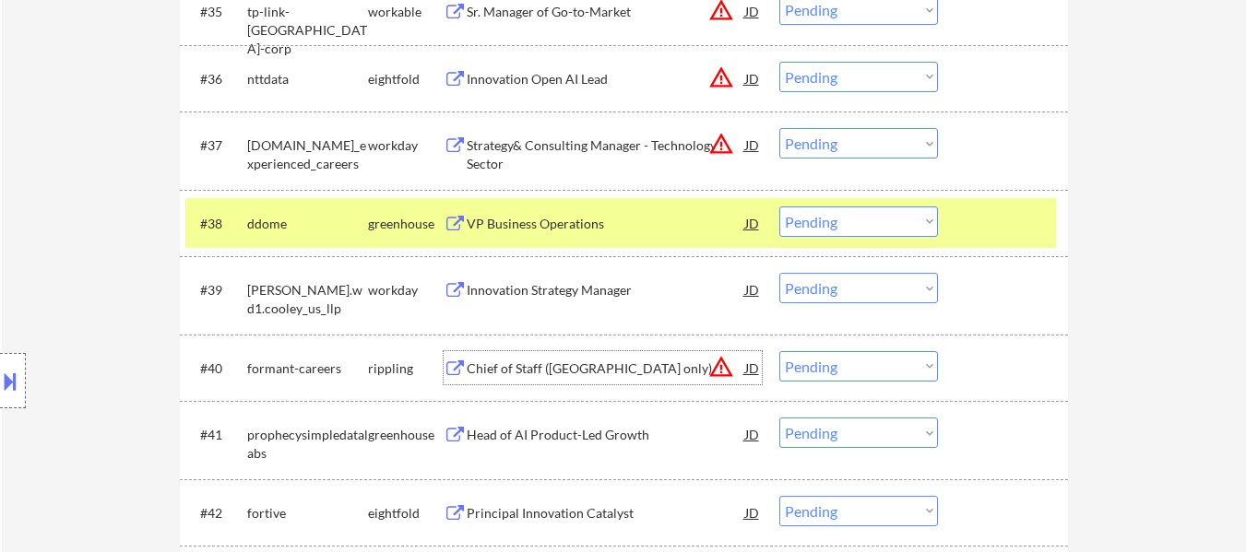
click at [567, 365] on div "Chief of Staff ([GEOGRAPHIC_DATA] only)" at bounding box center [606, 369] width 278 height 18
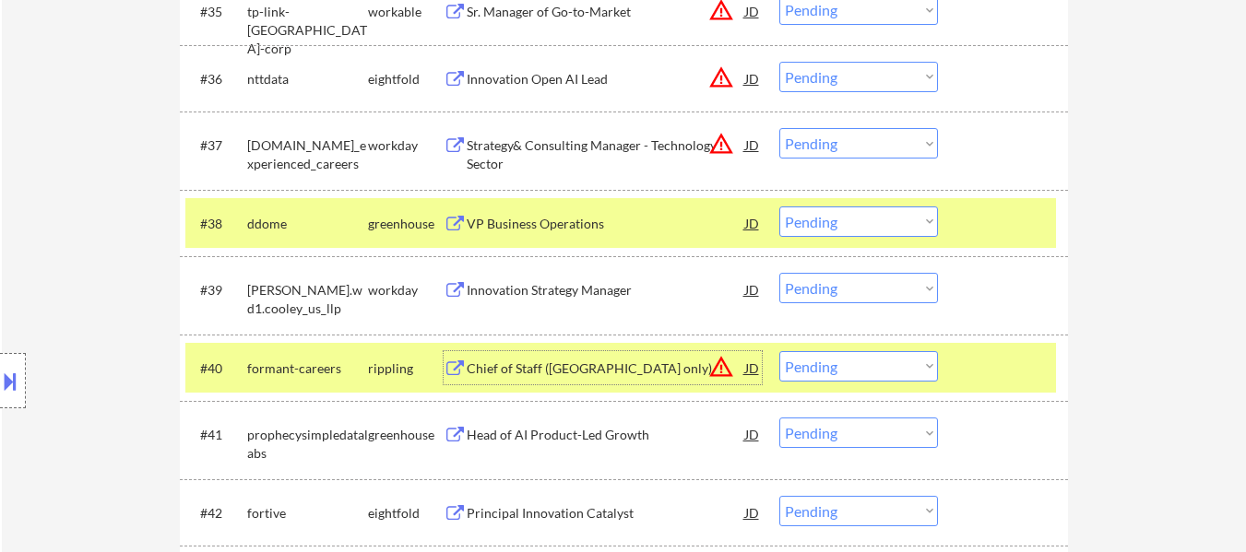
click at [840, 225] on select "Choose an option... Pending Applied Excluded (Questions) Excluded (Expired) Exc…" at bounding box center [858, 222] width 159 height 30
click at [779, 207] on select "Choose an option... Pending Applied Excluded (Questions) Excluded (Expired) Exc…" at bounding box center [858, 222] width 159 height 30
select select ""pending""
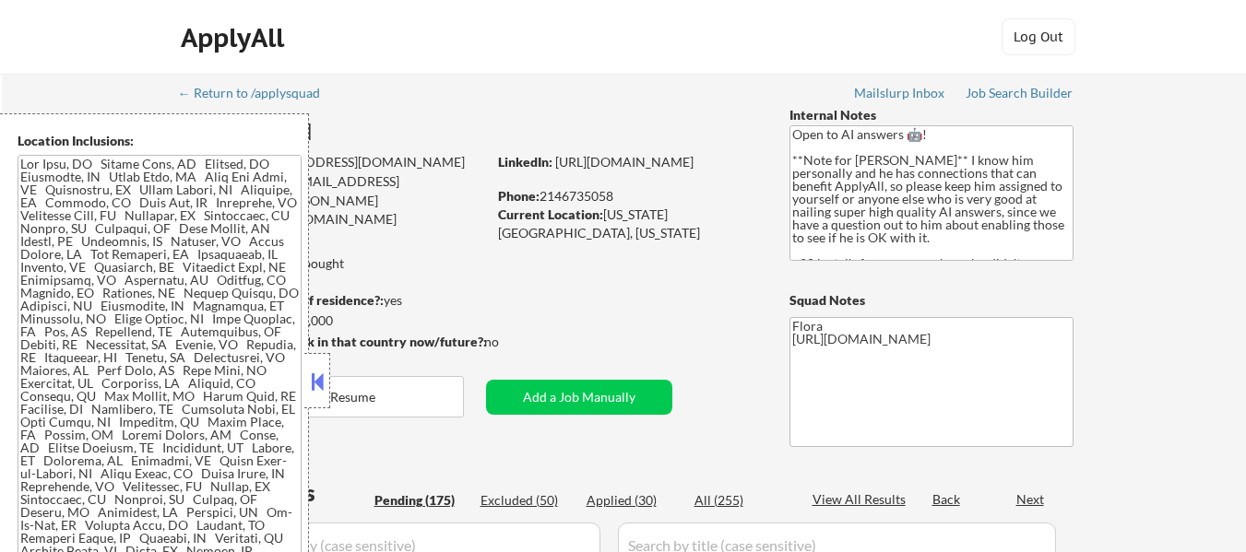
select select ""pending""
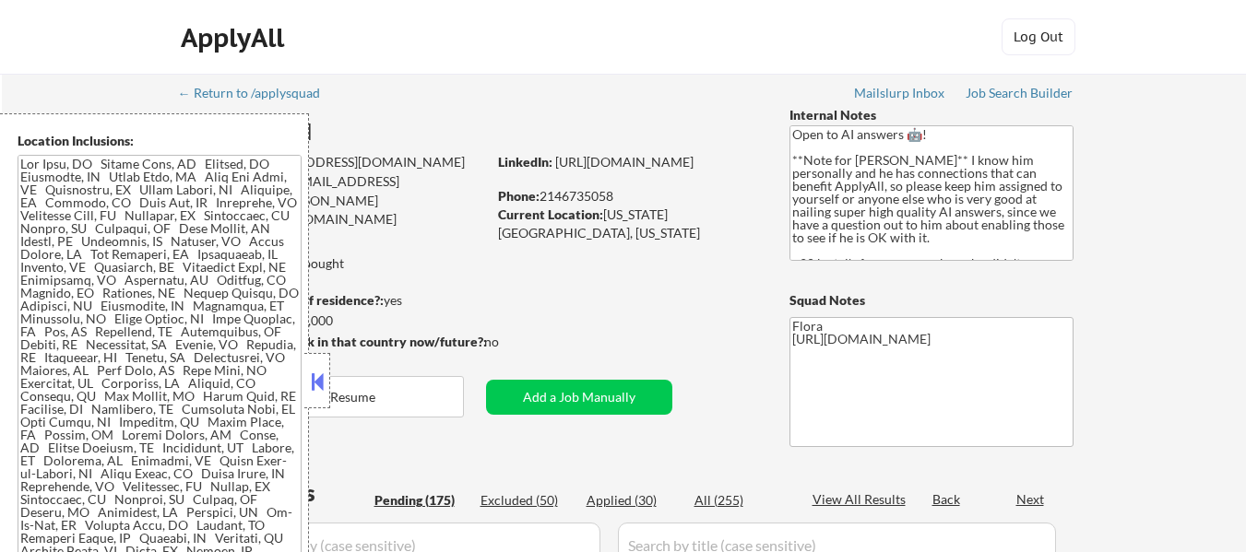
select select ""pending""
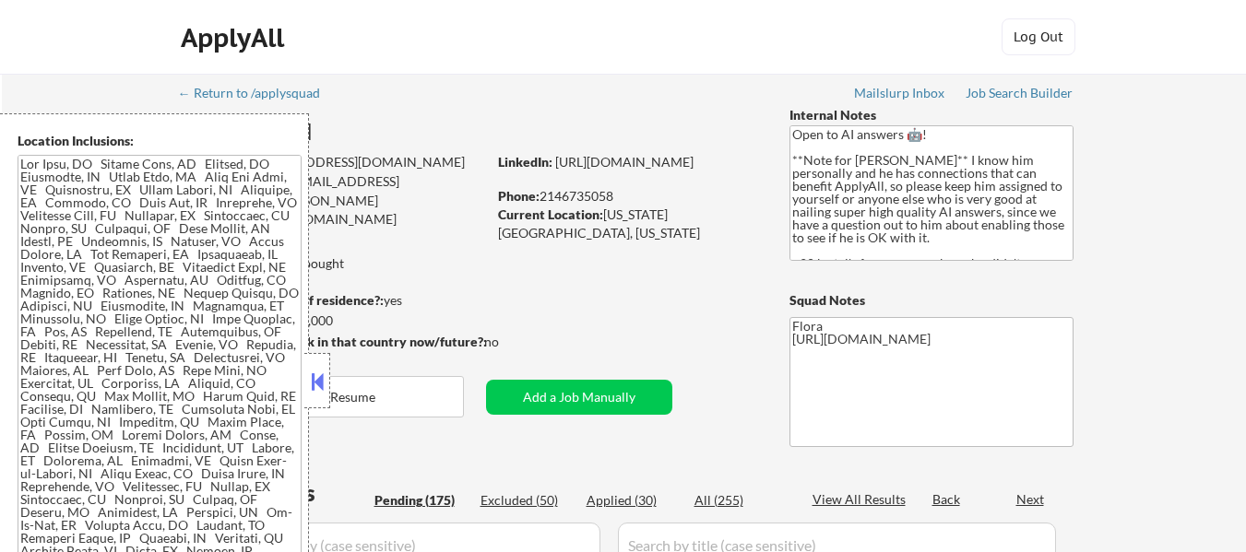
select select ""pending""
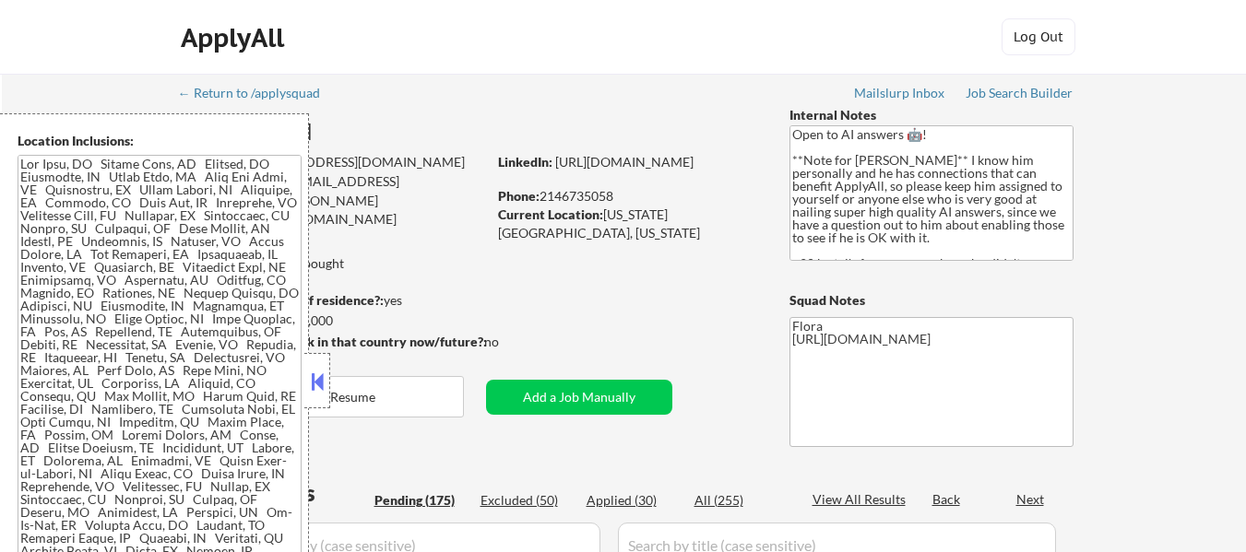
select select ""pending""
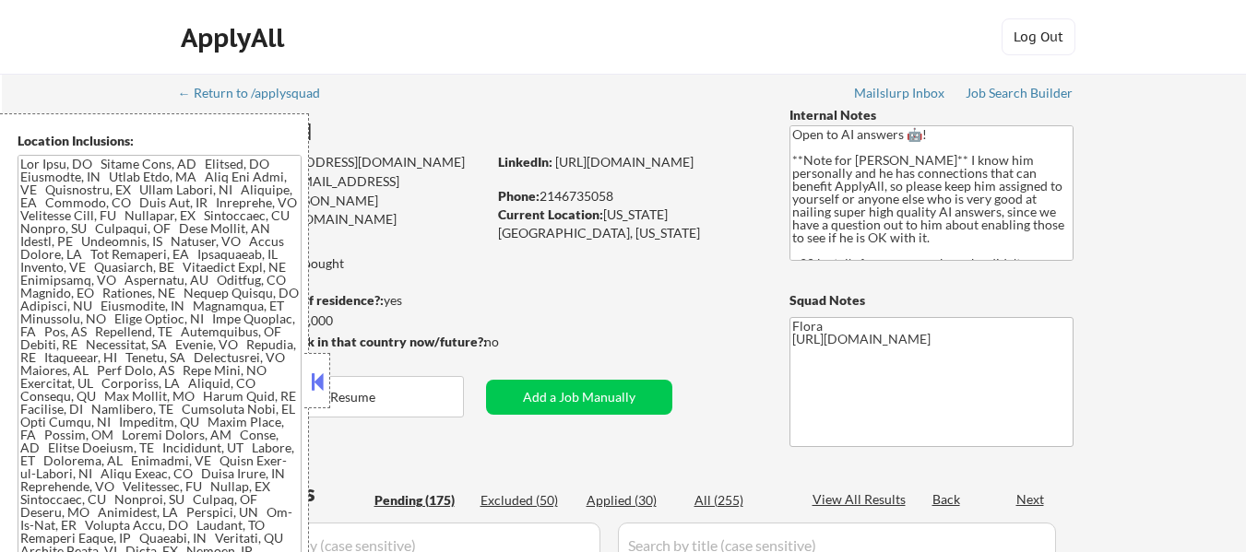
select select ""pending""
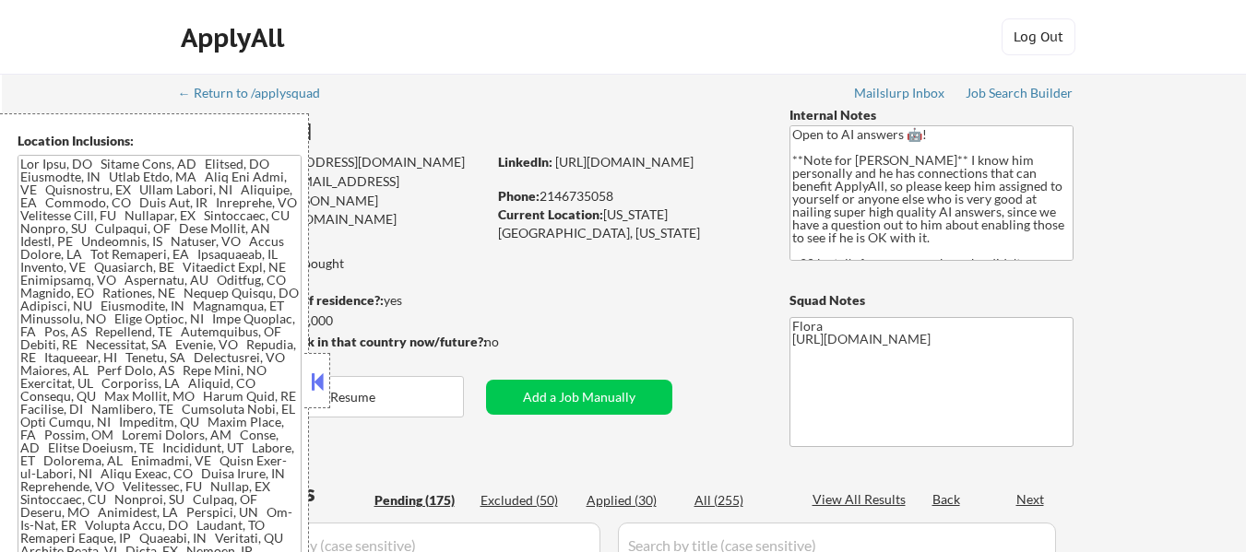
select select ""pending""
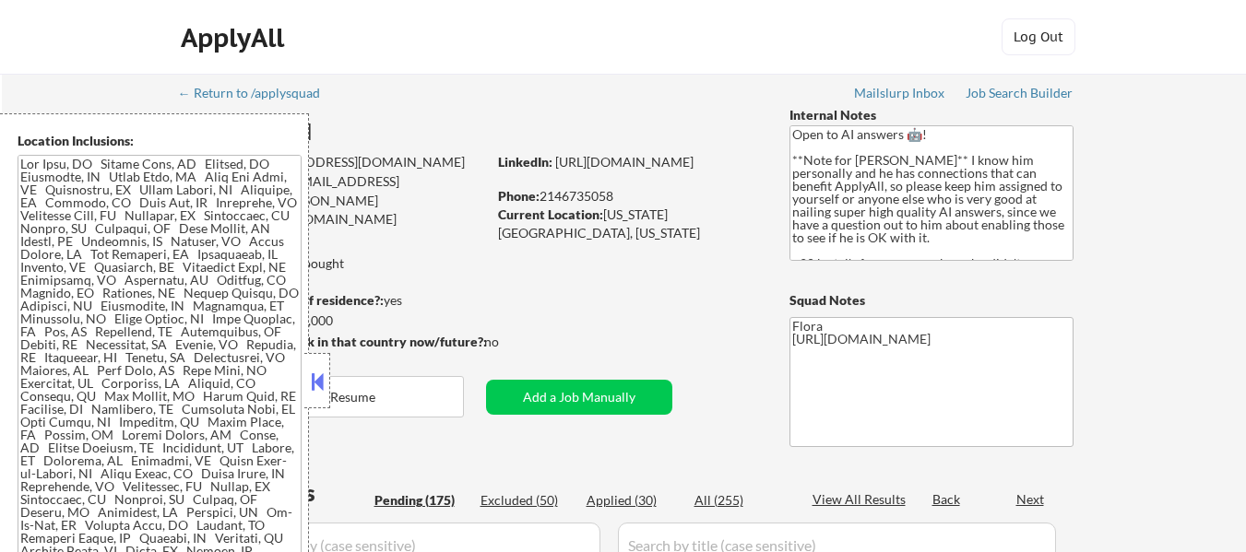
select select ""pending""
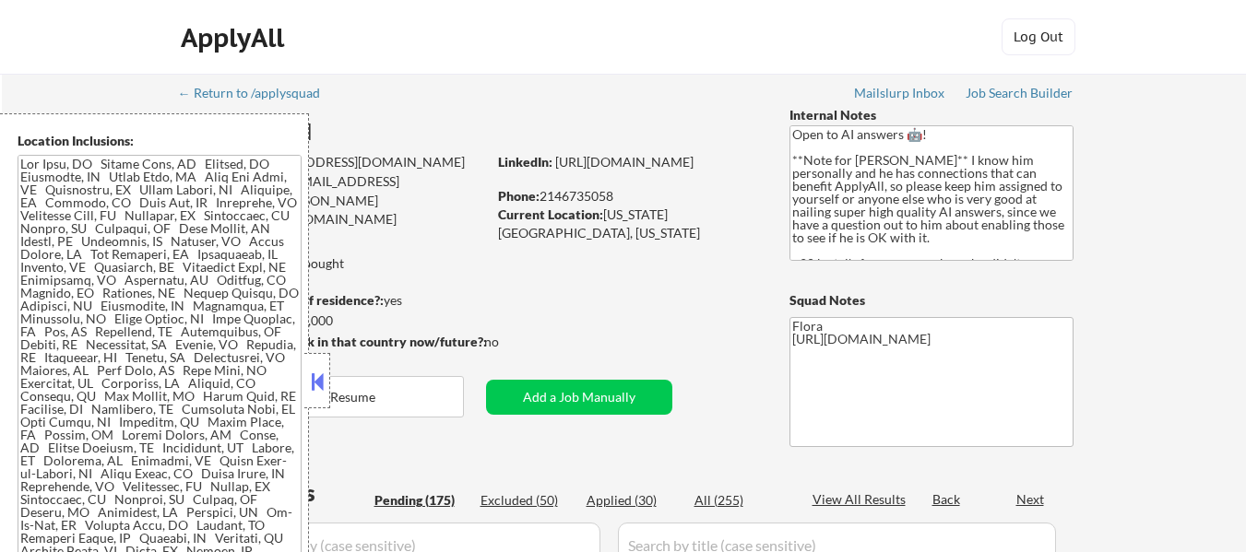
select select ""pending""
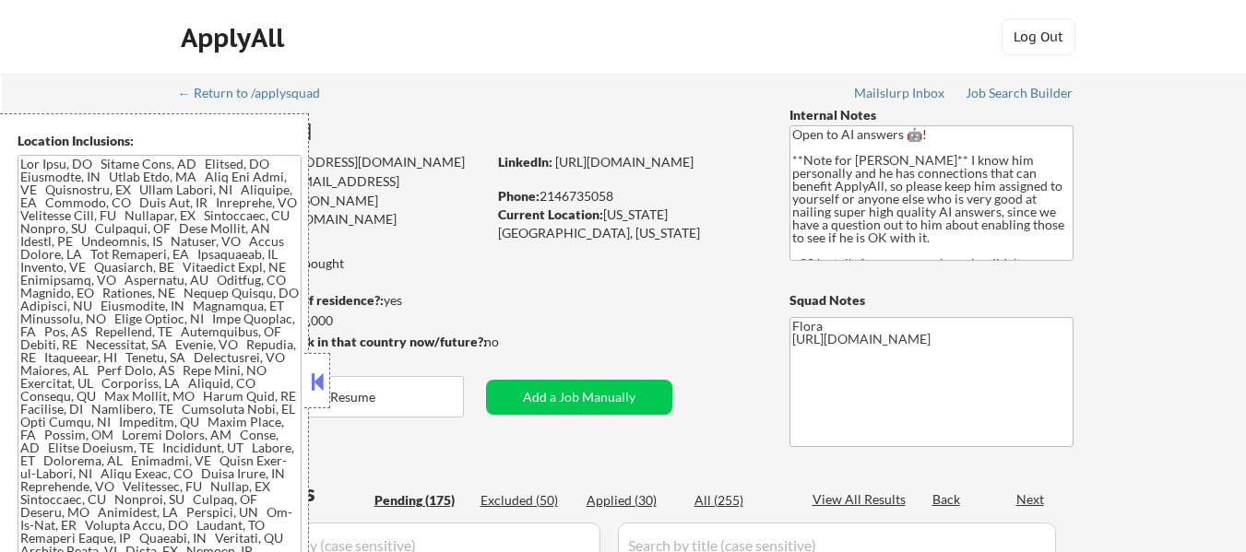
select select ""pending""
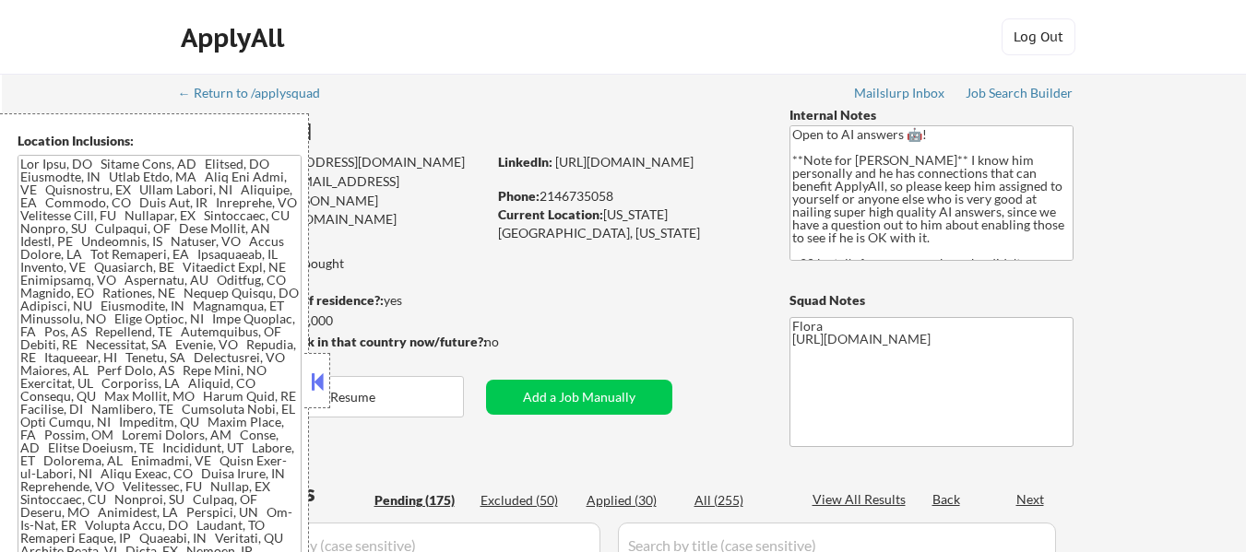
select select ""pending""
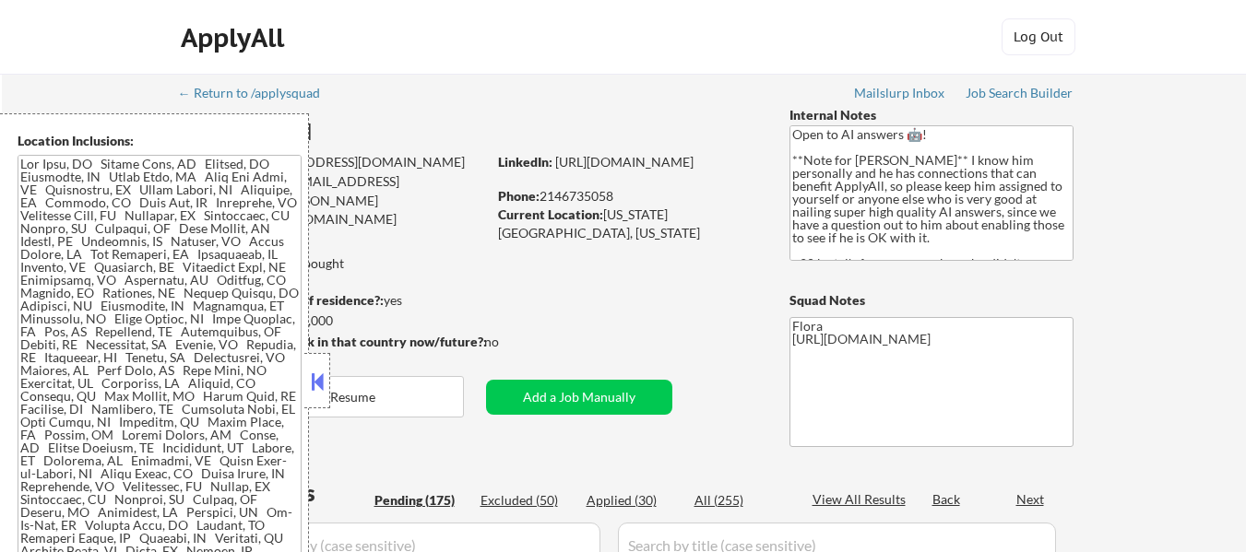
select select ""pending""
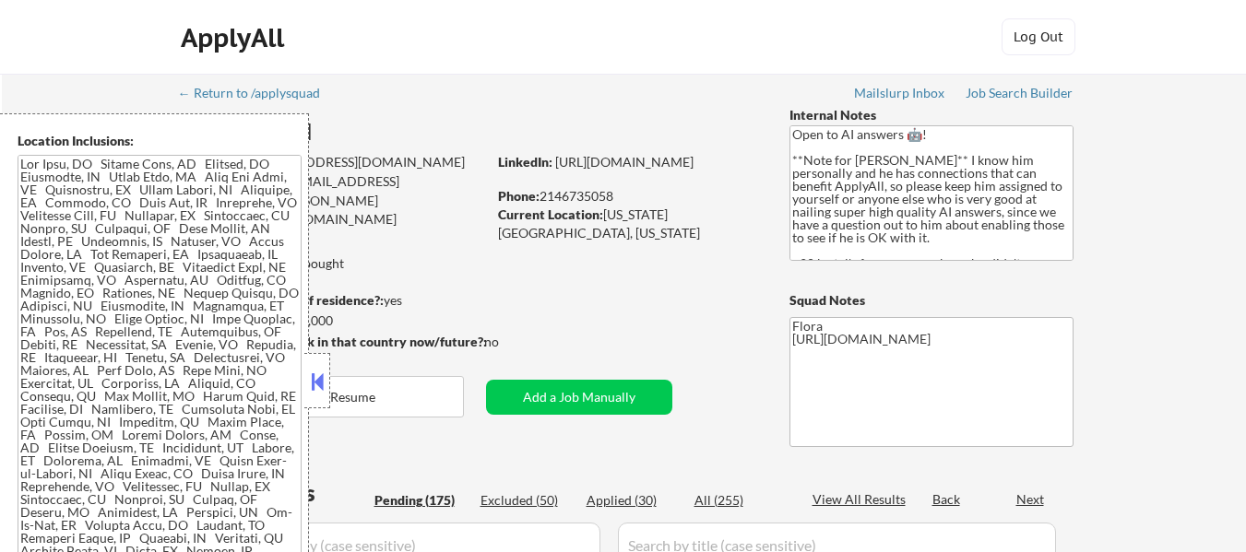
select select ""pending""
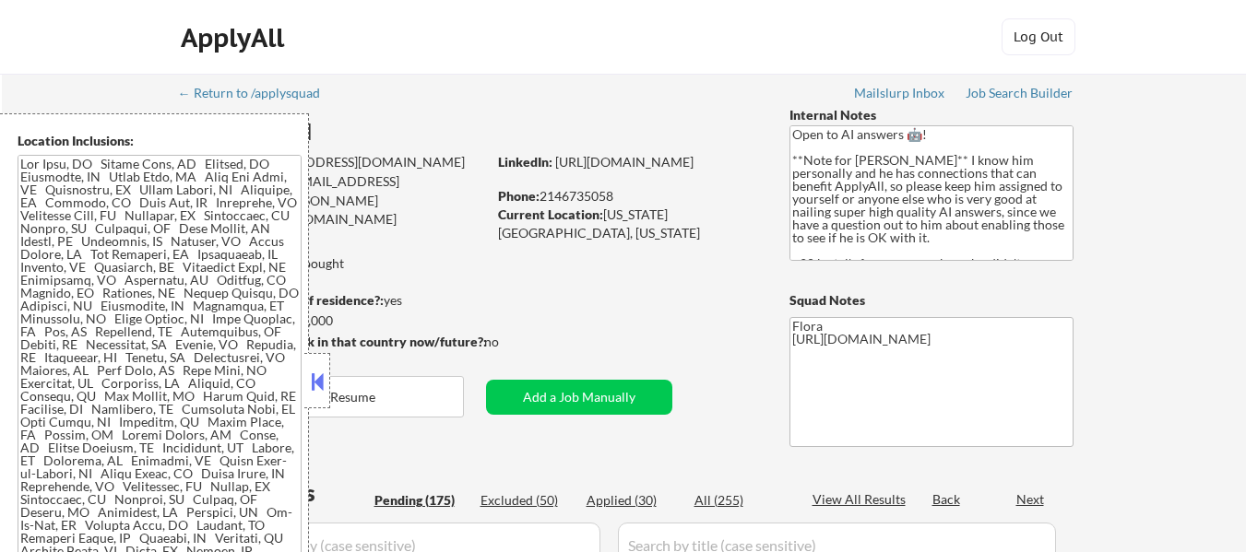
select select ""pending""
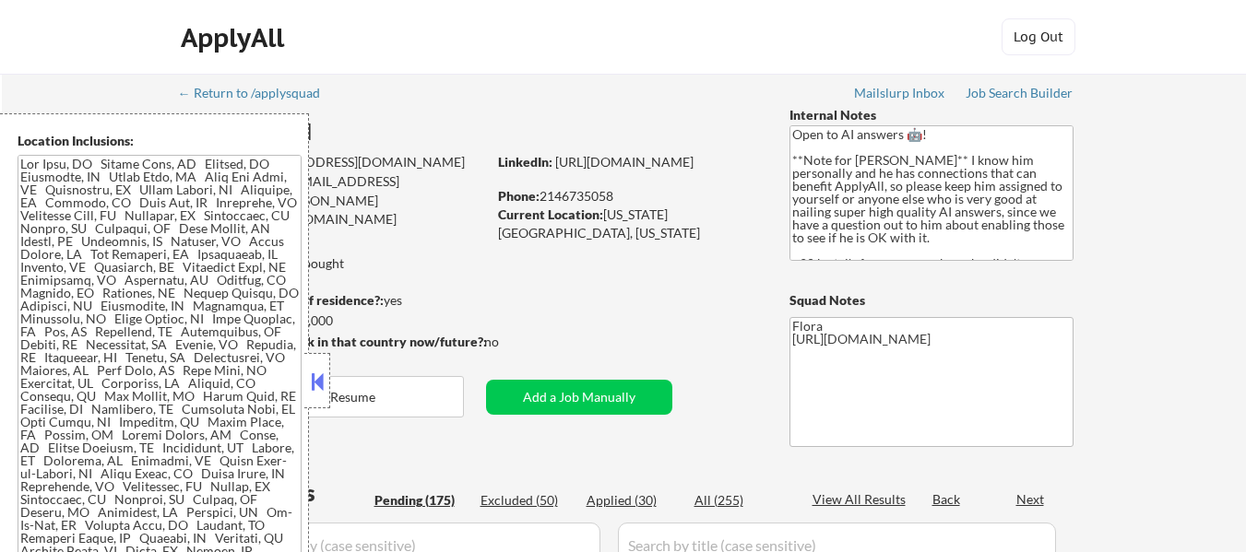
select select ""pending""
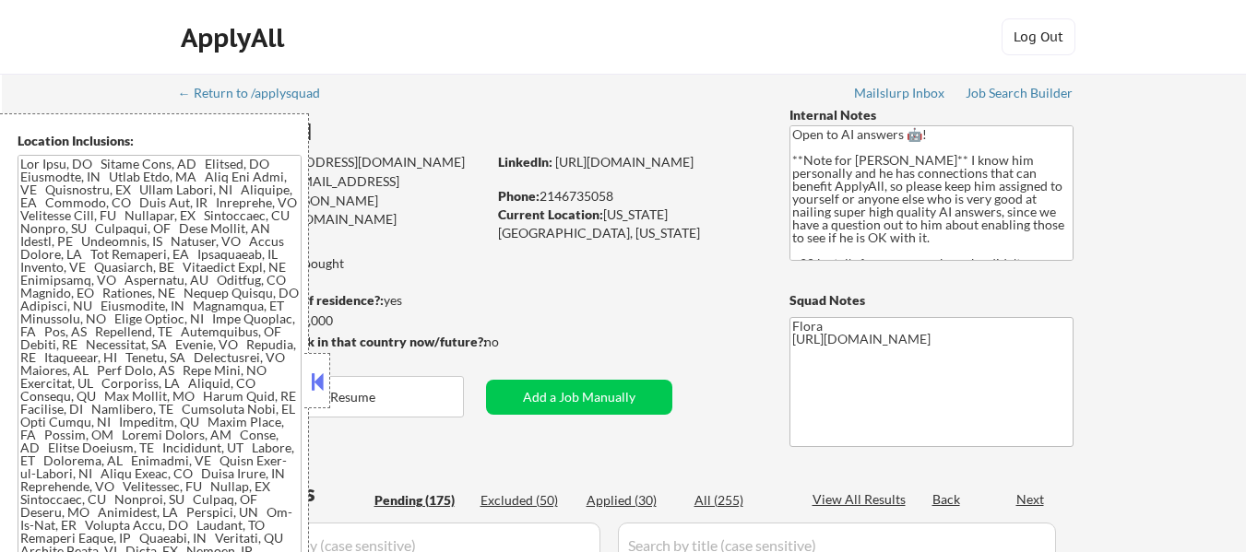
select select ""pending""
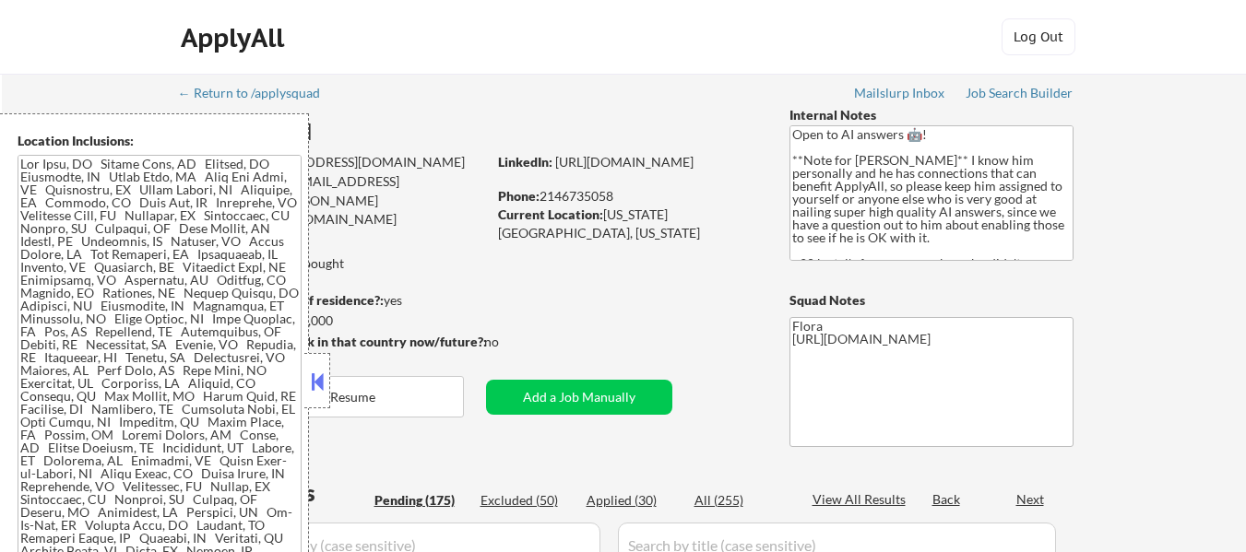
select select ""pending""
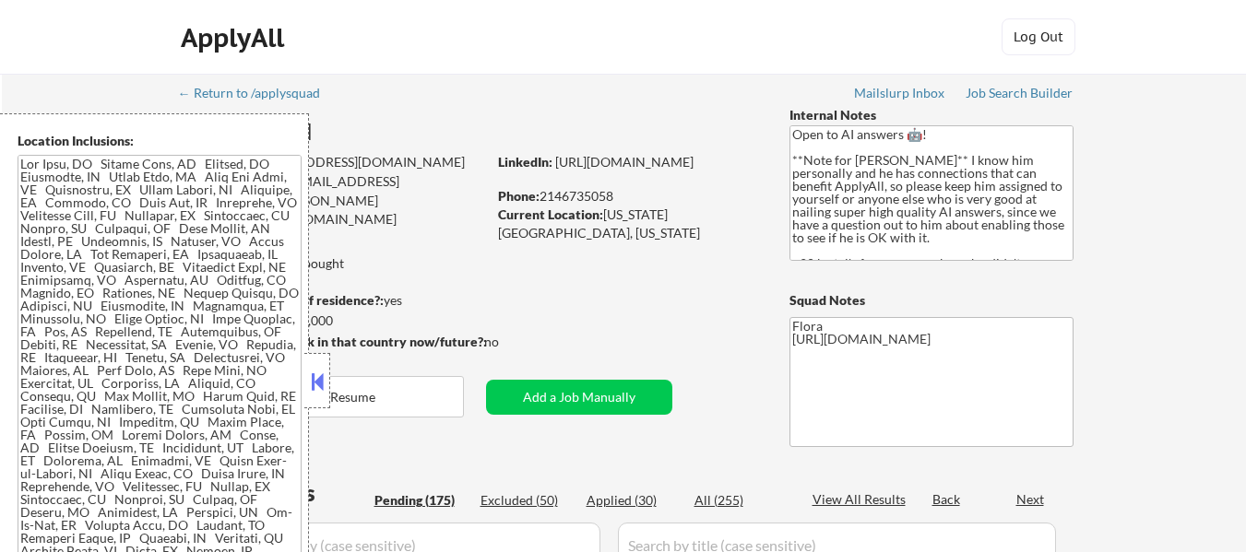
select select ""pending""
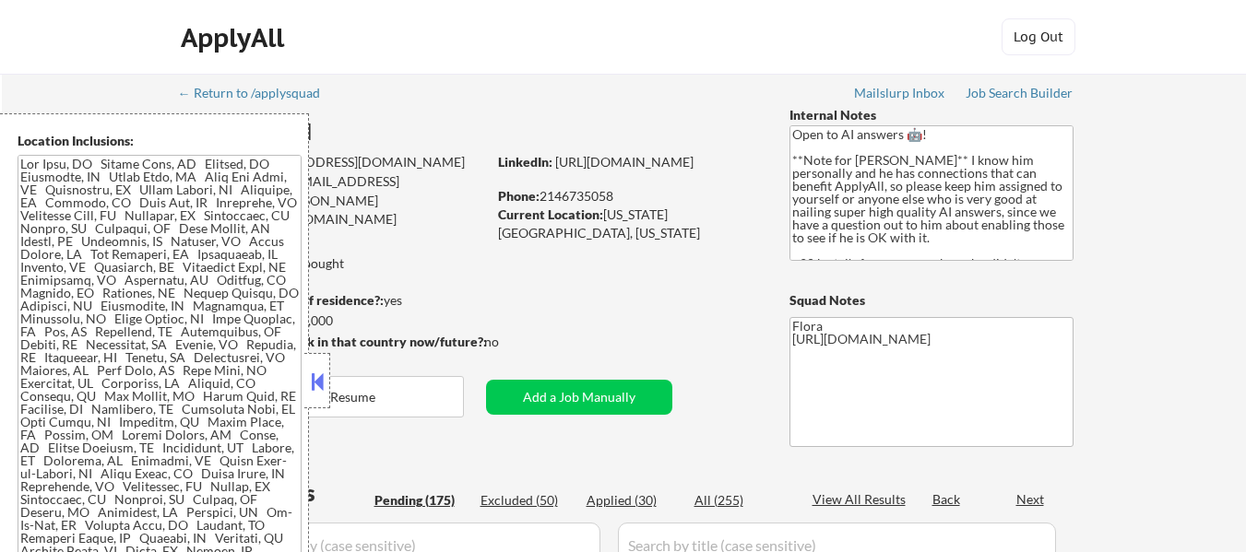
select select ""pending""
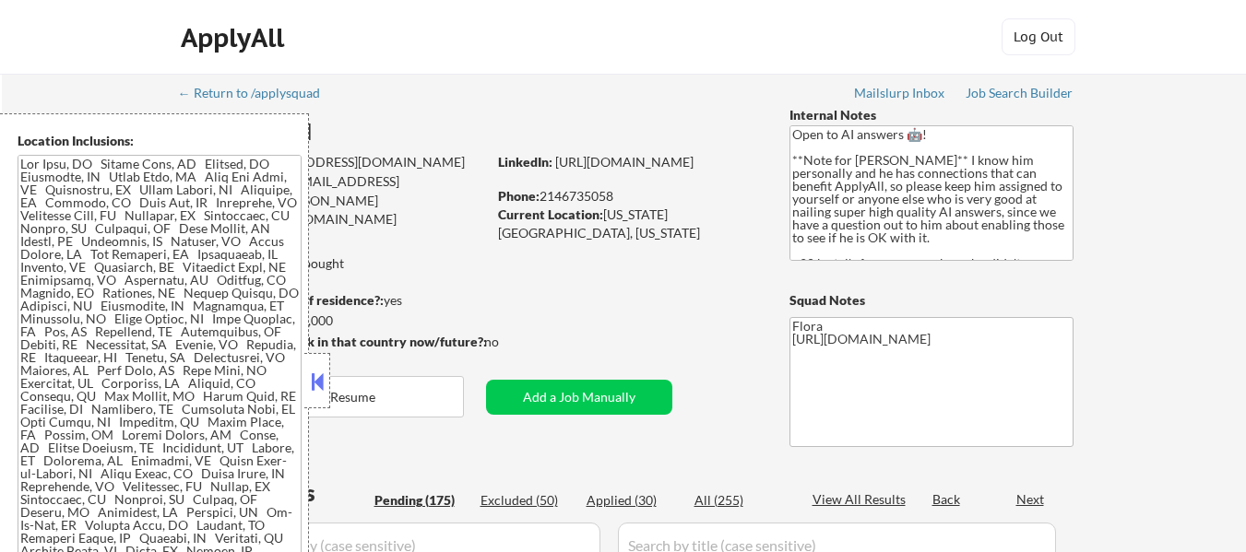
select select ""pending""
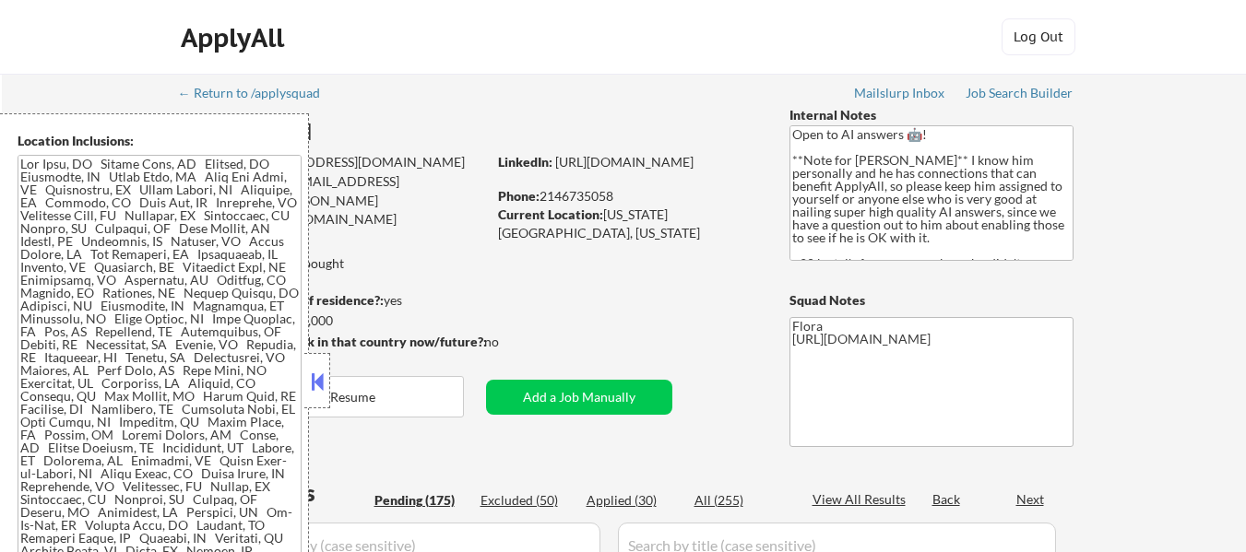
select select ""pending""
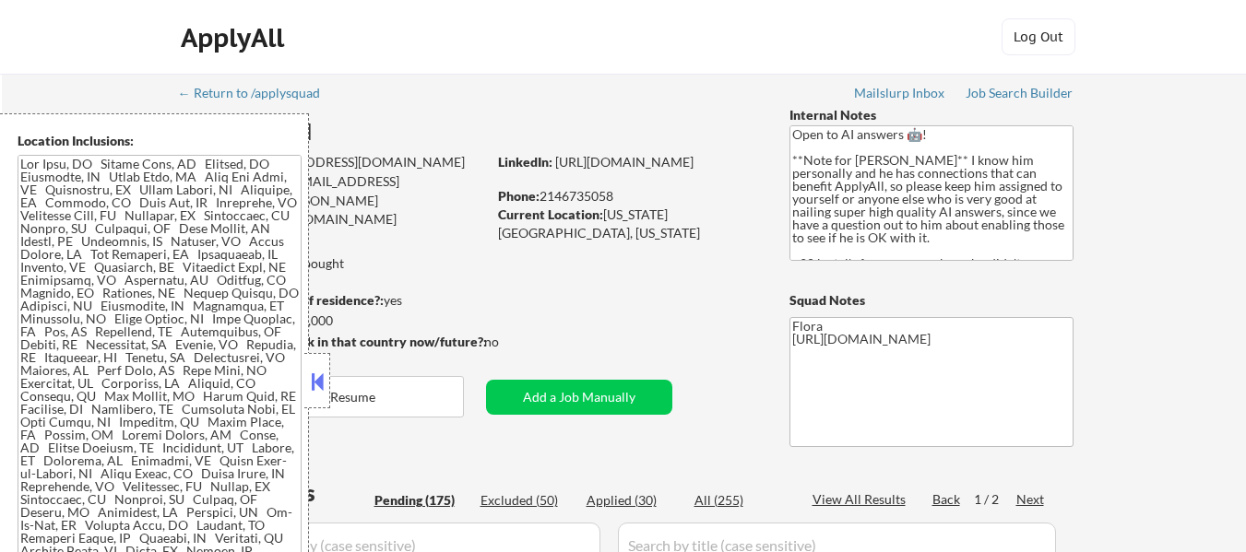
select select ""pending""
click at [316, 378] on button at bounding box center [317, 382] width 20 height 28
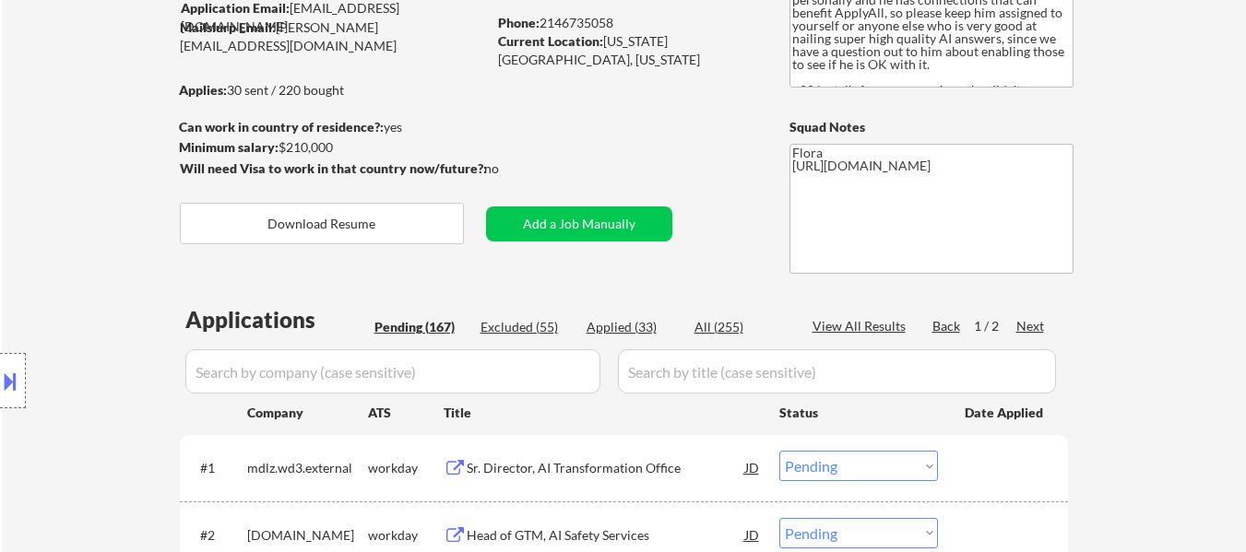
scroll to position [184, 0]
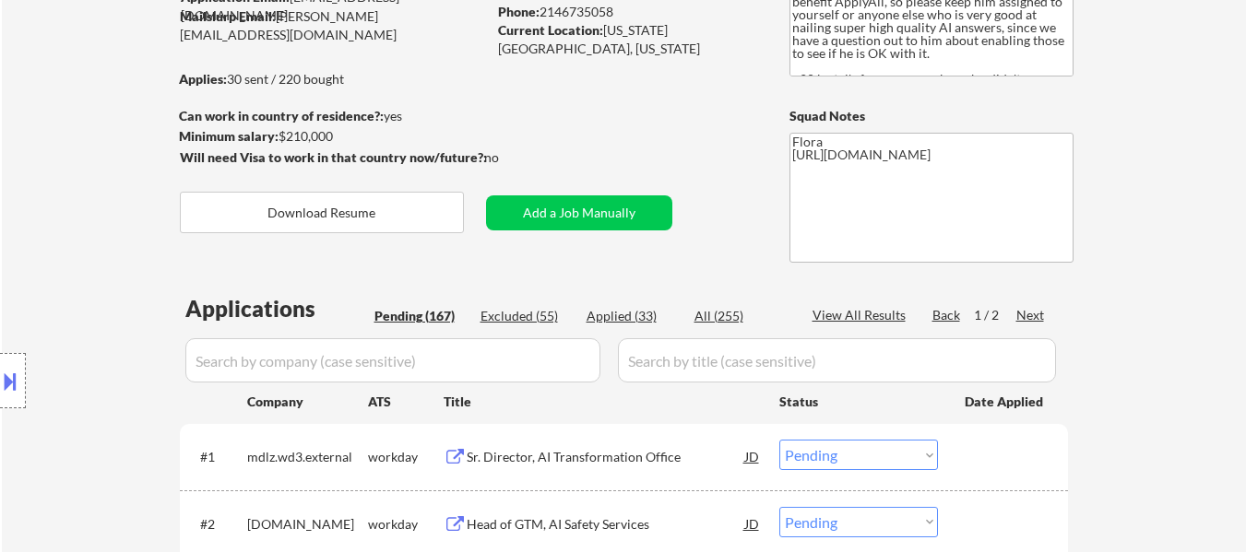
select select ""pending""
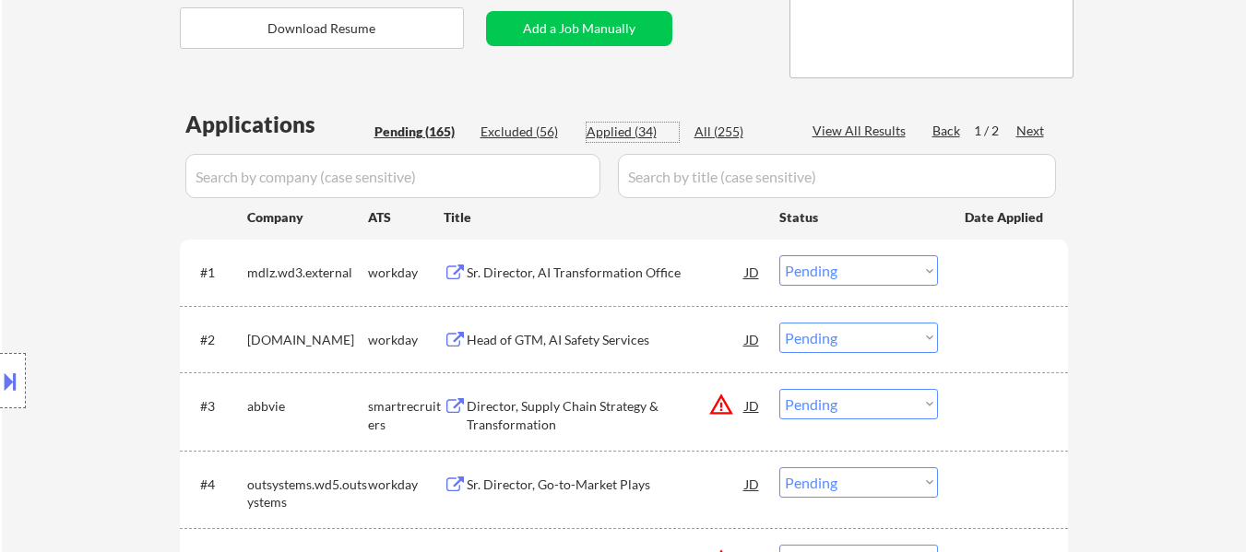
click at [610, 129] on div "Applied (34)" at bounding box center [632, 132] width 92 height 18
select select ""applied""
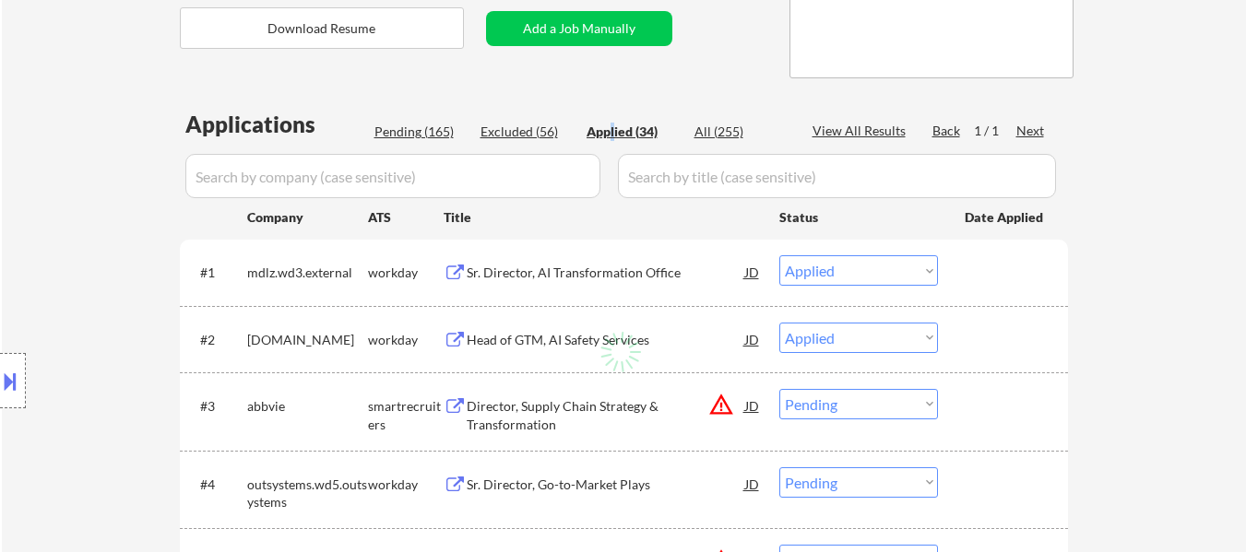
select select ""applied""
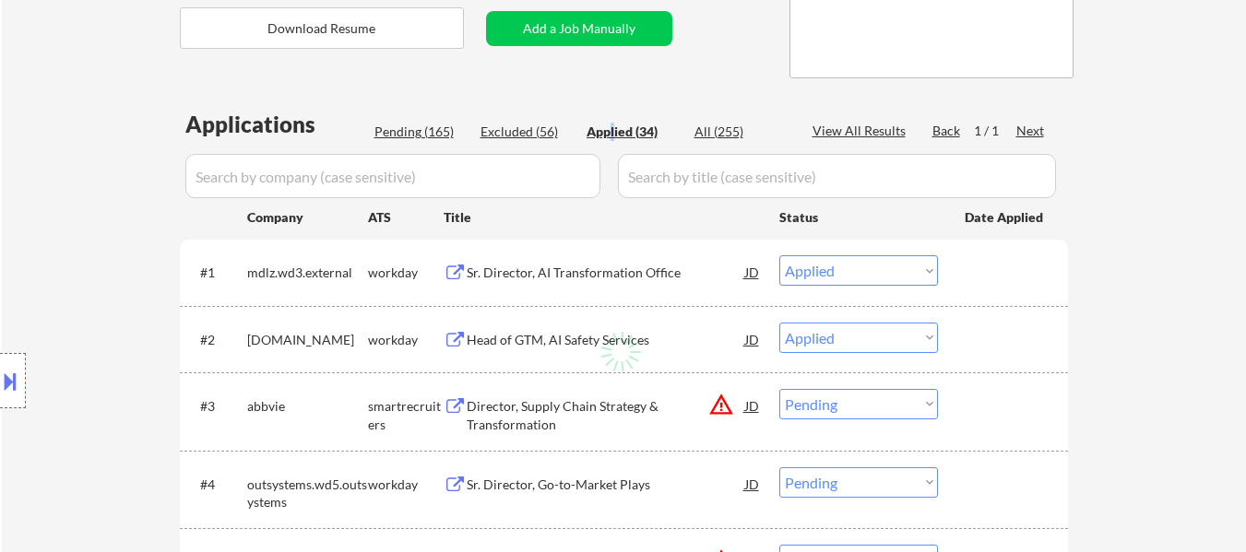
select select ""applied""
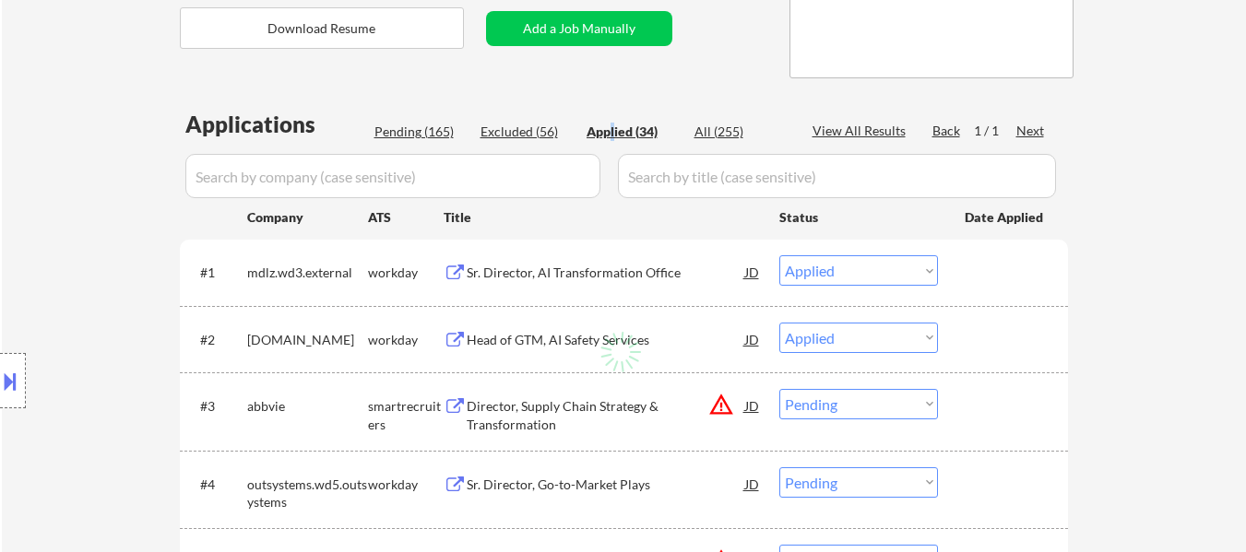
select select ""applied""
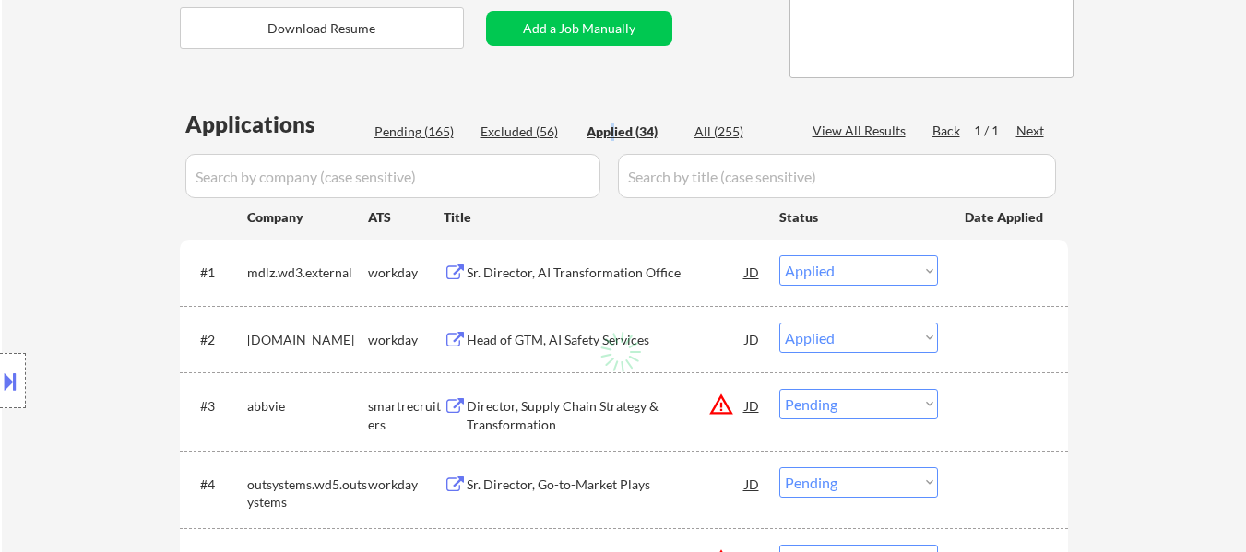
select select ""applied""
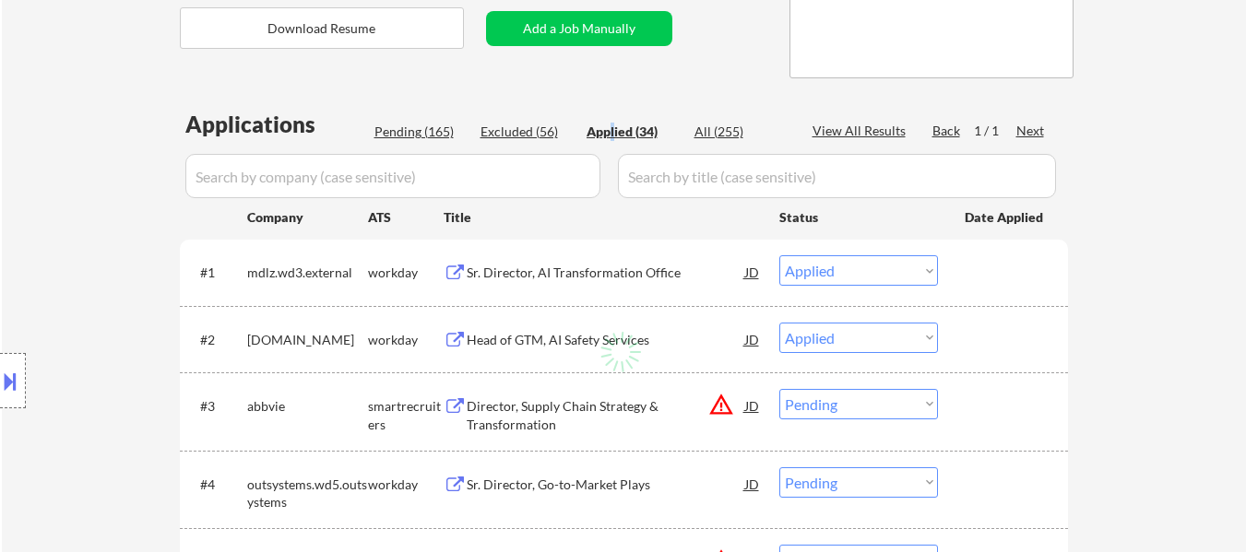
select select ""applied""
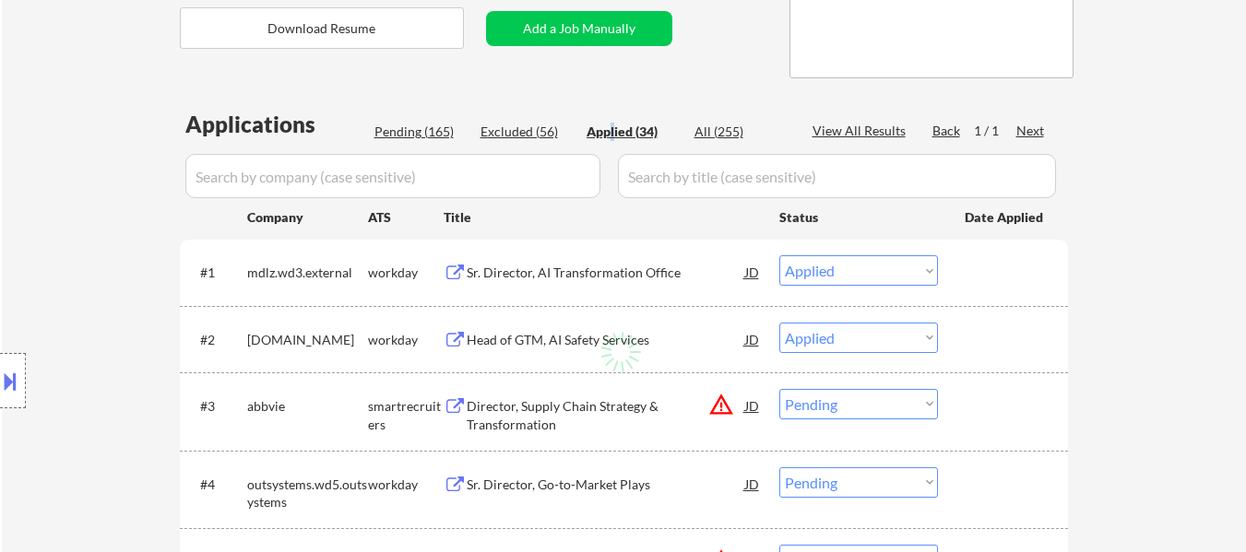
select select ""applied""
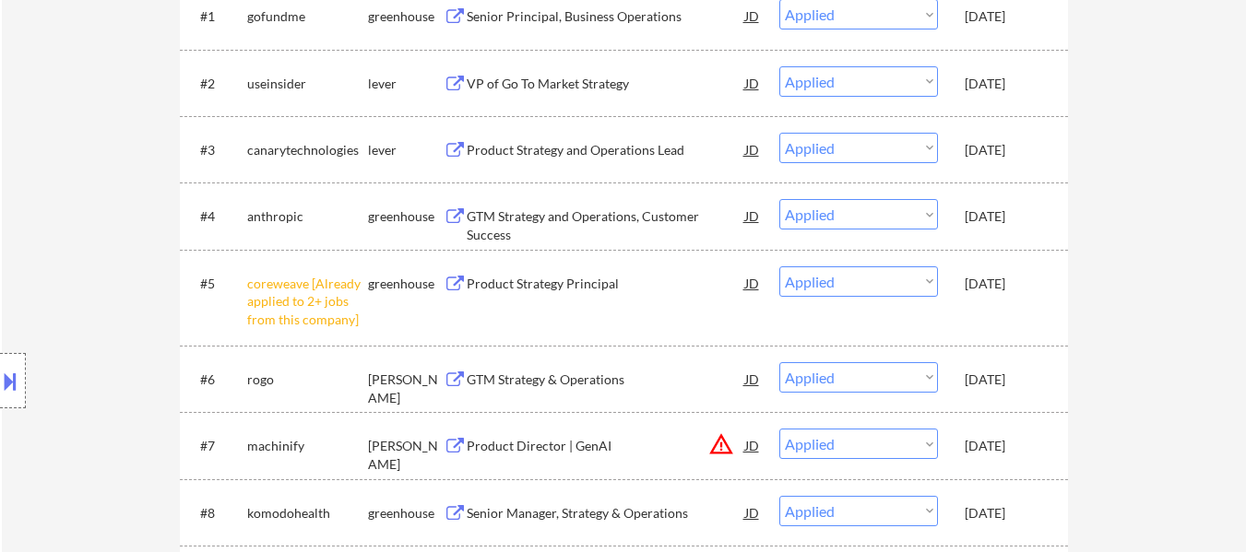
scroll to position [553, 0]
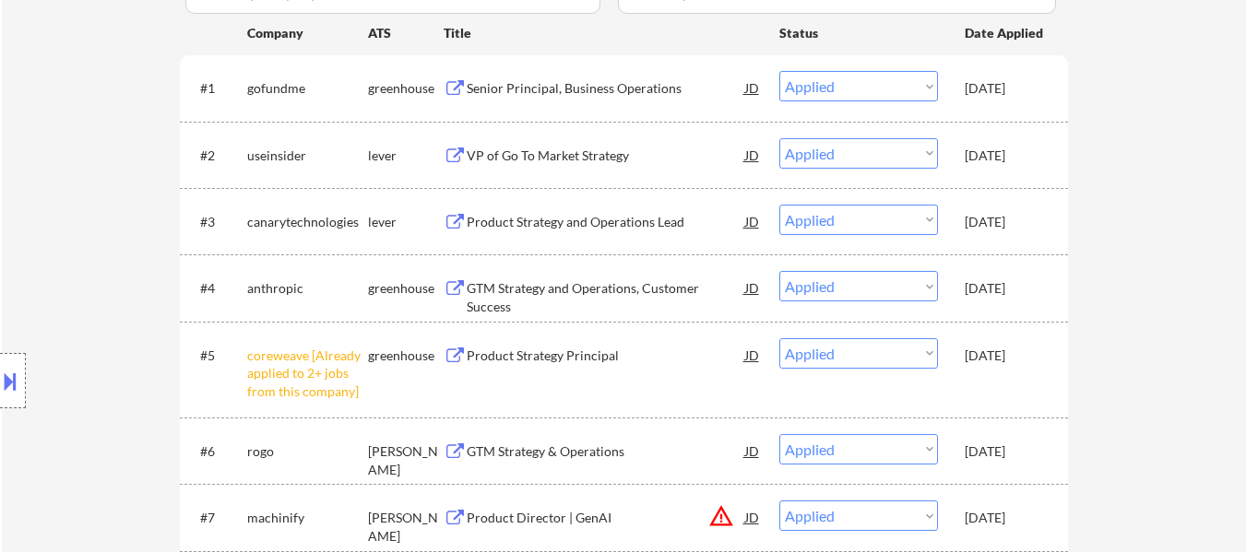
select select ""applied""
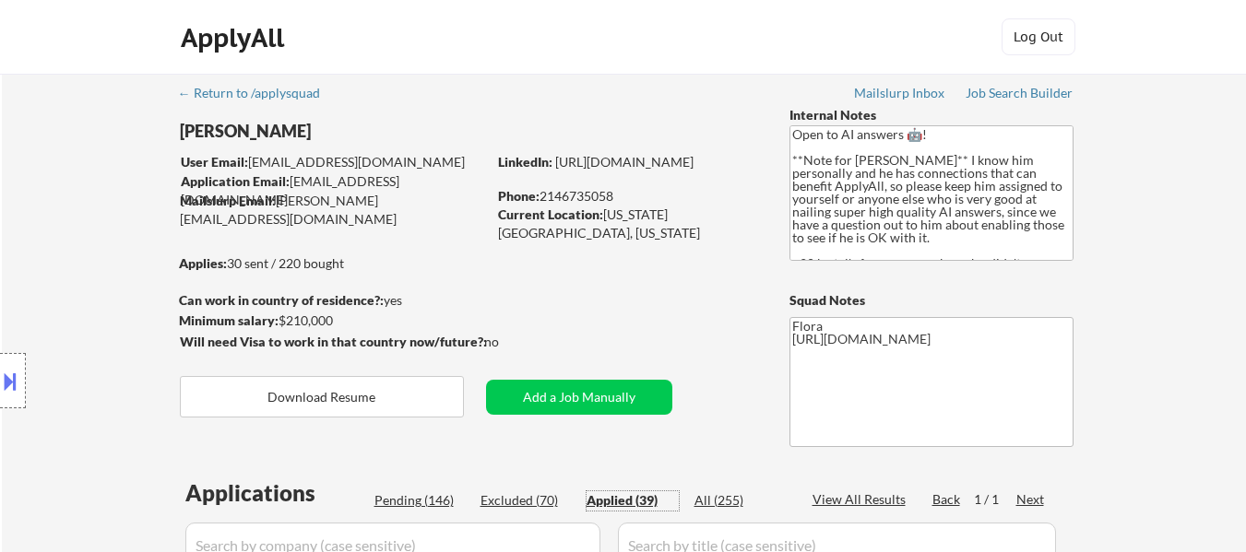
select select ""applied""
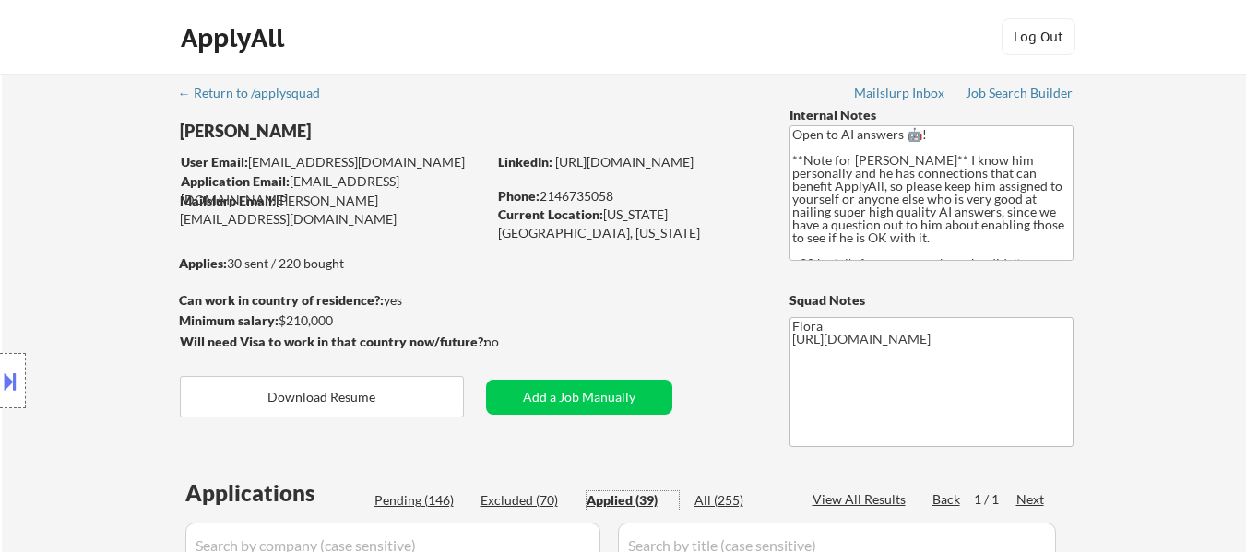
select select ""applied""
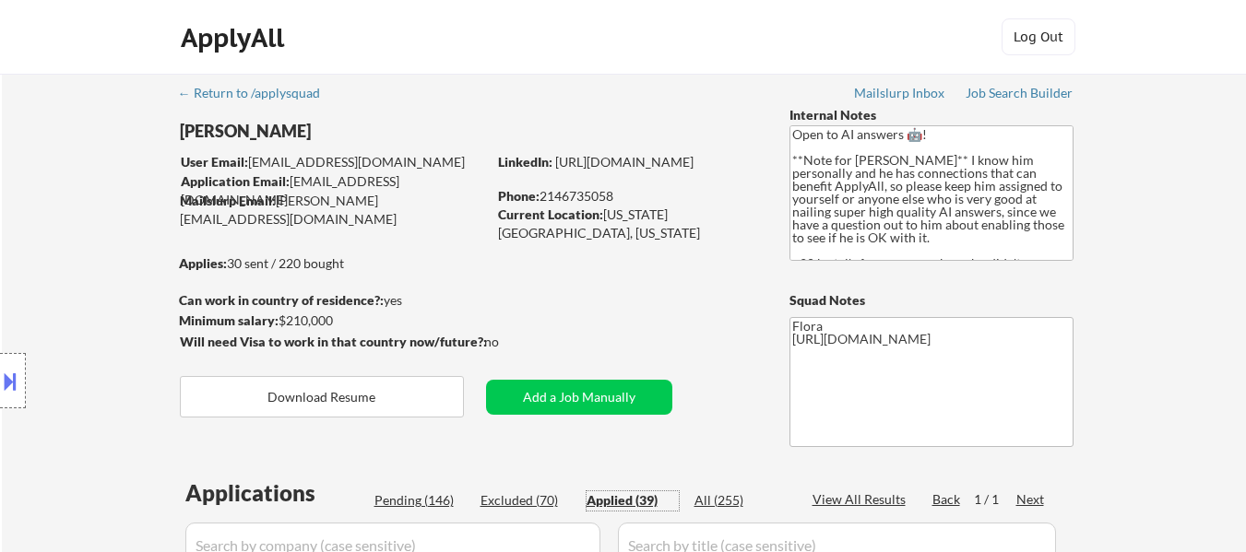
select select ""applied""
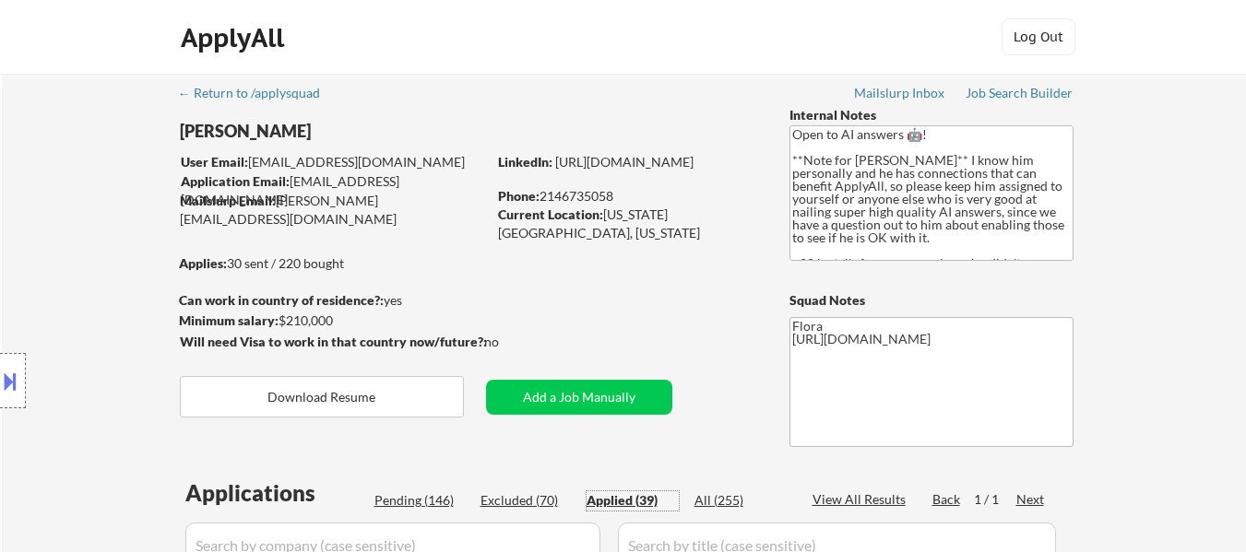
select select ""applied""
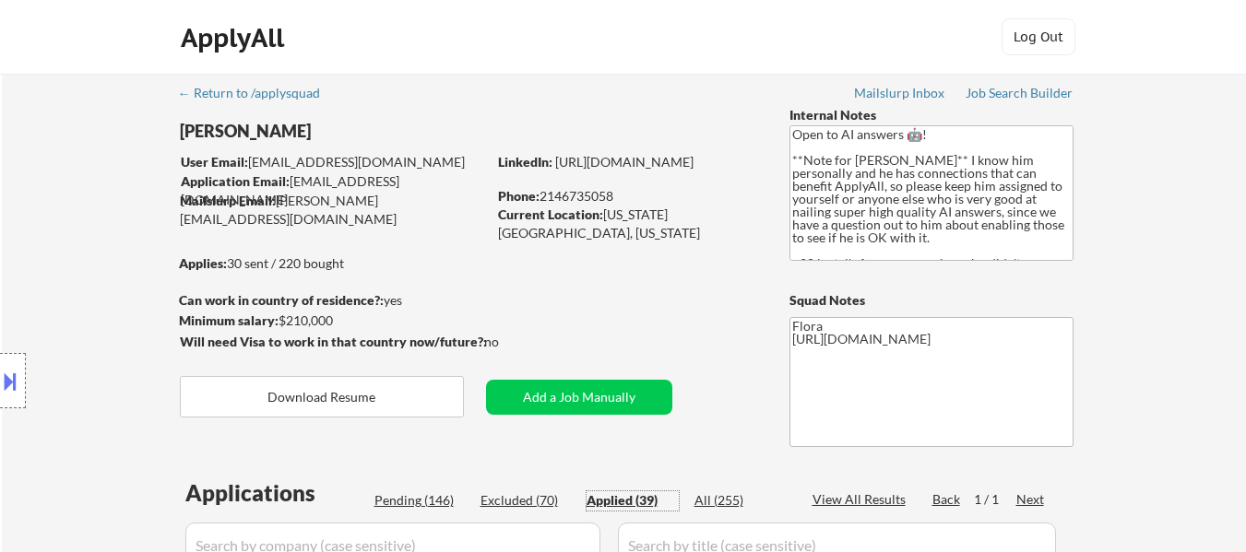
select select ""applied""
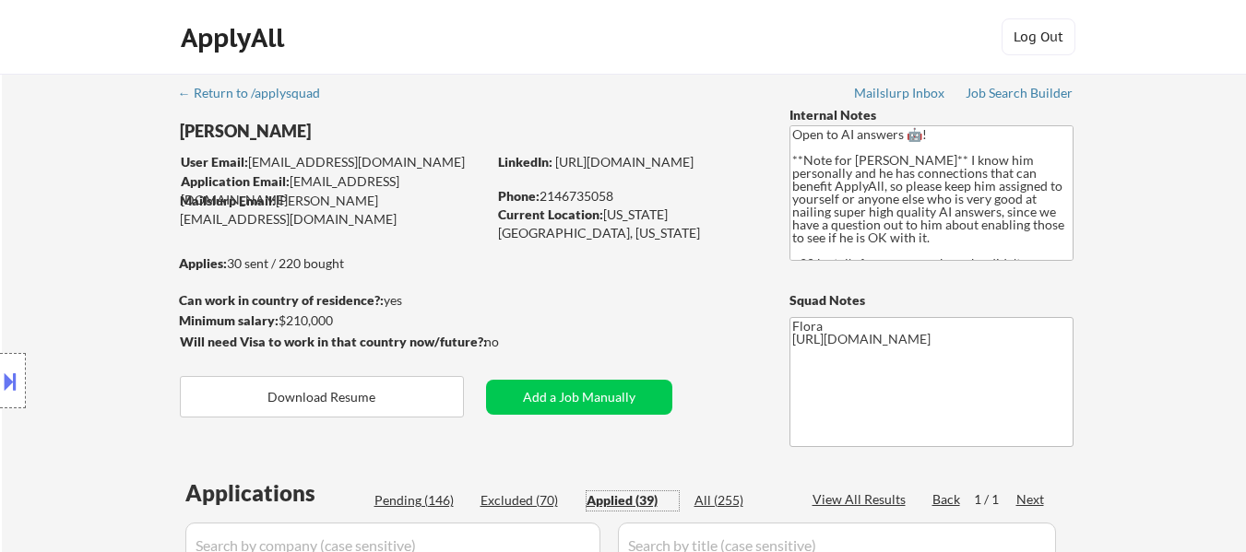
select select ""applied""
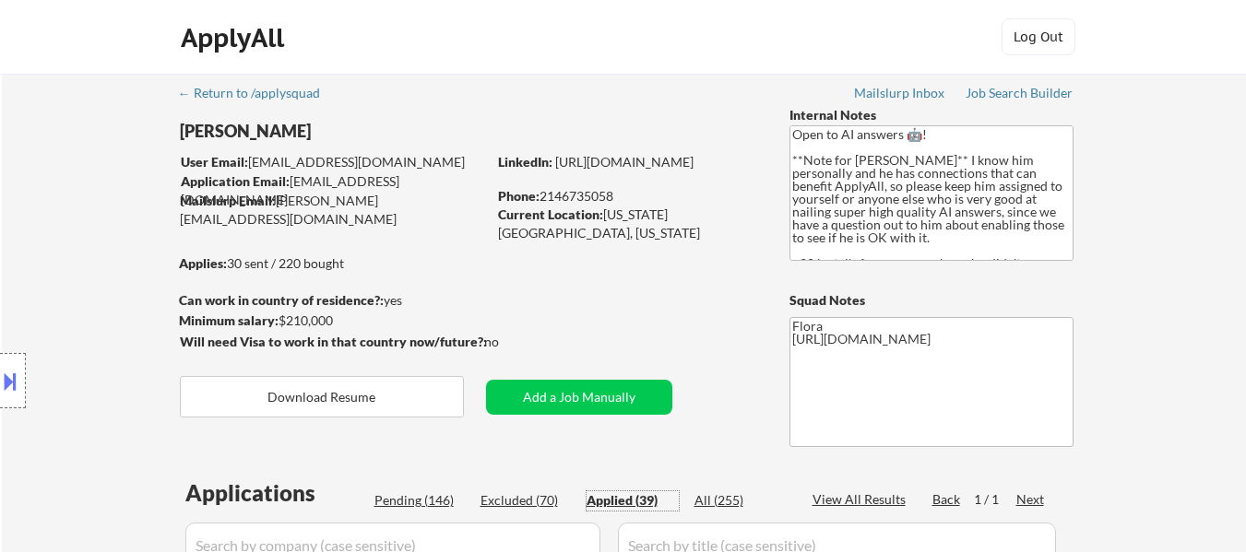
select select ""applied""
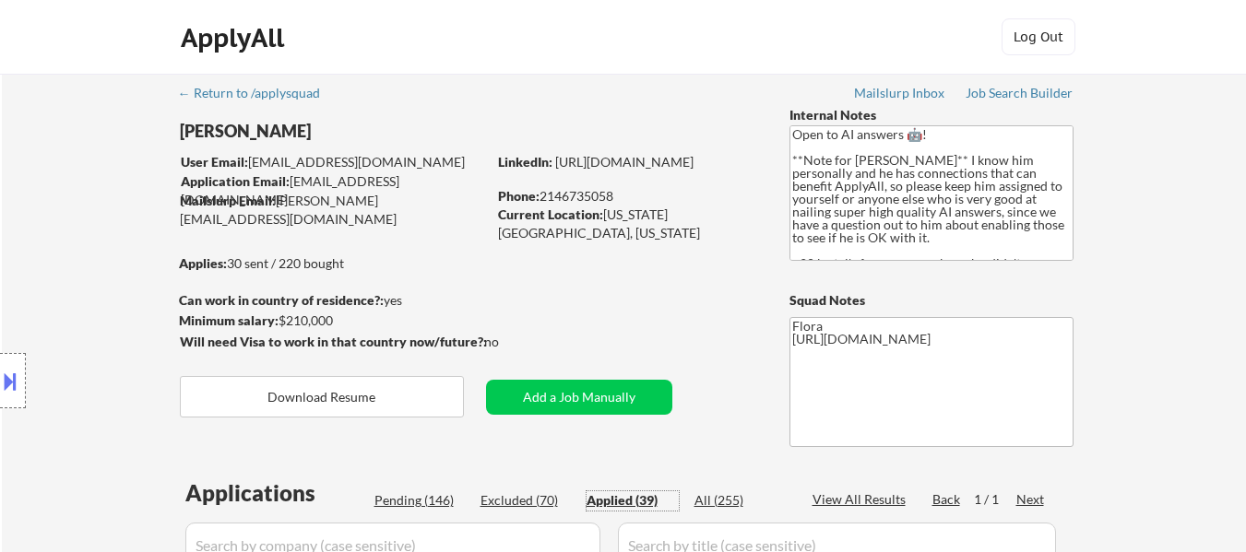
select select ""applied""
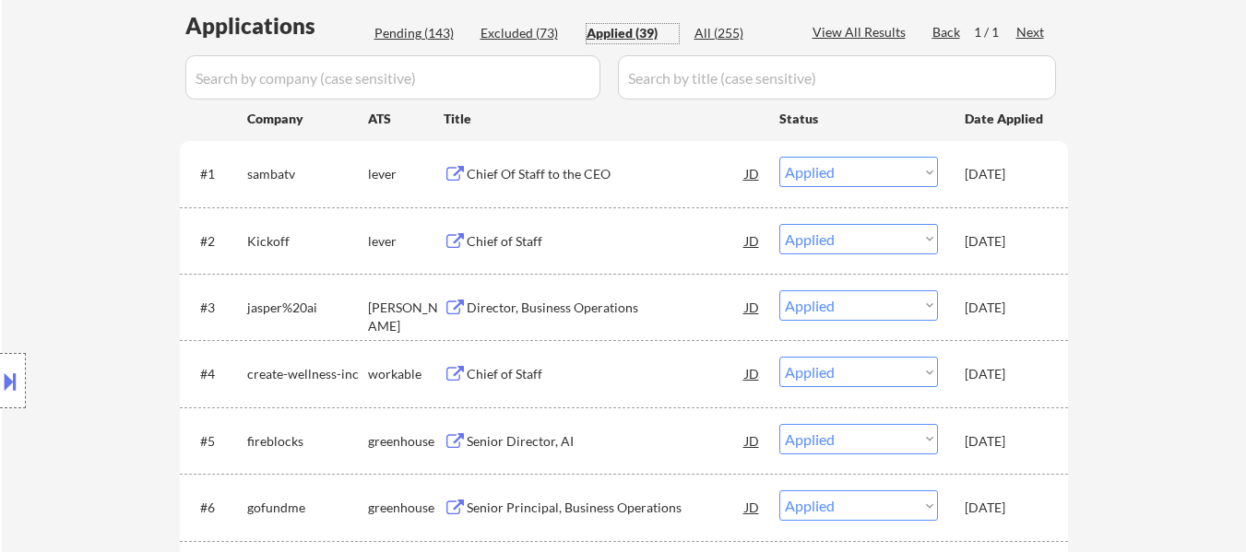
scroll to position [461, 0]
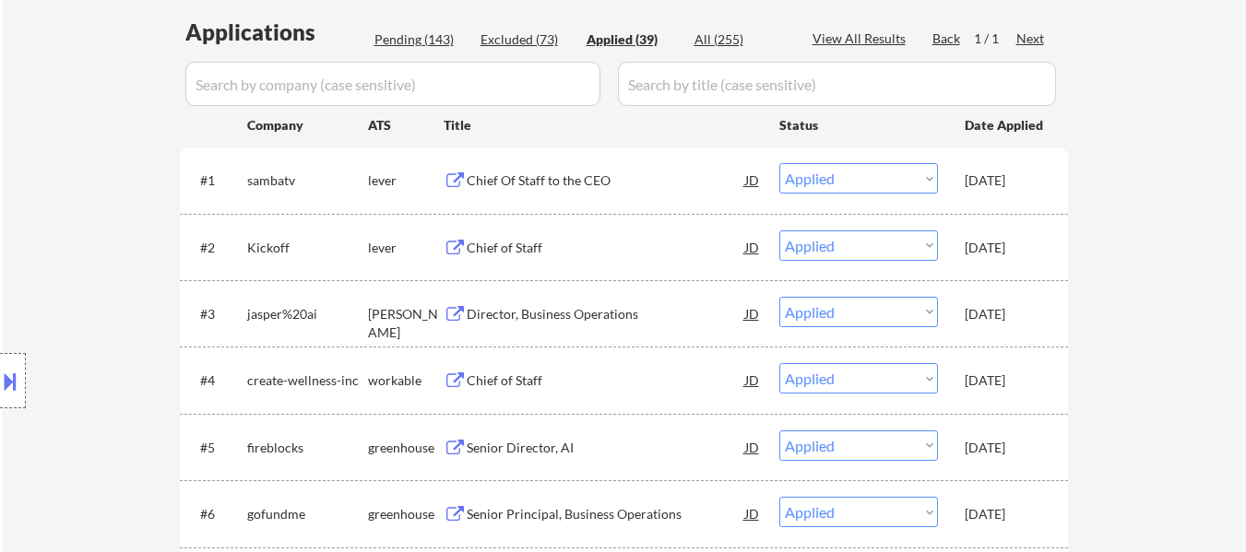
select select ""applied""
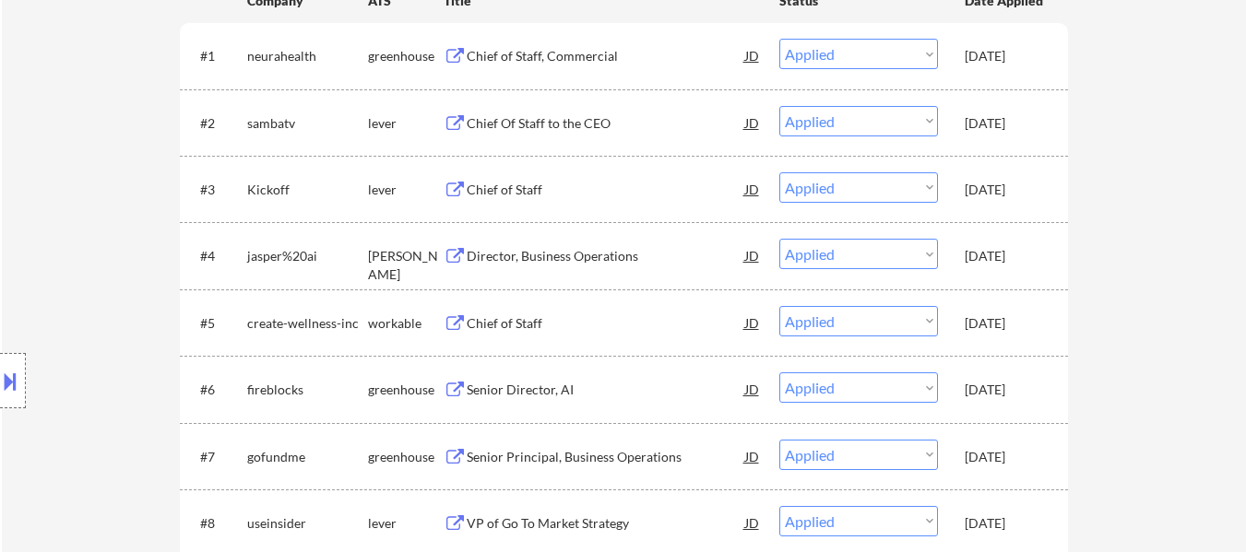
scroll to position [553, 0]
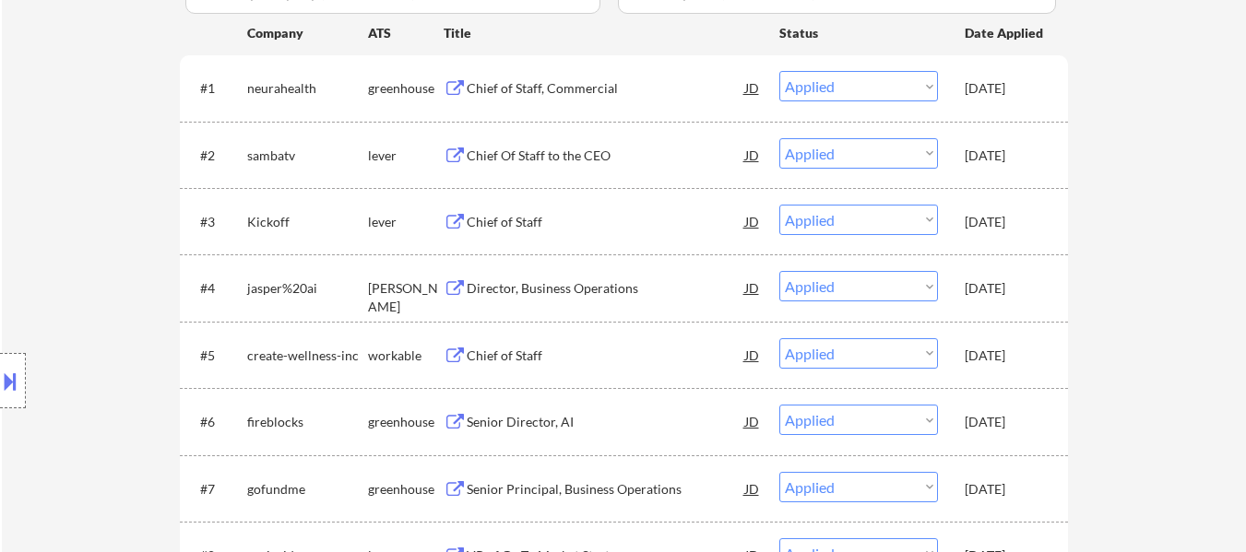
select select ""applied""
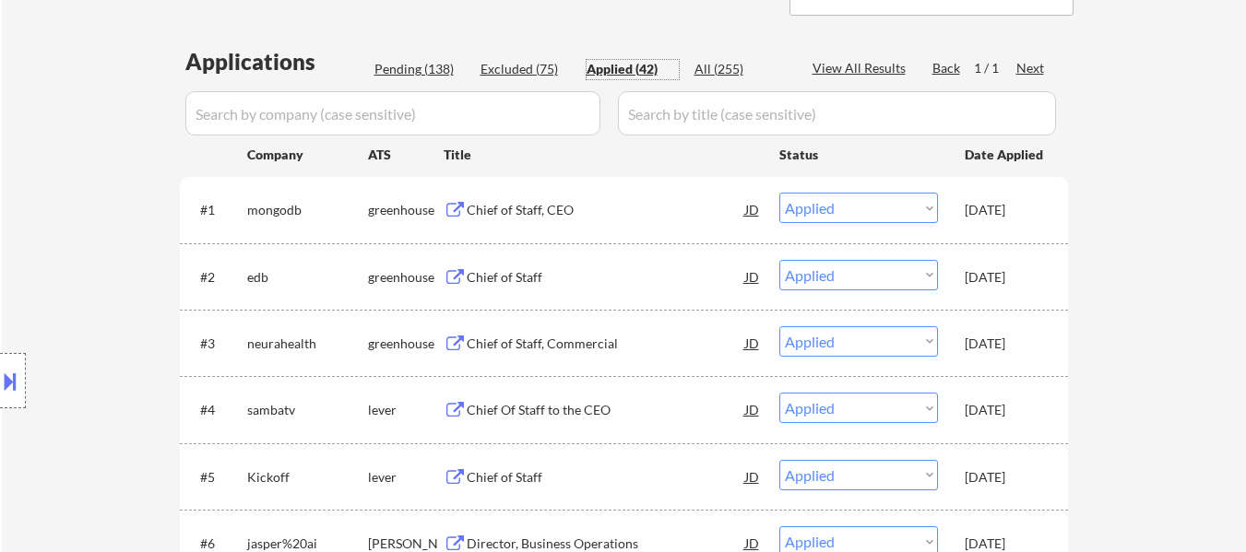
scroll to position [461, 0]
